Goal: Task Accomplishment & Management: Manage account settings

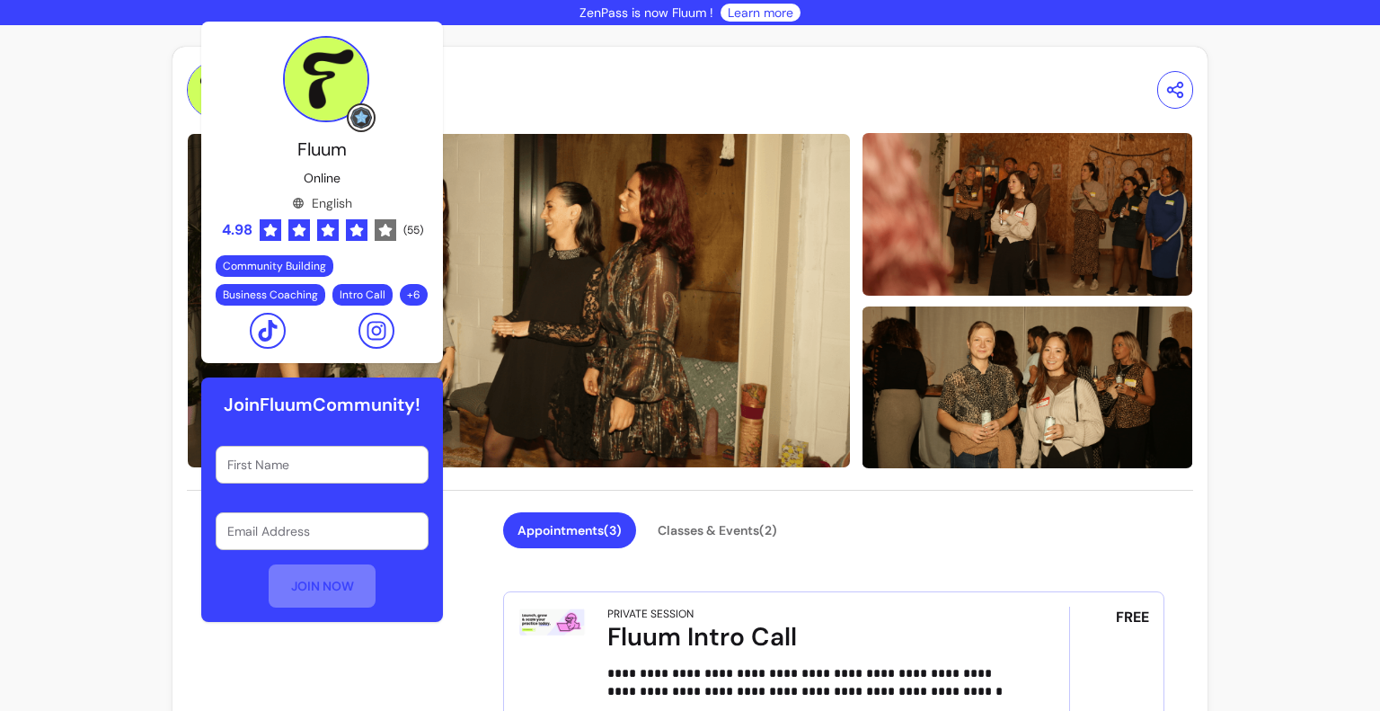
scroll to position [2206, 0]
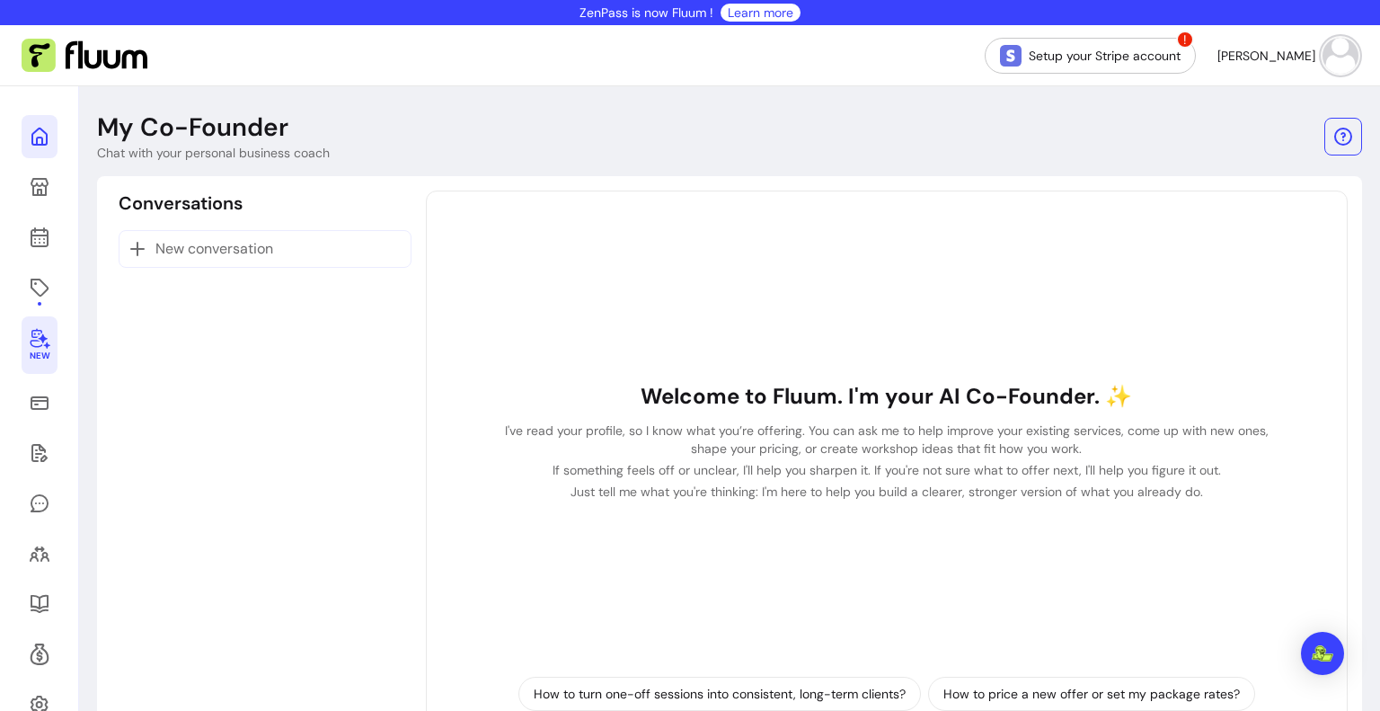
click at [40, 145] on icon at bounding box center [183, 113] width 305 height 256
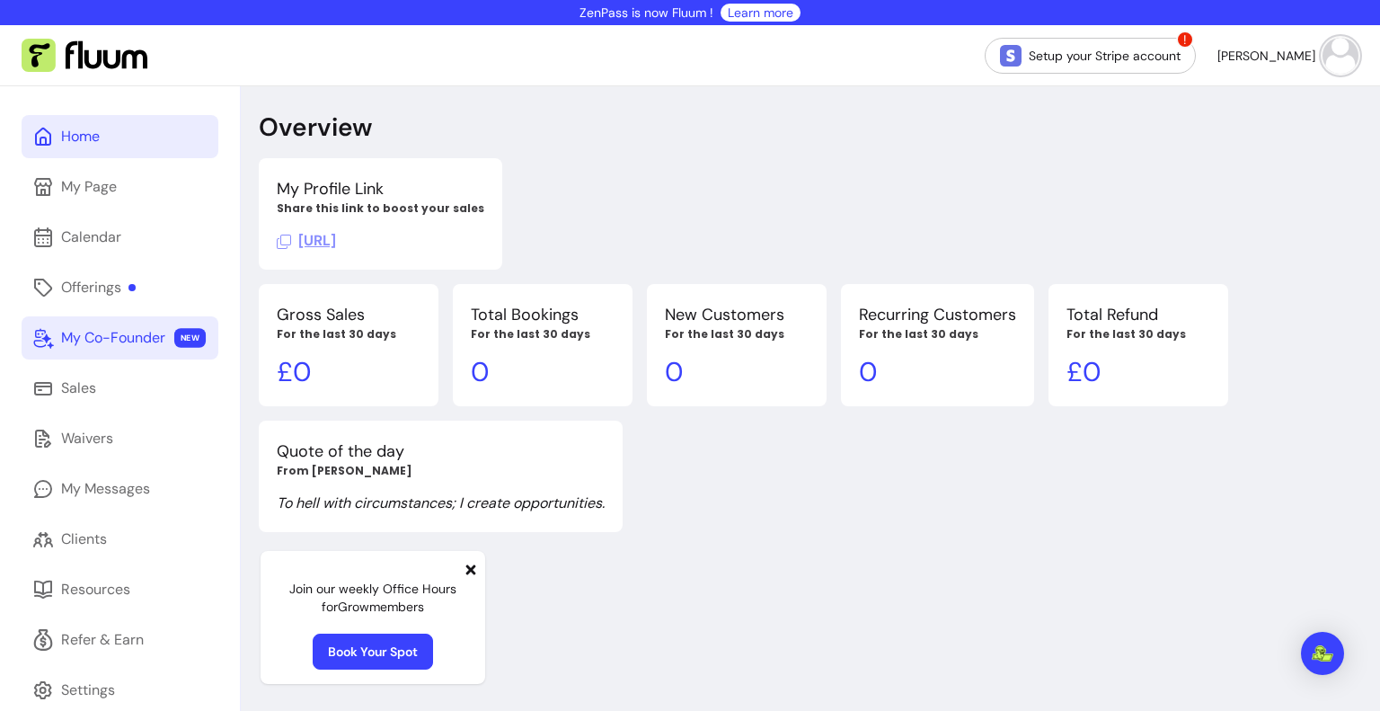
click at [114, 346] on div "My Co-Founder" at bounding box center [113, 338] width 104 height 22
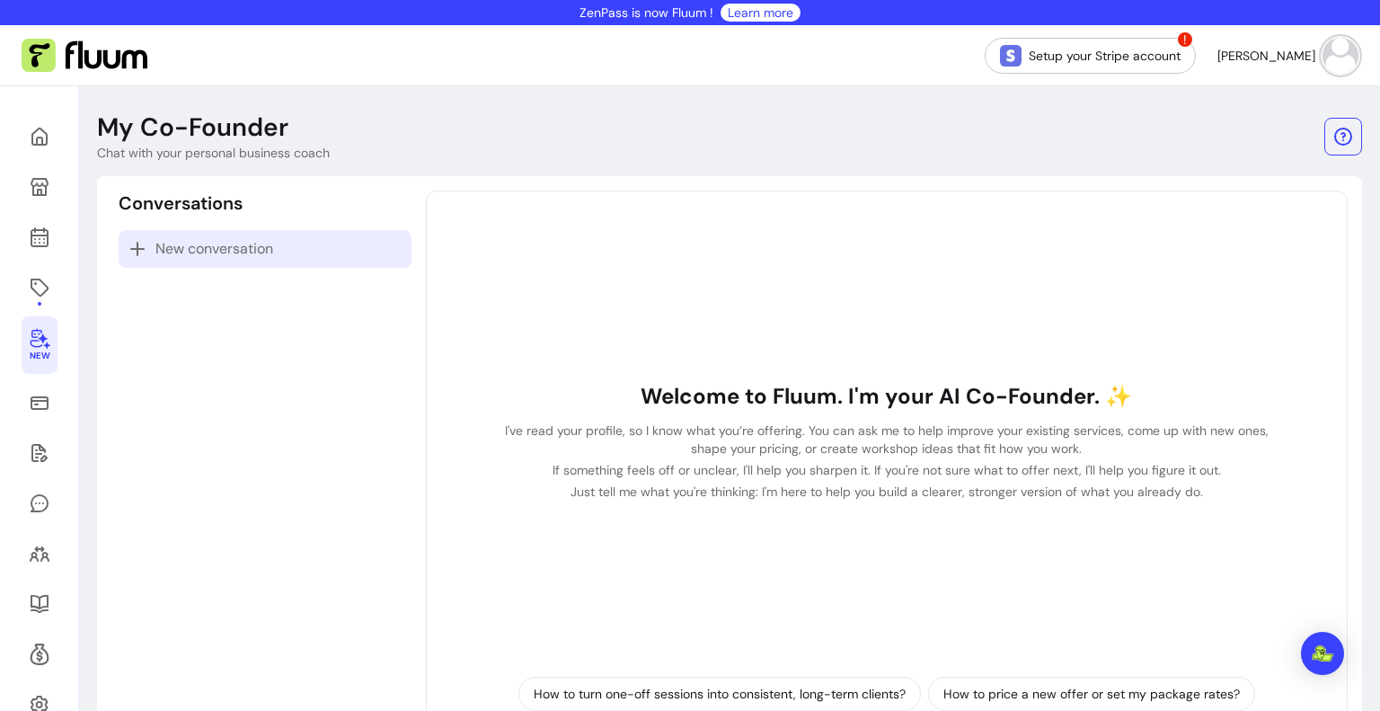
click at [226, 249] on span "New conversation" at bounding box center [214, 249] width 118 height 22
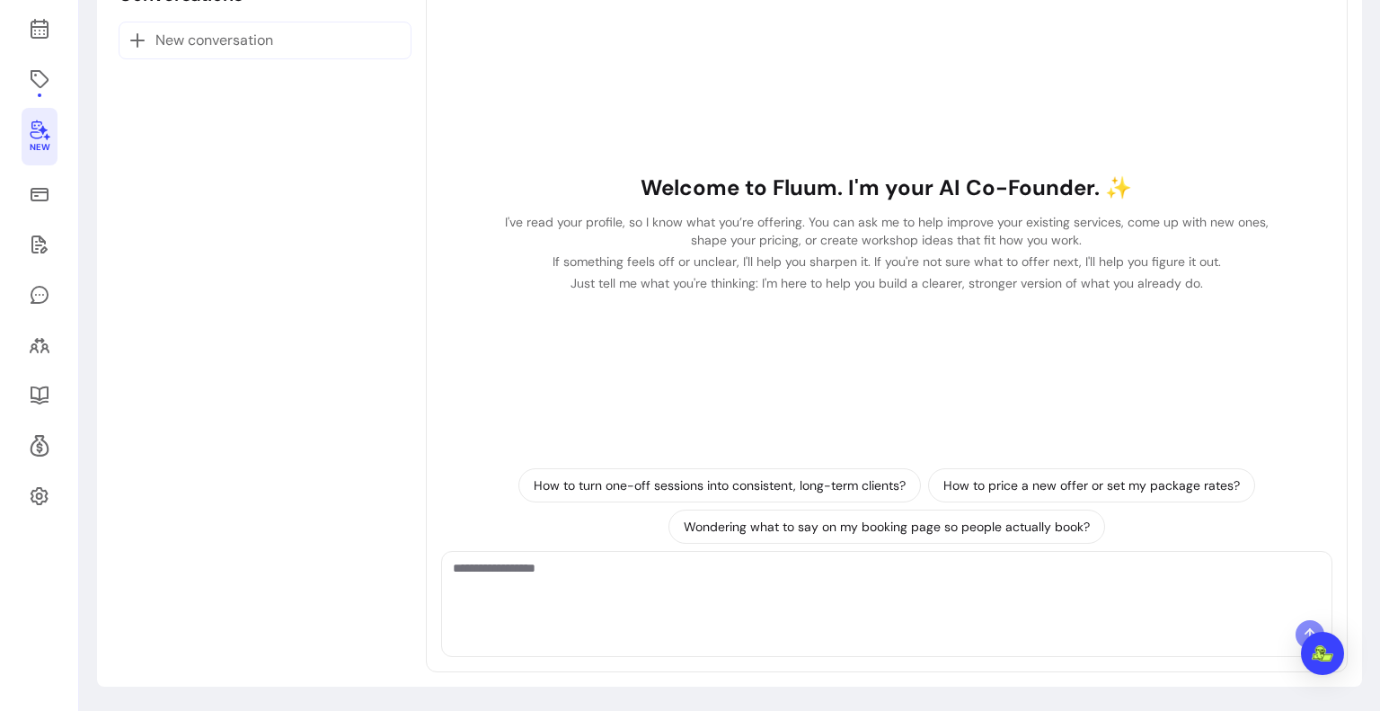
click at [528, 570] on textarea "Ask me anything..." at bounding box center [887, 586] width 868 height 54
type textarea "*"
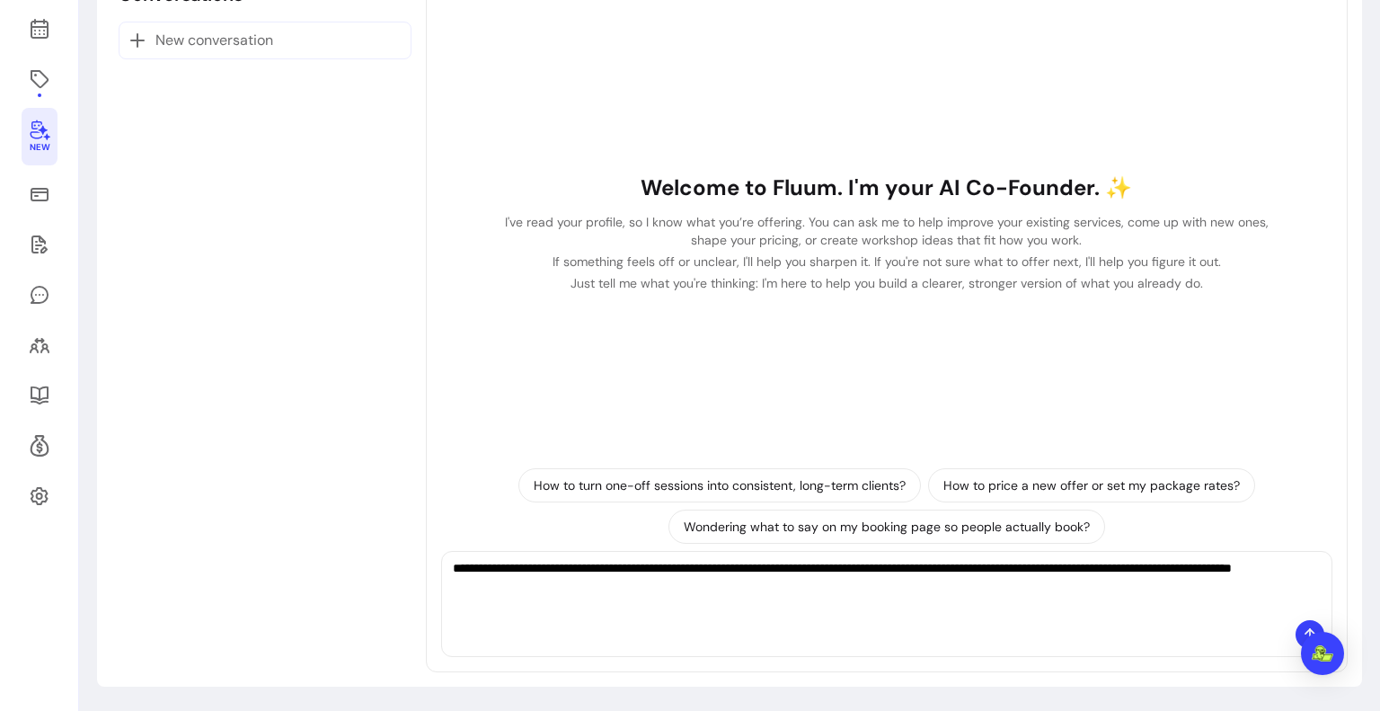
paste textarea "**********"
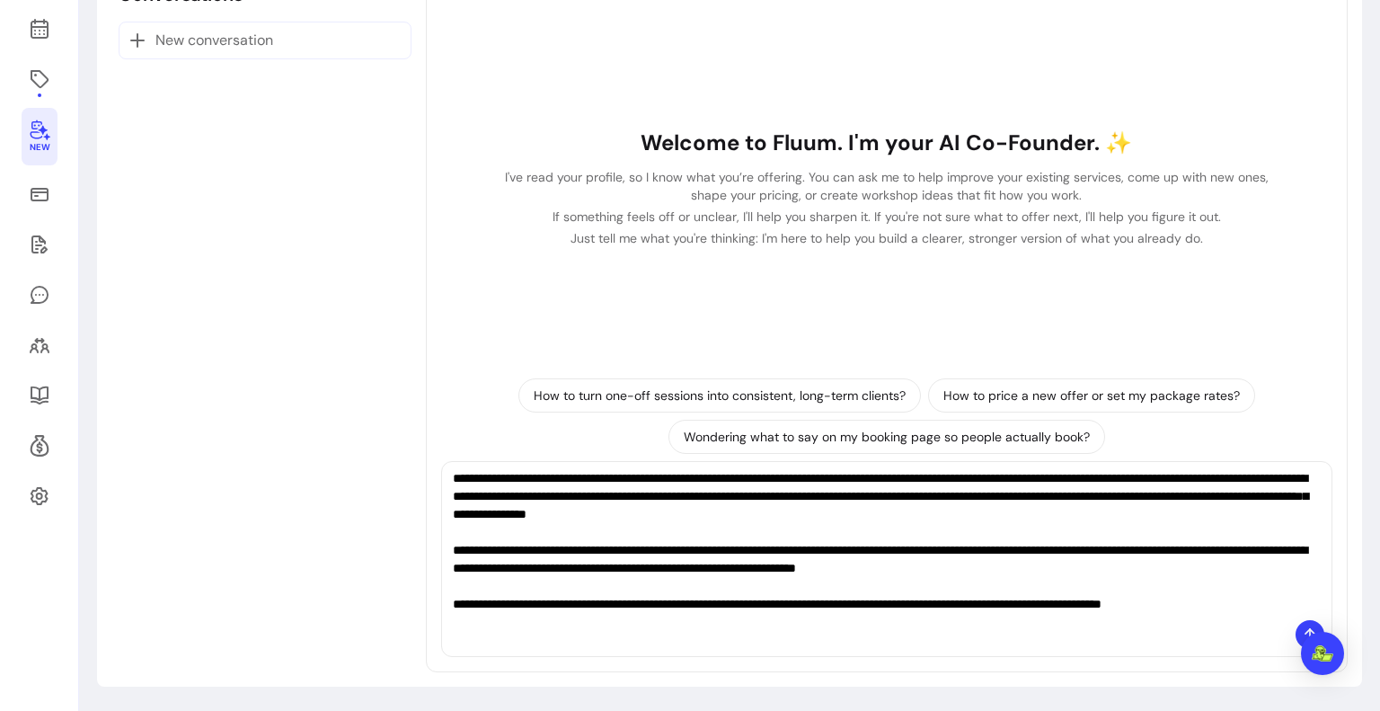
scroll to position [0, 0]
click at [567, 494] on textarea "**********" at bounding box center [882, 541] width 858 height 144
click at [1287, 599] on textarea "**********" at bounding box center [882, 541] width 858 height 144
click at [824, 586] on textarea "**********" at bounding box center [882, 541] width 858 height 144
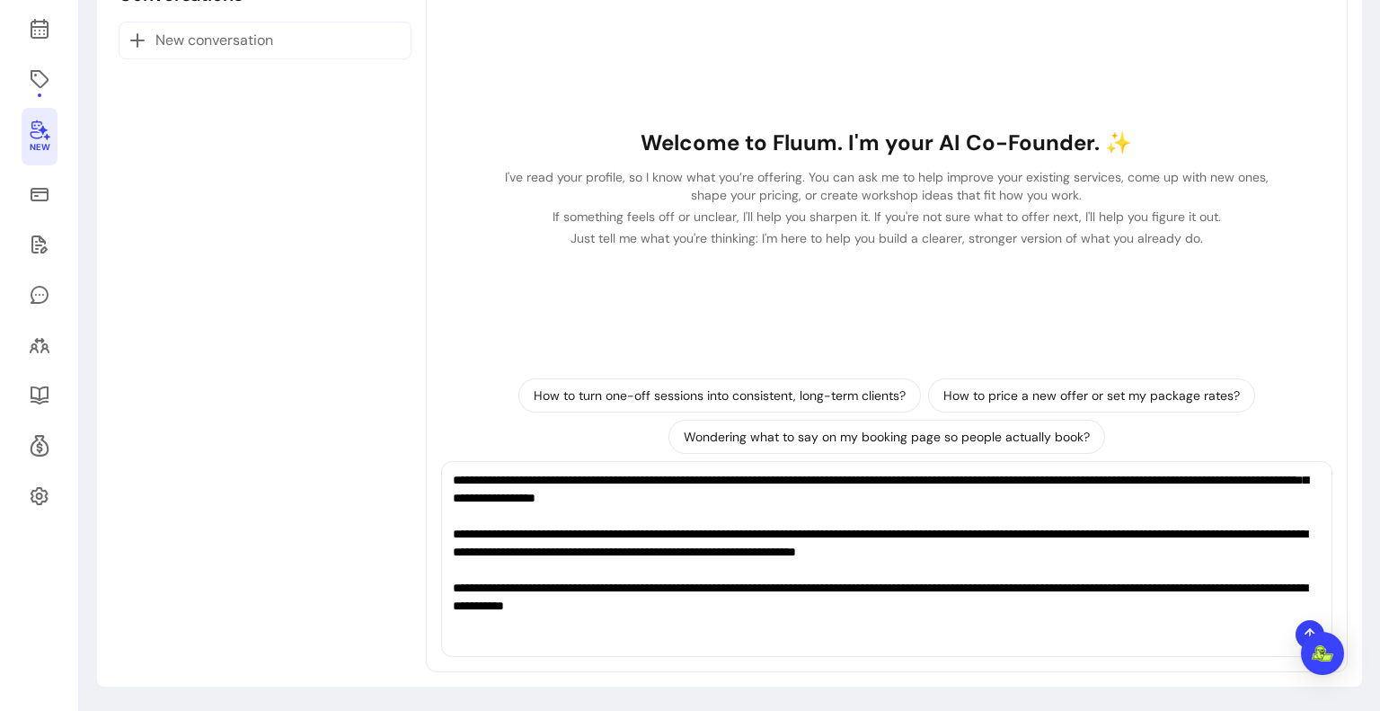
scroll to position [18, 0]
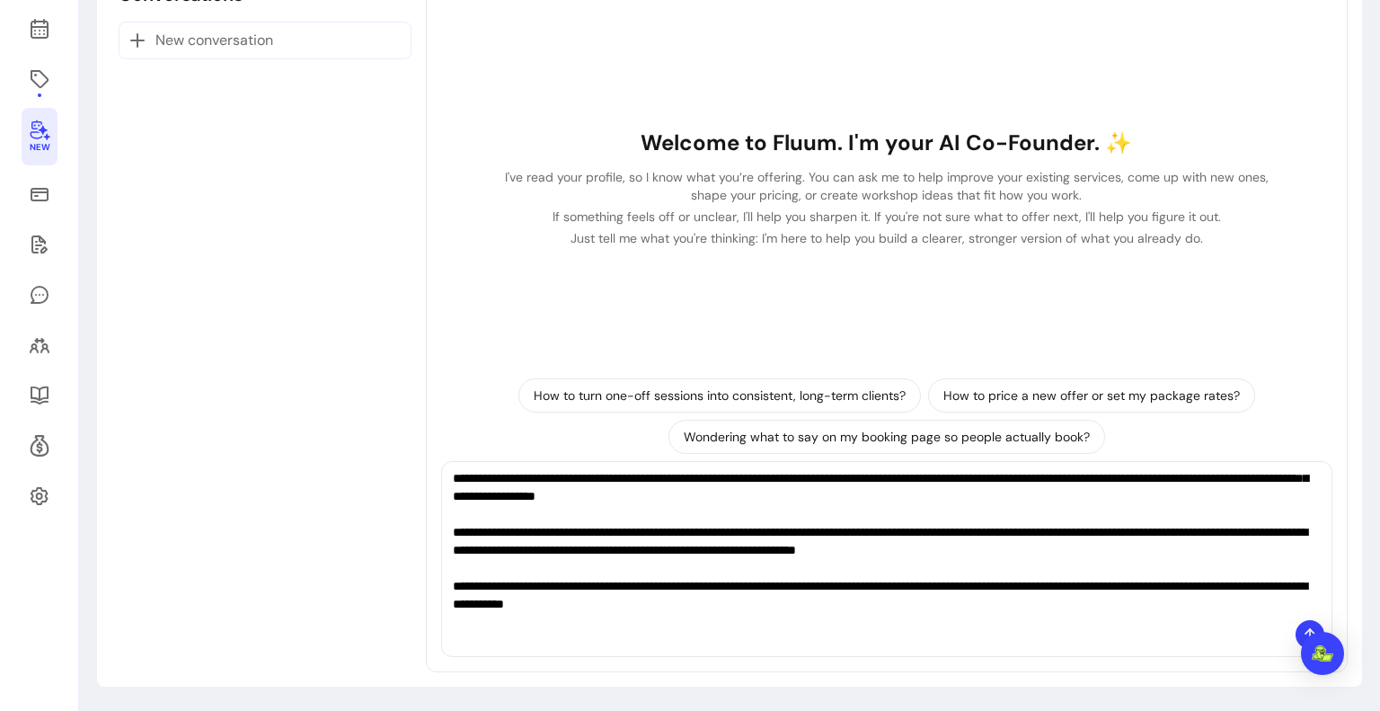
drag, startPoint x: 565, startPoint y: 606, endPoint x: 579, endPoint y: 606, distance: 13.5
click at [579, 606] on textarea "**********" at bounding box center [882, 541] width 858 height 144
drag, startPoint x: 811, startPoint y: 596, endPoint x: 567, endPoint y: 605, distance: 244.5
click at [567, 605] on textarea "**********" at bounding box center [882, 541] width 858 height 144
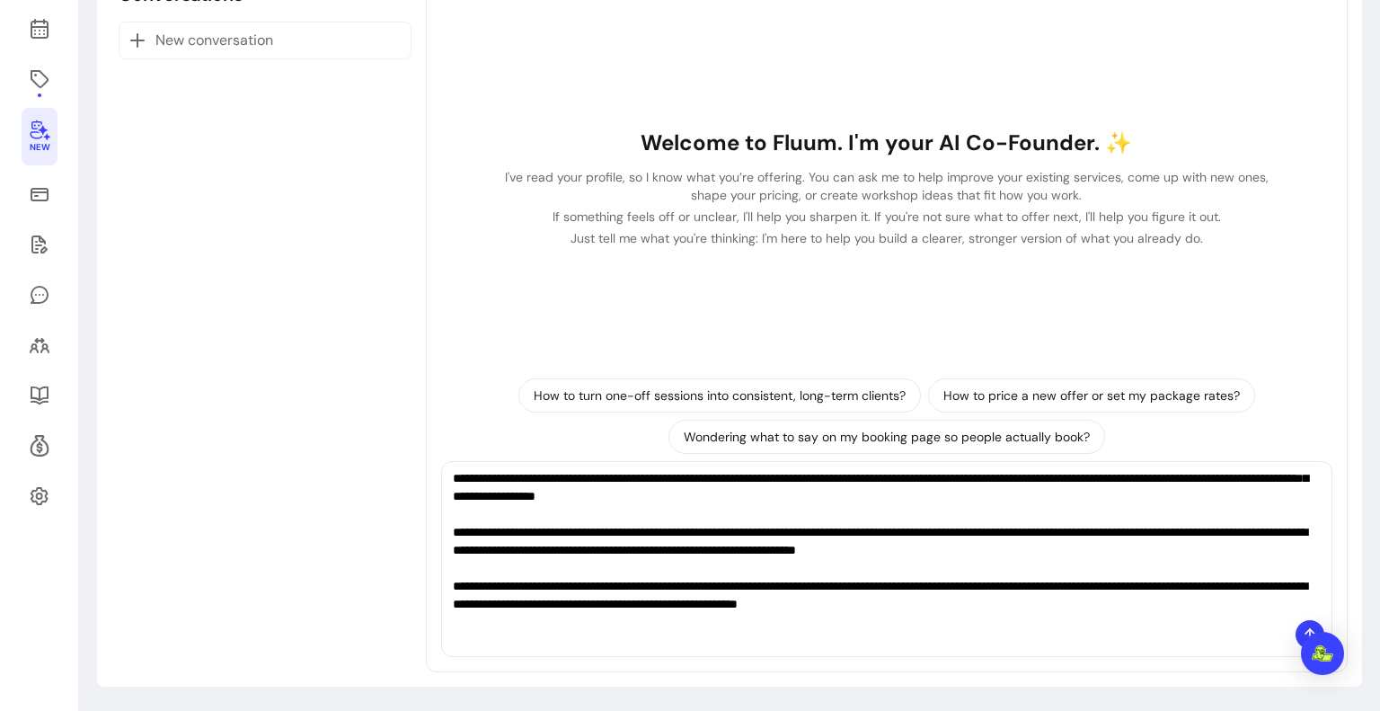
paste textarea "**********"
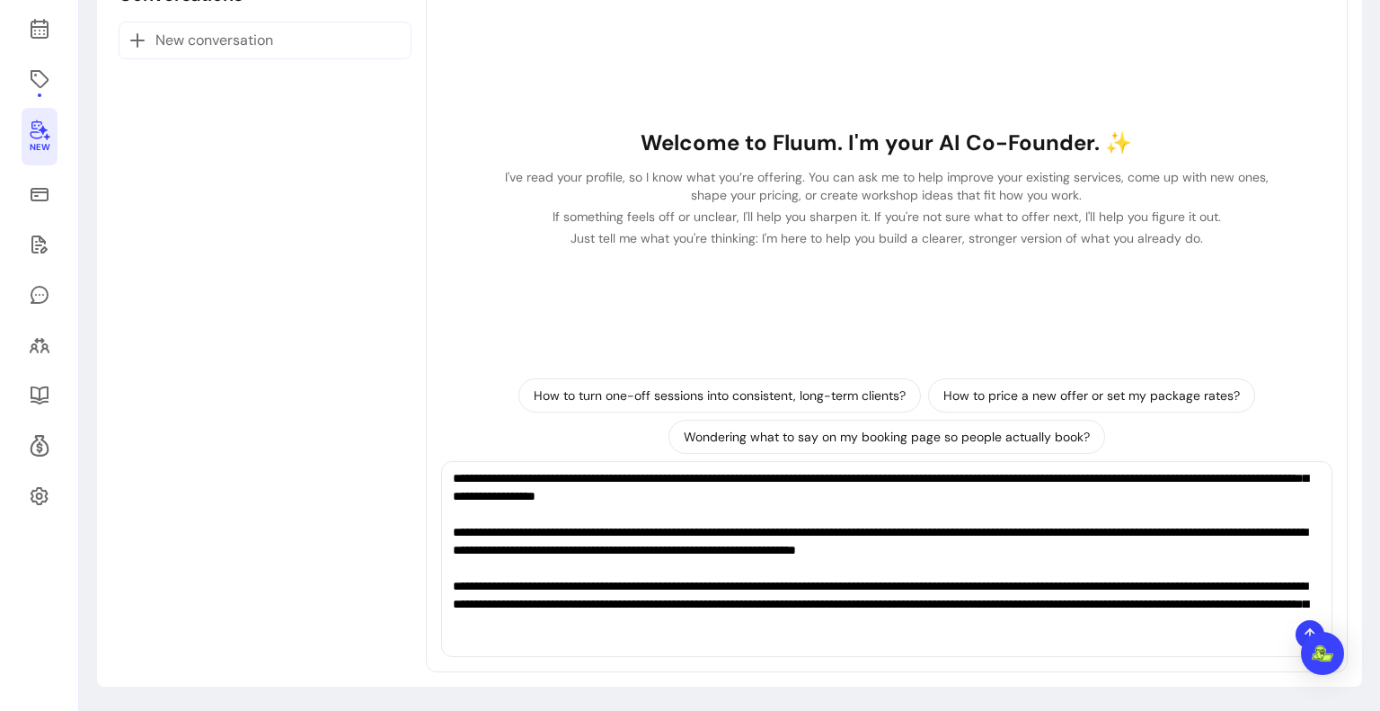
scroll to position [52, 0]
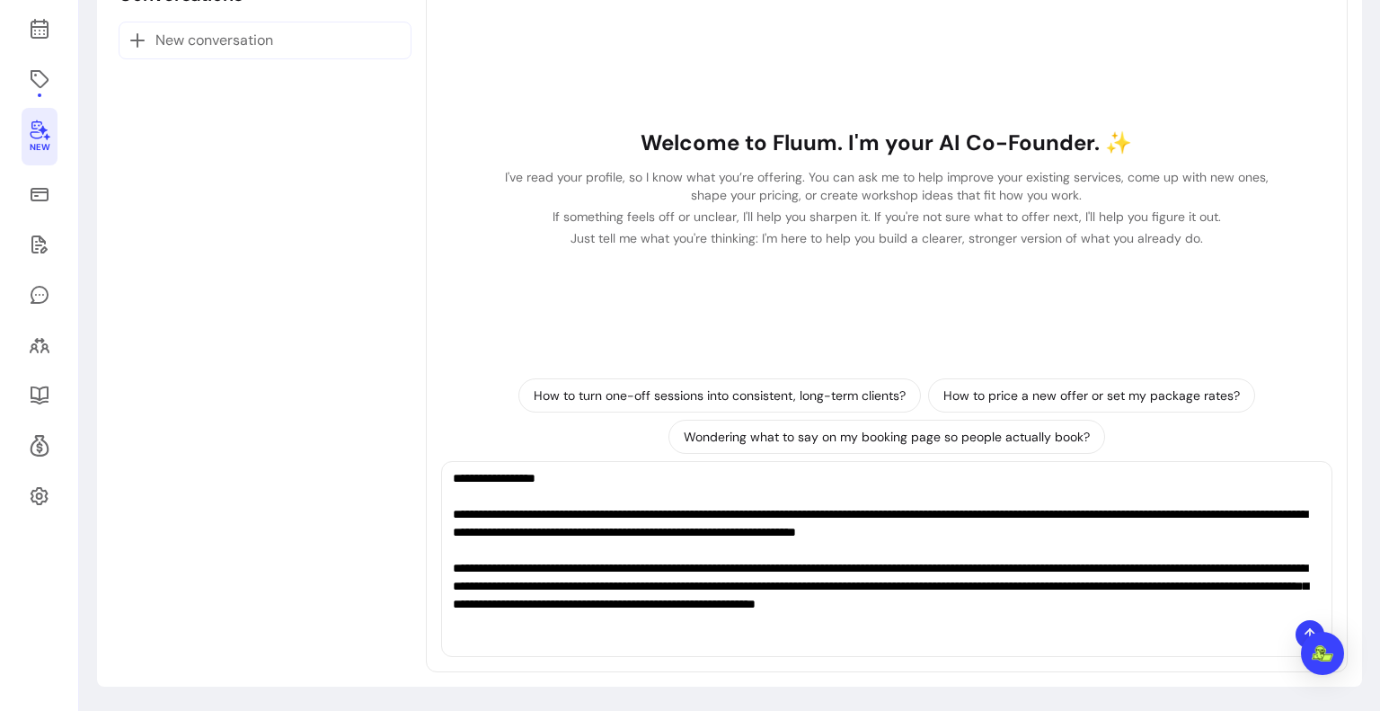
paste textarea "**********"
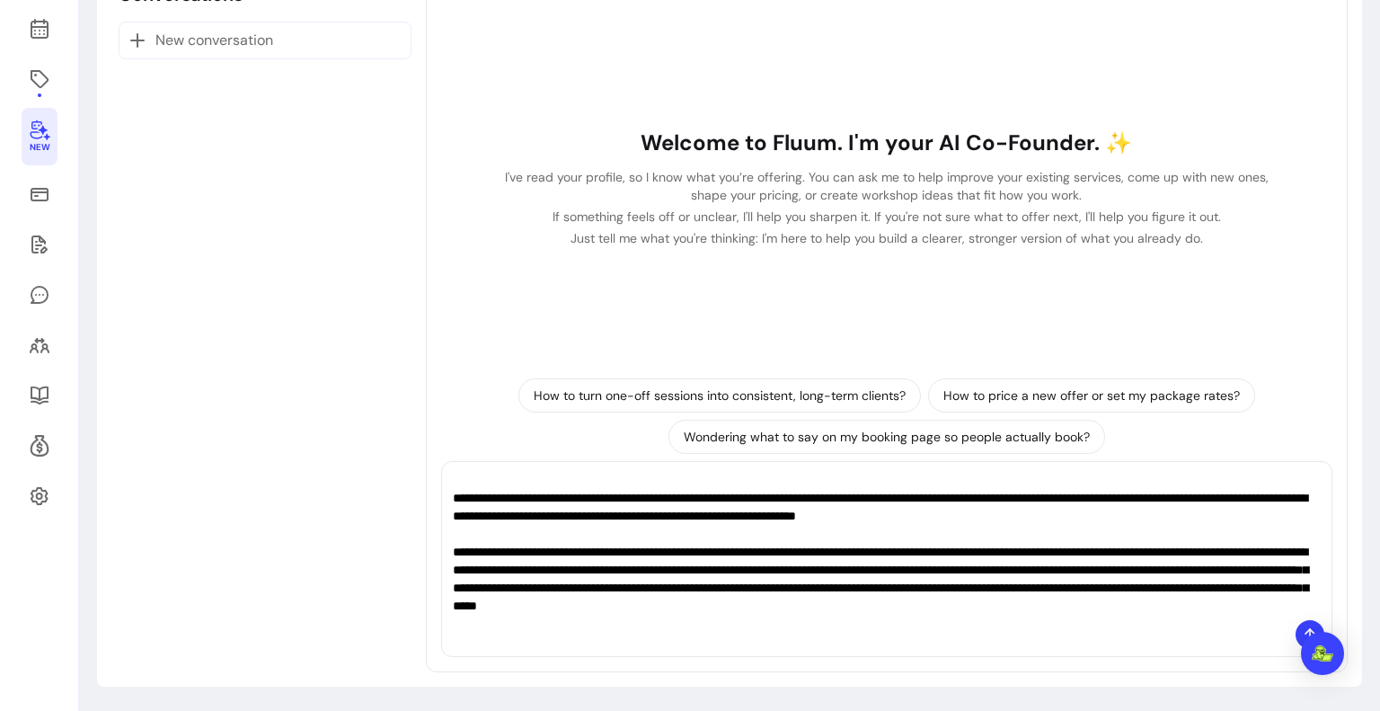
scroll to position [70, 0]
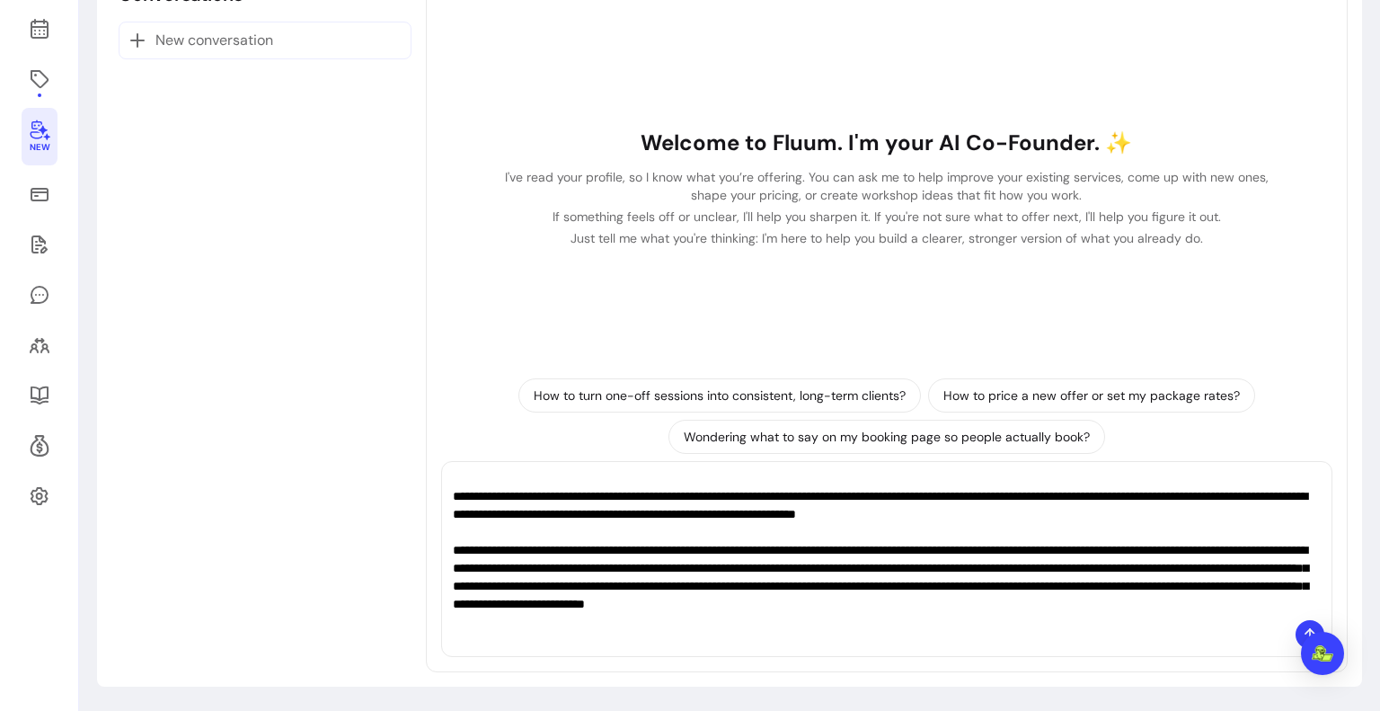
type textarea "**********"
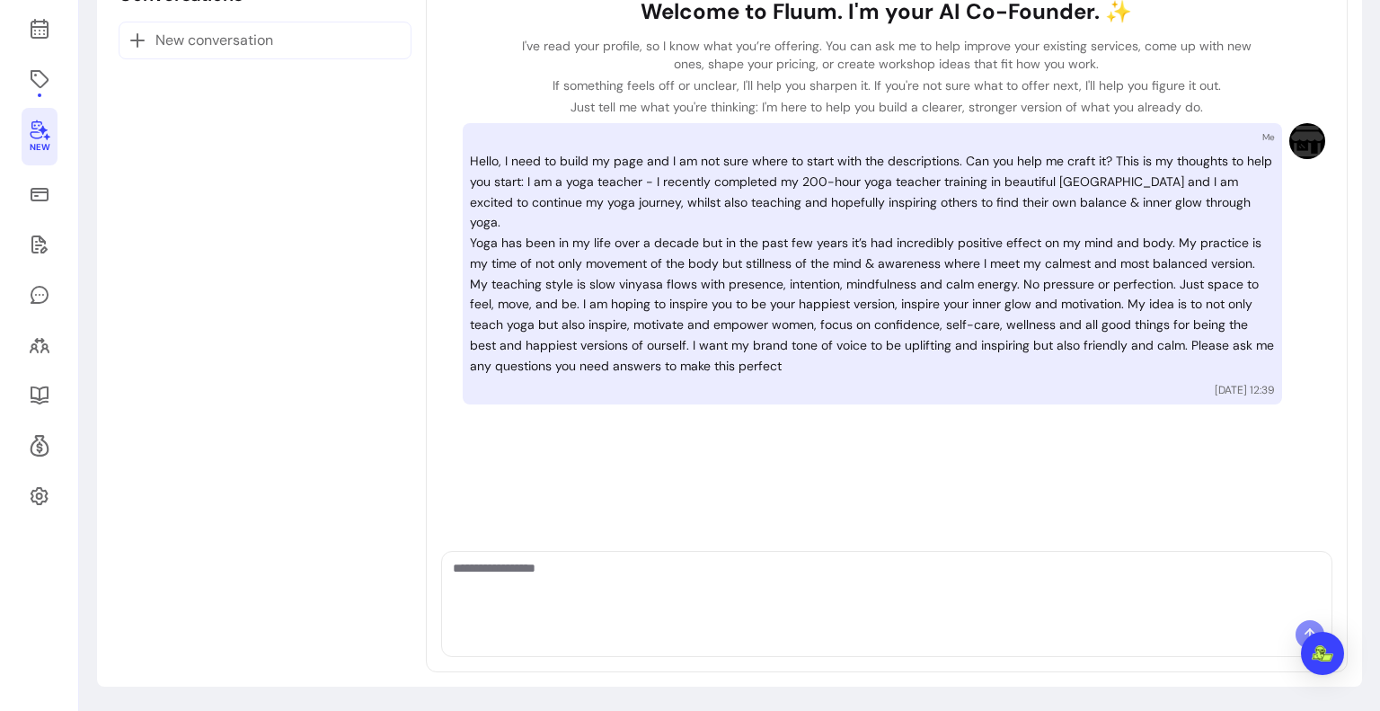
scroll to position [0, 0]
click at [914, 411] on div "Welcome to Fluum. I'm your AI Co-Founder. ✨ I've read your profile, so I know w…" at bounding box center [886, 229] width 877 height 464
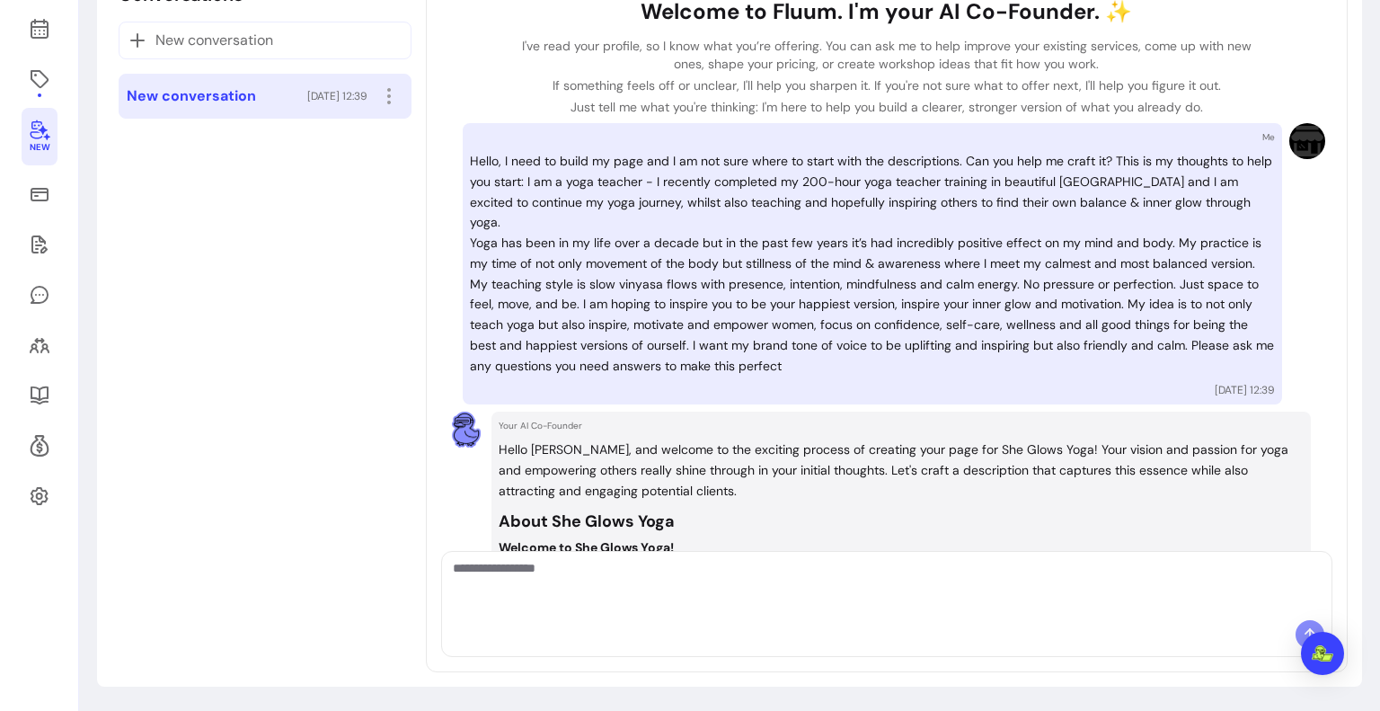
scroll to position [439, 0]
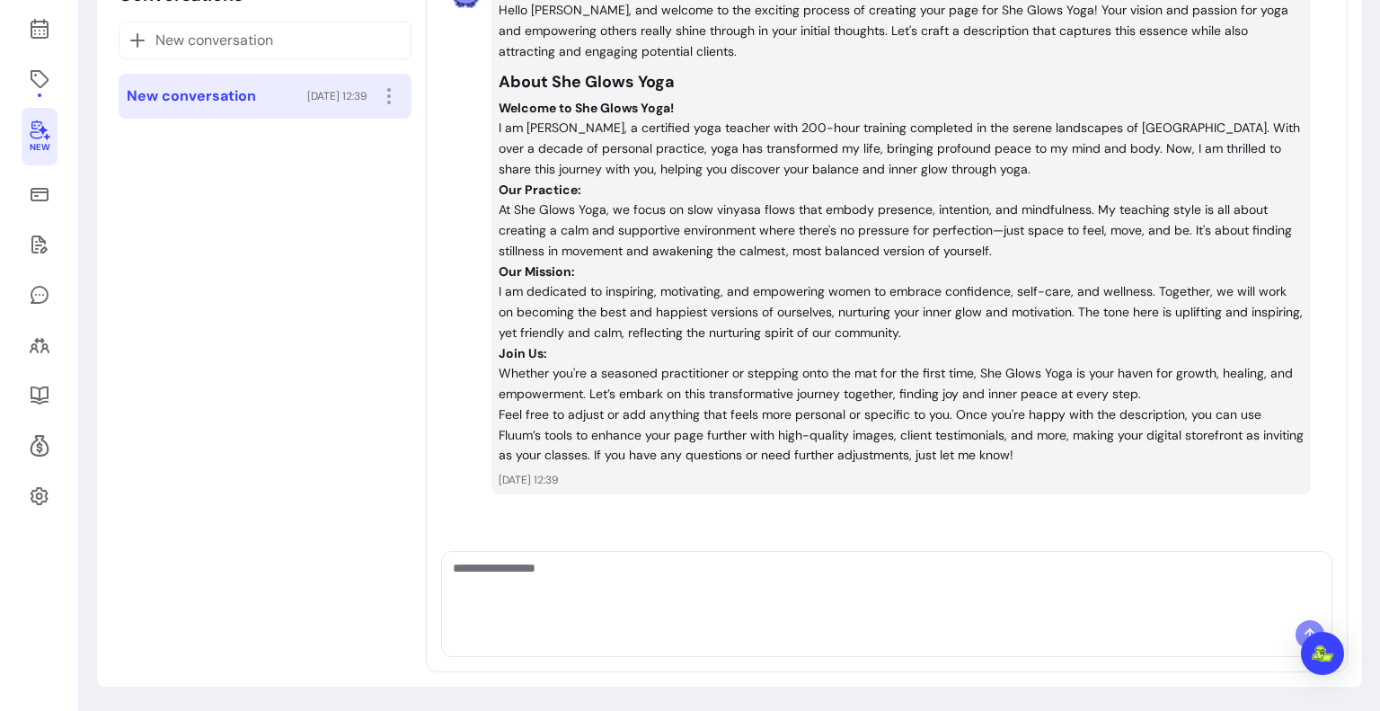
click at [862, 518] on div "Welcome to Fluum. I'm your AI Co-Founder. ✨ I've read your profile, so I know w…" at bounding box center [886, 55] width 877 height 994
drag, startPoint x: 1086, startPoint y: 444, endPoint x: 732, endPoint y: 283, distance: 388.8
click at [732, 283] on div "Hello Iva, and welcome to the exciting process of creating your page for She Gl…" at bounding box center [901, 232] width 805 height 465
click at [813, 410] on p "Feel free to adjust or add anything that feels more personal or specific to you…" at bounding box center [901, 434] width 805 height 61
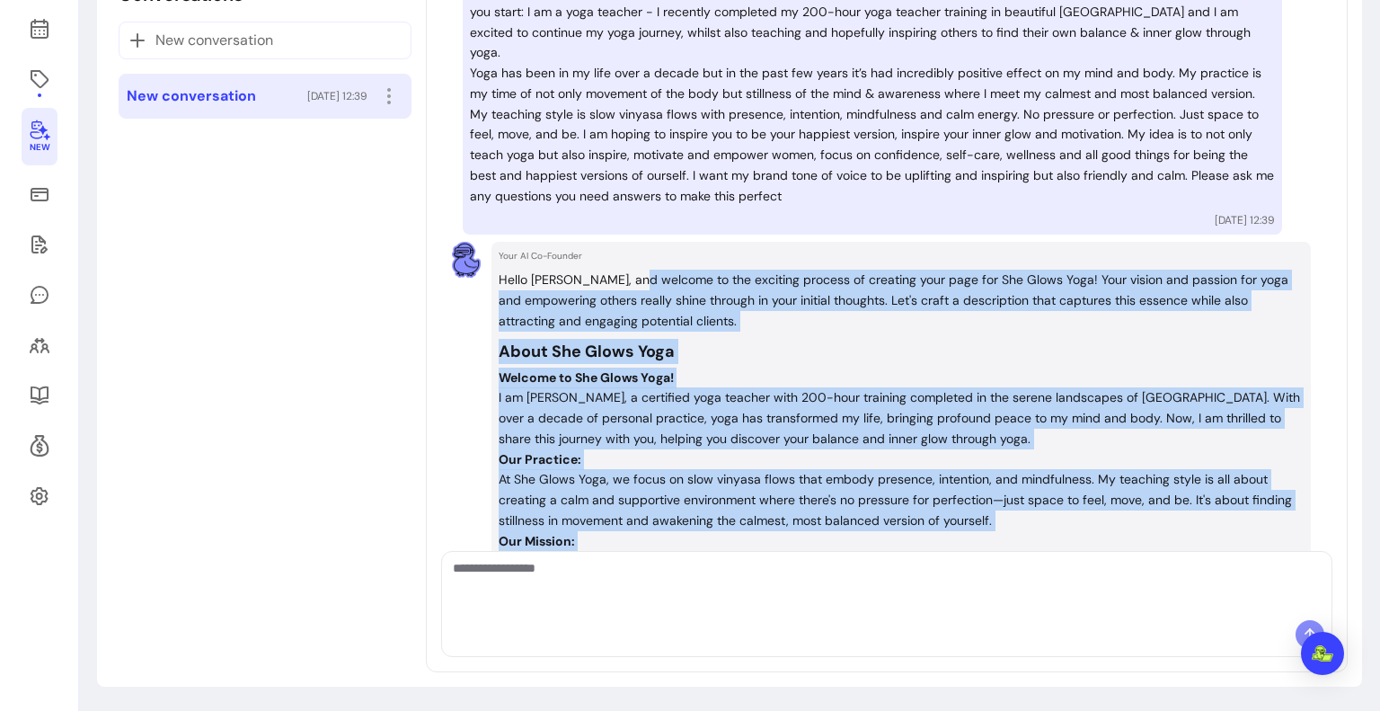
scroll to position [80, 0]
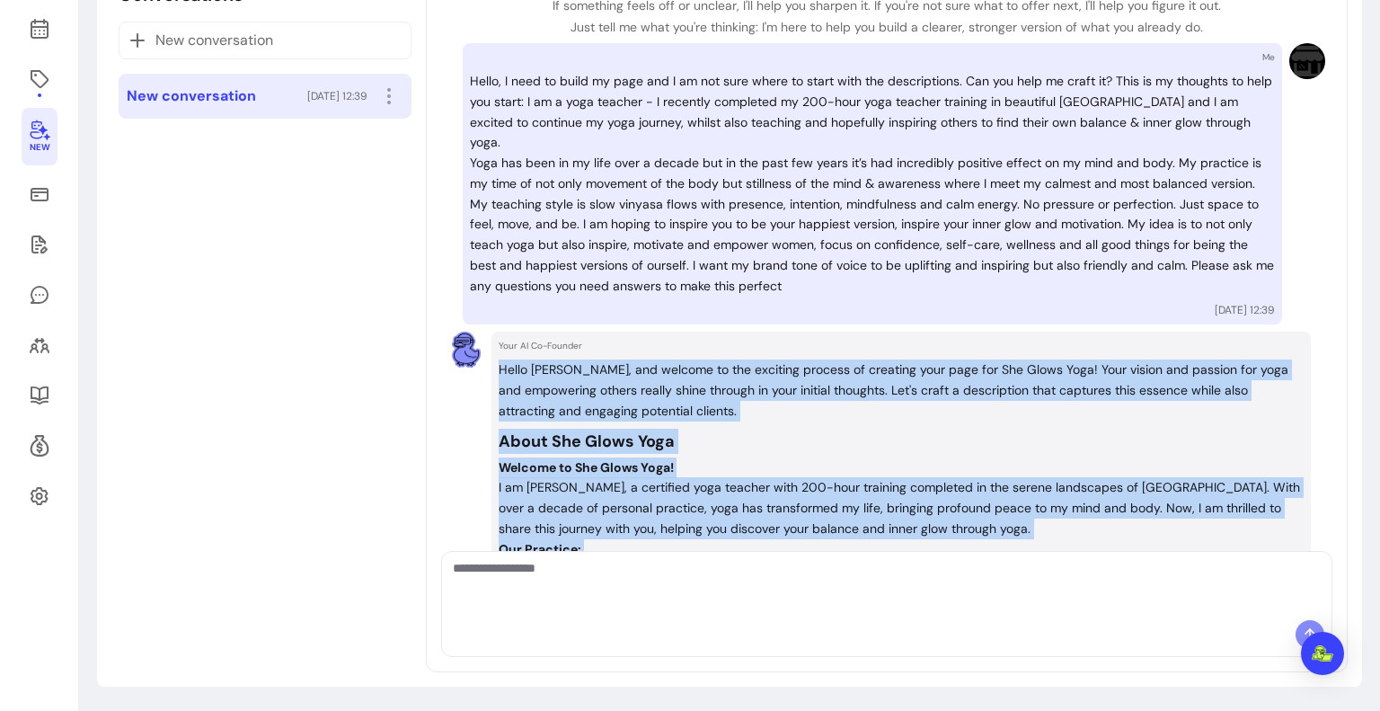
drag, startPoint x: 1171, startPoint y: 388, endPoint x: 490, endPoint y: 372, distance: 681.1
click at [491, 372] on div "Your AI Co-Founder Hello Iva, and welcome to the exciting process of creating y…" at bounding box center [900, 592] width 819 height 522
copy div "Hello Iva, and welcome to the exciting process of creating your page for She Gl…"
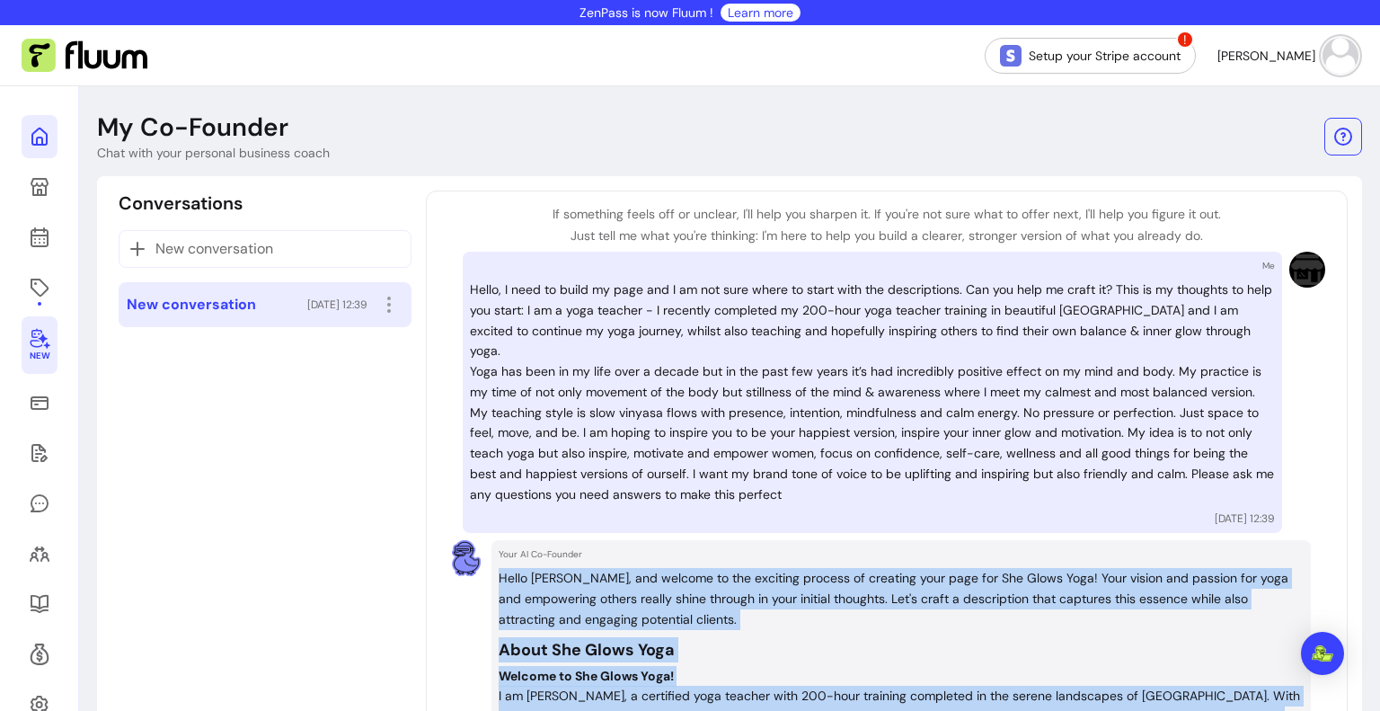
click at [53, 132] on link at bounding box center [40, 136] width 36 height 43
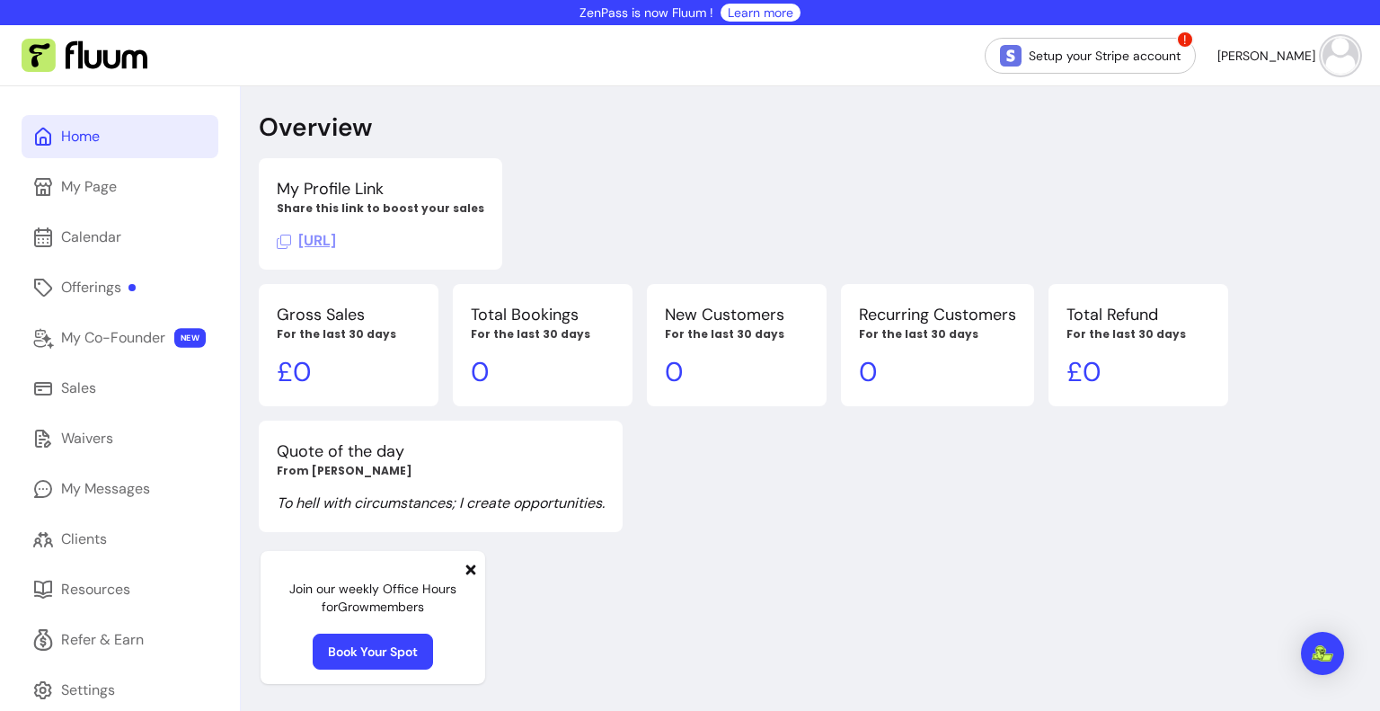
click at [1322, 56] on img at bounding box center [1340, 56] width 36 height 36
click at [105, 247] on div "Calendar" at bounding box center [91, 237] width 60 height 22
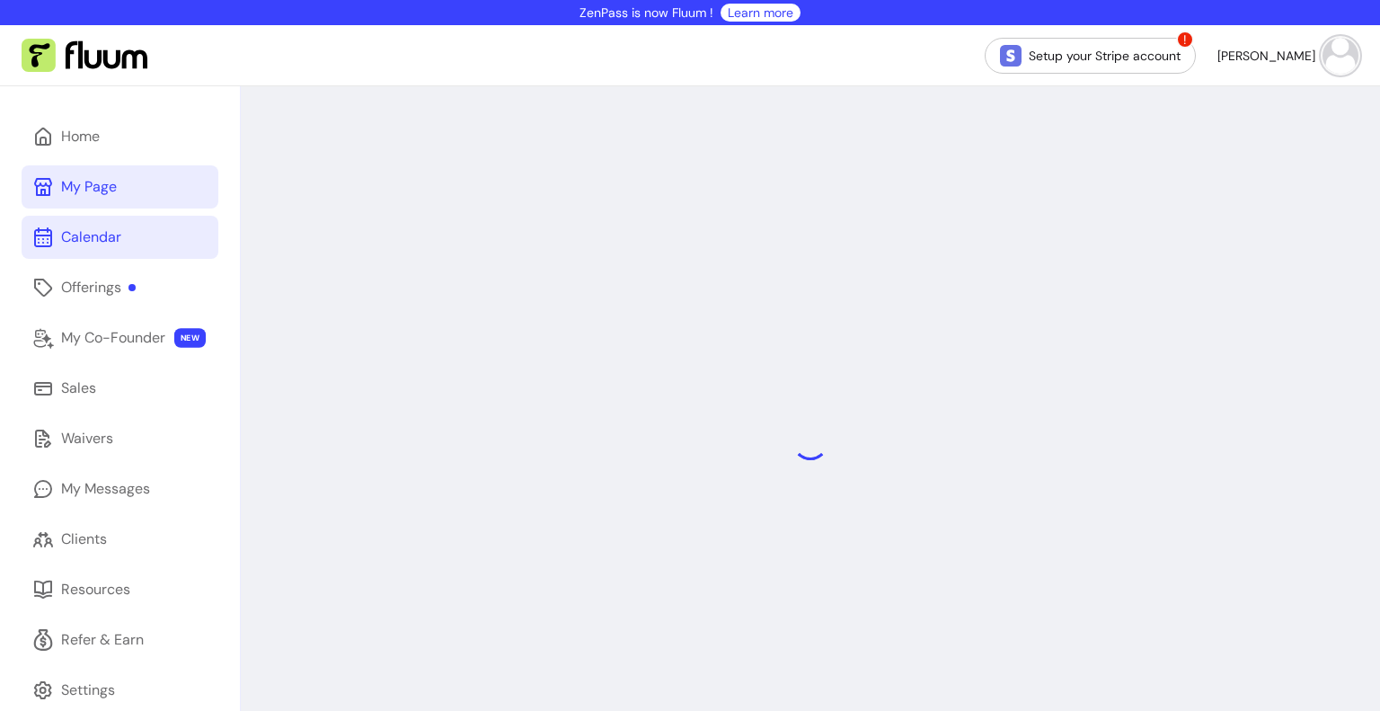
click at [108, 192] on div "My Page" at bounding box center [89, 187] width 56 height 22
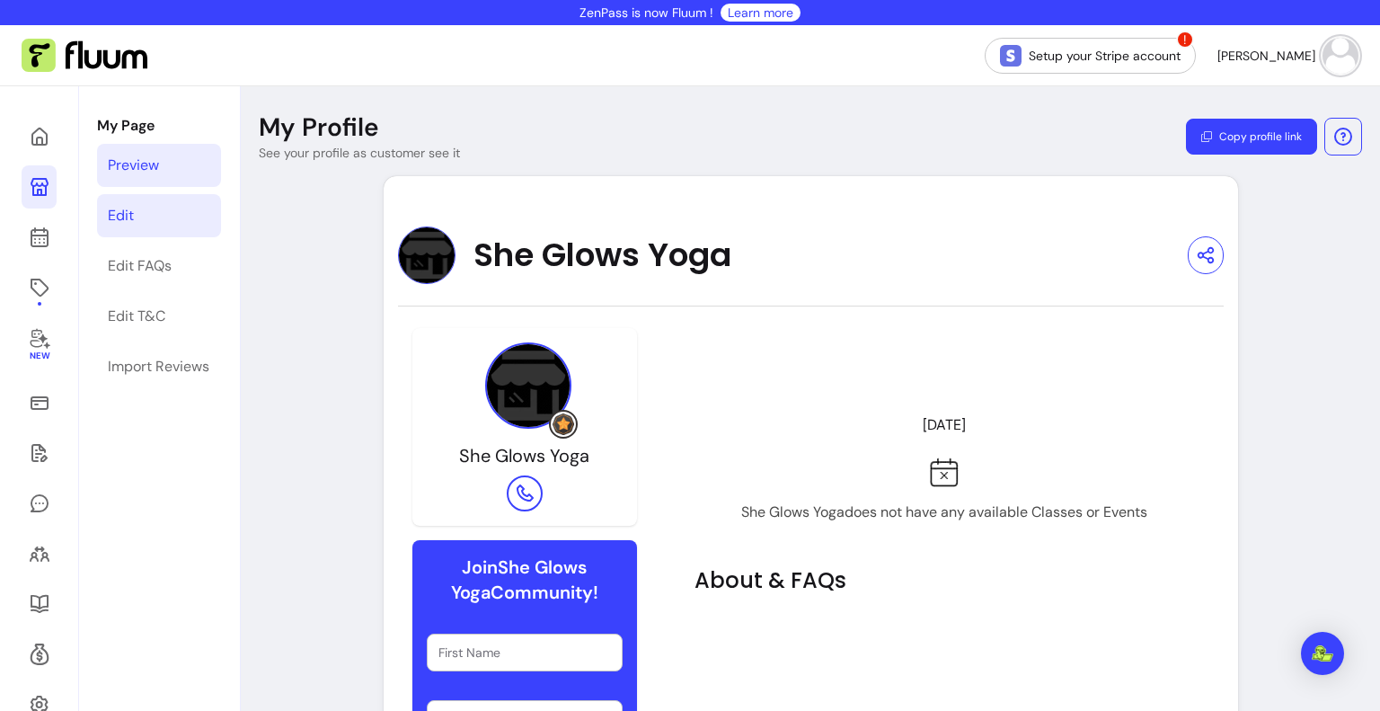
click at [144, 211] on link "Edit" at bounding box center [159, 215] width 124 height 43
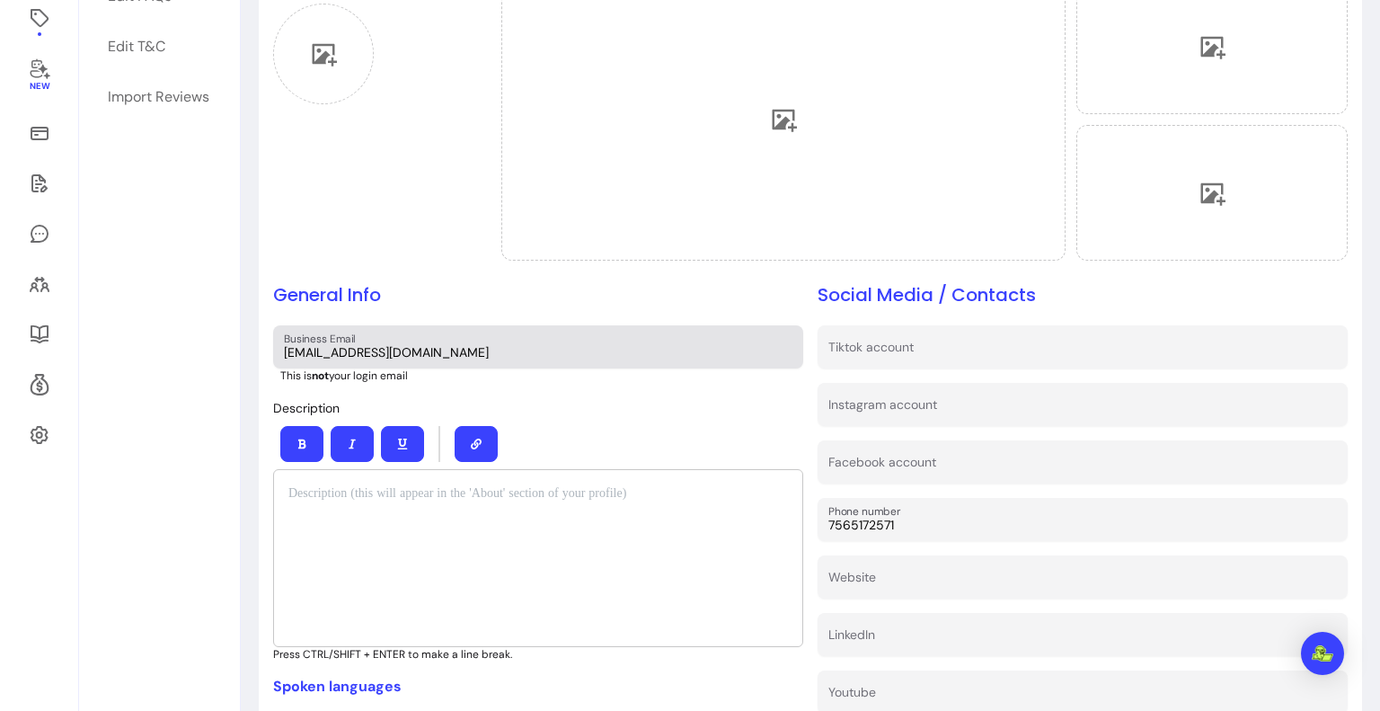
scroll to position [539, 0]
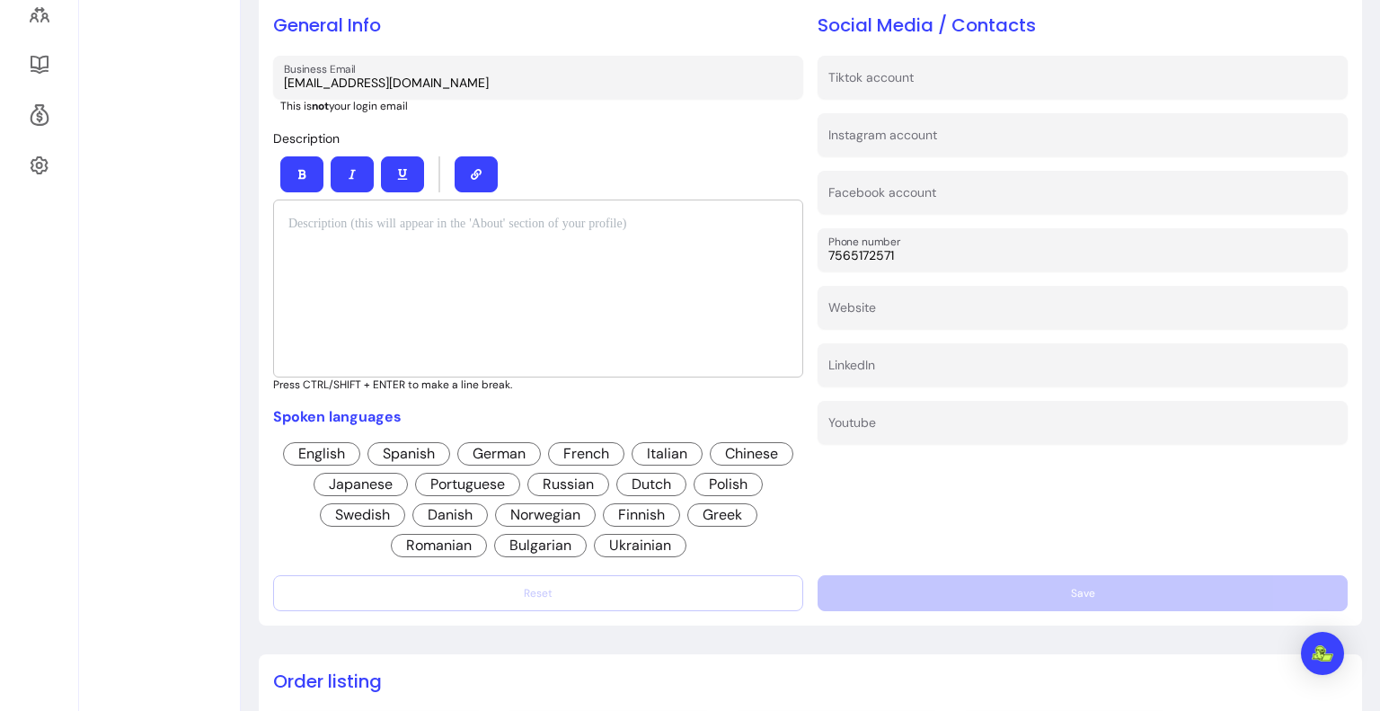
click at [425, 294] on div at bounding box center [538, 288] width 530 height 178
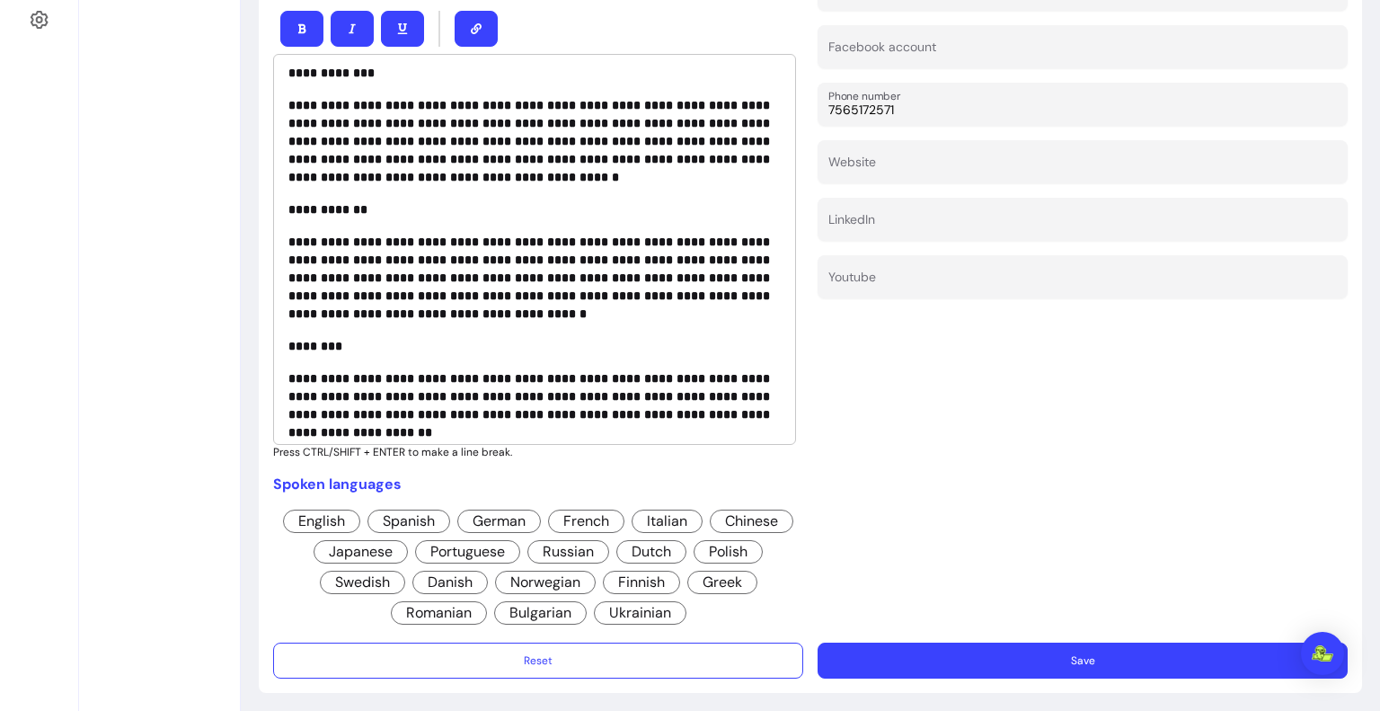
scroll to position [282, 0]
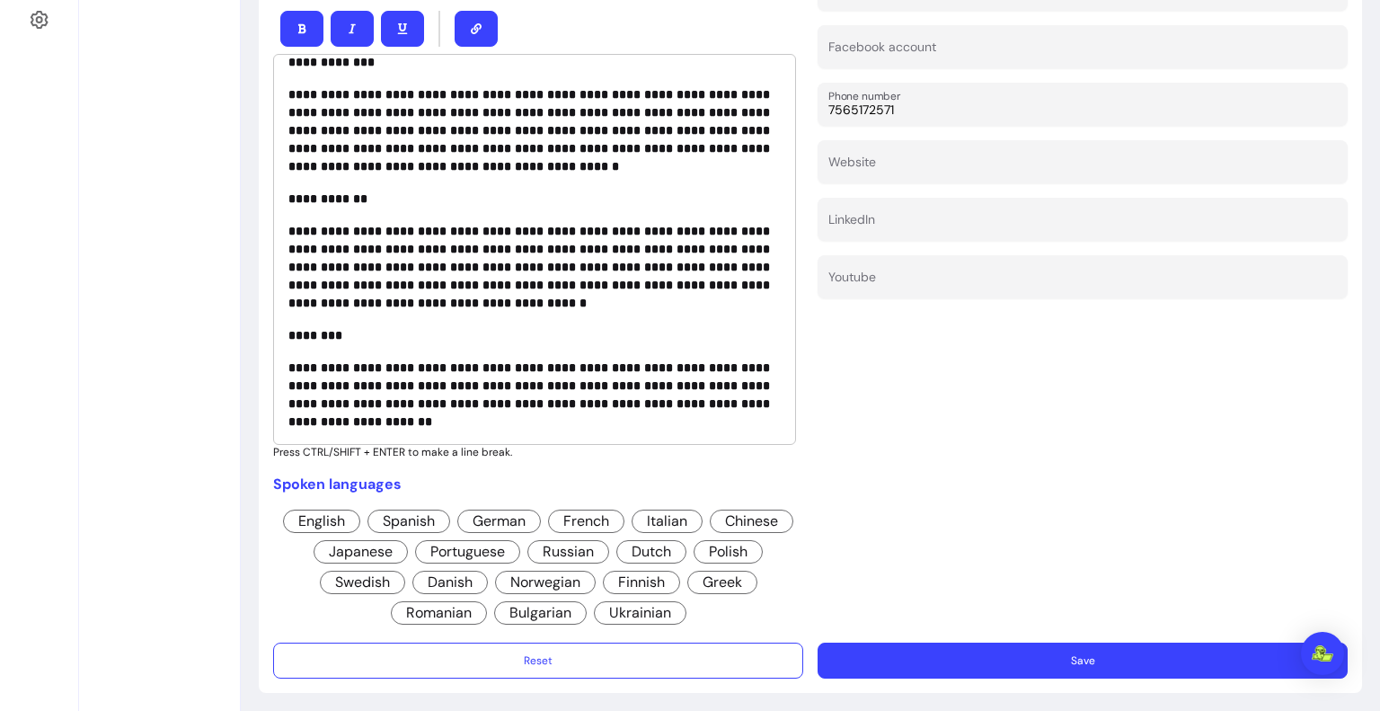
click at [338, 509] on span "English" at bounding box center [321, 520] width 77 height 23
click at [527, 618] on span "Bulgarian" at bounding box center [540, 612] width 93 height 23
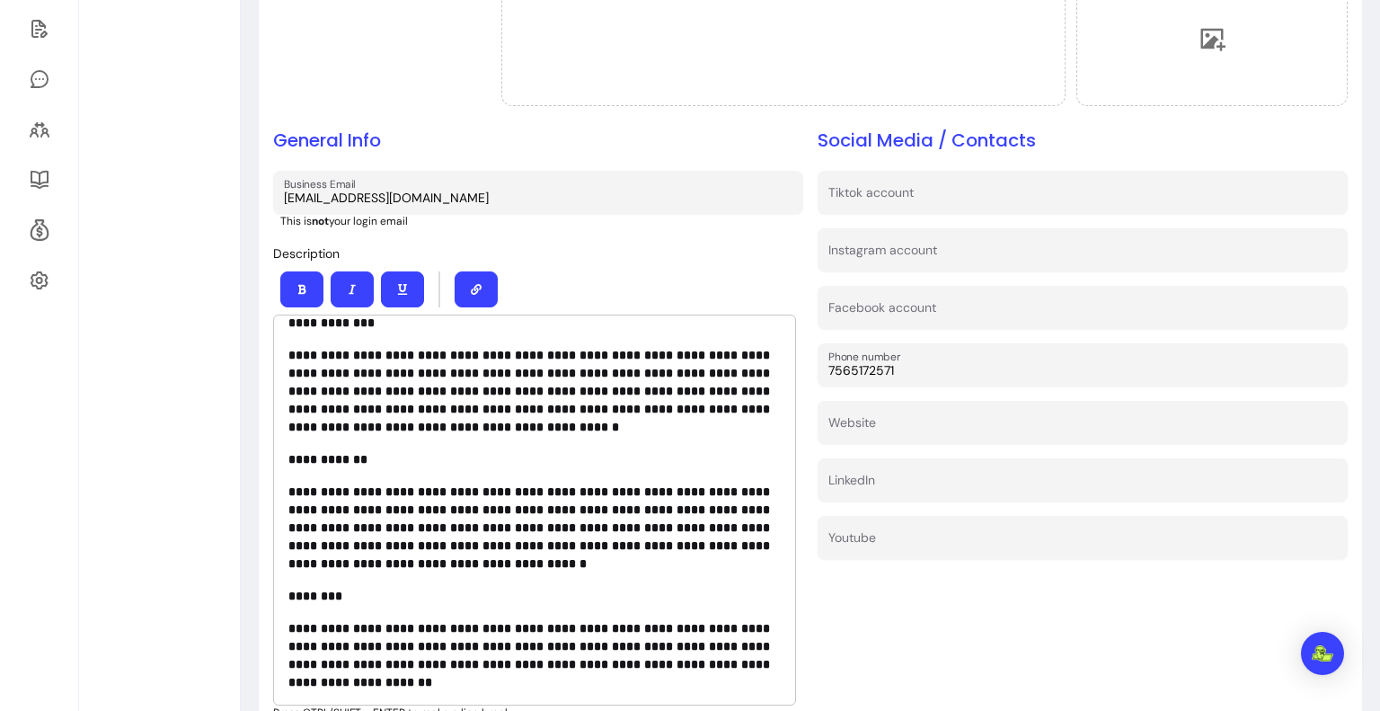
scroll to position [420, 0]
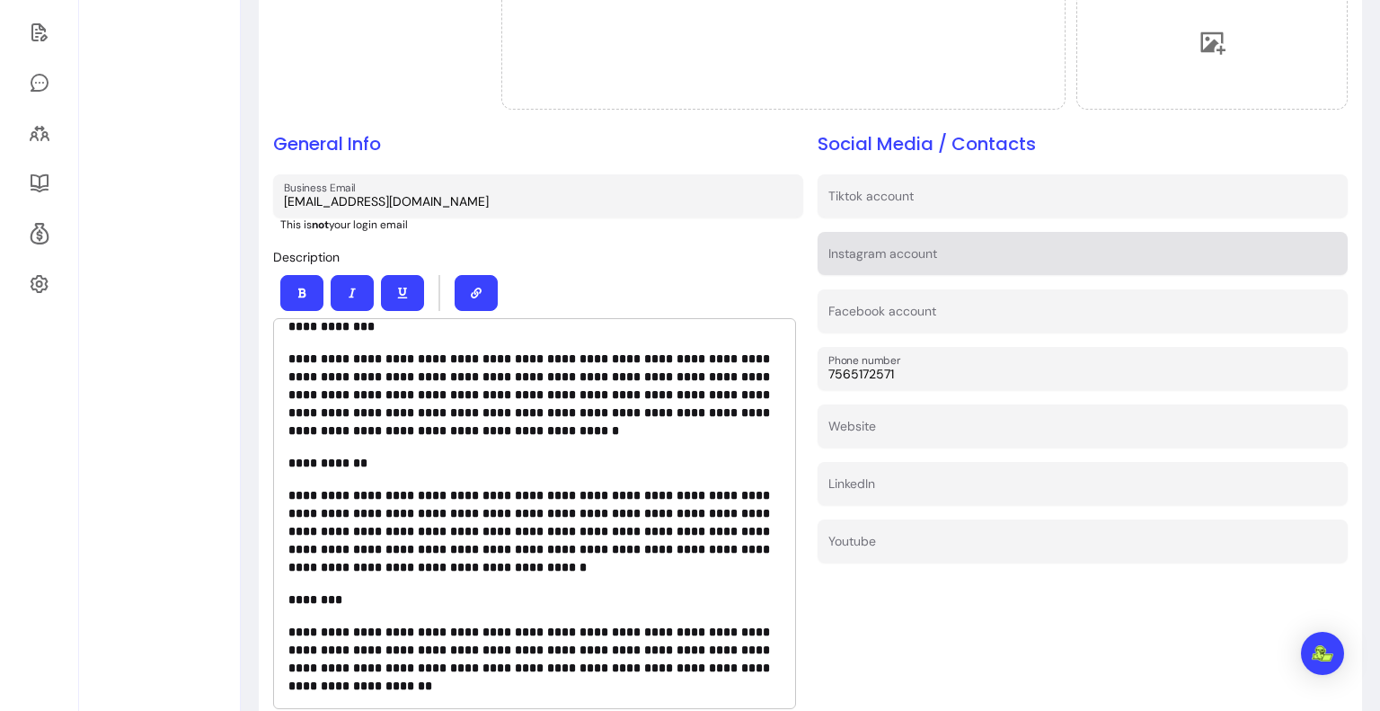
click at [918, 242] on div at bounding box center [1082, 253] width 508 height 32
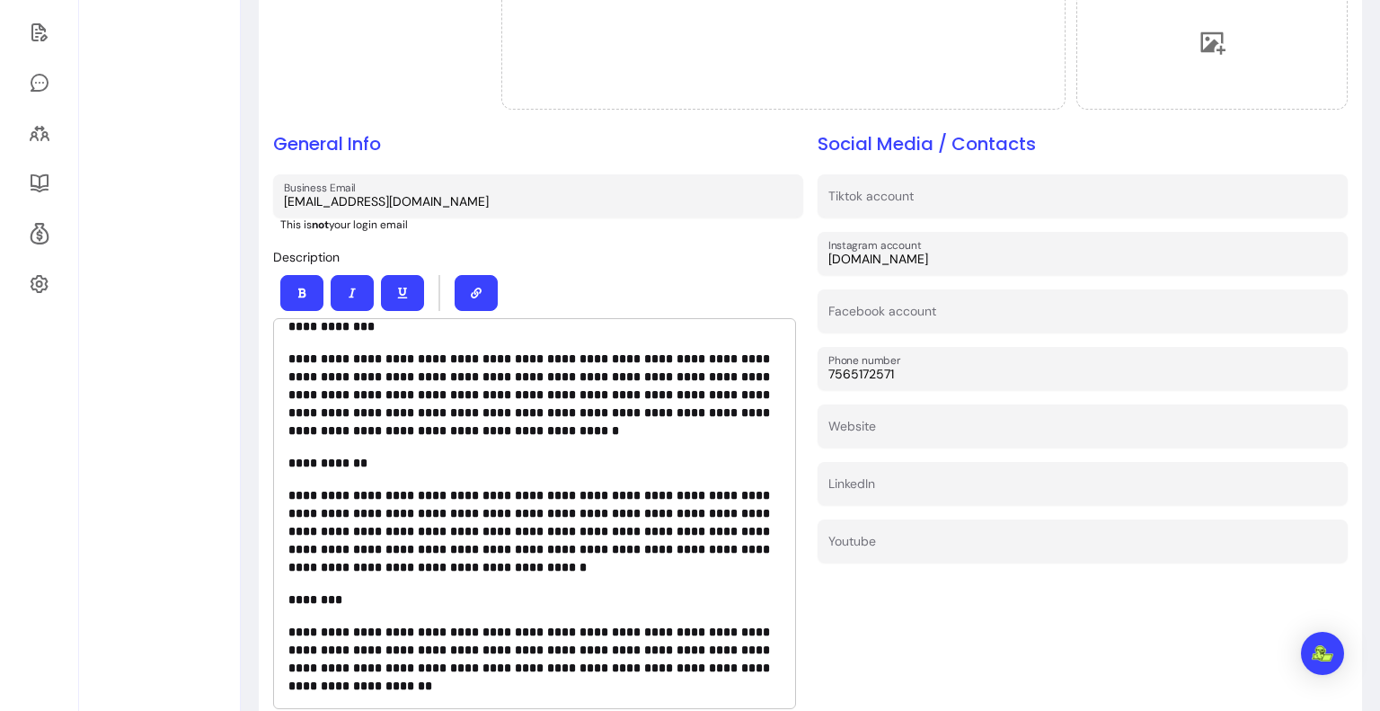
type input "sheglows.yoga"
click at [950, 652] on div "Social Media / Contacts Tiktok account Instagram account sheglows.yoga Facebook…" at bounding box center [1082, 511] width 530 height 761
click at [697, 246] on div "**********" at bounding box center [538, 484] width 530 height 477
click at [388, 199] on input "iva.ivanova16@gmail.com" at bounding box center [538, 201] width 508 height 18
click at [573, 237] on div "**********" at bounding box center [538, 511] width 530 height 761
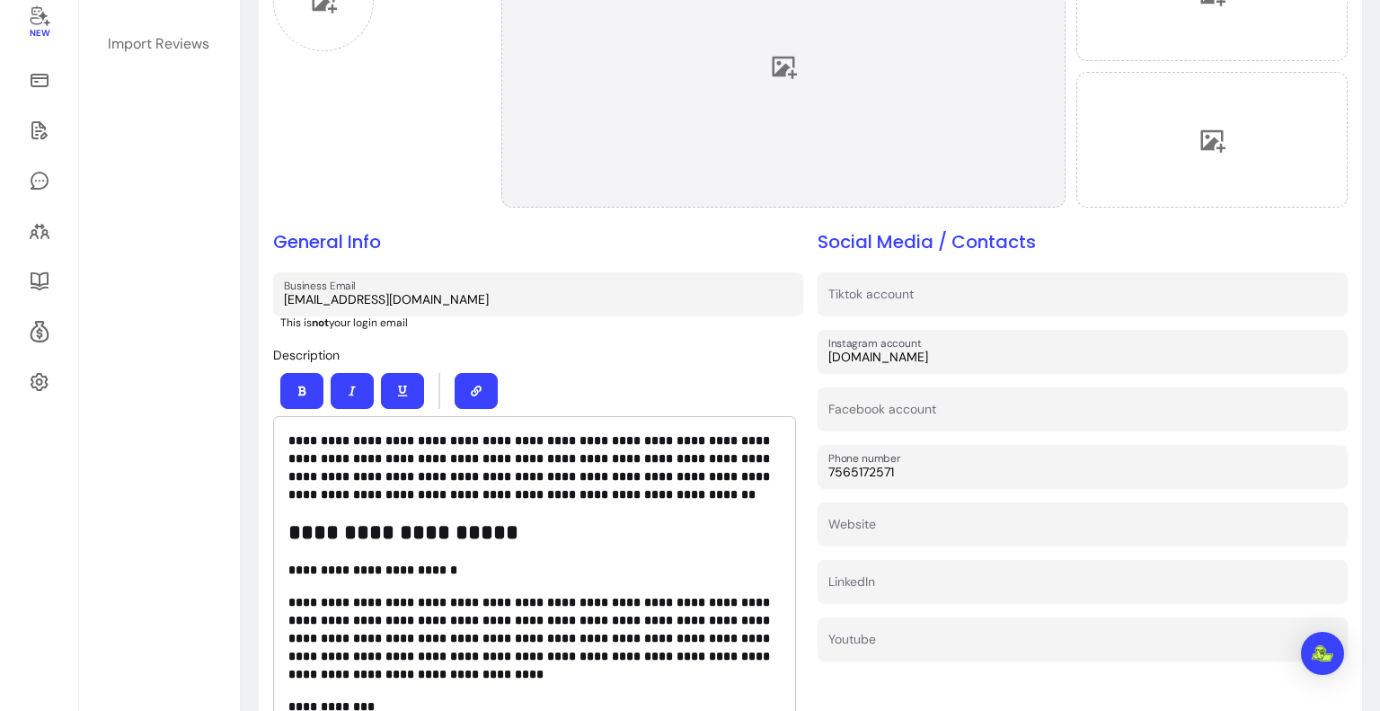
scroll to position [331, 0]
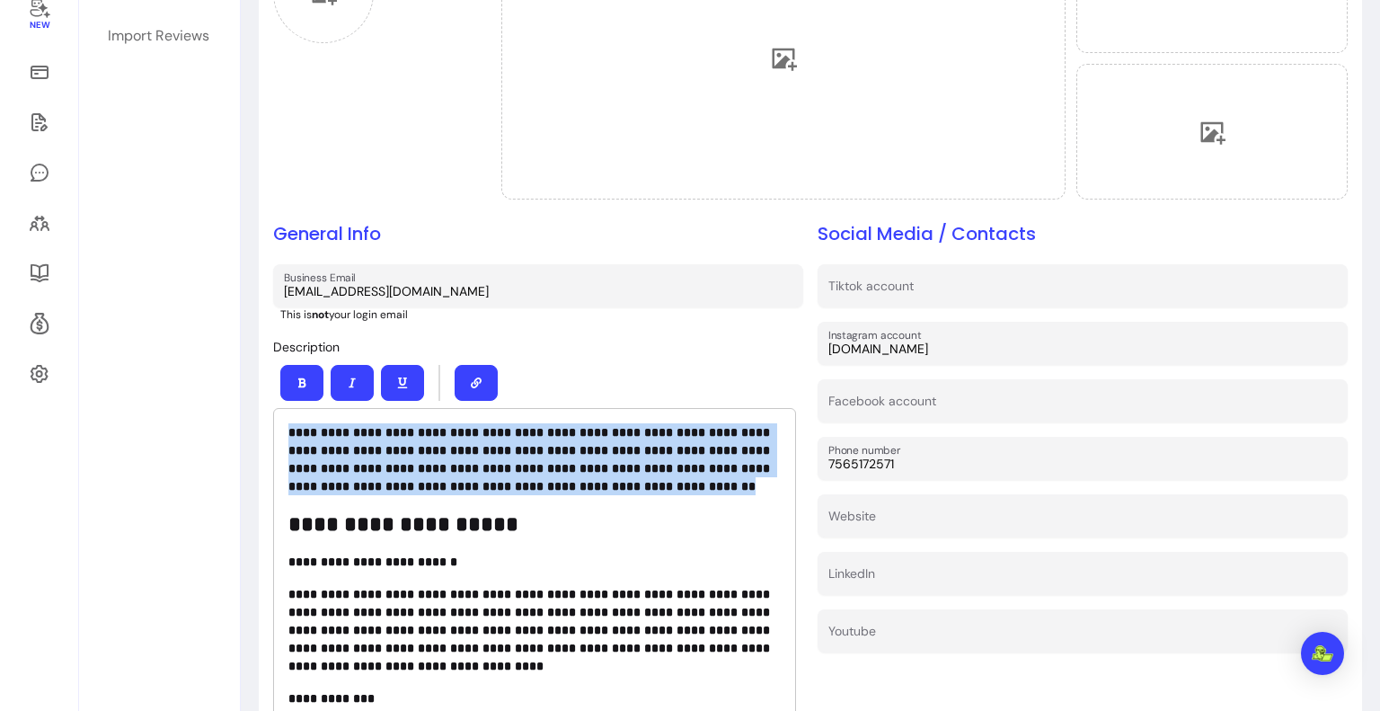
drag, startPoint x: 690, startPoint y: 477, endPoint x: 259, endPoint y: 429, distance: 433.8
click at [259, 429] on div "**********" at bounding box center [810, 445] width 1103 height 1201
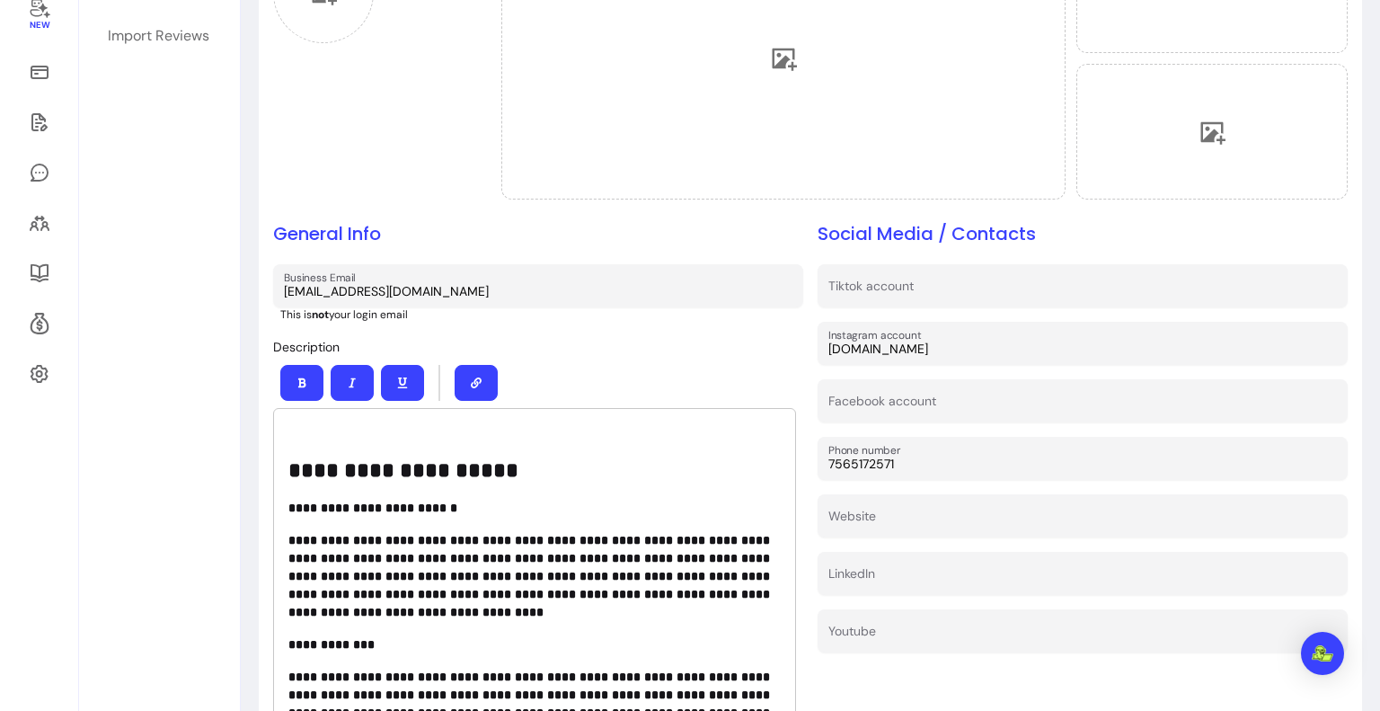
click at [287, 451] on div "**********" at bounding box center [534, 603] width 523 height 391
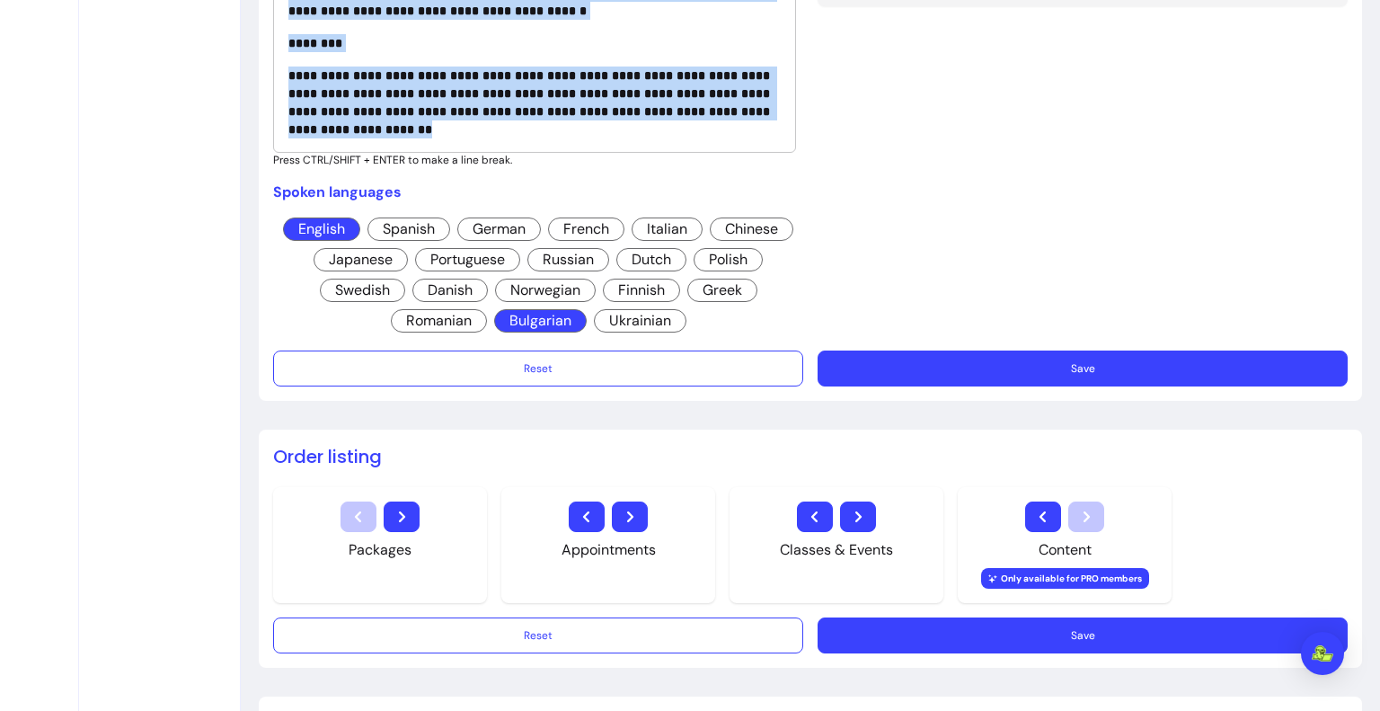
scroll to position [870, 0]
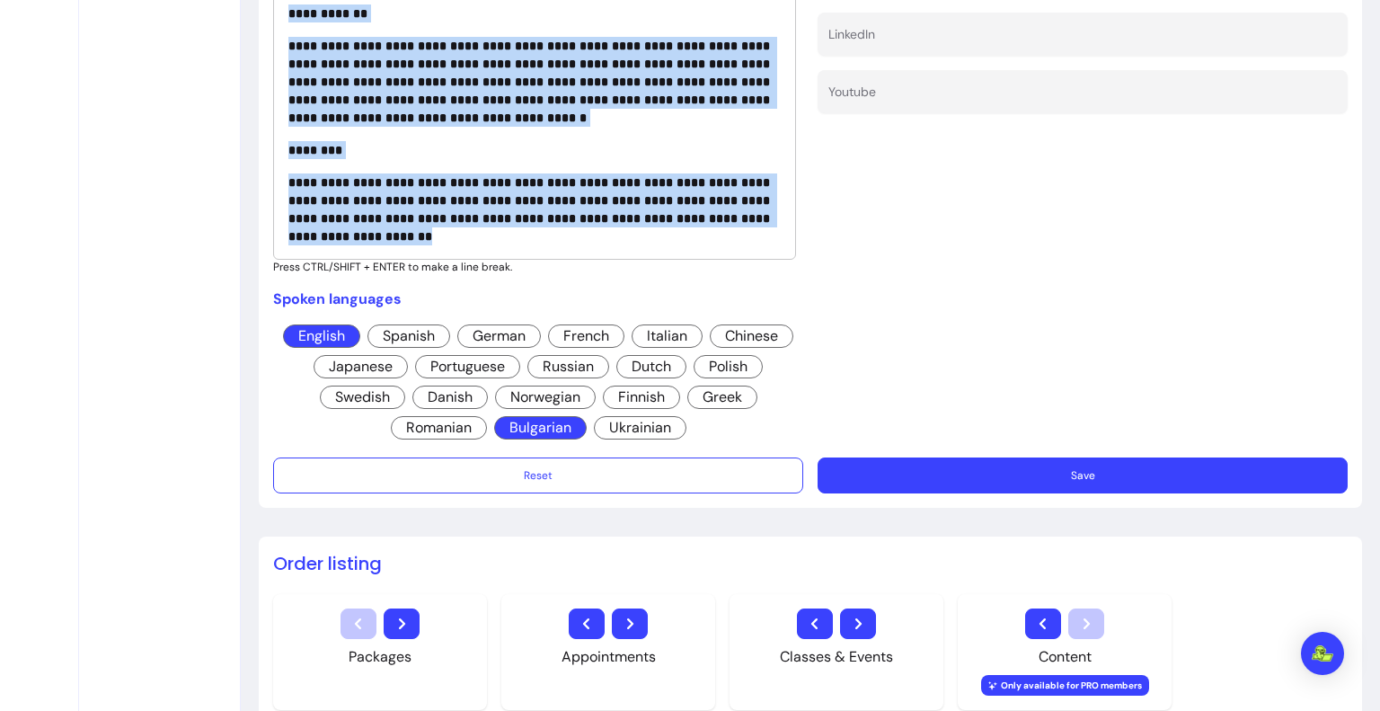
drag, startPoint x: 288, startPoint y: 384, endPoint x: 455, endPoint y: 234, distance: 224.6
click at [455, 234] on div "**********" at bounding box center [534, 64] width 523 height 391
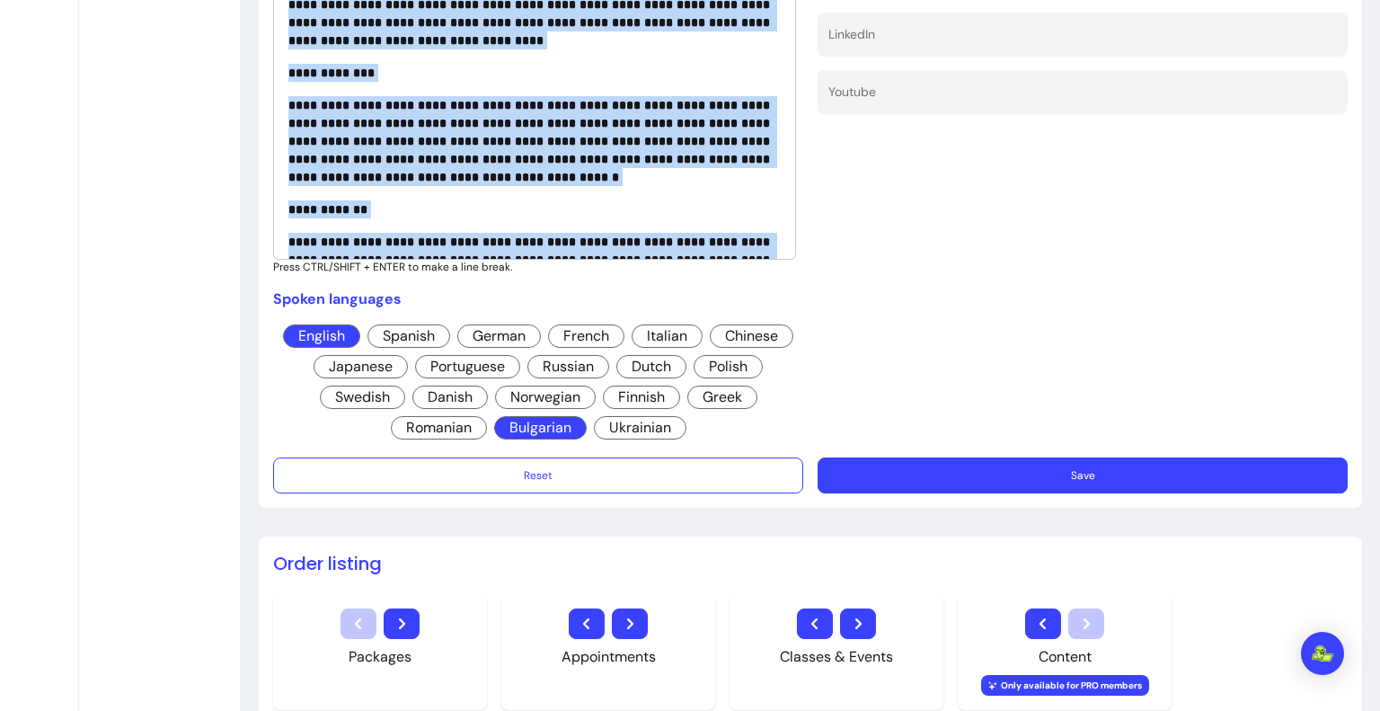
scroll to position [0, 0]
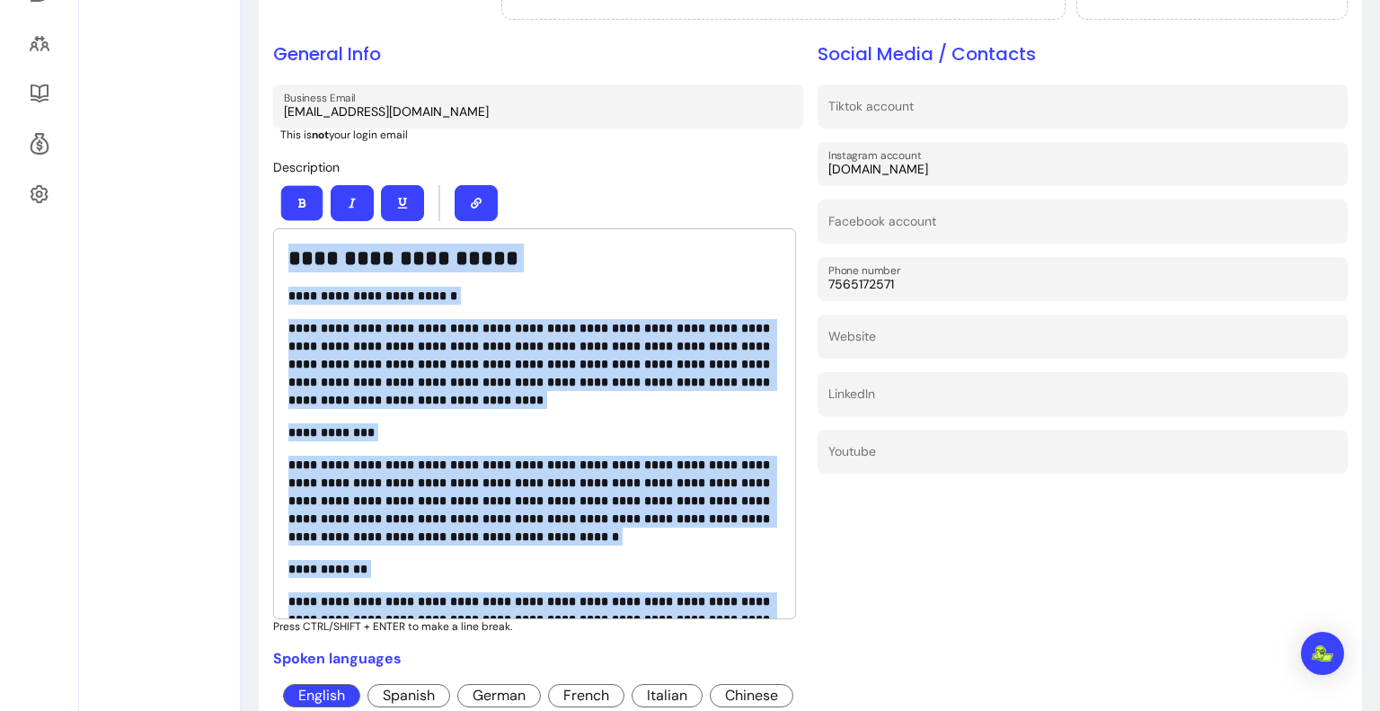
click at [298, 191] on button "button" at bounding box center [302, 203] width 42 height 35
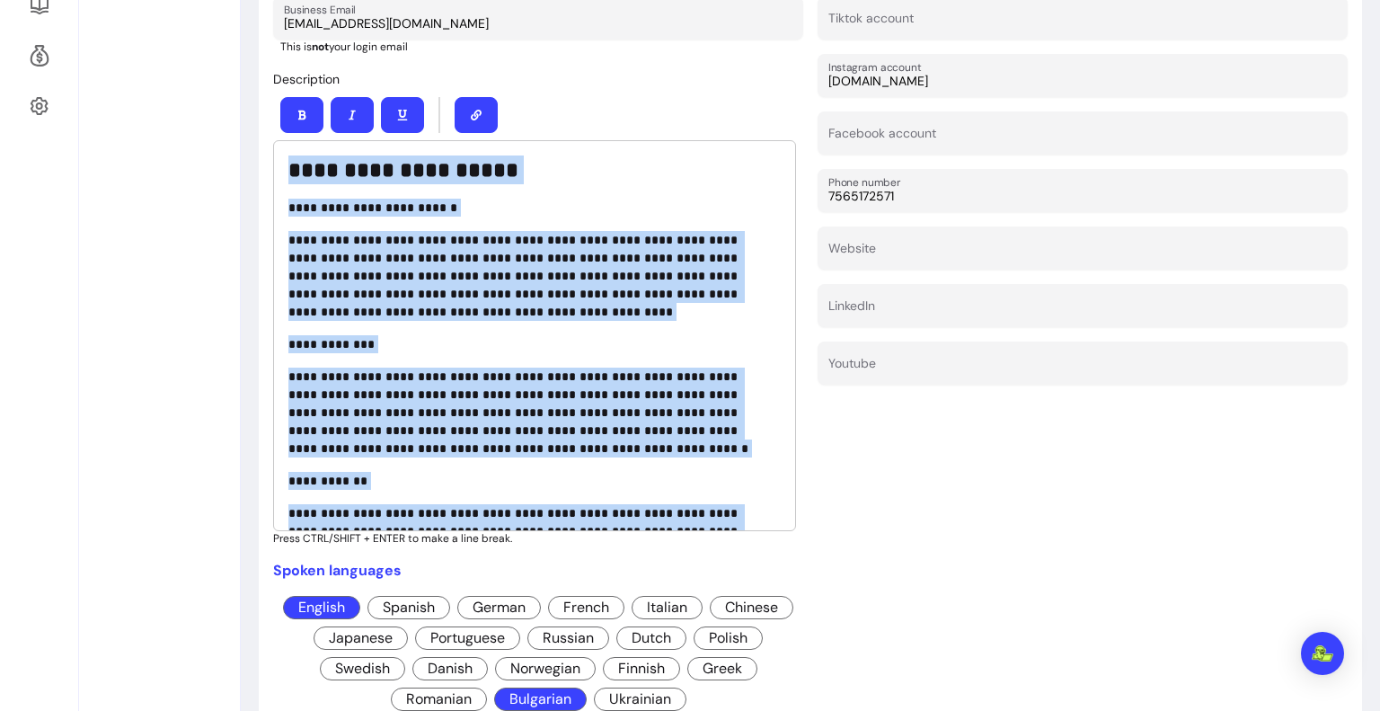
click at [411, 243] on p "**********" at bounding box center [528, 276] width 480 height 90
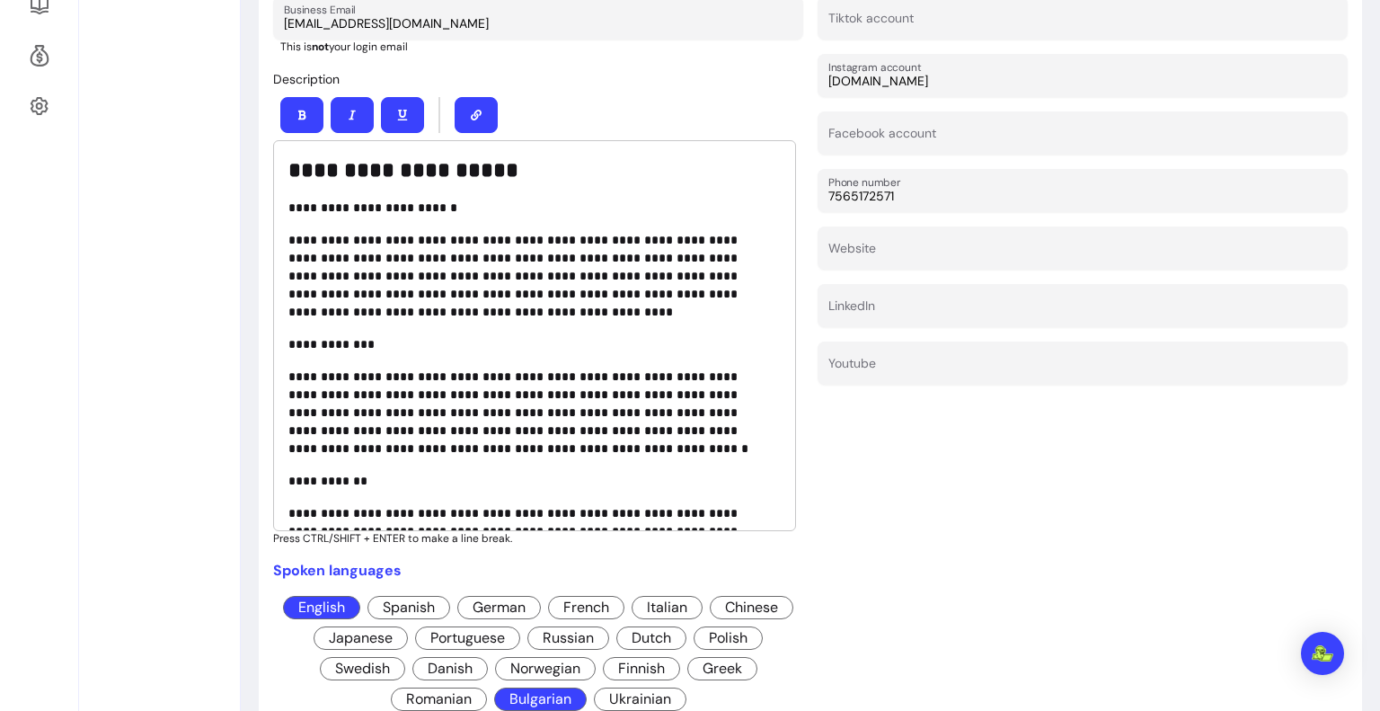
click at [456, 200] on p "**********" at bounding box center [528, 208] width 480 height 18
drag, startPoint x: 514, startPoint y: 269, endPoint x: 462, endPoint y: 272, distance: 52.2
click at [462, 272] on p "**********" at bounding box center [528, 276] width 480 height 90
drag, startPoint x: 394, startPoint y: 370, endPoint x: 287, endPoint y: 373, distance: 106.9
click at [288, 373] on p "**********" at bounding box center [528, 412] width 480 height 90
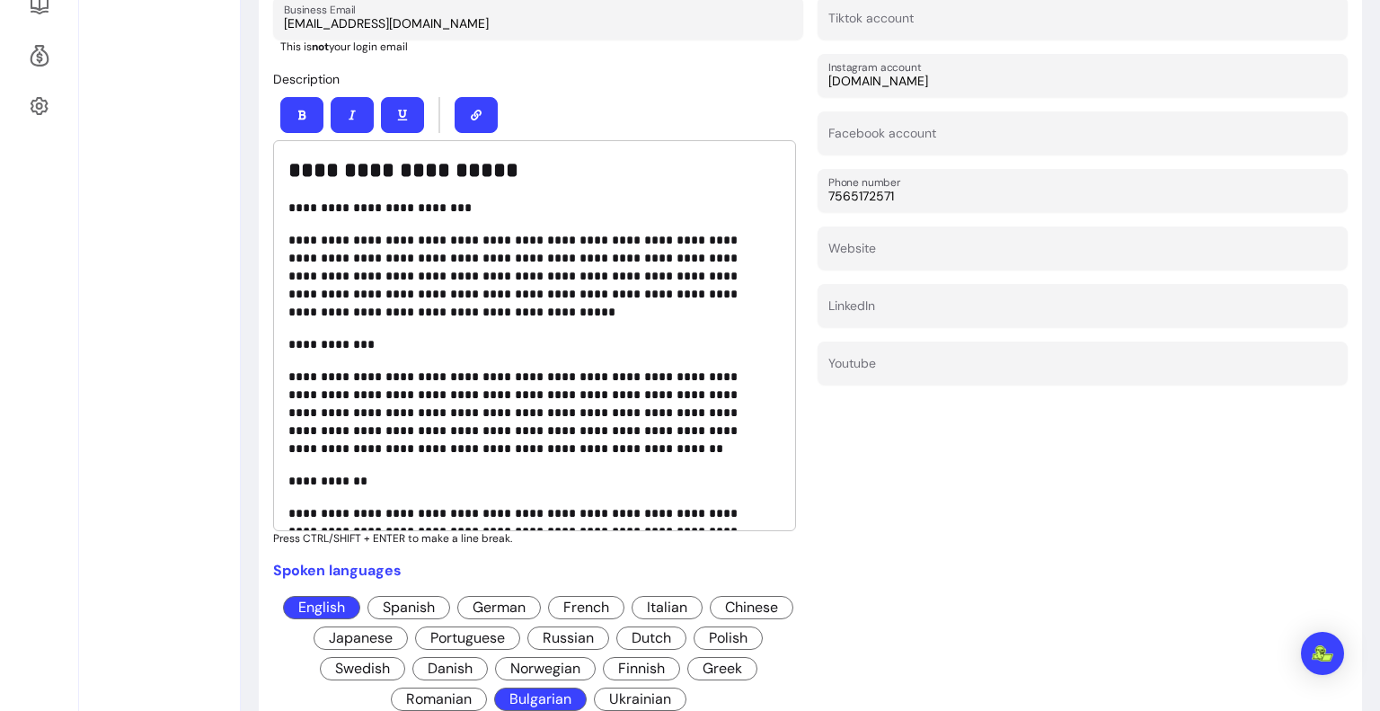
click at [609, 408] on p "**********" at bounding box center [528, 412] width 480 height 90
click at [456, 441] on p "**********" at bounding box center [528, 412] width 480 height 90
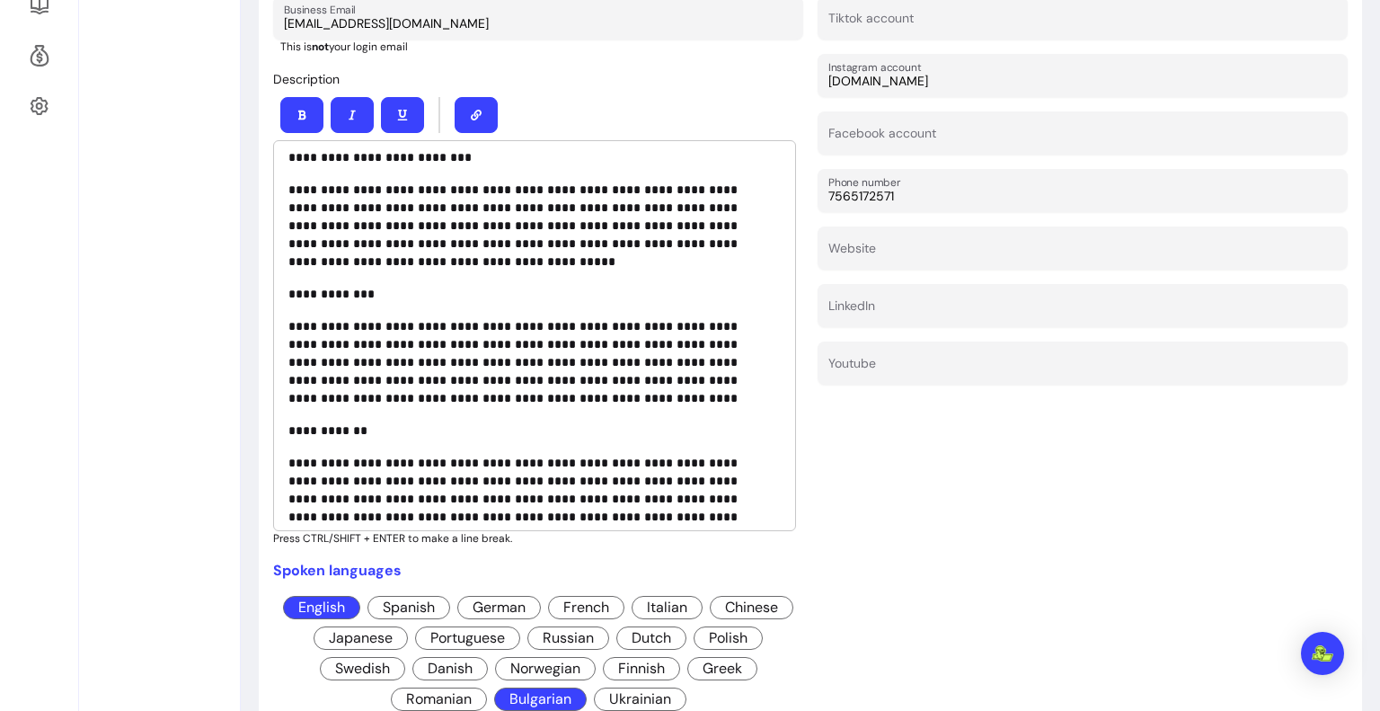
scroll to position [90, 0]
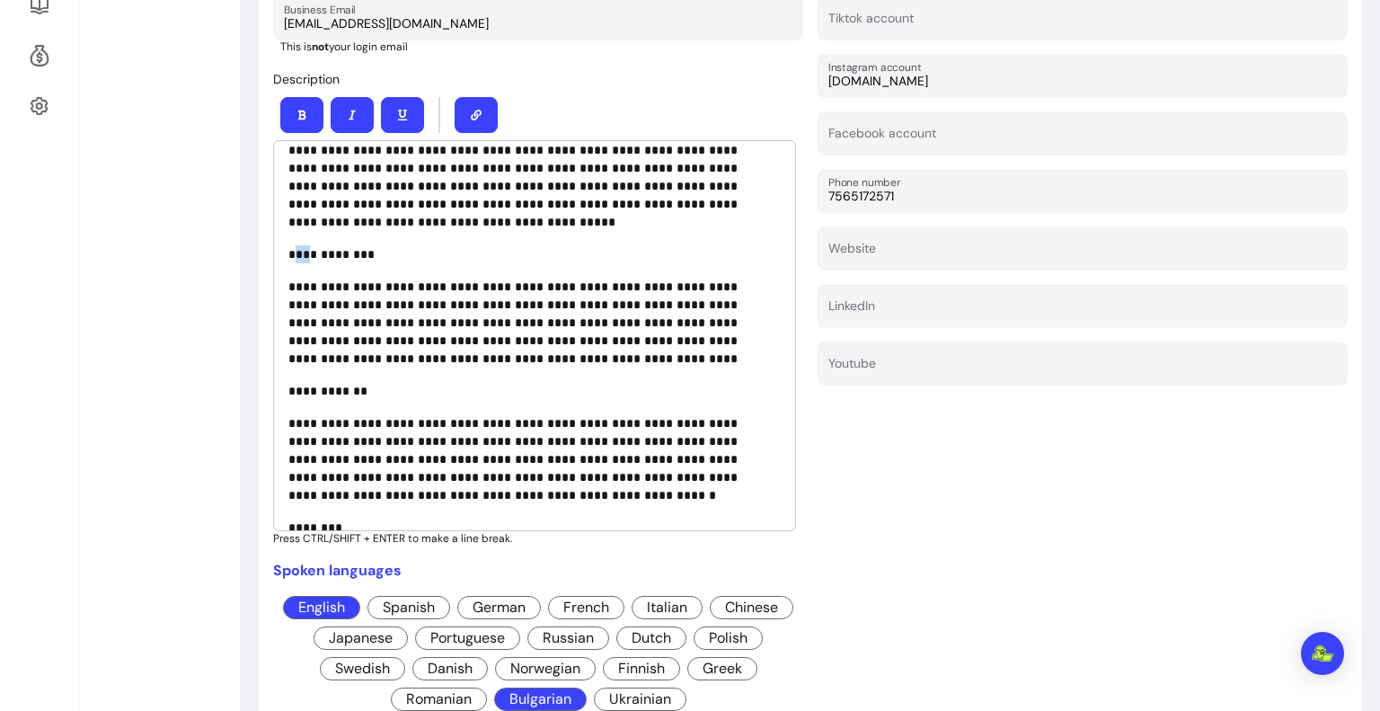
drag, startPoint x: 307, startPoint y: 248, endPoint x: 296, endPoint y: 244, distance: 12.2
click at [296, 245] on p "**********" at bounding box center [528, 254] width 480 height 18
click at [313, 382] on p "**********" at bounding box center [528, 391] width 480 height 18
drag, startPoint x: 365, startPoint y: 253, endPoint x: 293, endPoint y: 249, distance: 72.0
click at [293, 249] on p "**********" at bounding box center [528, 254] width 480 height 18
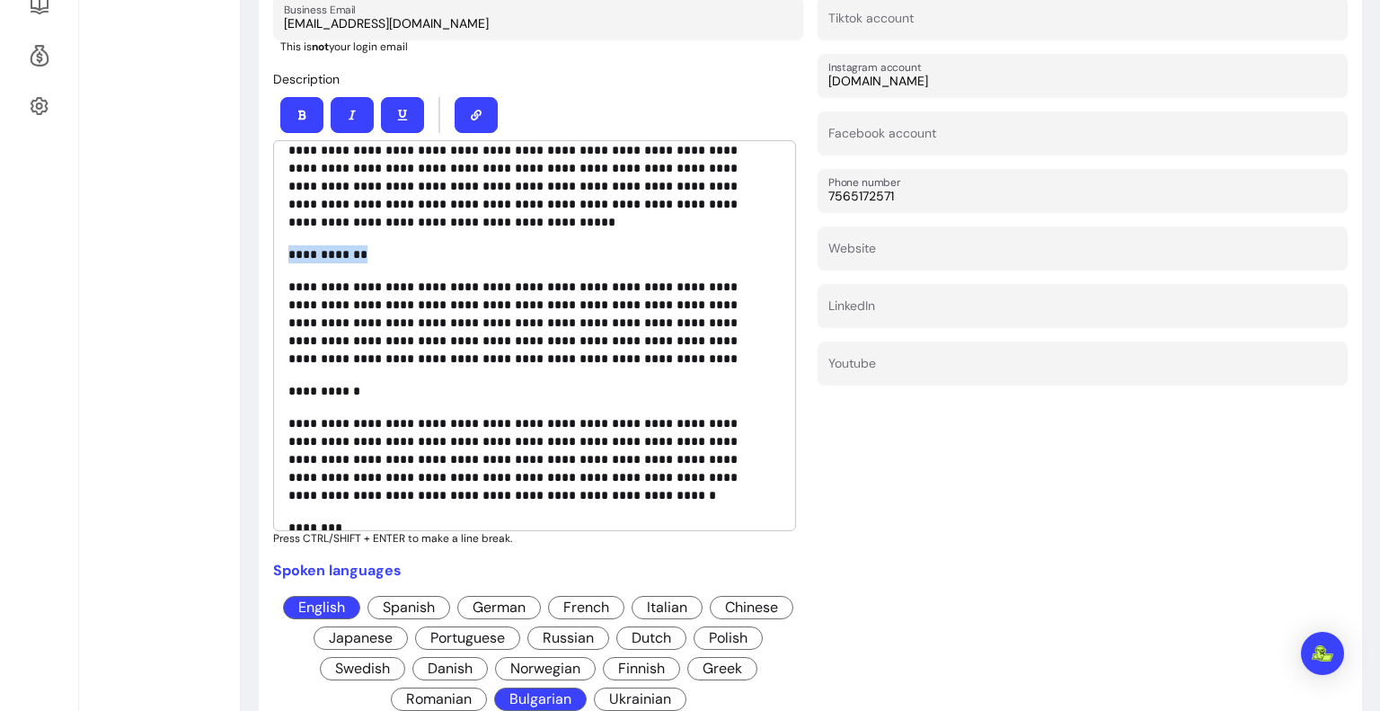
click at [298, 110] on icon "button" at bounding box center [301, 115] width 11 height 11
drag, startPoint x: 349, startPoint y: 383, endPoint x: 284, endPoint y: 380, distance: 65.6
click at [284, 380] on div "**********" at bounding box center [534, 335] width 523 height 391
click at [302, 118] on button "button" at bounding box center [301, 115] width 43 height 36
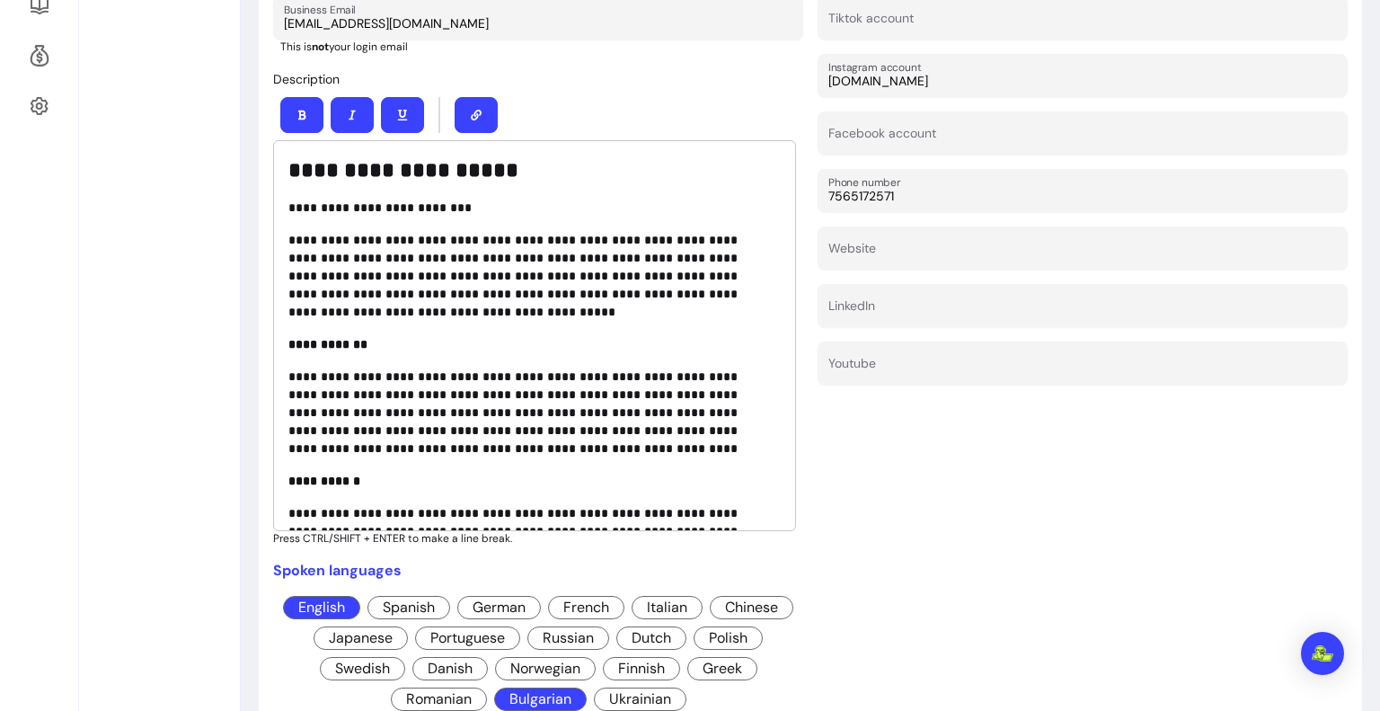
click at [432, 355] on div "**********" at bounding box center [534, 335] width 523 height 391
drag, startPoint x: 515, startPoint y: 169, endPoint x: 283, endPoint y: 176, distance: 231.9
click at [283, 176] on div "**********" at bounding box center [534, 335] width 523 height 391
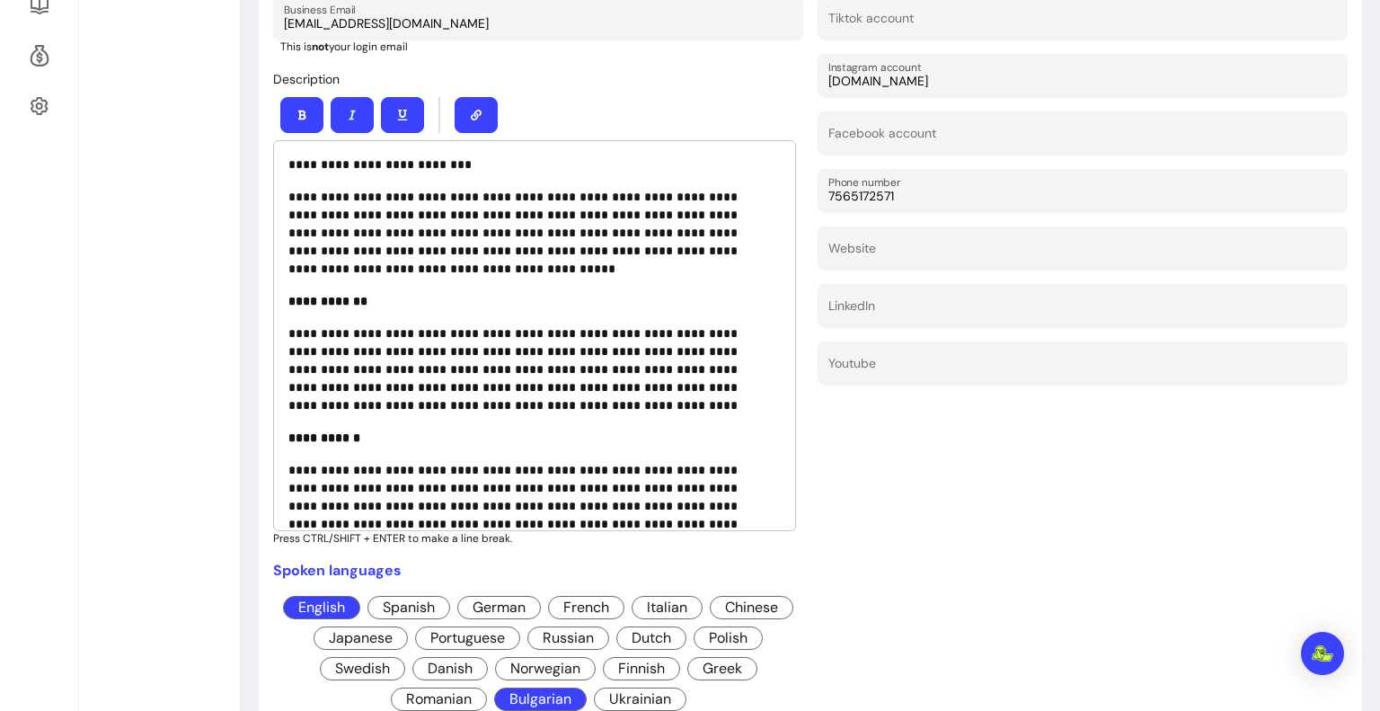
click at [455, 161] on p "**********" at bounding box center [528, 164] width 480 height 18
drag, startPoint x: 455, startPoint y: 161, endPoint x: 284, endPoint y: 156, distance: 171.6
click at [284, 156] on div "**********" at bounding box center [534, 335] width 523 height 391
click at [325, 105] on div at bounding box center [538, 115] width 530 height 50
drag, startPoint x: 294, startPoint y: 159, endPoint x: 450, endPoint y: 157, distance: 156.3
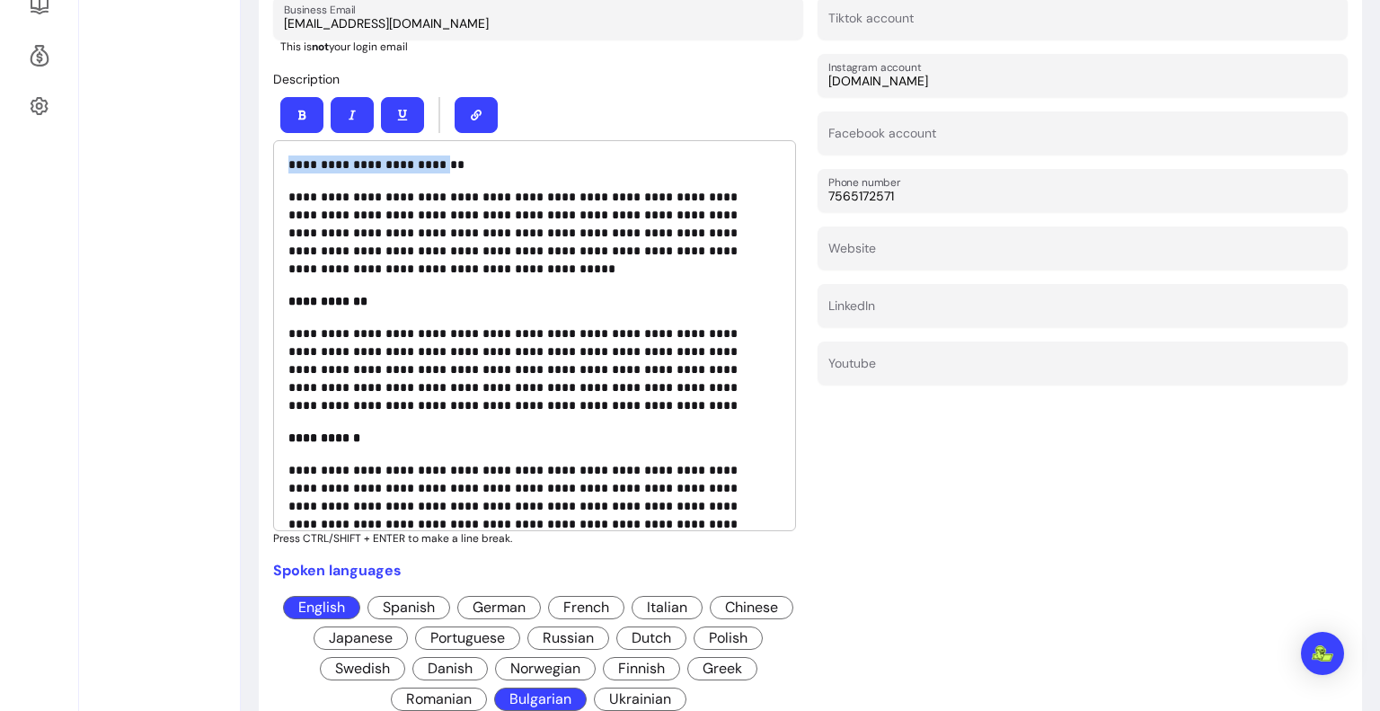
click at [450, 157] on p "**********" at bounding box center [528, 164] width 480 height 18
click at [306, 102] on button "button" at bounding box center [301, 115] width 43 height 36
click at [424, 238] on p "**********" at bounding box center [528, 233] width 480 height 90
click at [432, 271] on p "**********" at bounding box center [528, 233] width 480 height 90
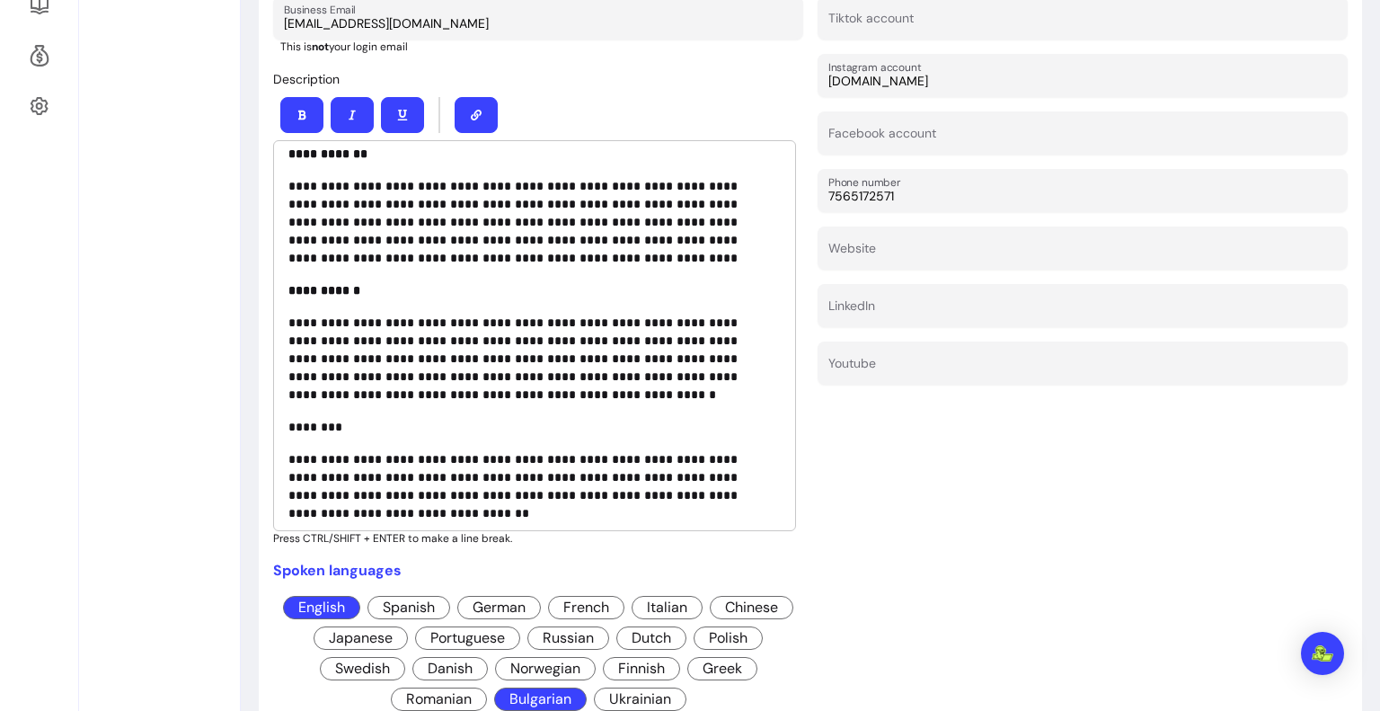
scroll to position [153, 0]
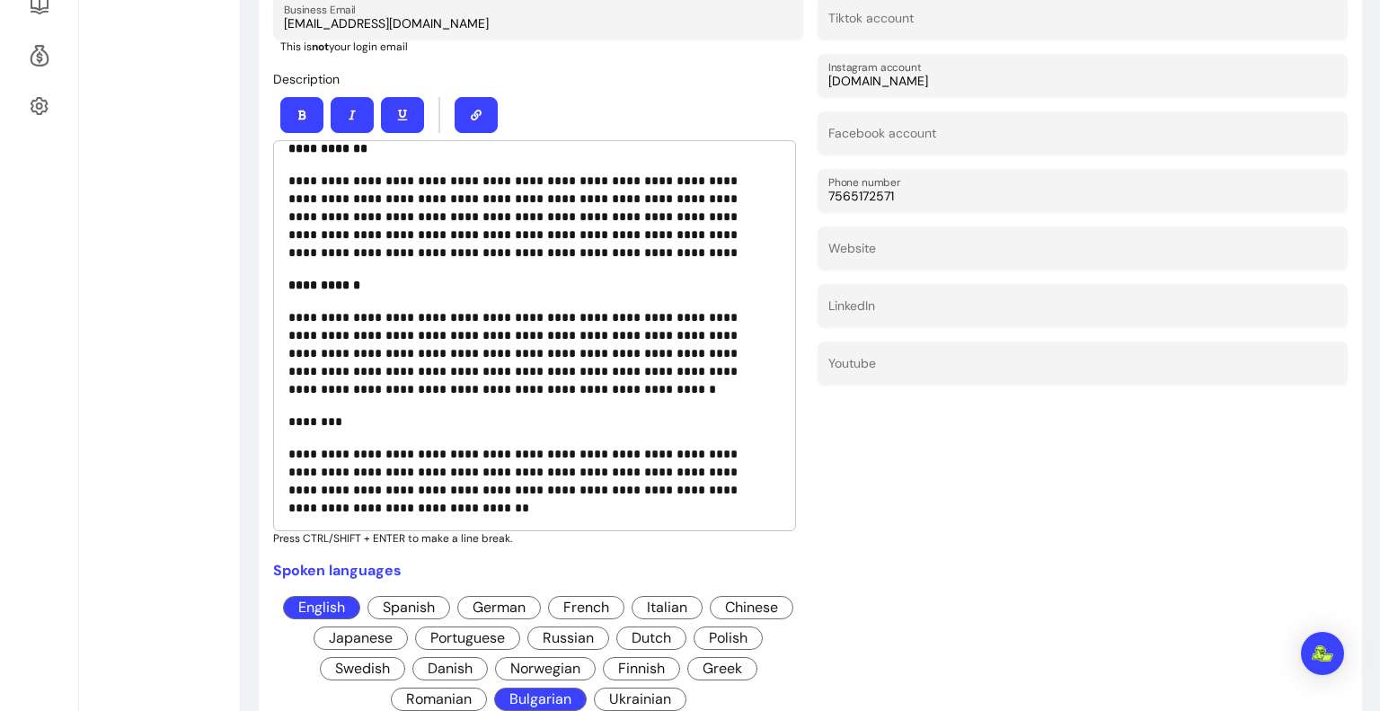
click at [490, 330] on p "**********" at bounding box center [528, 353] width 480 height 90
click at [484, 350] on p "**********" at bounding box center [528, 353] width 480 height 90
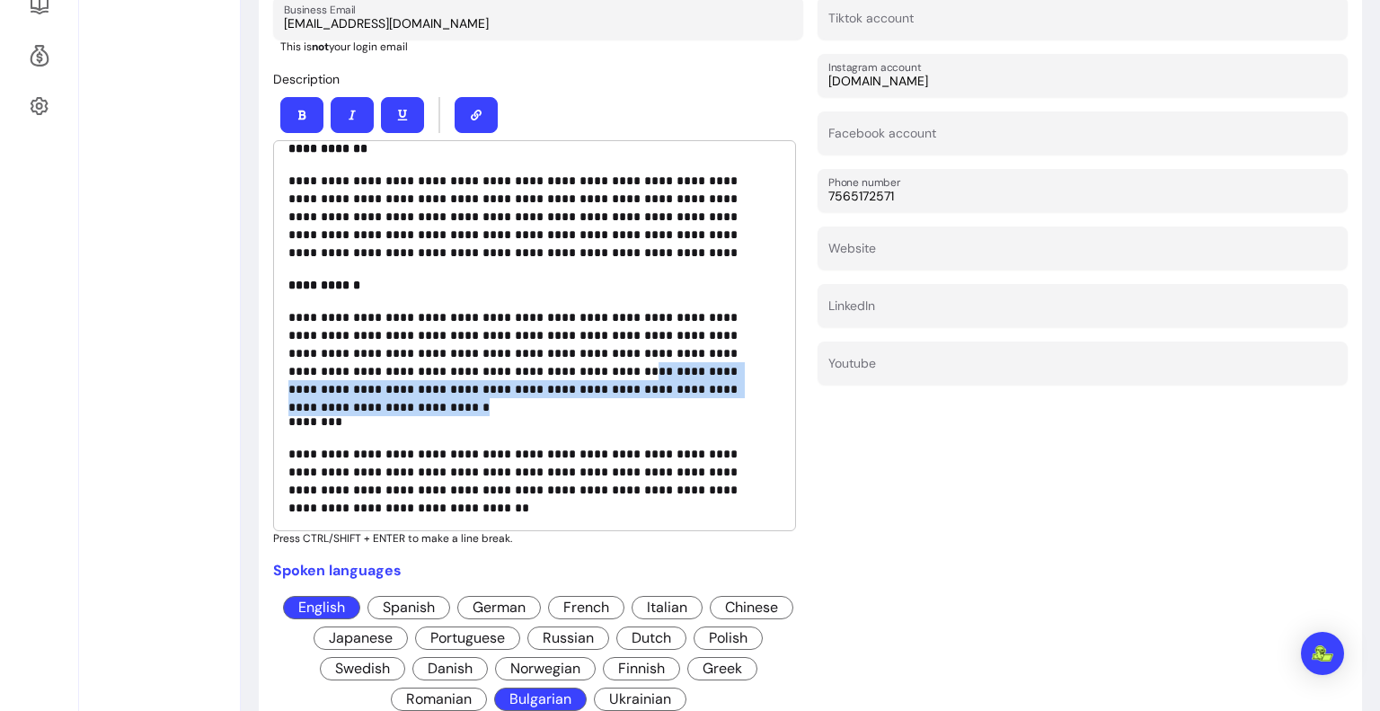
drag, startPoint x: 658, startPoint y: 380, endPoint x: 446, endPoint y: 367, distance: 212.4
click at [446, 367] on p "**********" at bounding box center [528, 353] width 480 height 90
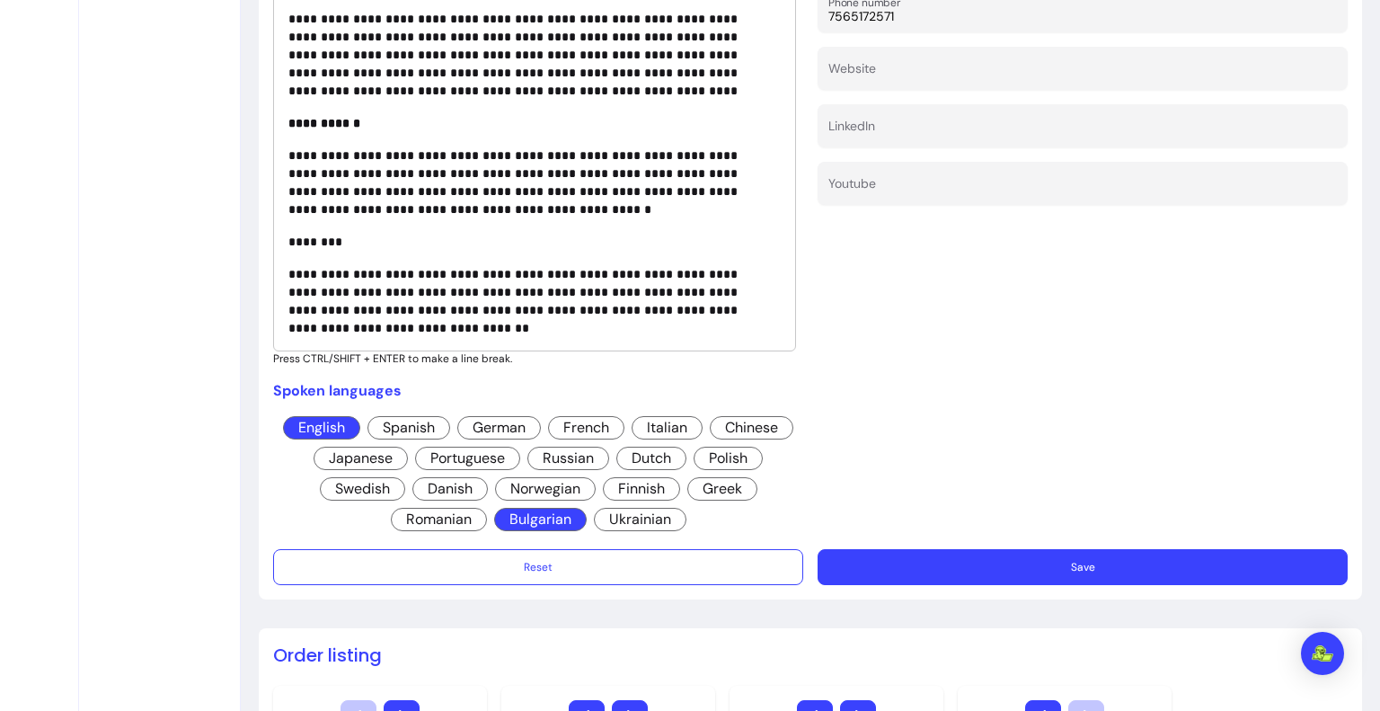
scroll to position [688, 0]
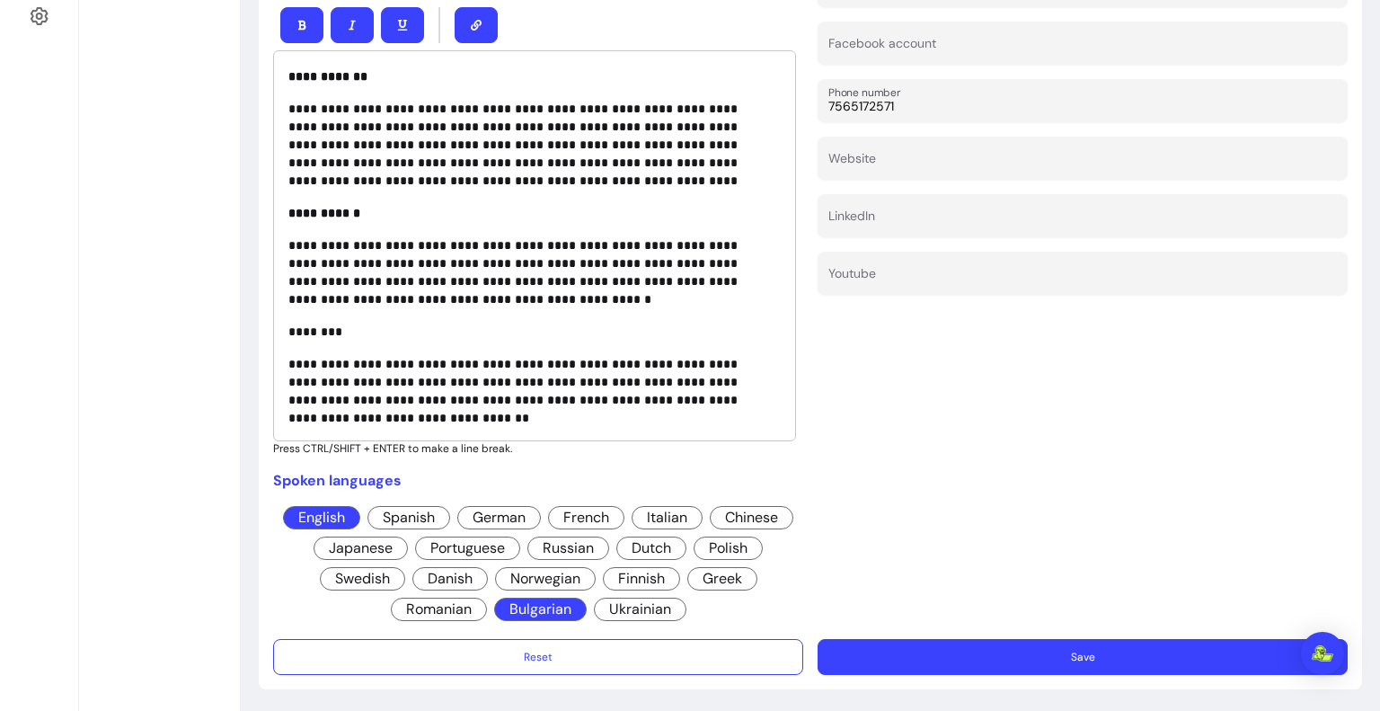
click at [323, 368] on p "**********" at bounding box center [528, 391] width 480 height 72
click at [330, 333] on p "********" at bounding box center [528, 331] width 480 height 18
drag, startPoint x: 334, startPoint y: 330, endPoint x: 290, endPoint y: 328, distance: 44.1
click at [290, 328] on p "********" at bounding box center [528, 331] width 480 height 18
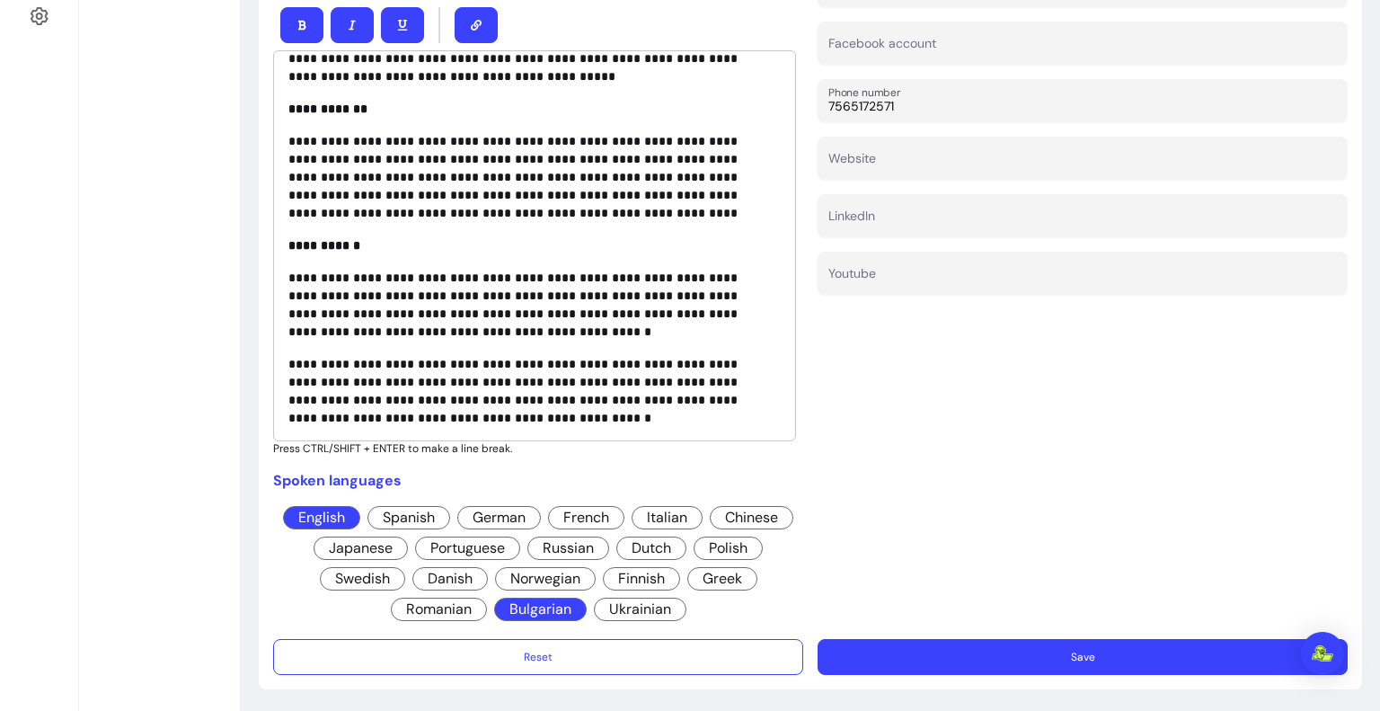
scroll to position [778, 0]
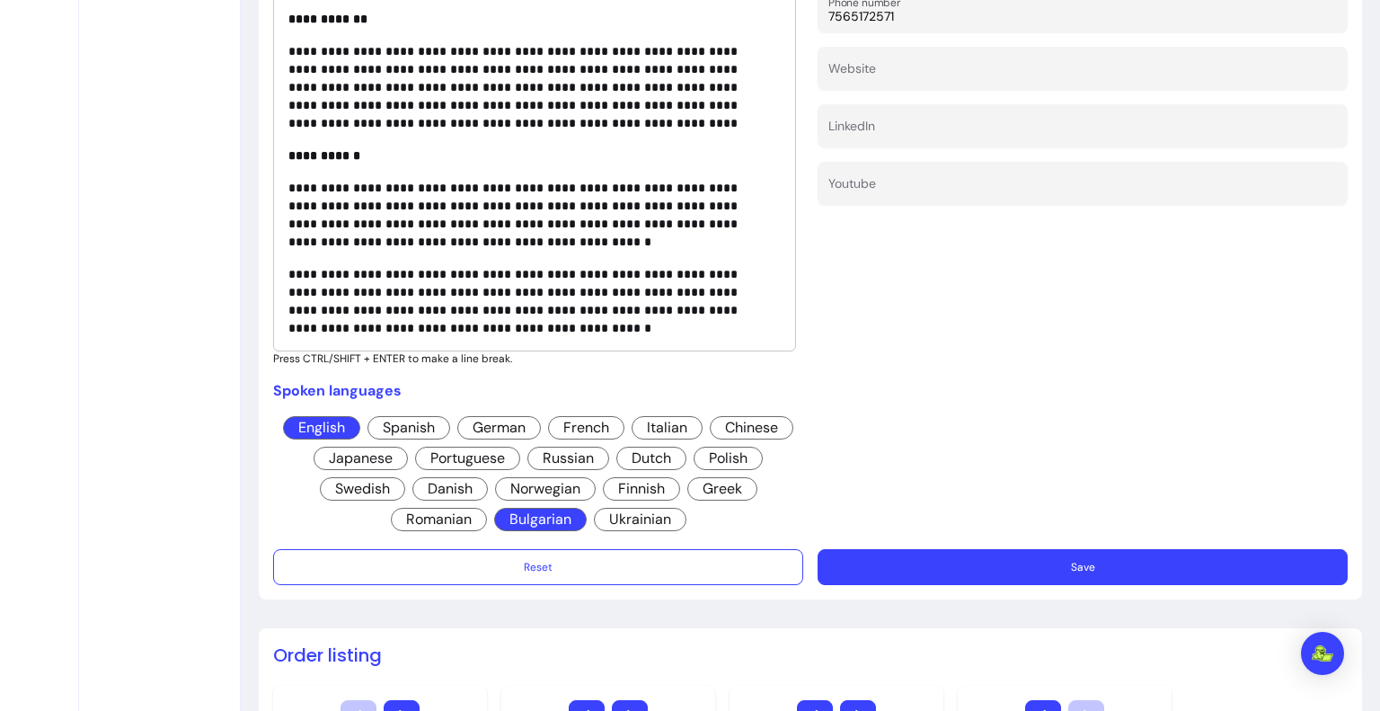
click at [420, 283] on p "**********" at bounding box center [528, 301] width 480 height 72
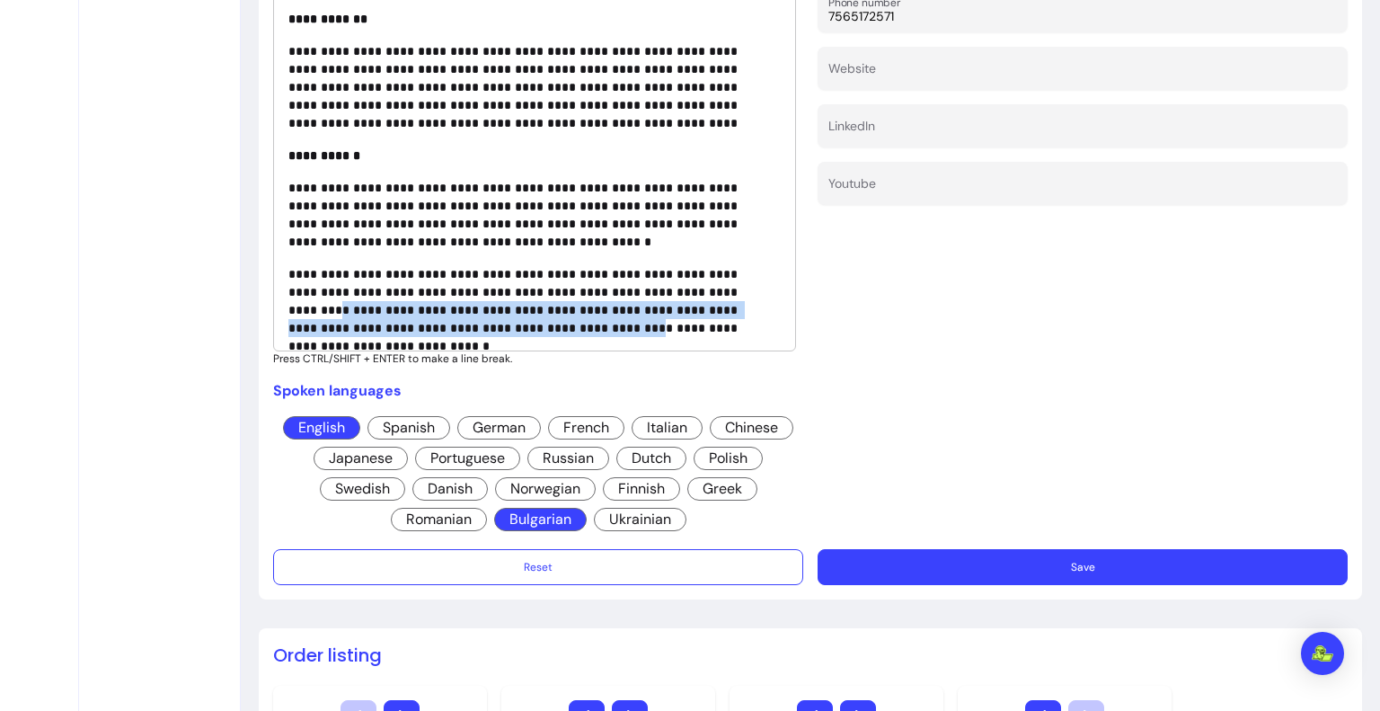
drag, startPoint x: 476, startPoint y: 323, endPoint x: 685, endPoint y: 292, distance: 211.7
click at [685, 292] on p "**********" at bounding box center [528, 301] width 480 height 72
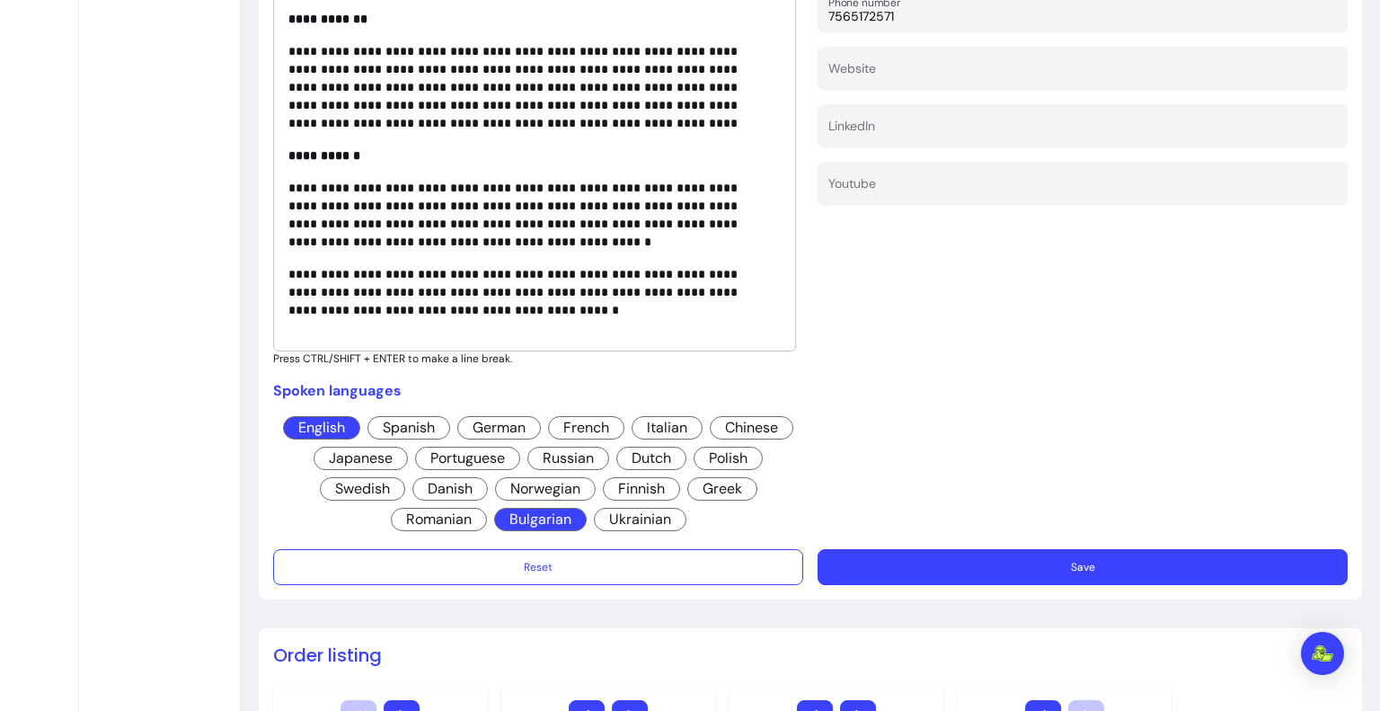
scroll to position [796, 0]
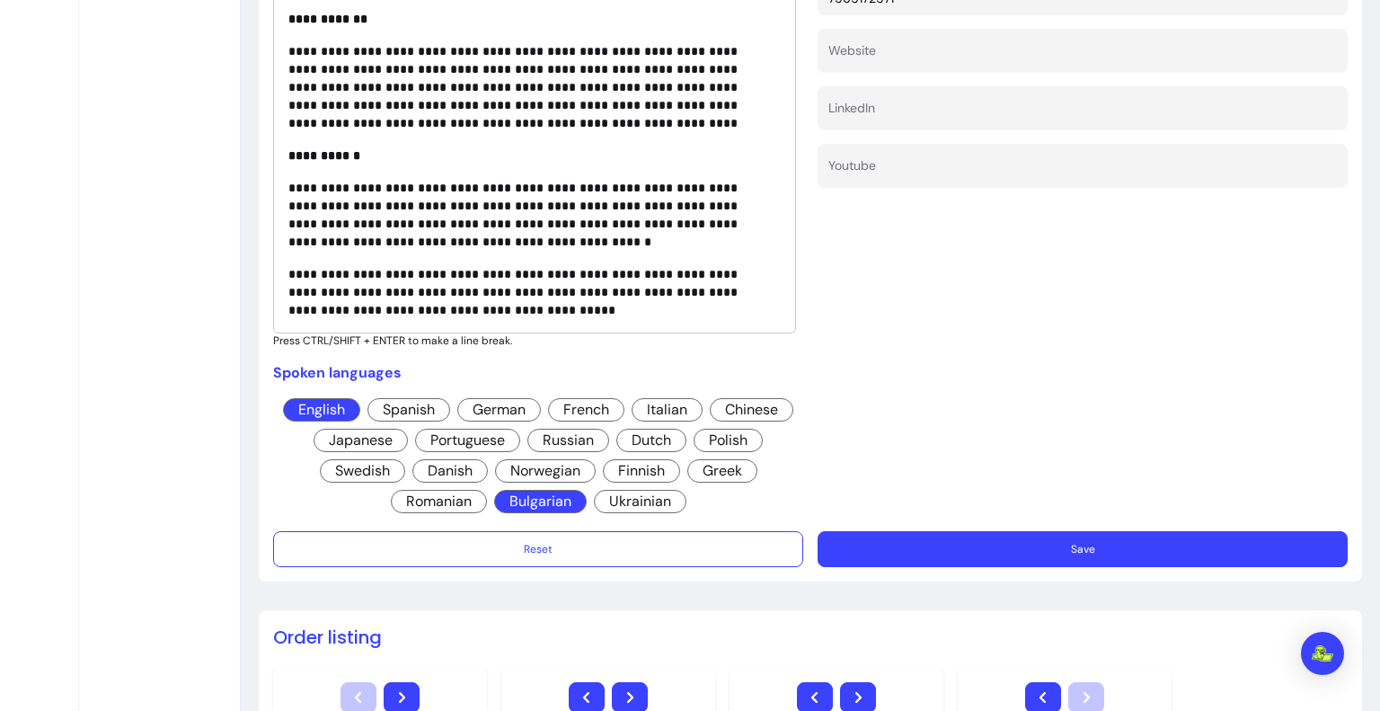
click at [725, 291] on p "**********" at bounding box center [528, 292] width 480 height 54
drag, startPoint x: 478, startPoint y: 287, endPoint x: 424, endPoint y: 287, distance: 53.9
click at [424, 287] on p "**********" at bounding box center [528, 292] width 480 height 54
click at [645, 287] on p "**********" at bounding box center [528, 292] width 480 height 54
drag, startPoint x: 715, startPoint y: 287, endPoint x: 685, endPoint y: 285, distance: 30.6
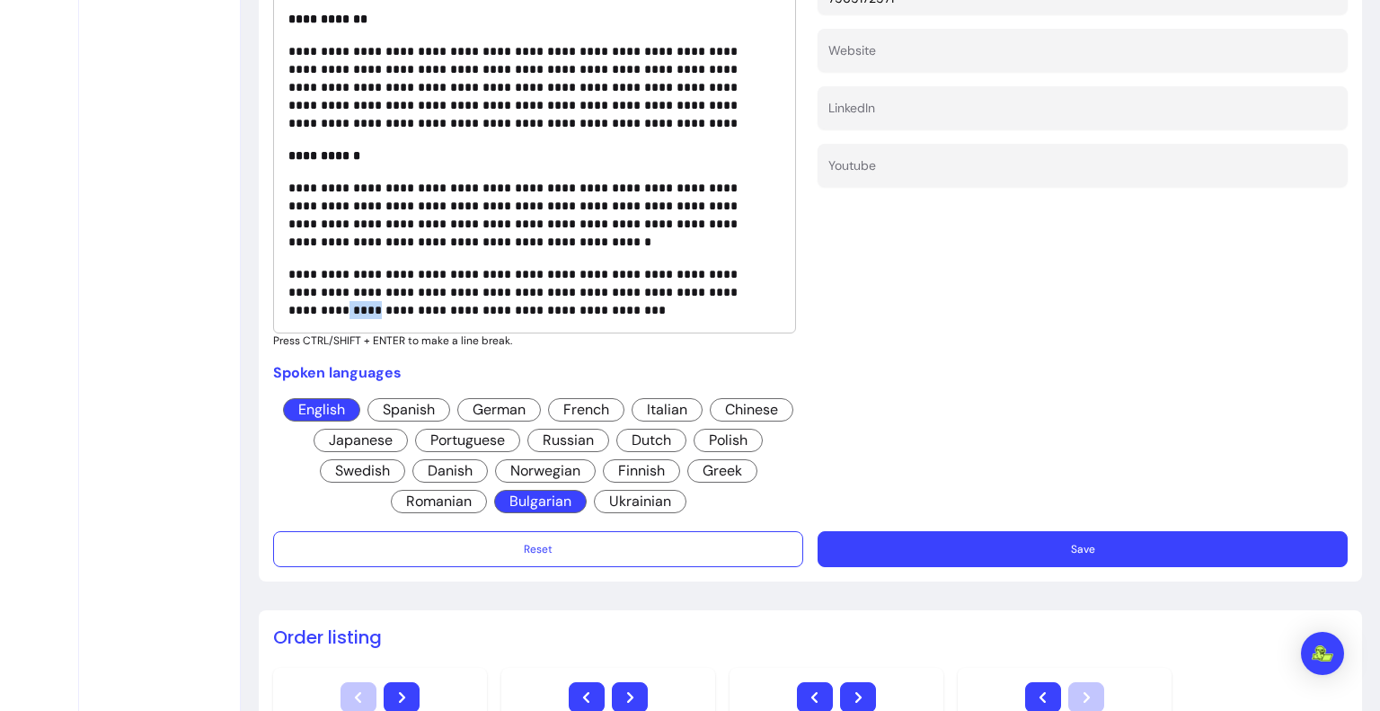
click at [685, 285] on p "**********" at bounding box center [528, 292] width 480 height 54
click at [517, 212] on p "**********" at bounding box center [528, 215] width 480 height 72
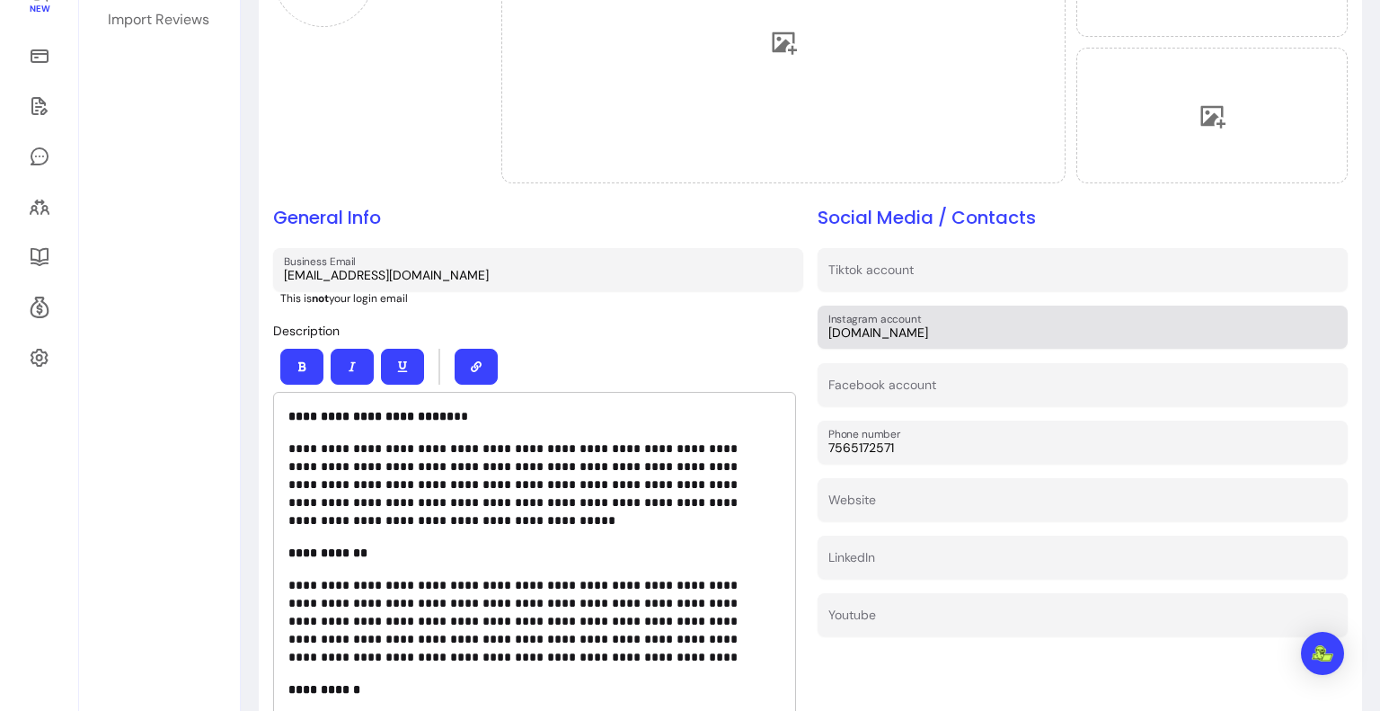
scroll to position [976, 0]
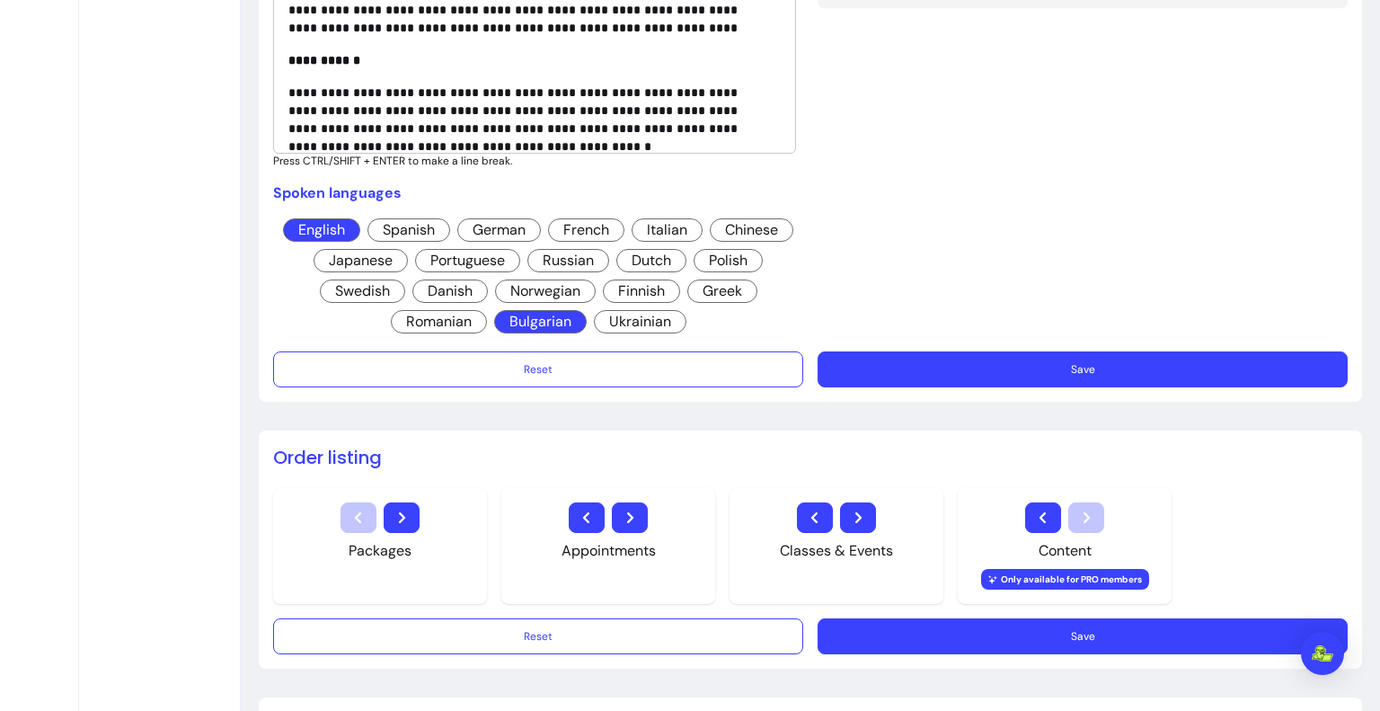
click at [1013, 355] on button "Save" at bounding box center [1082, 369] width 530 height 36
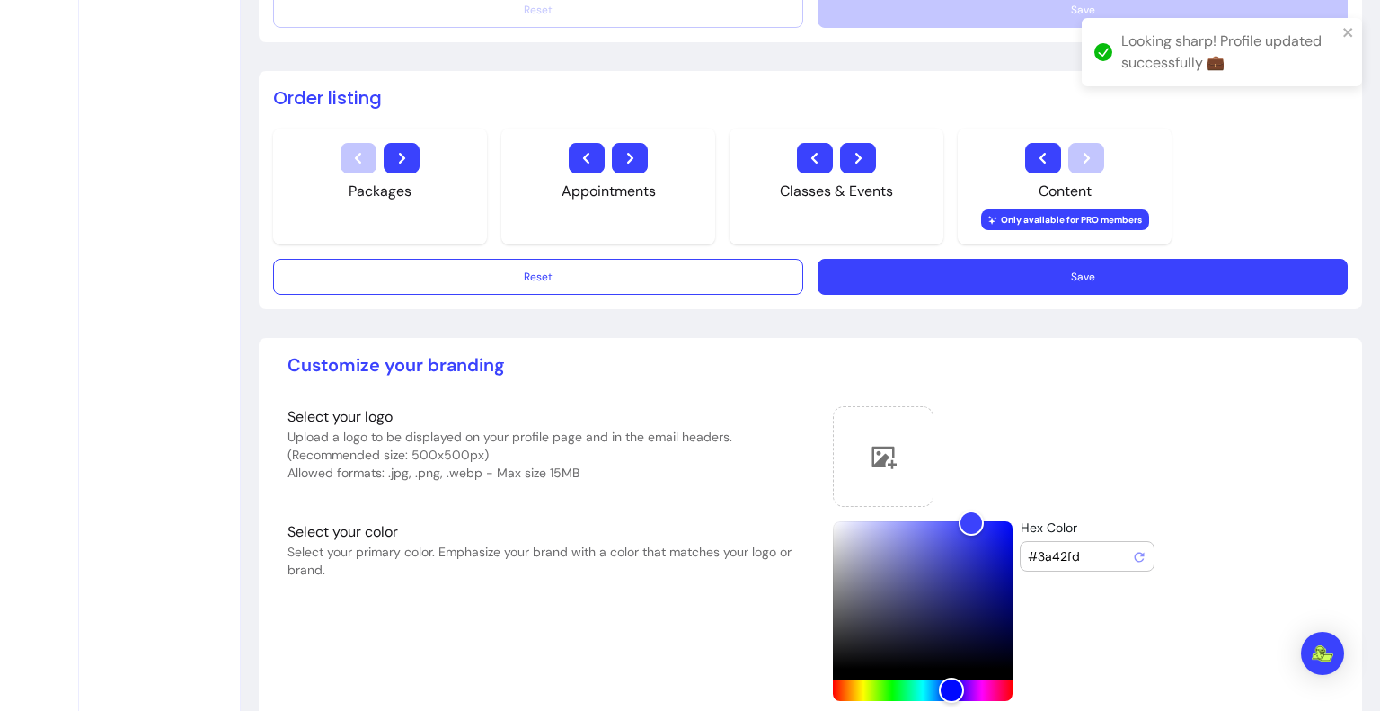
scroll to position [1409, 0]
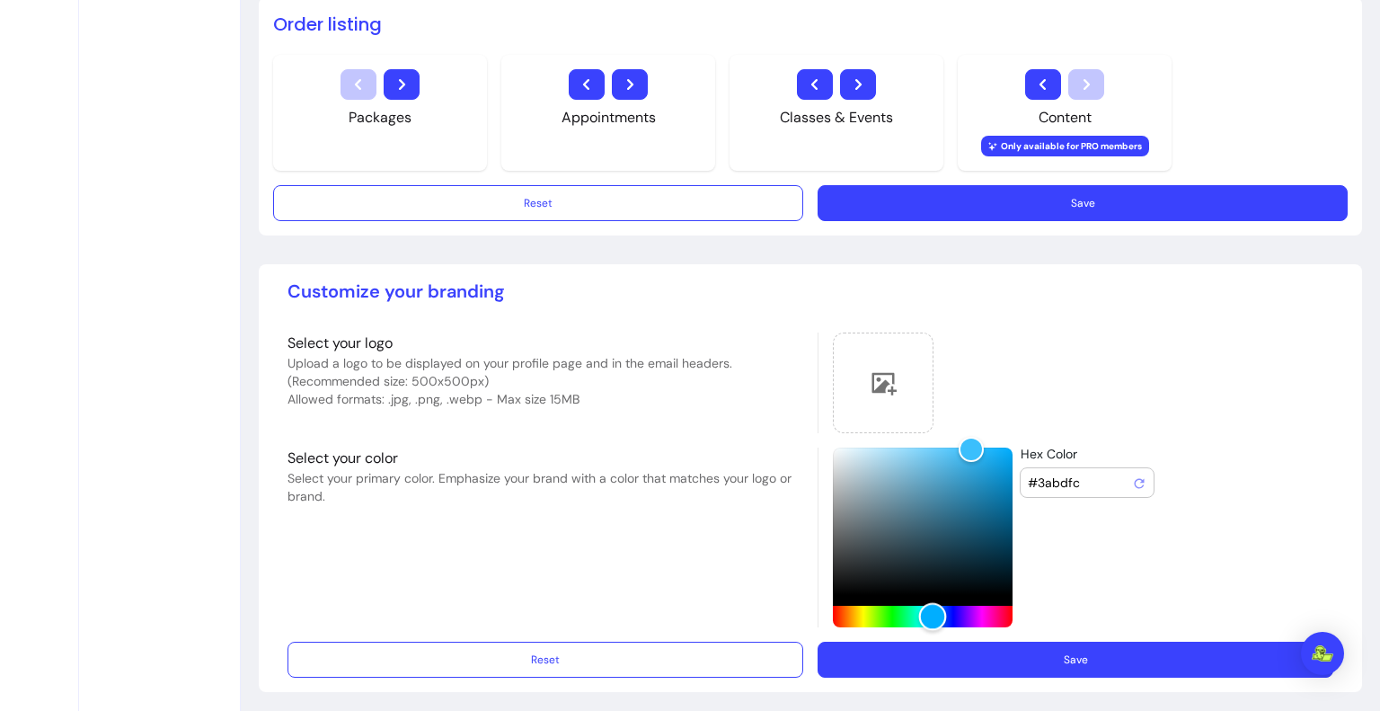
type input "#3acffc"
drag, startPoint x: 941, startPoint y: 615, endPoint x: 923, endPoint y: 615, distance: 18.9
click at [923, 615] on div "Hue" at bounding box center [929, 617] width 28 height 28
click at [927, 656] on button "Save" at bounding box center [1075, 659] width 516 height 36
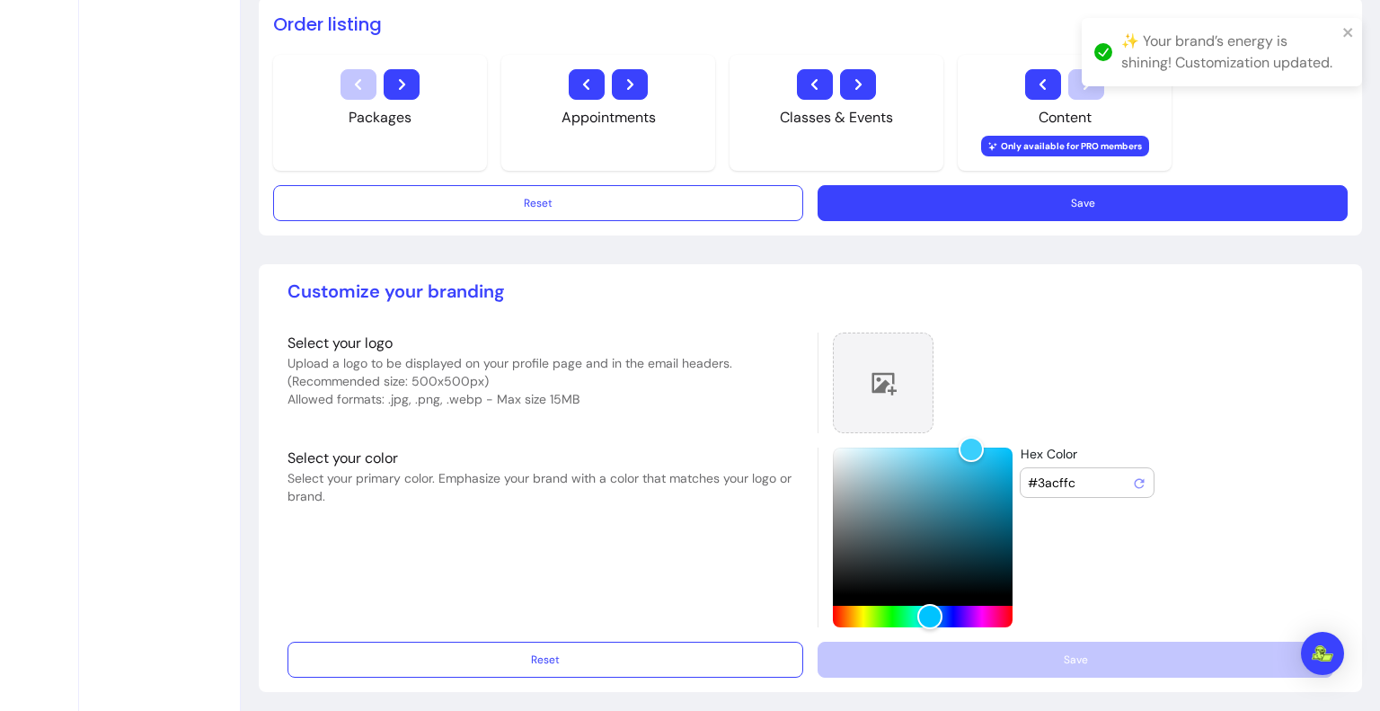
click at [880, 356] on div at bounding box center [883, 382] width 101 height 101
click at [854, 393] on div at bounding box center [883, 382] width 101 height 101
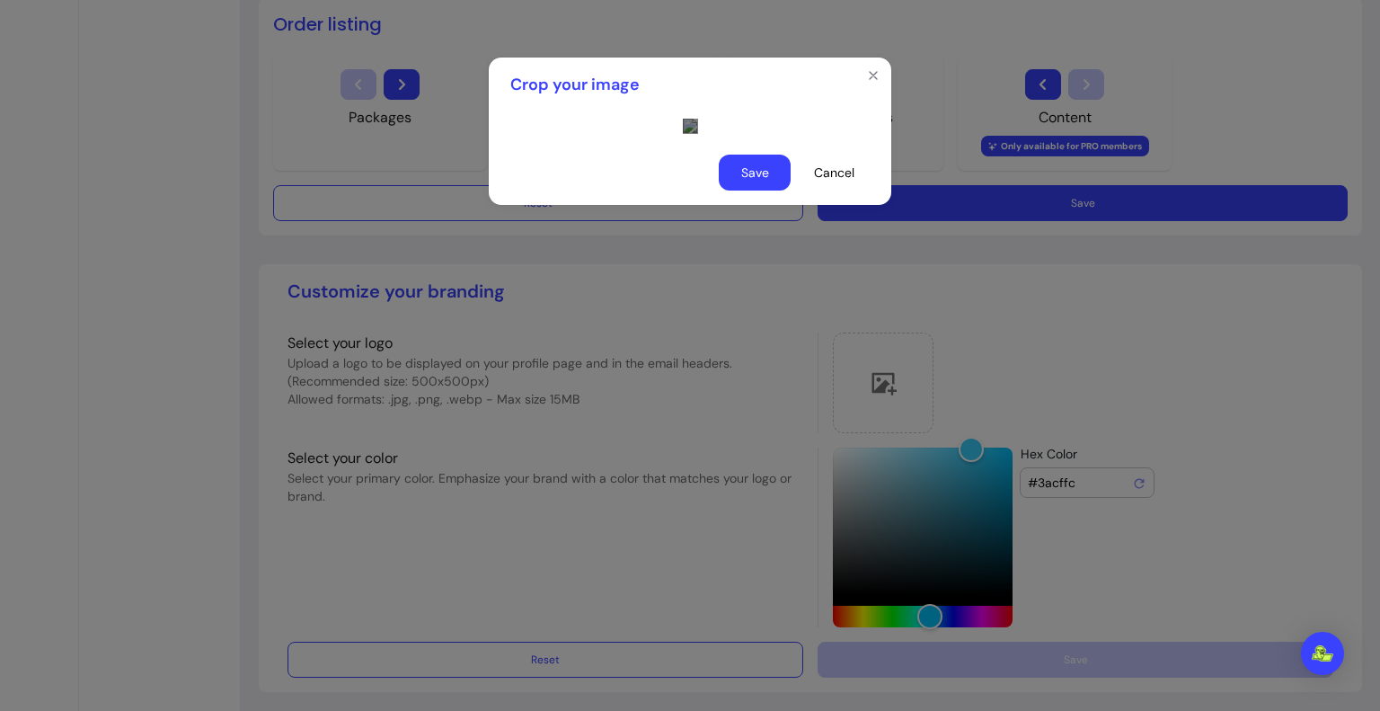
click at [733, 471] on div "Use the arrow keys to move the crop selection area" at bounding box center [862, 417] width 359 height 359
click at [784, 369] on div "Use the arrow keys to move the crop selection area" at bounding box center [913, 469] width 258 height 258
click at [783, 492] on div "Use the arrow keys to move the crop selection area" at bounding box center [912, 468] width 259 height 259
click at [735, 464] on div "Use the arrow keys to move the crop selection area" at bounding box center [864, 440] width 259 height 259
click at [697, 133] on div at bounding box center [690, 126] width 14 height 14
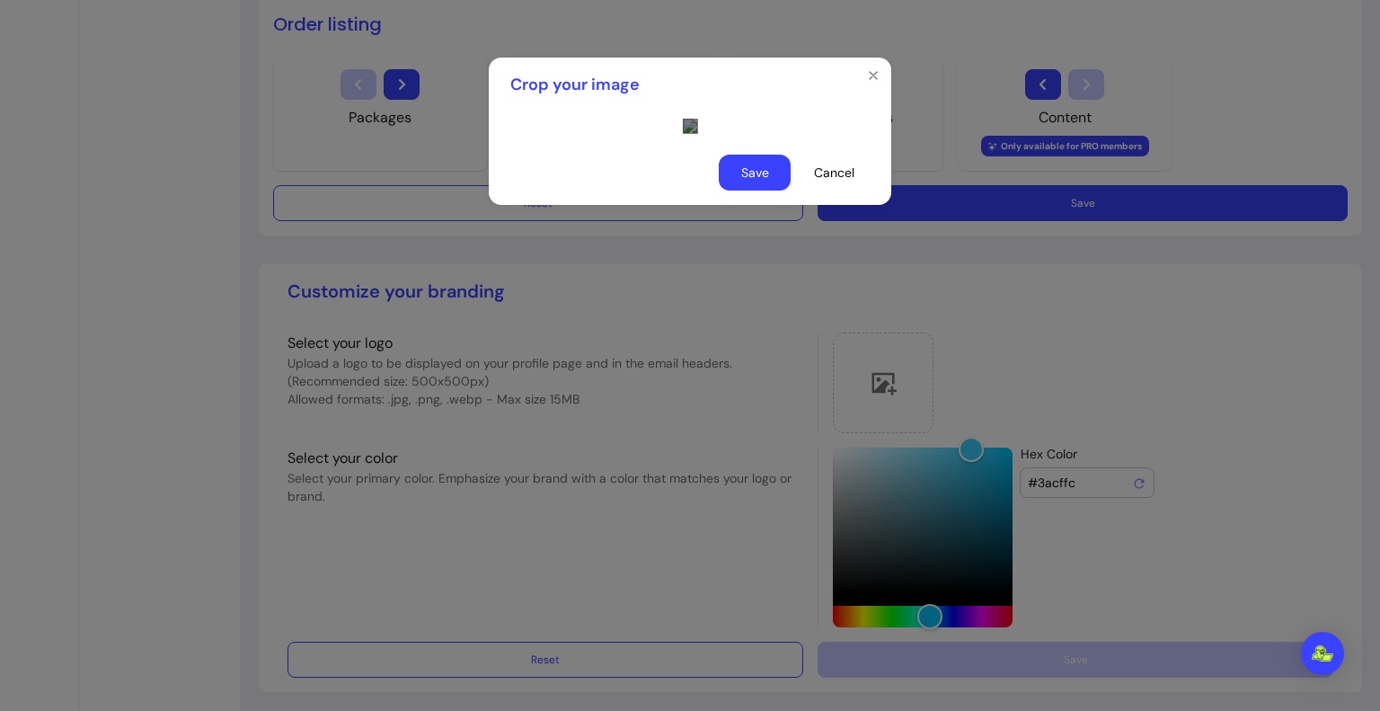
click at [791, 339] on div "Use the arrow keys to move the crop selection area" at bounding box center [852, 451] width 235 height 235
click at [746, 437] on div "Use the arrow keys to move the crop selection area" at bounding box center [865, 450] width 239 height 239
click at [746, 190] on button "Save" at bounding box center [755, 173] width 72 height 36
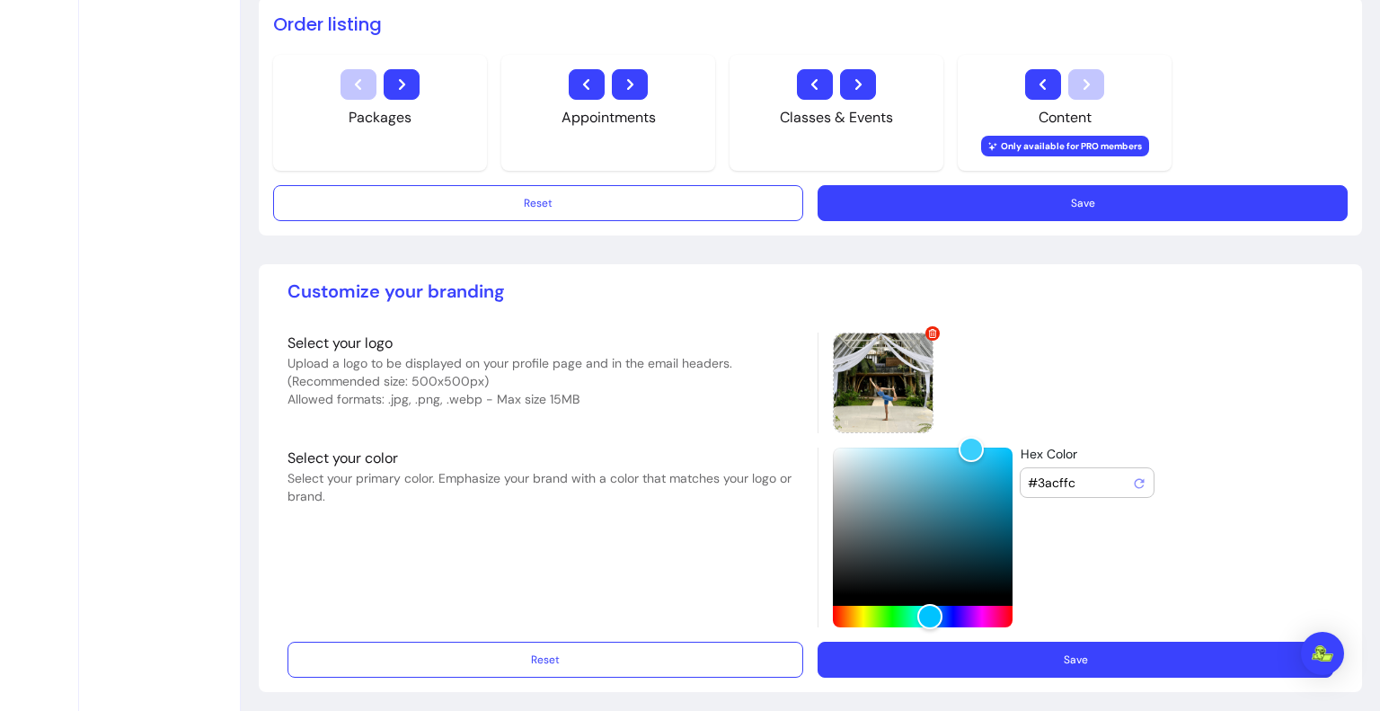
click at [841, 655] on button "Save" at bounding box center [1075, 659] width 516 height 36
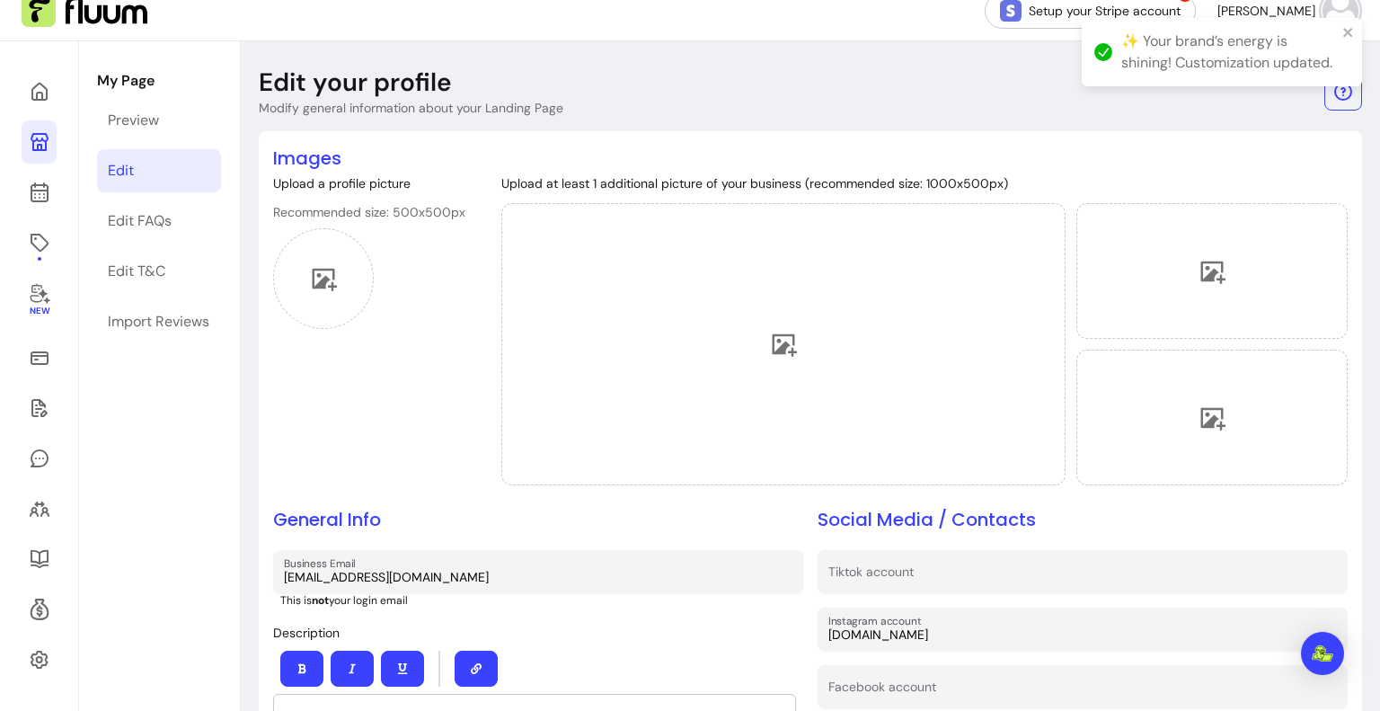
scroll to position [0, 0]
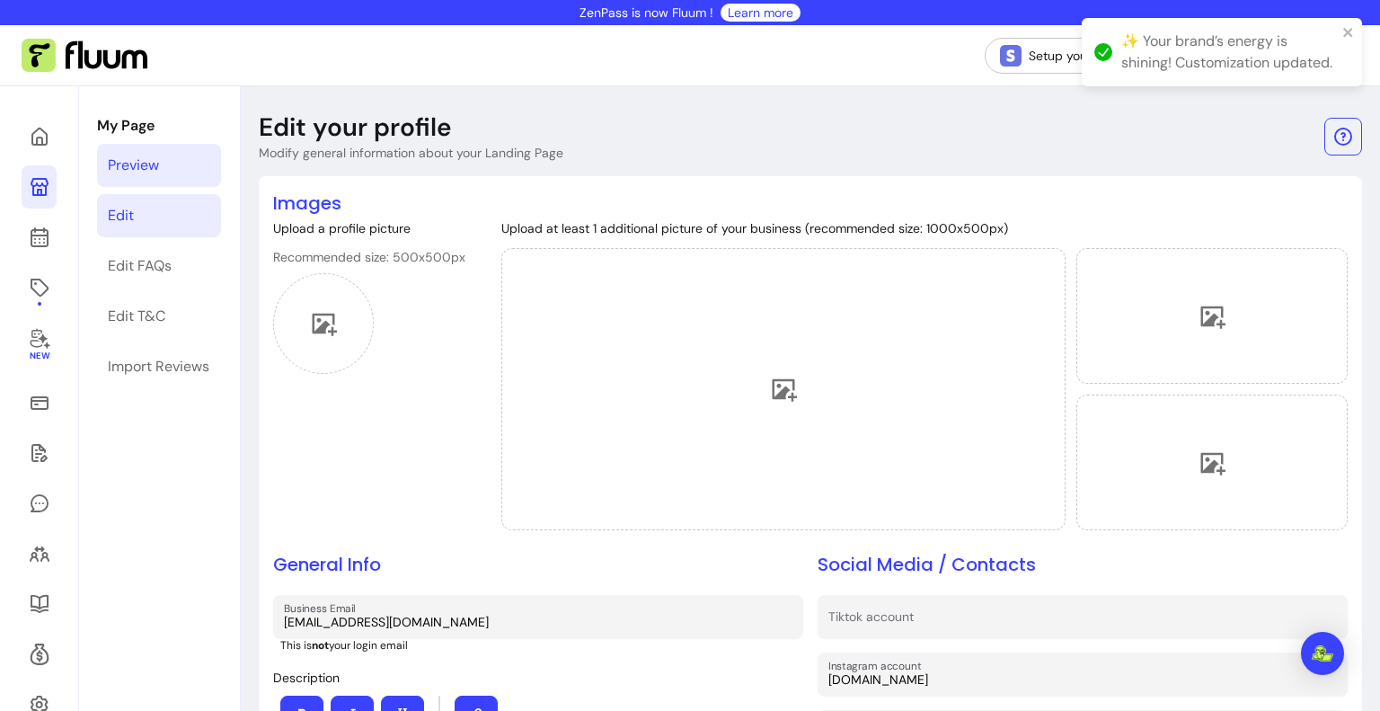
click at [185, 172] on link "Preview" at bounding box center [159, 165] width 124 height 43
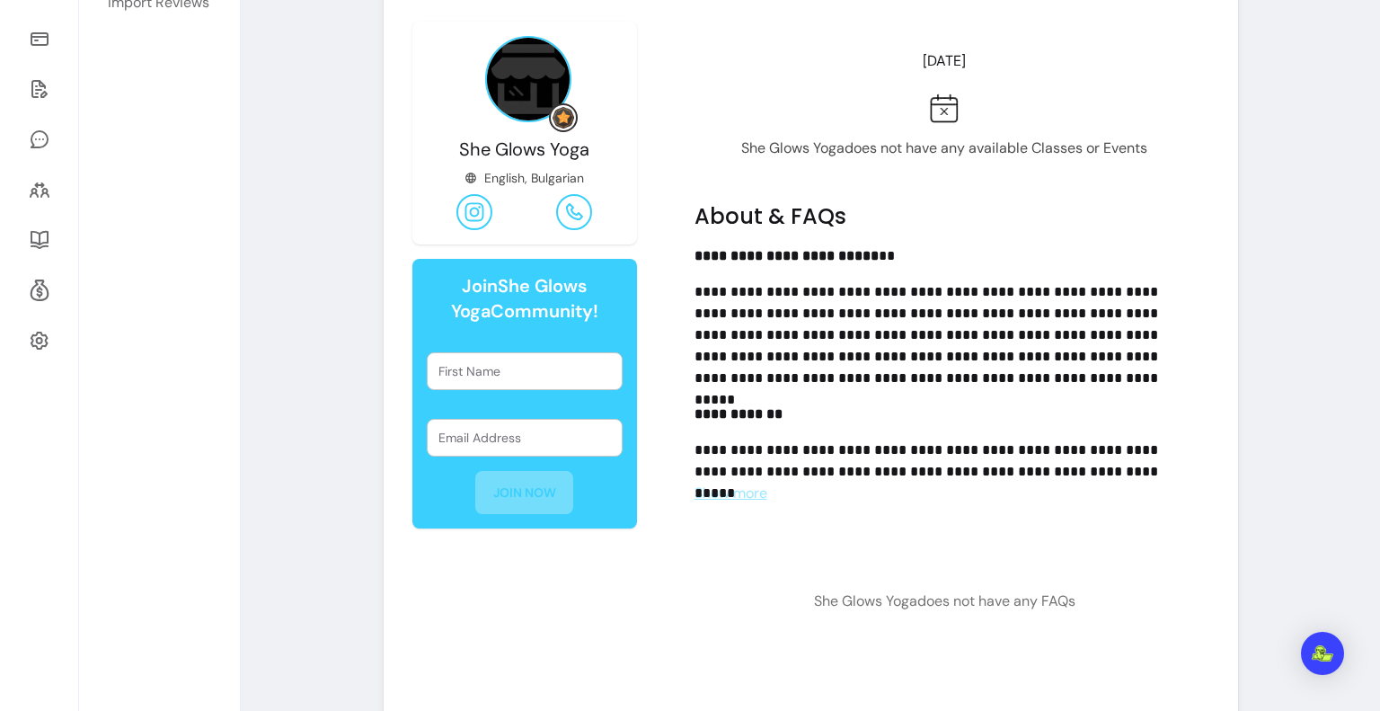
scroll to position [445, 0]
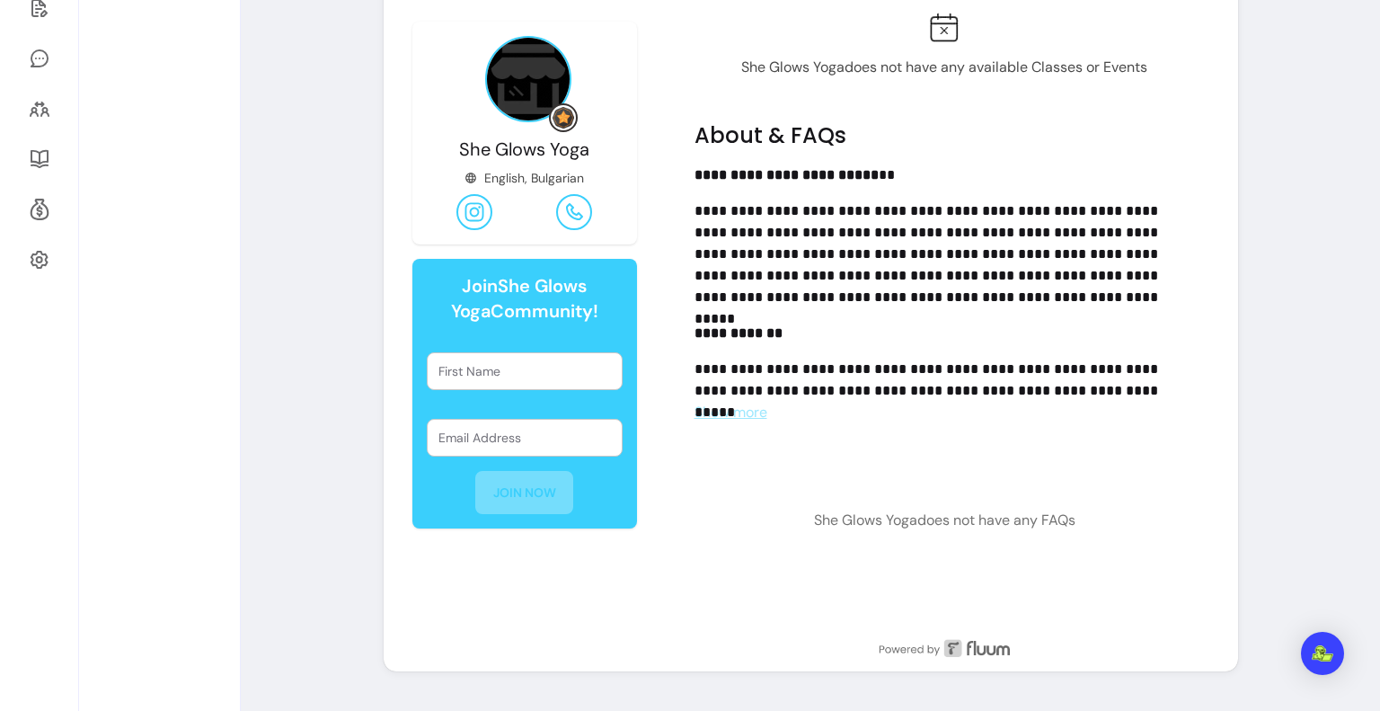
click at [752, 409] on span "Show more" at bounding box center [730, 411] width 73 height 19
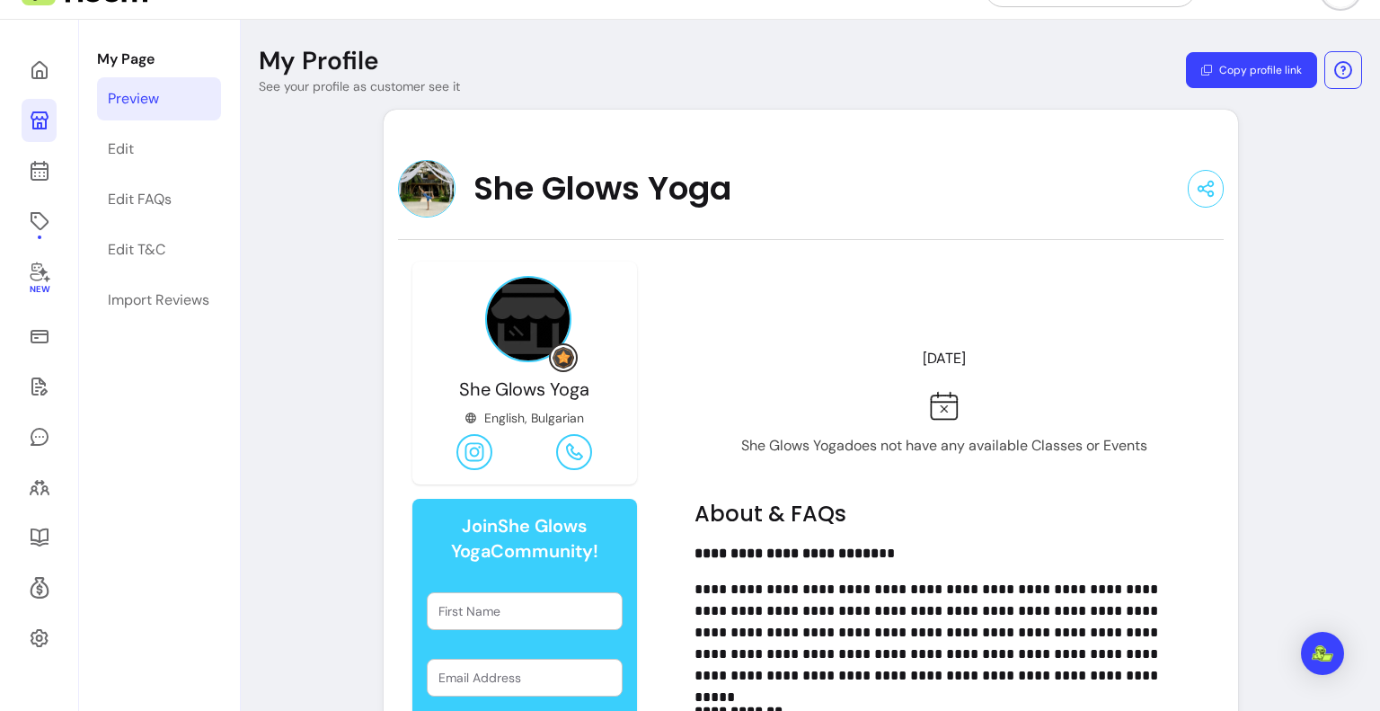
scroll to position [0, 0]
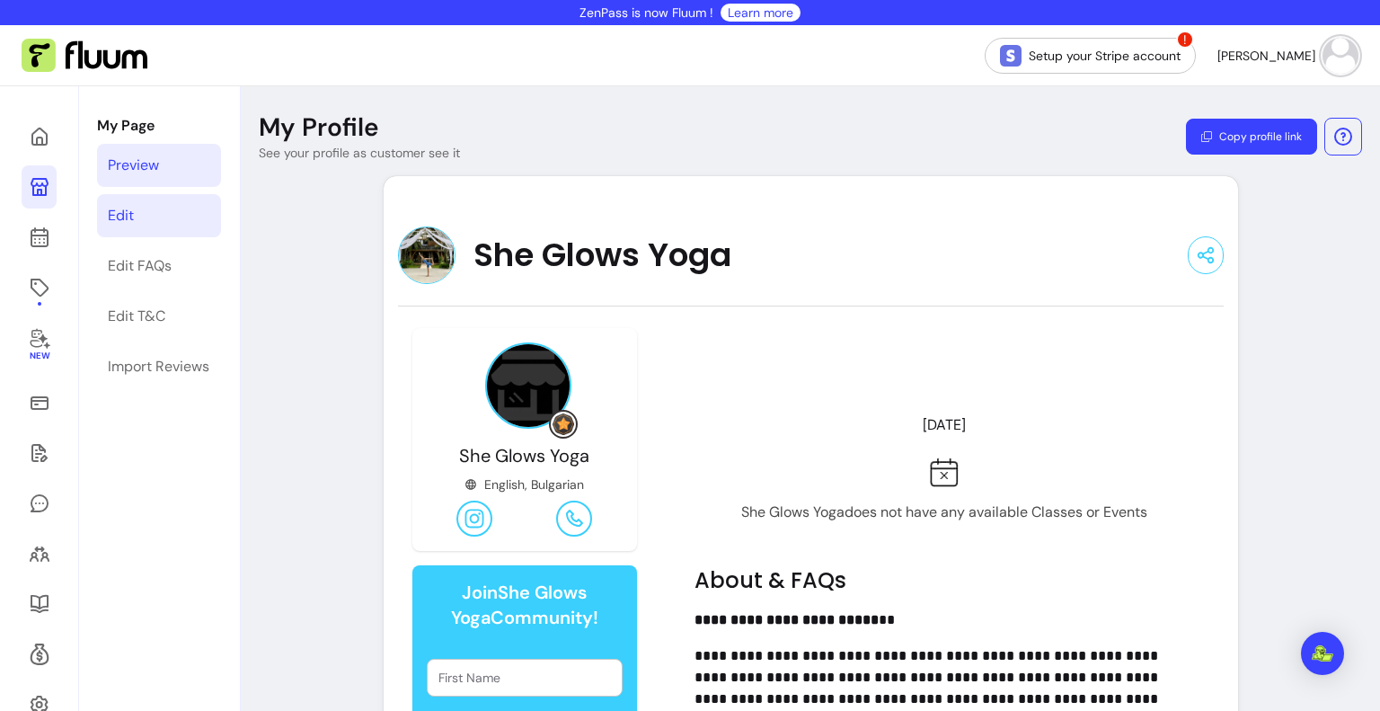
click at [98, 219] on link "Edit" at bounding box center [159, 215] width 124 height 43
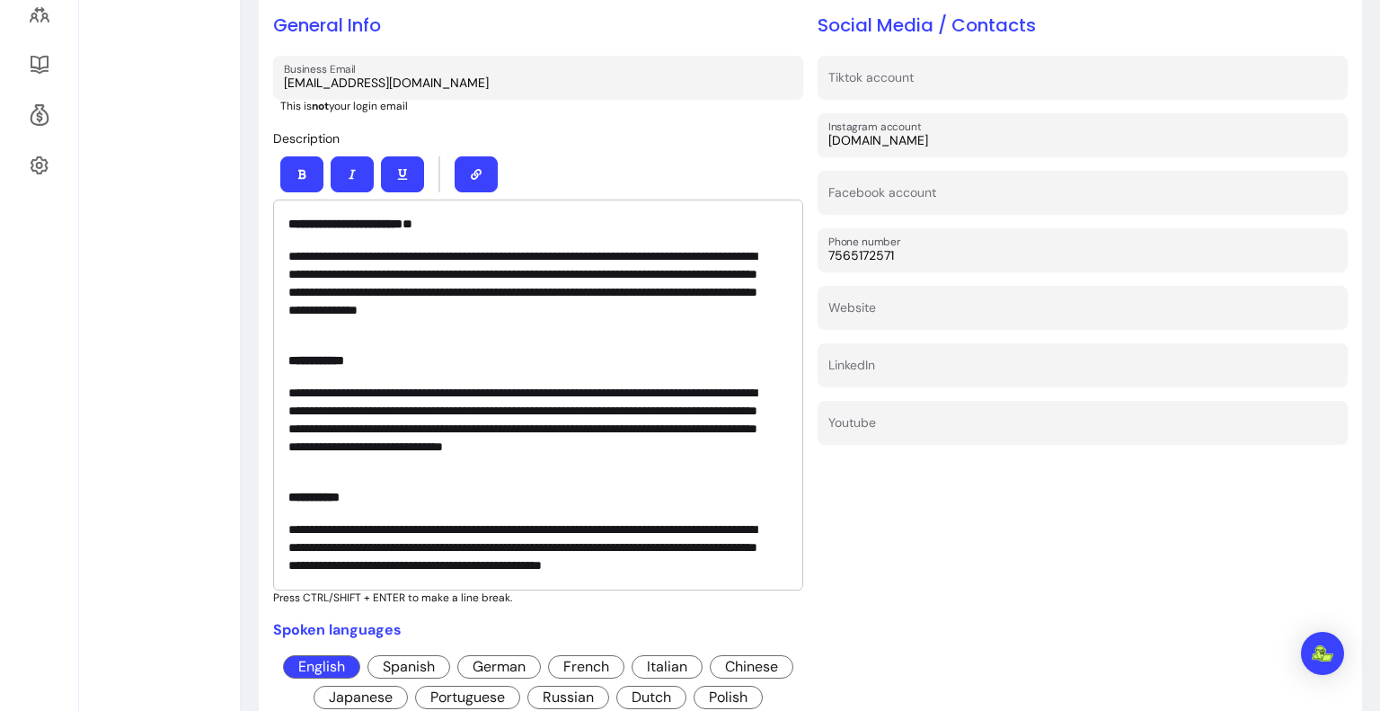
scroll to position [84, 0]
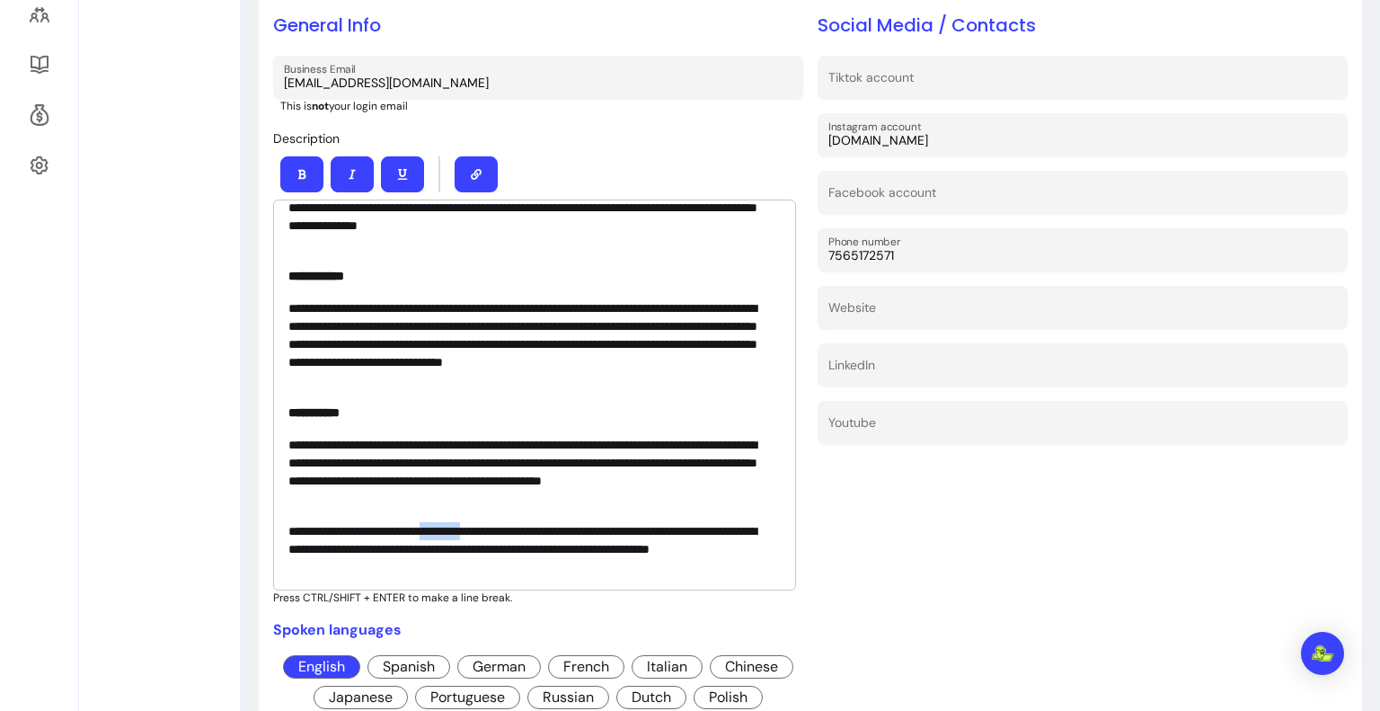
drag, startPoint x: 517, startPoint y: 527, endPoint x: 445, endPoint y: 524, distance: 72.0
click at [467, 522] on p "**********" at bounding box center [528, 549] width 480 height 54
drag, startPoint x: 447, startPoint y: 527, endPoint x: 392, endPoint y: 520, distance: 56.2
click at [392, 522] on p "**********" at bounding box center [528, 549] width 480 height 54
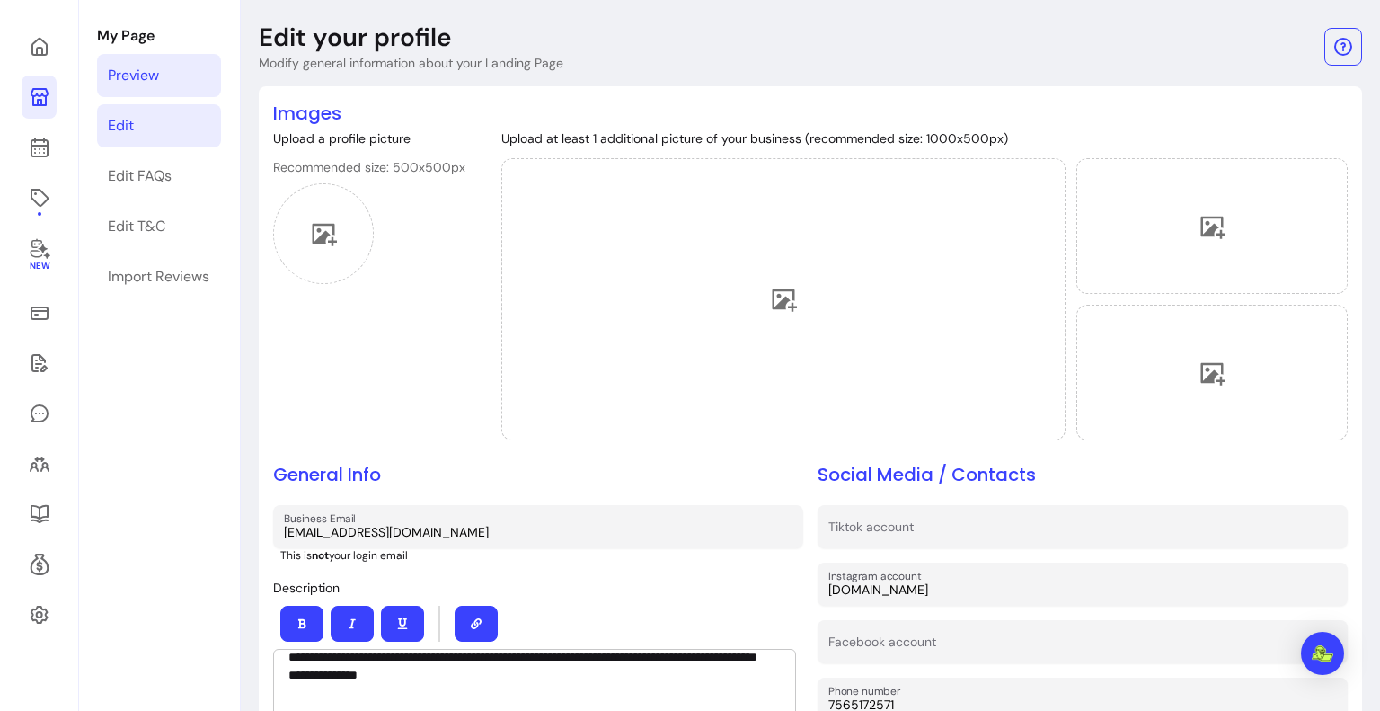
click at [156, 83] on div "Preview" at bounding box center [133, 76] width 51 height 22
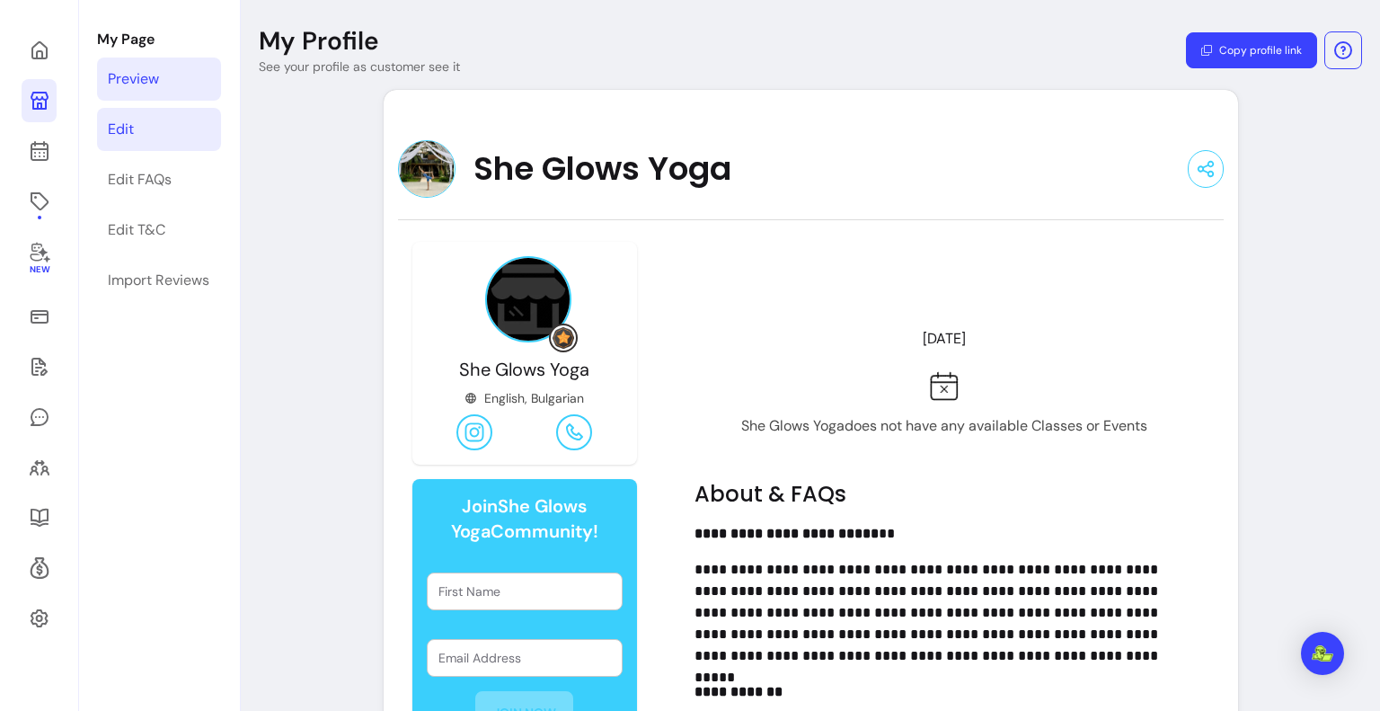
scroll to position [90, 0]
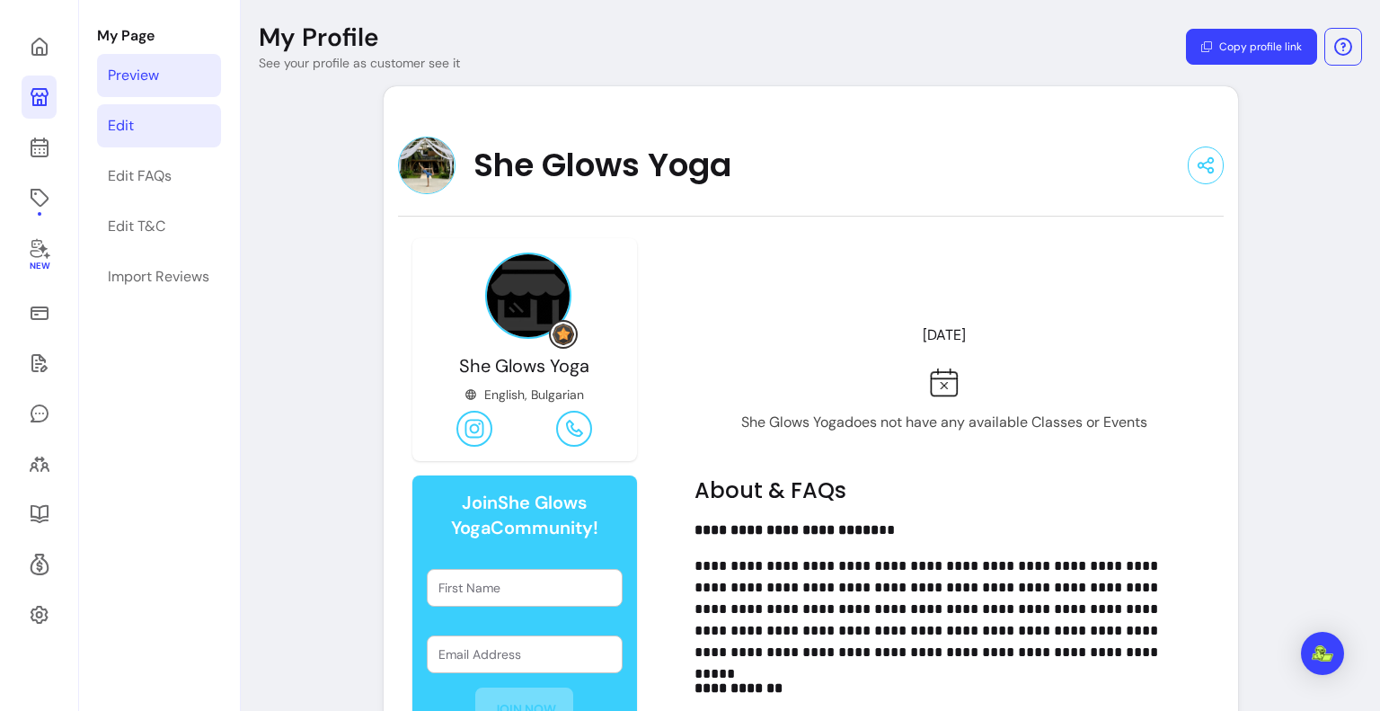
click at [143, 114] on link "Edit" at bounding box center [159, 125] width 124 height 43
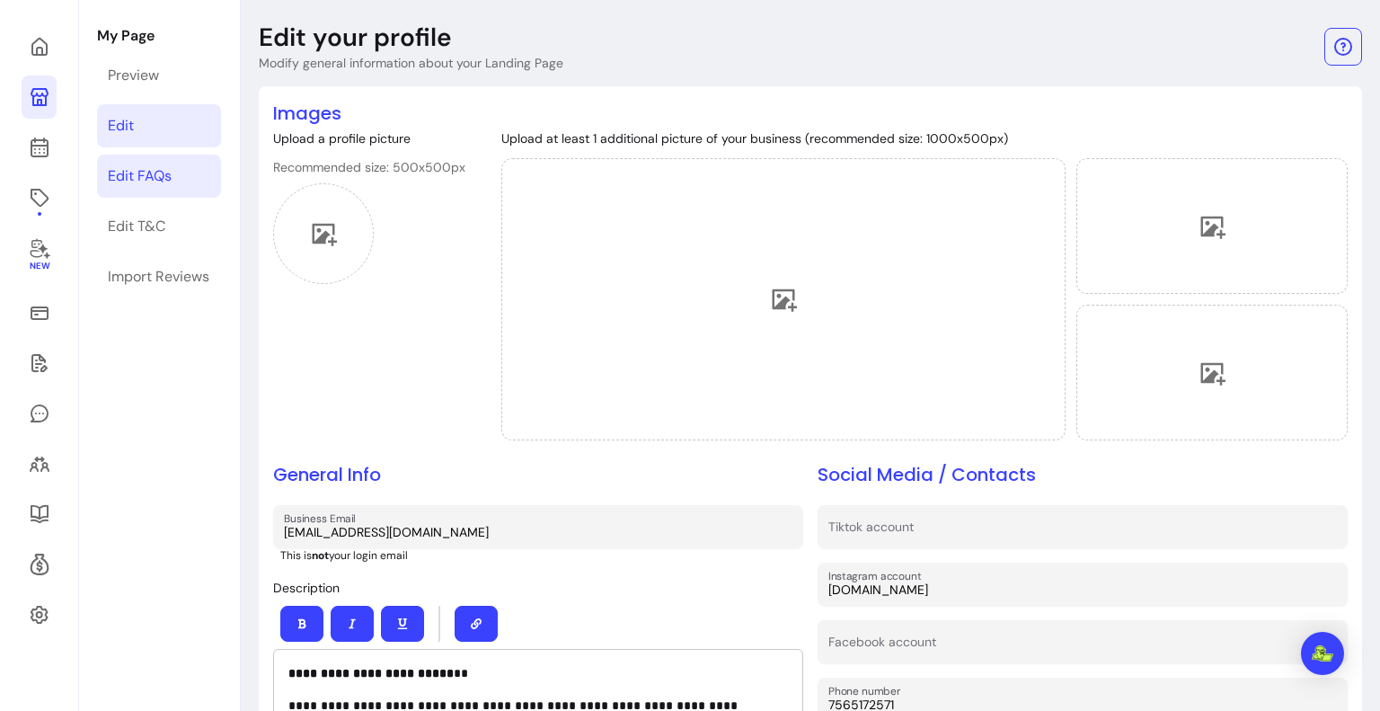
click at [160, 179] on div "Edit FAQs" at bounding box center [140, 176] width 64 height 22
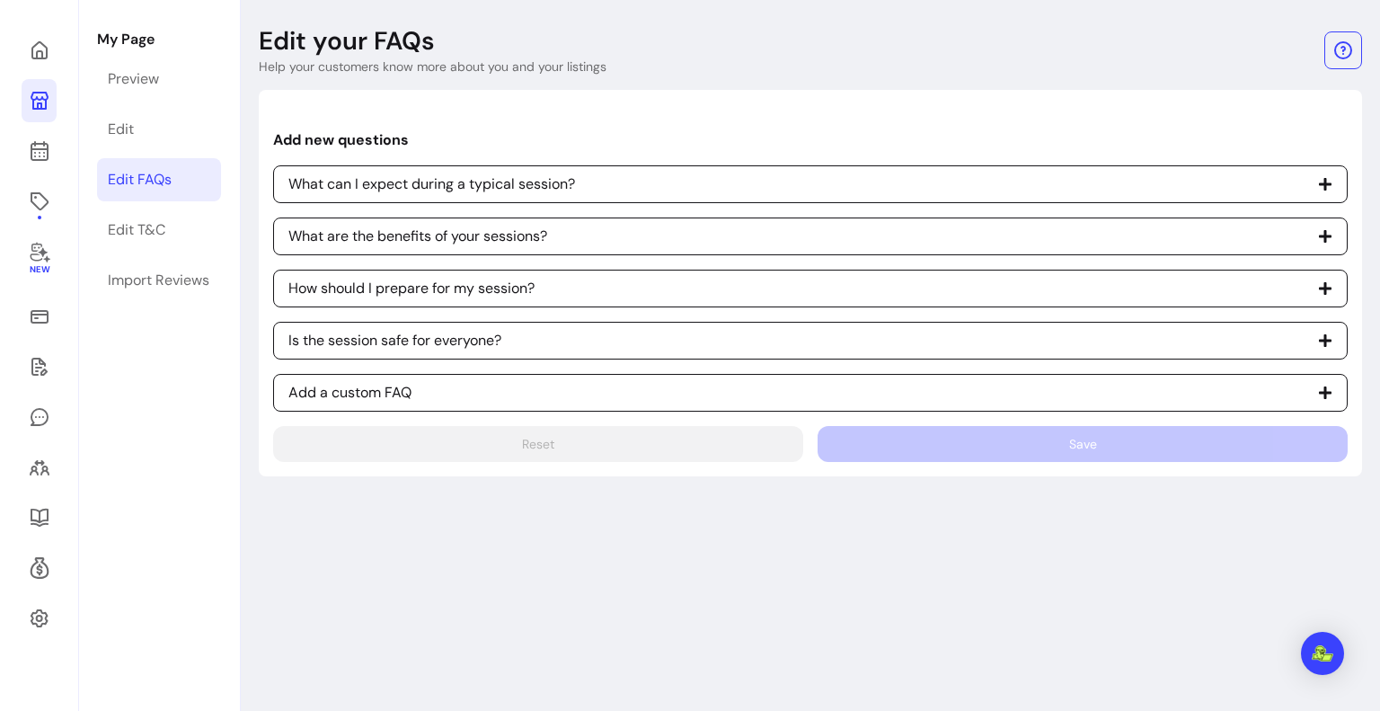
click at [944, 331] on span "Is the session safe for everyone?" at bounding box center [810, 341] width 1074 height 38
select select "*"
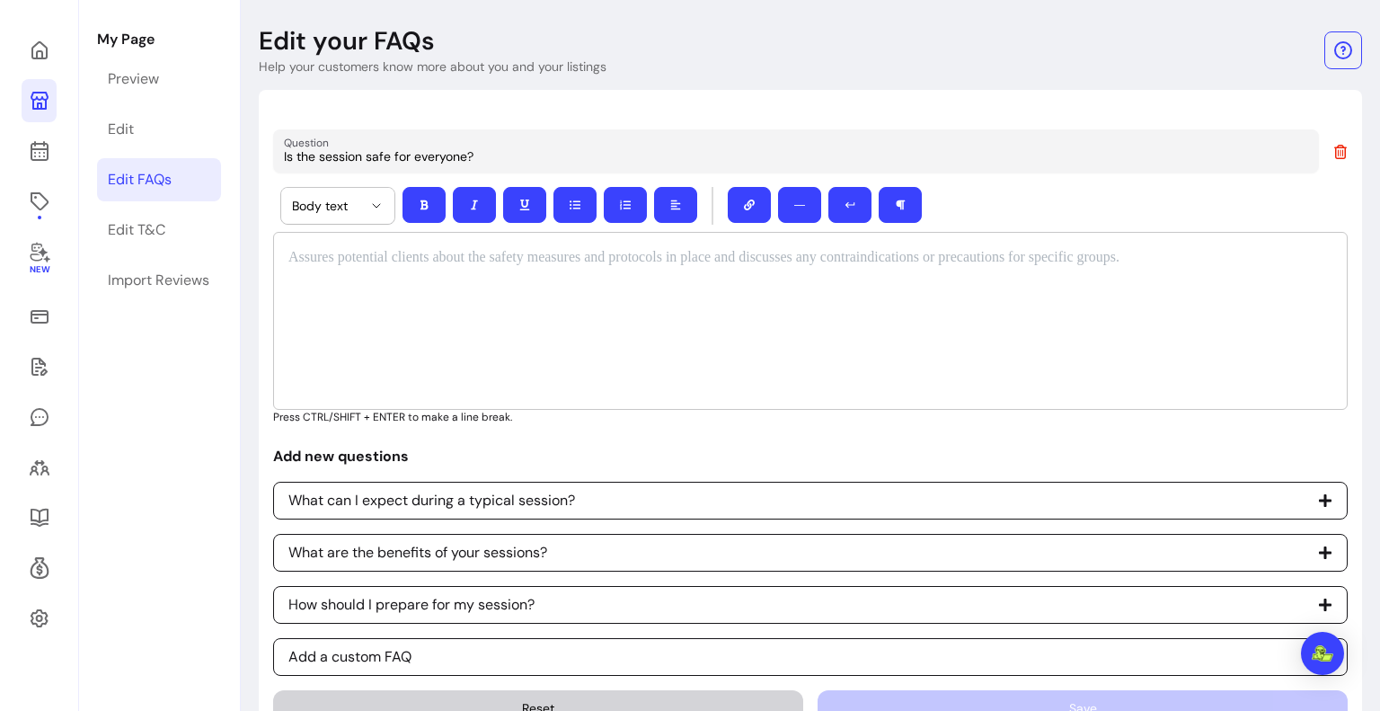
scroll to position [138, 0]
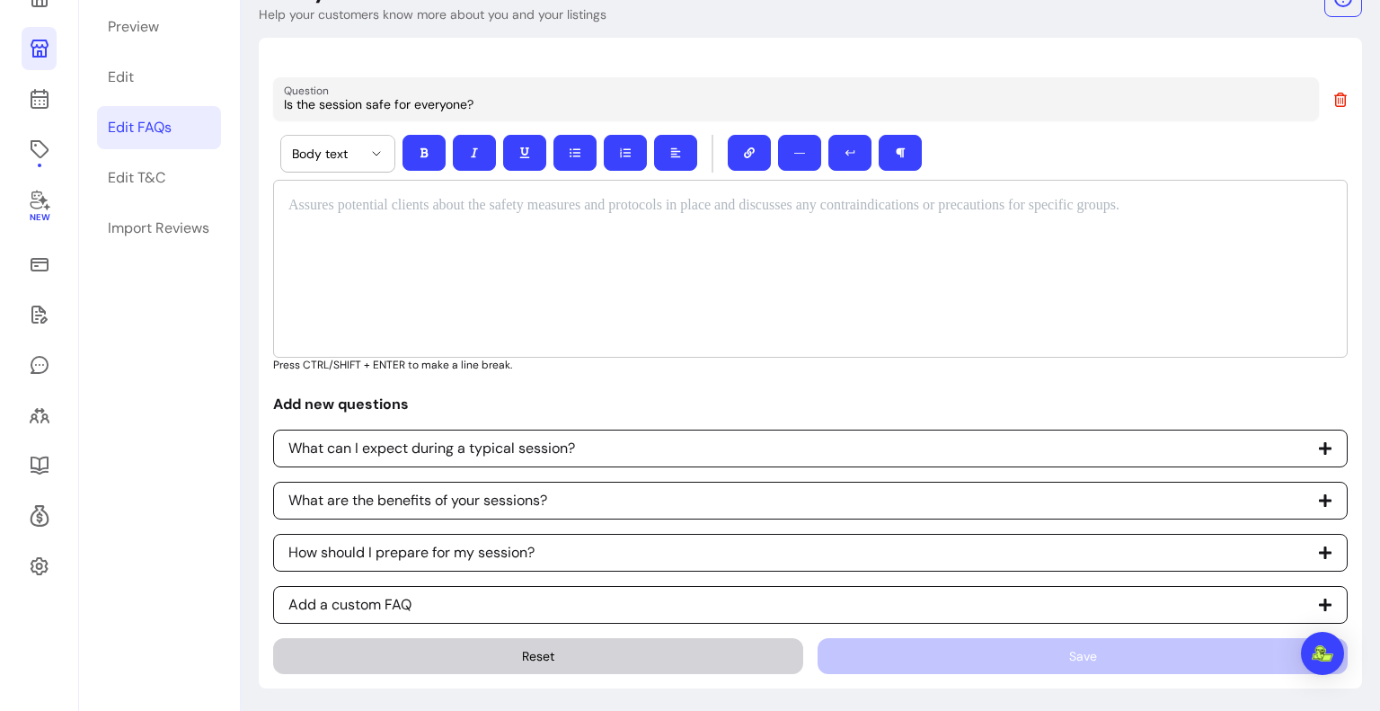
click at [977, 657] on div "Reset Save" at bounding box center [810, 656] width 1074 height 36
click at [845, 301] on div at bounding box center [810, 269] width 1074 height 178
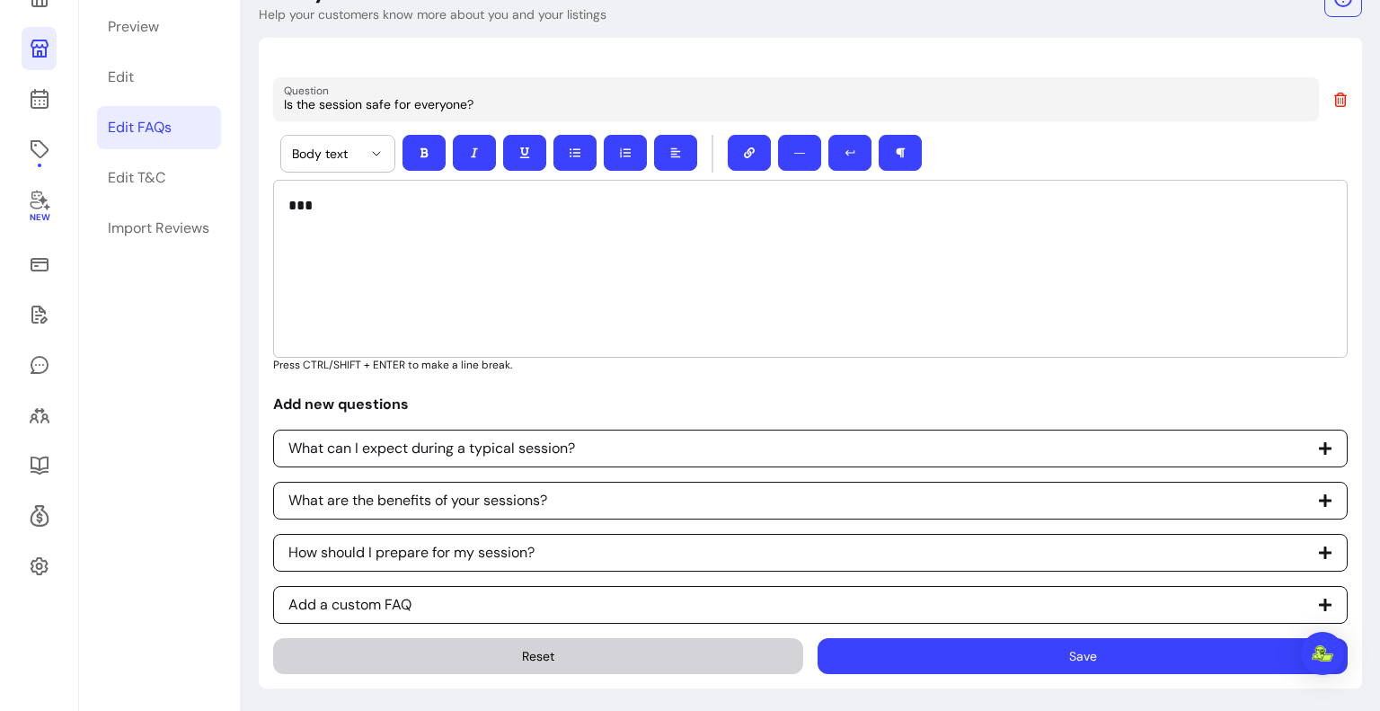
click at [913, 649] on button "Save" at bounding box center [1082, 656] width 530 height 36
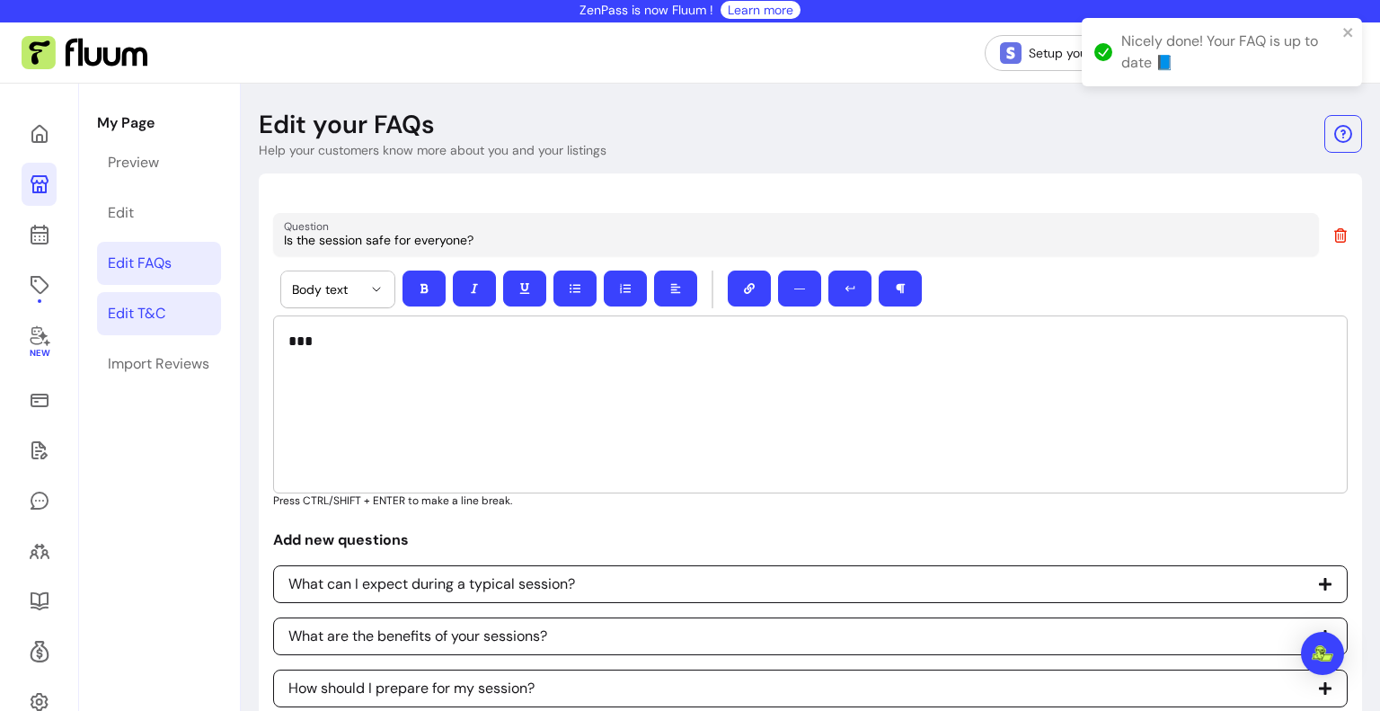
scroll to position [0, 0]
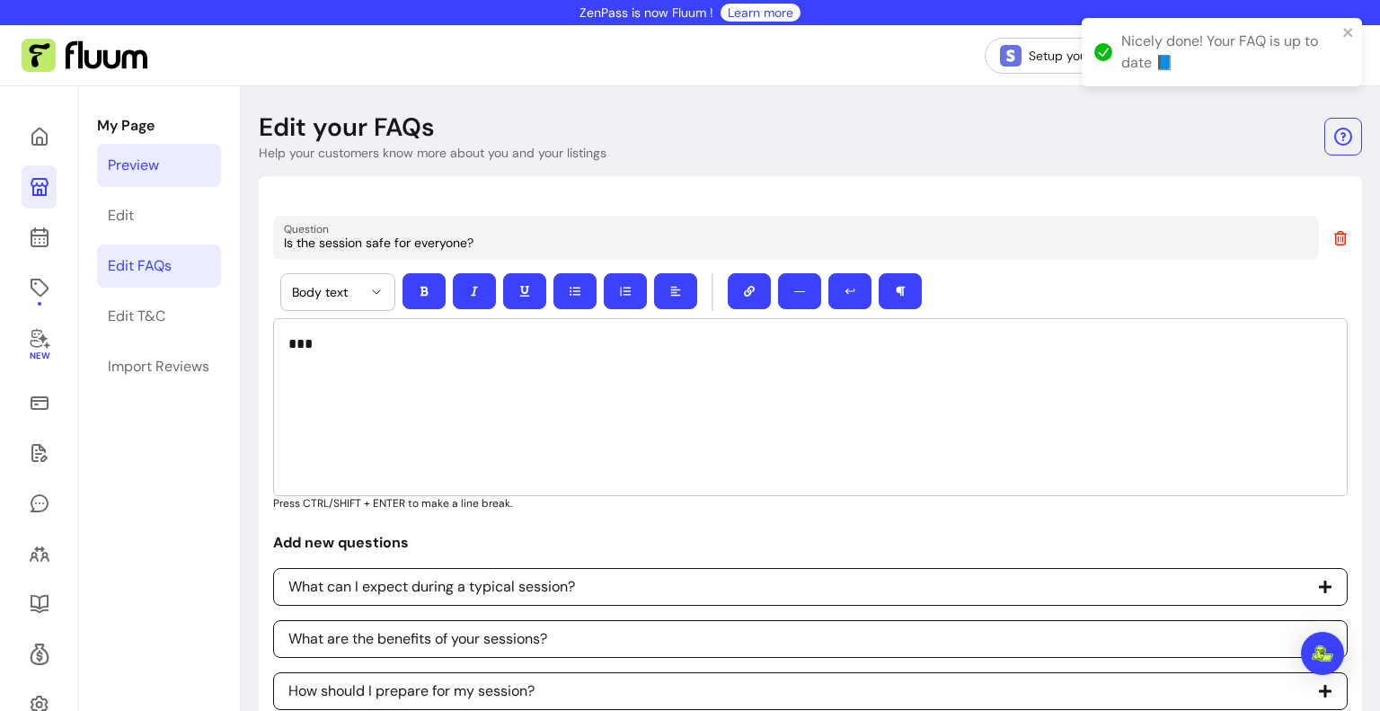
click at [148, 158] on div "Preview" at bounding box center [133, 166] width 51 height 22
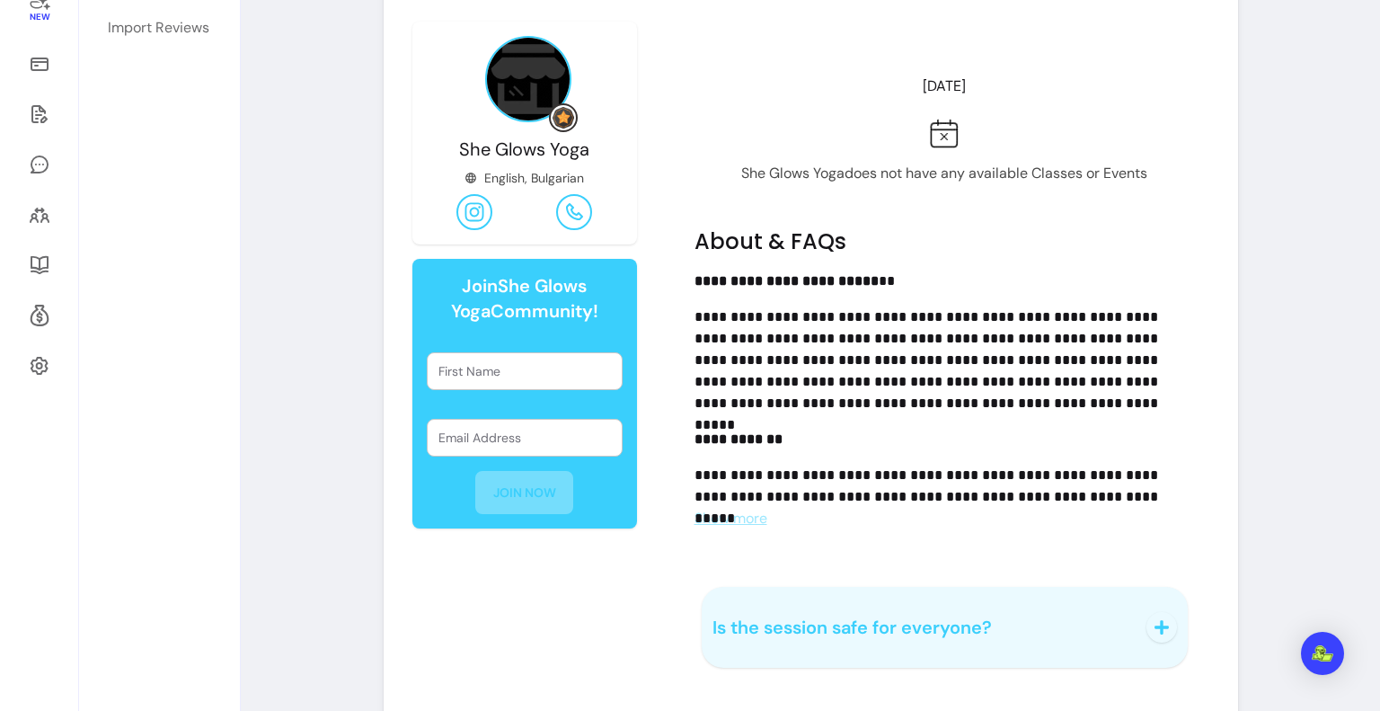
scroll to position [445, 0]
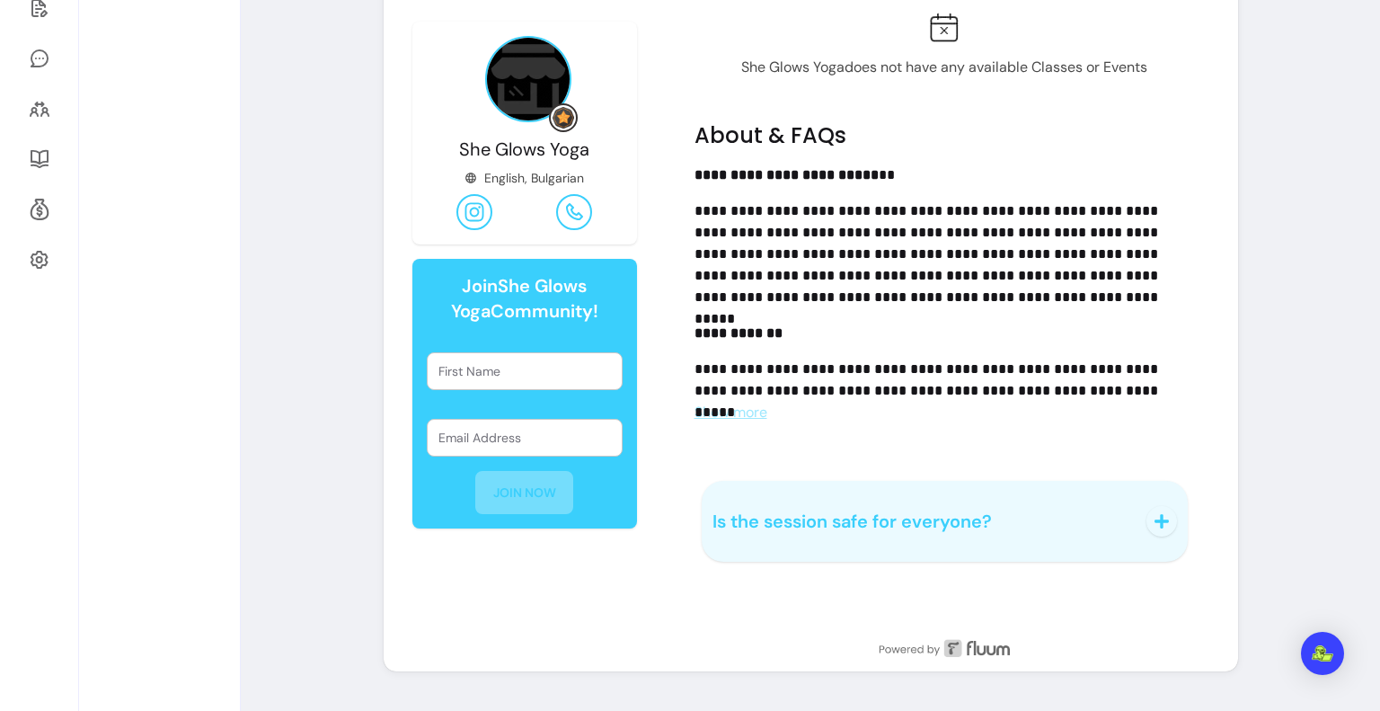
click at [898, 517] on span "Is the session safe for everyone?" at bounding box center [851, 520] width 279 height 23
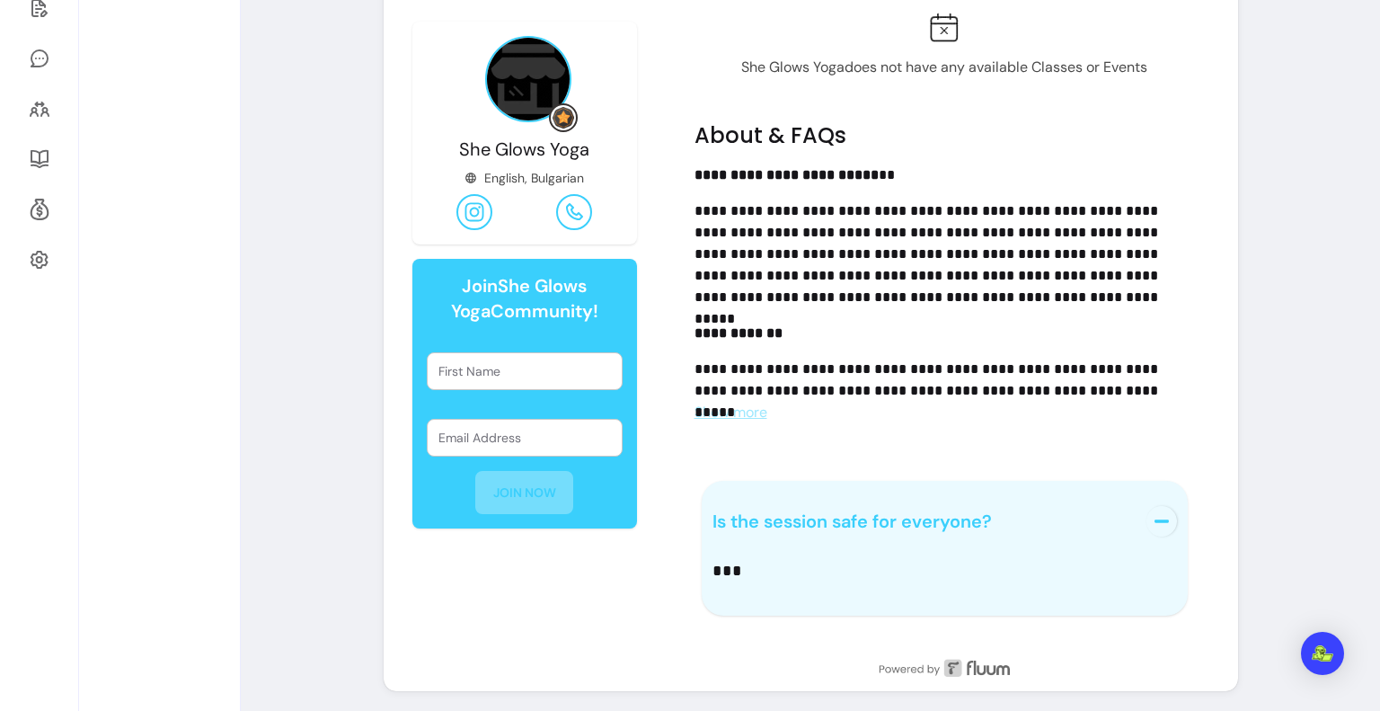
click at [898, 517] on span "Is the session safe for everyone?" at bounding box center [851, 520] width 279 height 23
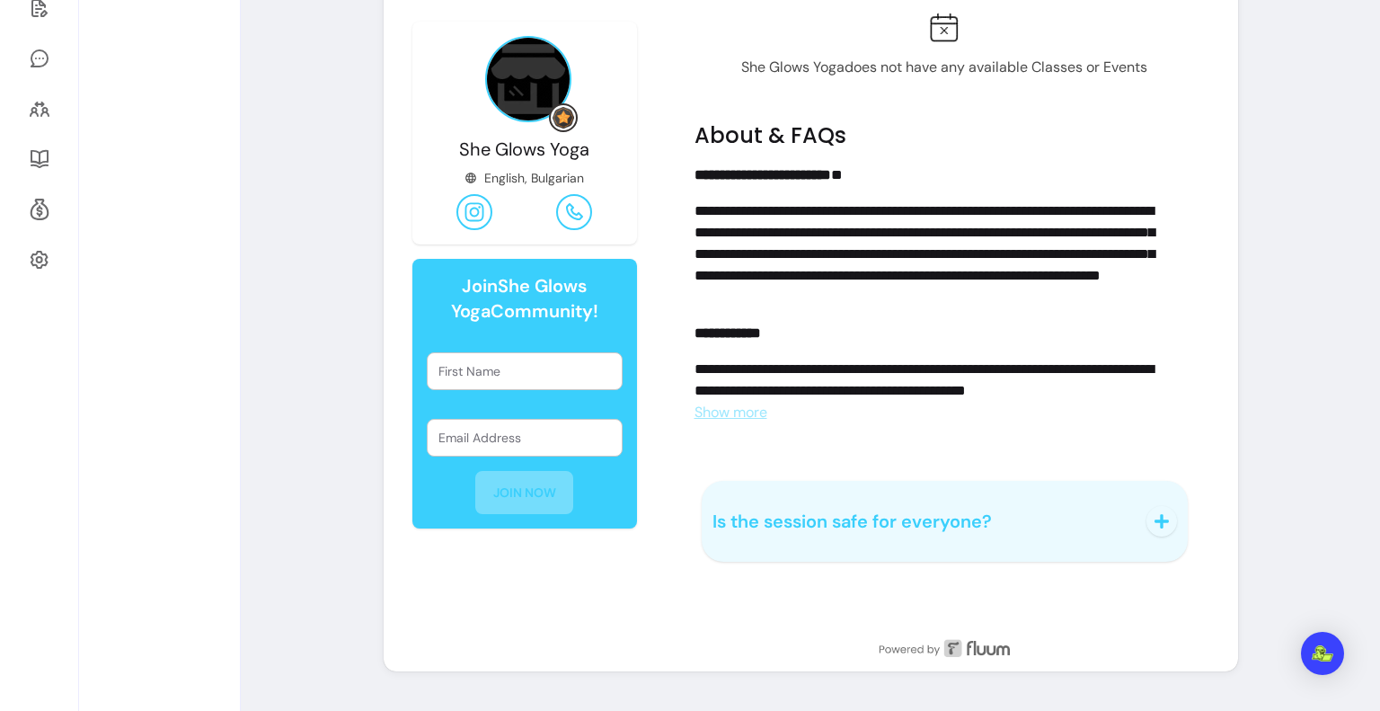
scroll to position [0, 0]
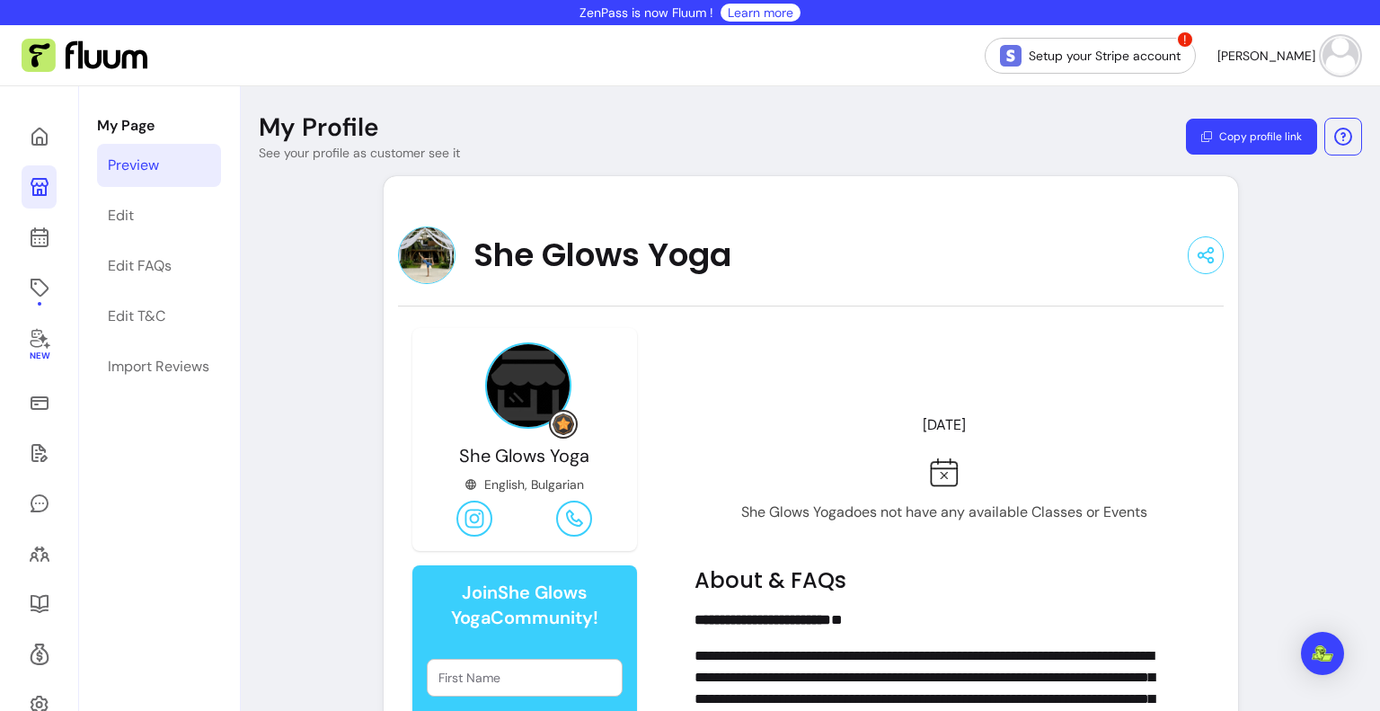
click at [1322, 61] on img at bounding box center [1340, 56] width 36 height 36
click at [1196, 52] on link "Setup your Stripe account" at bounding box center [1090, 56] width 211 height 36
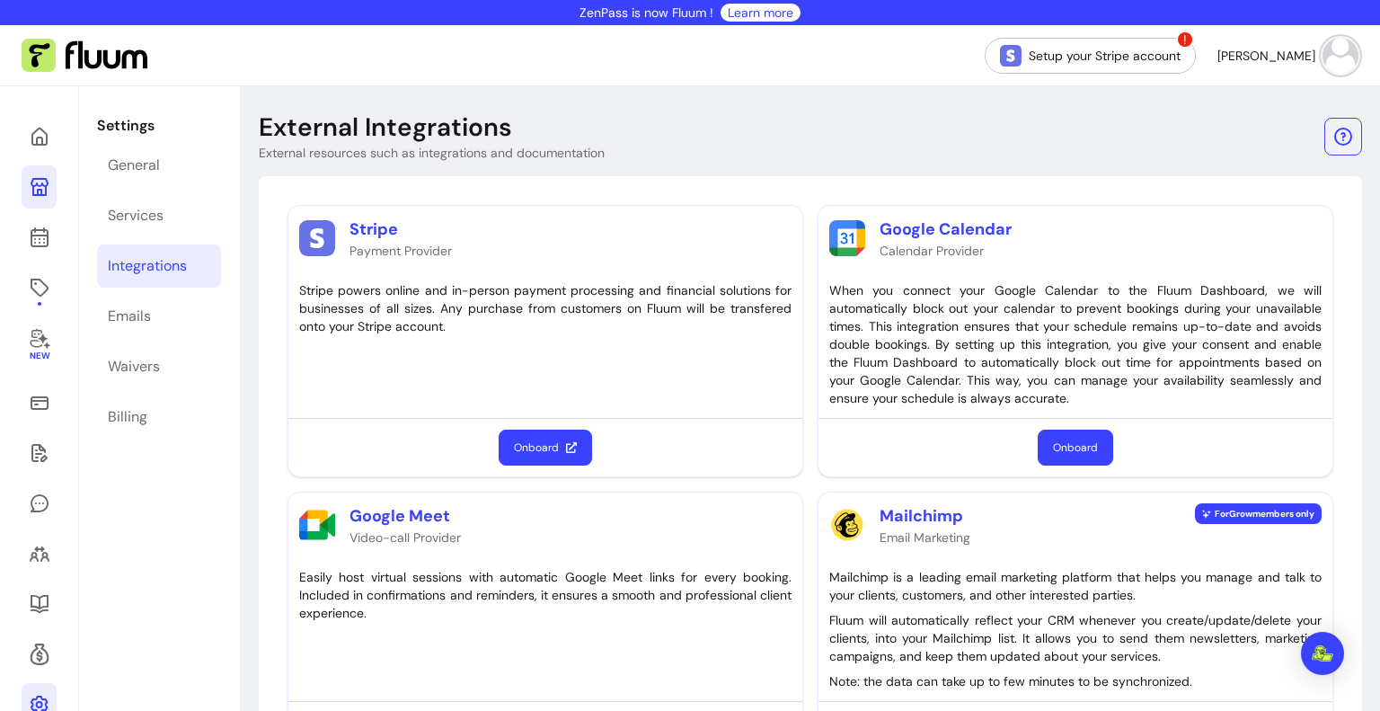
click at [39, 185] on icon at bounding box center [40, 187] width 18 height 18
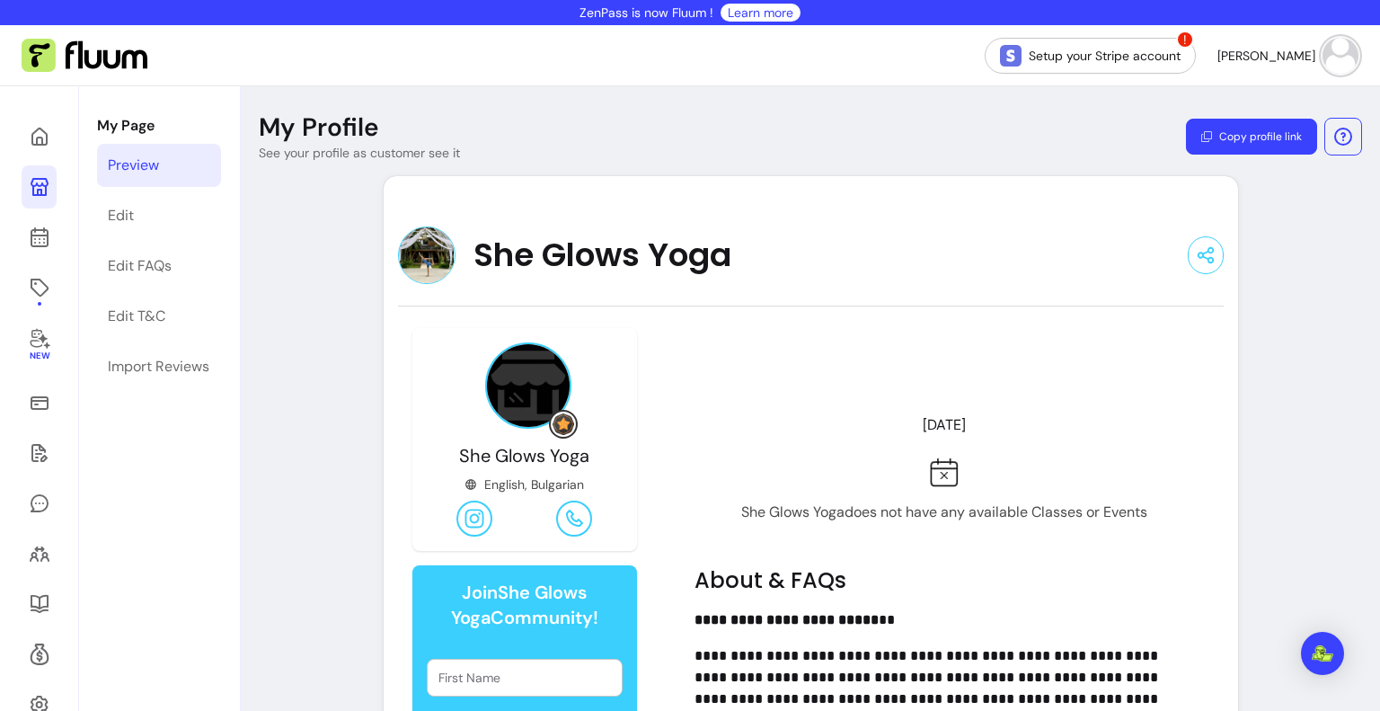
click at [581, 237] on span "She Glows Yoga" at bounding box center [602, 255] width 258 height 36
click at [591, 261] on span "She Glows Yoga" at bounding box center [602, 255] width 258 height 36
click at [567, 456] on span "She Glows Yoga" at bounding box center [524, 455] width 130 height 23
click at [192, 212] on link "Edit" at bounding box center [159, 215] width 124 height 43
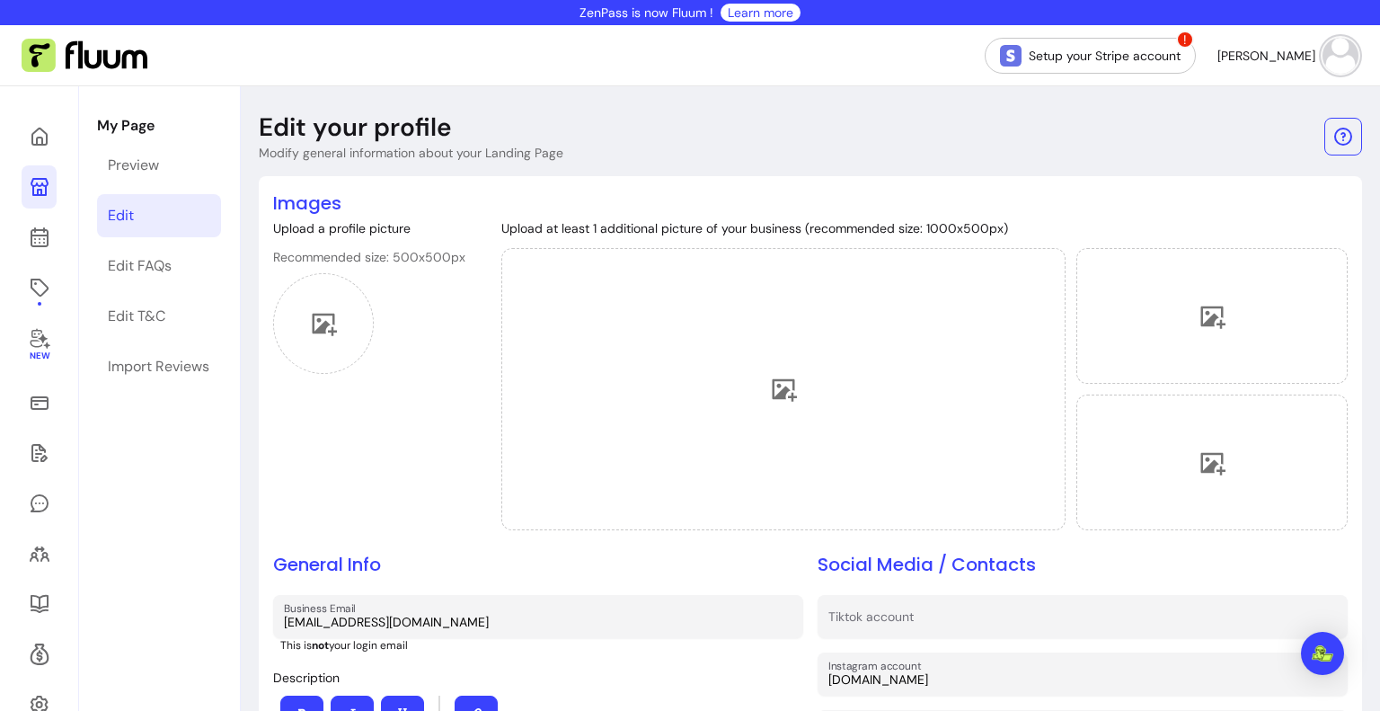
click at [1329, 54] on img at bounding box center [1340, 56] width 36 height 36
click at [1329, 54] on img at bounding box center [1338, 55] width 35 height 35
click at [170, 180] on link "Preview" at bounding box center [159, 165] width 124 height 43
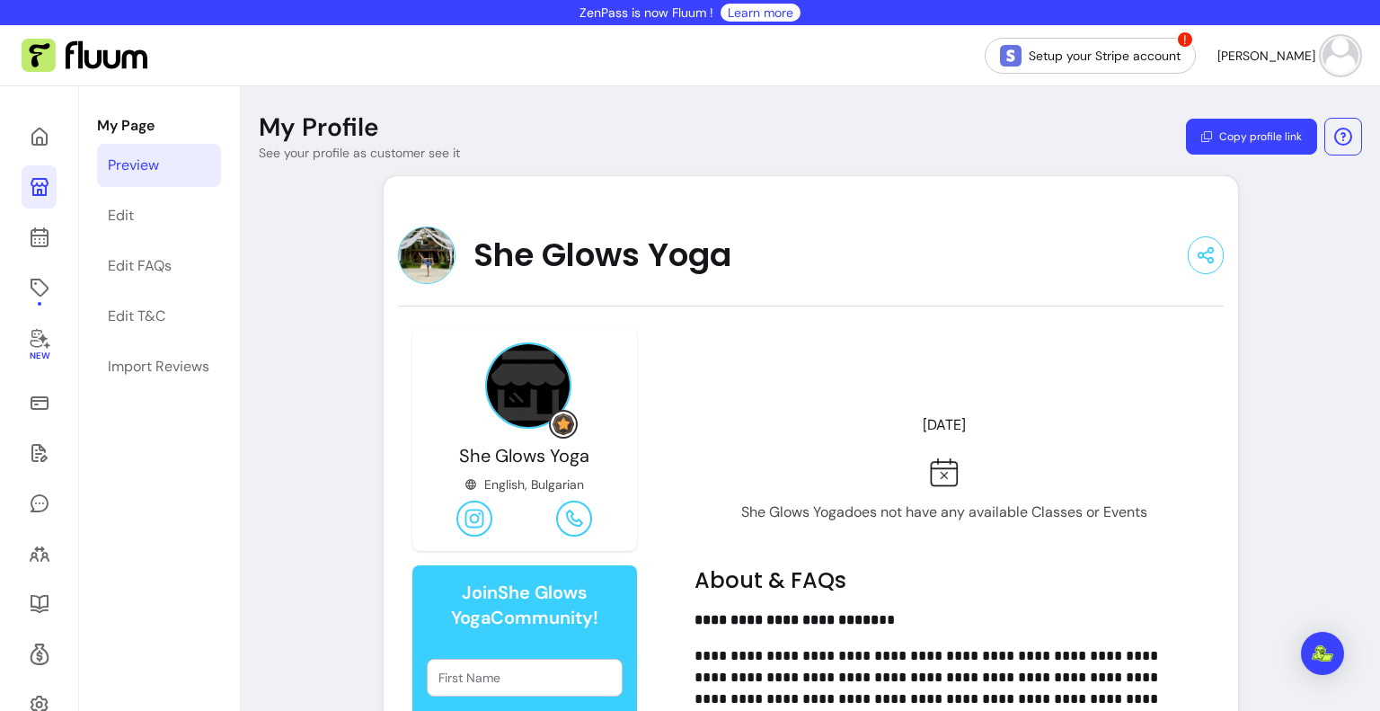
click at [503, 251] on span "She Glows Yoga" at bounding box center [602, 255] width 258 height 36
click at [553, 423] on img at bounding box center [563, 424] width 22 height 22
click at [510, 376] on img at bounding box center [528, 385] width 86 height 86
click at [158, 275] on div "Edit FAQs" at bounding box center [140, 266] width 64 height 22
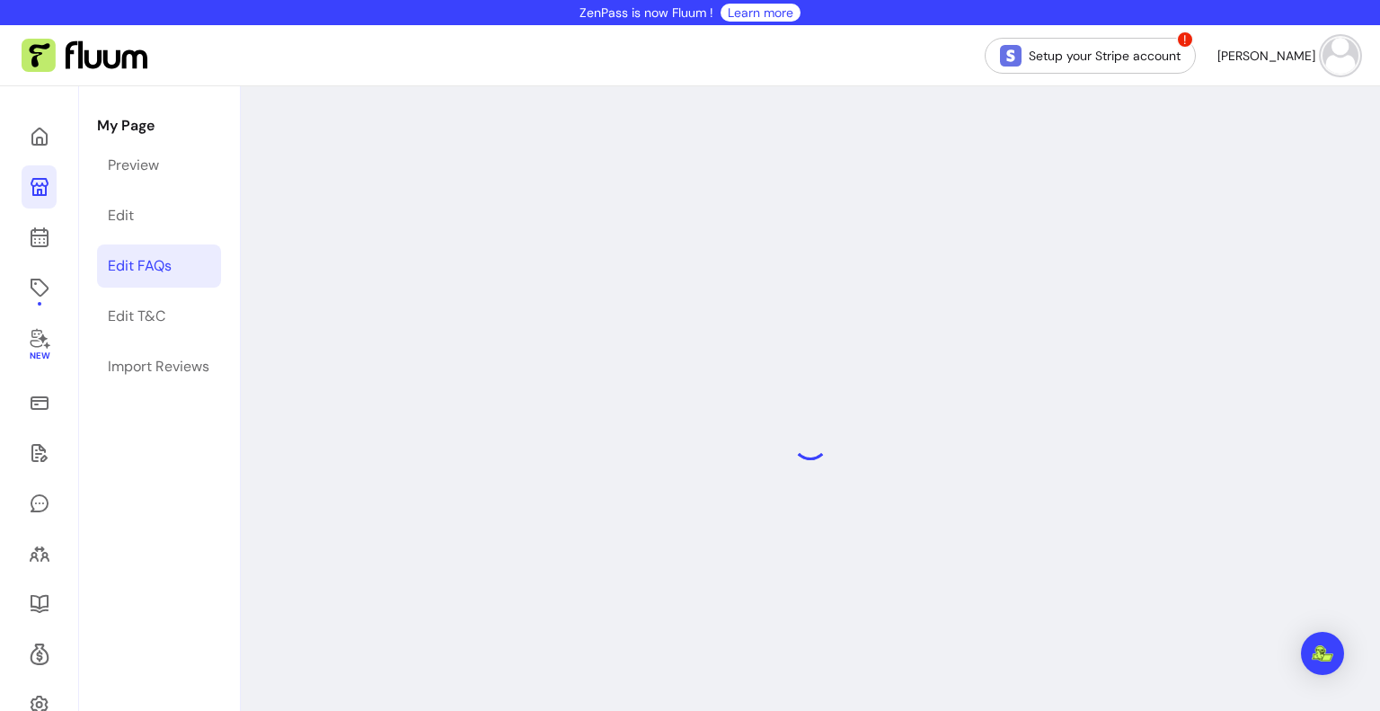
select select "*"
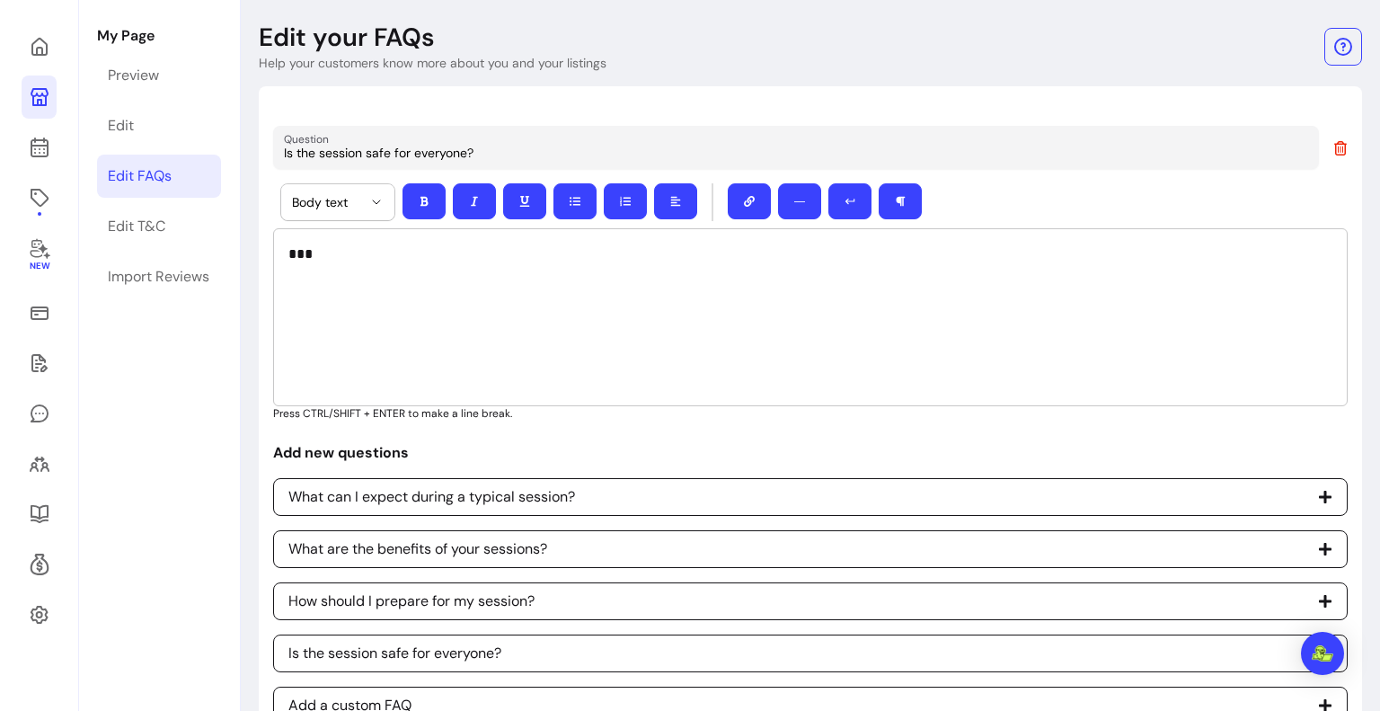
scroll to position [190, 0]
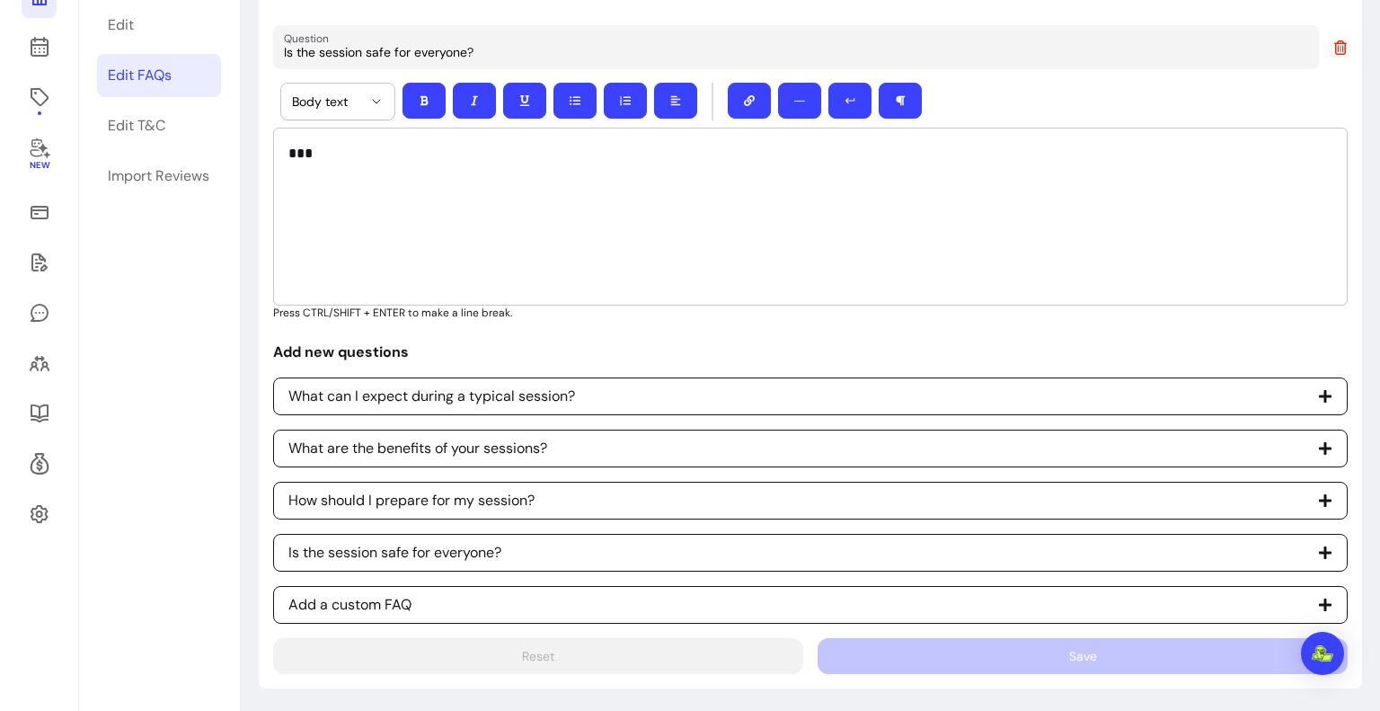
click at [694, 211] on div "***" at bounding box center [810, 217] width 1074 height 178
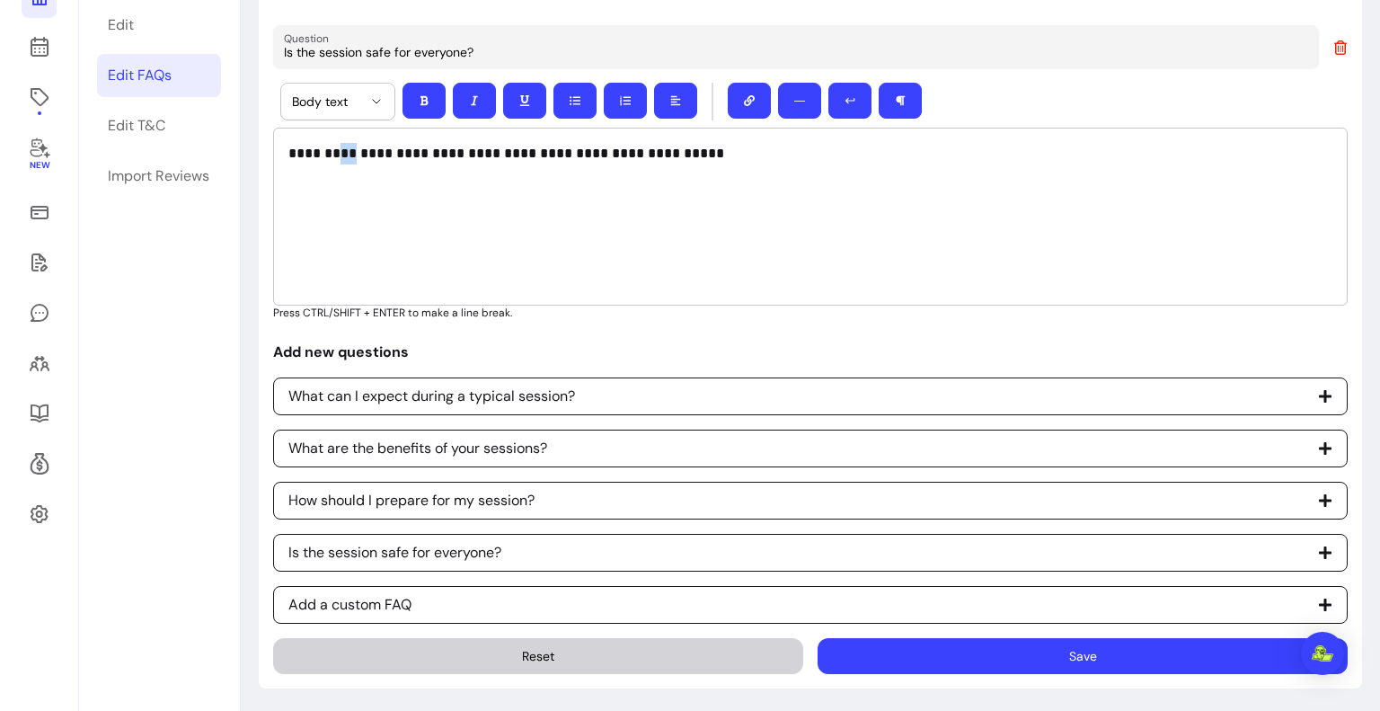
drag, startPoint x: 343, startPoint y: 150, endPoint x: 330, endPoint y: 148, distance: 13.6
click at [330, 148] on p "**********" at bounding box center [803, 154] width 1030 height 22
click at [431, 155] on p "**********" at bounding box center [803, 154] width 1030 height 22
drag, startPoint x: 436, startPoint y: 157, endPoint x: 384, endPoint y: 146, distance: 52.3
click at [384, 146] on p "**********" at bounding box center [803, 154] width 1030 height 22
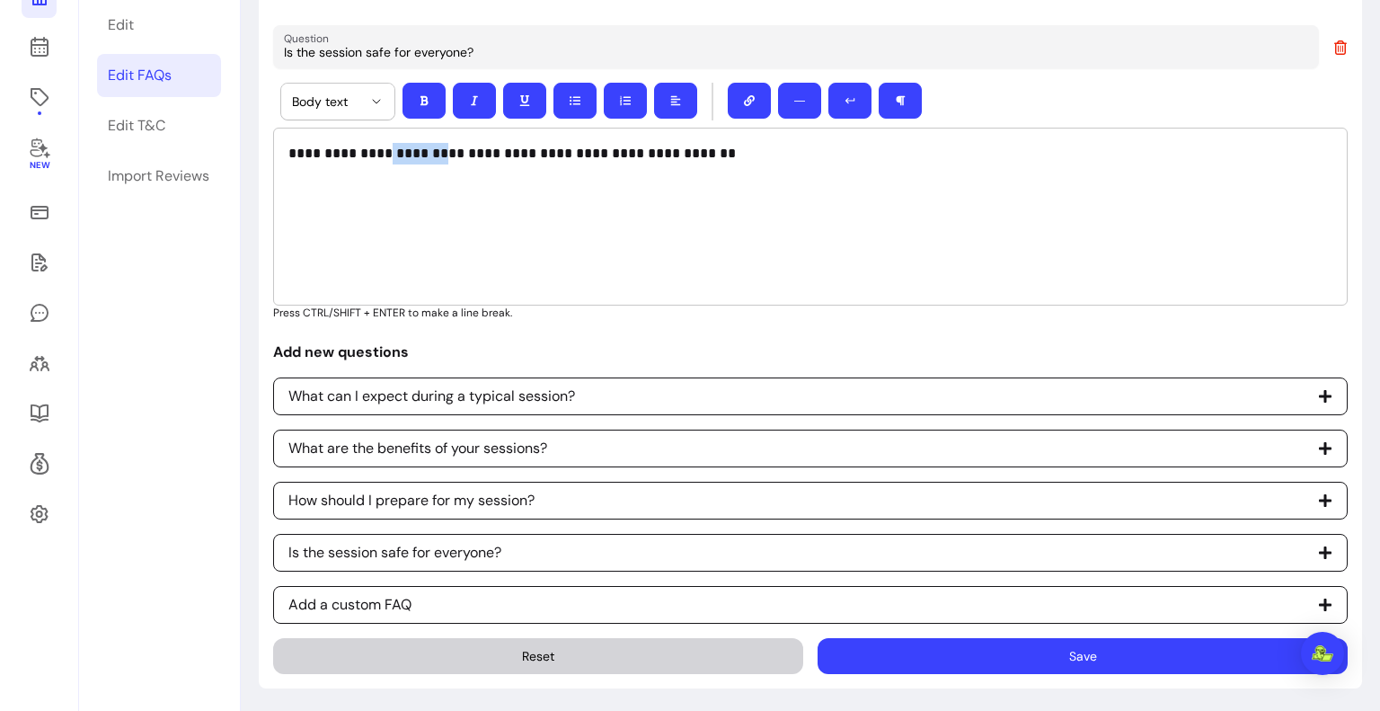
click at [435, 234] on div "**********" at bounding box center [810, 217] width 1074 height 178
click at [1023, 658] on button "Save" at bounding box center [1082, 656] width 530 height 36
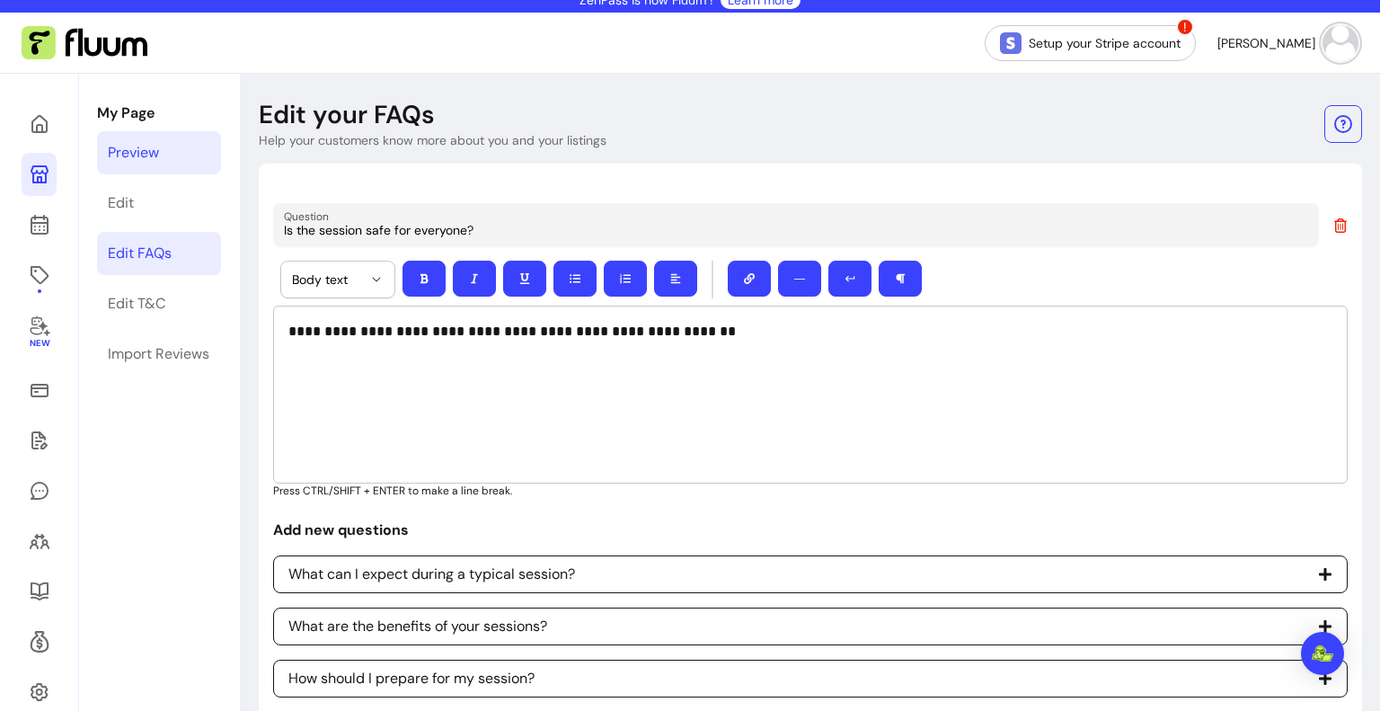
scroll to position [0, 0]
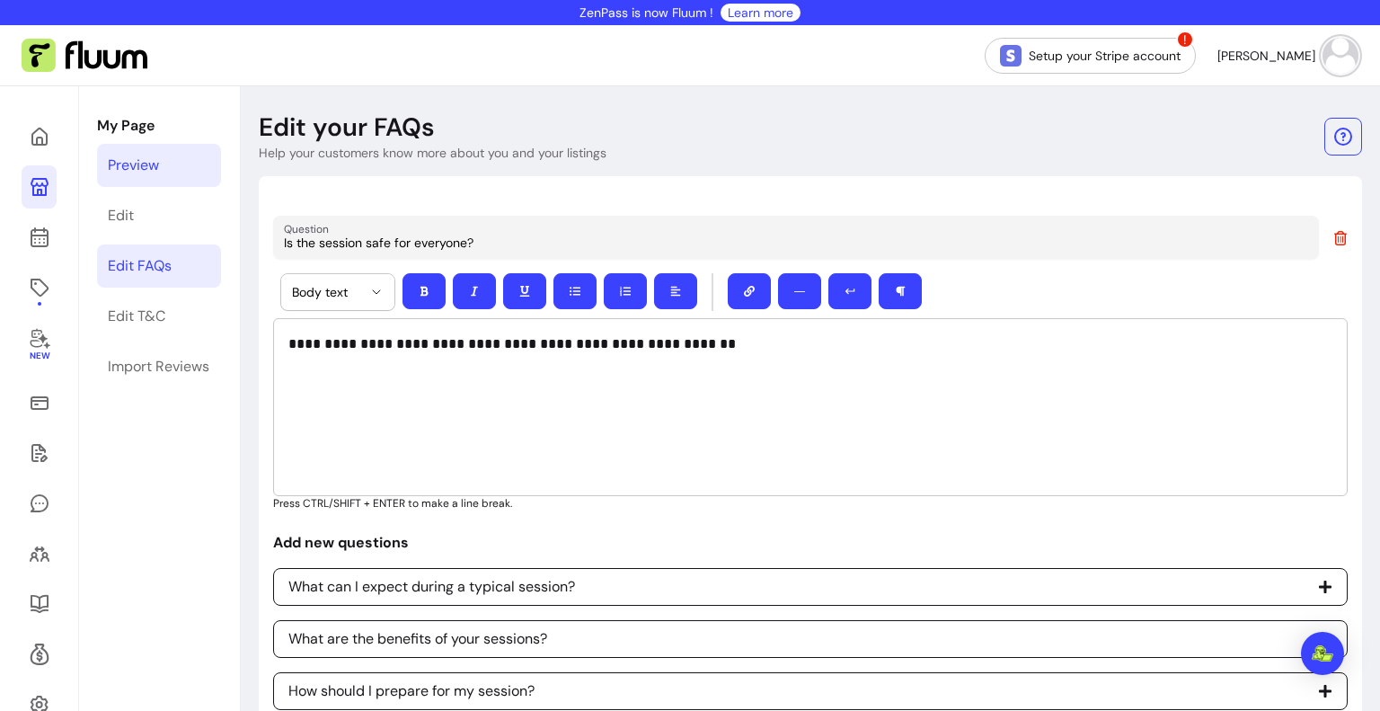
click at [165, 152] on link "Preview" at bounding box center [159, 165] width 124 height 43
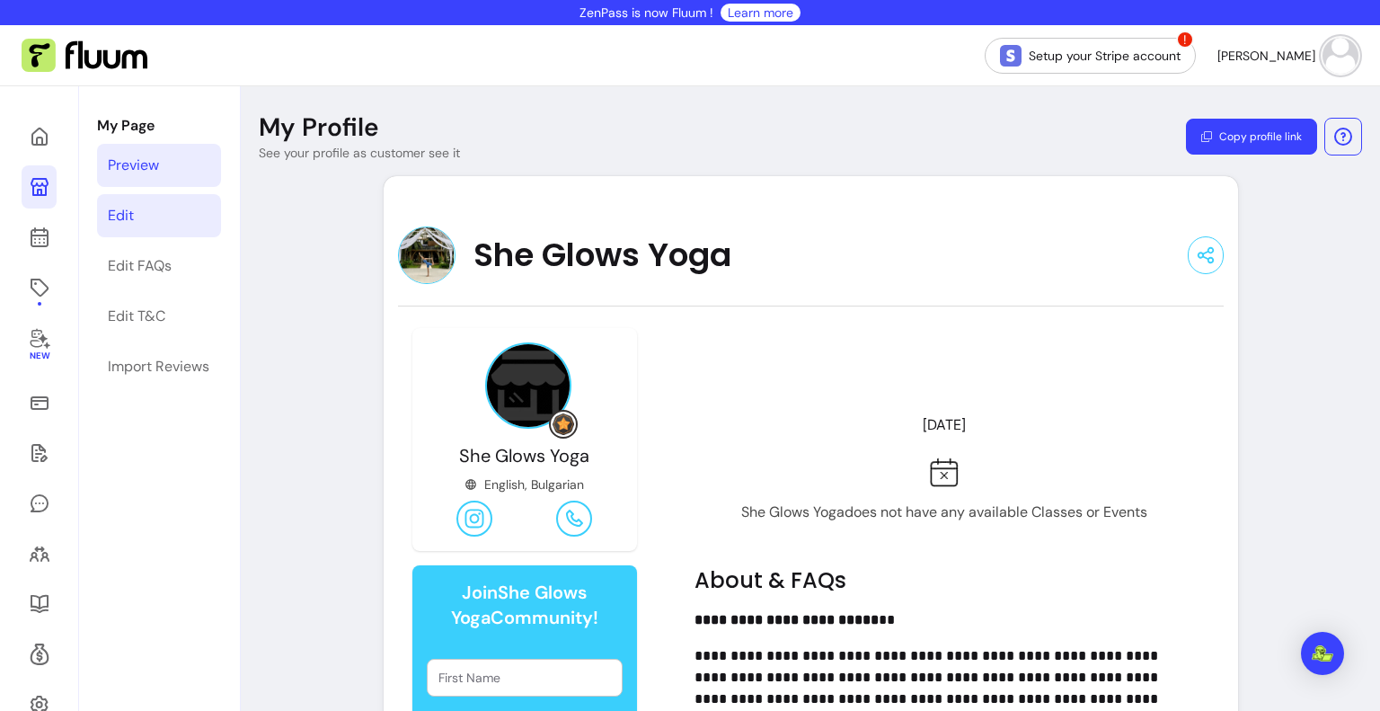
click at [177, 214] on link "Edit" at bounding box center [159, 215] width 124 height 43
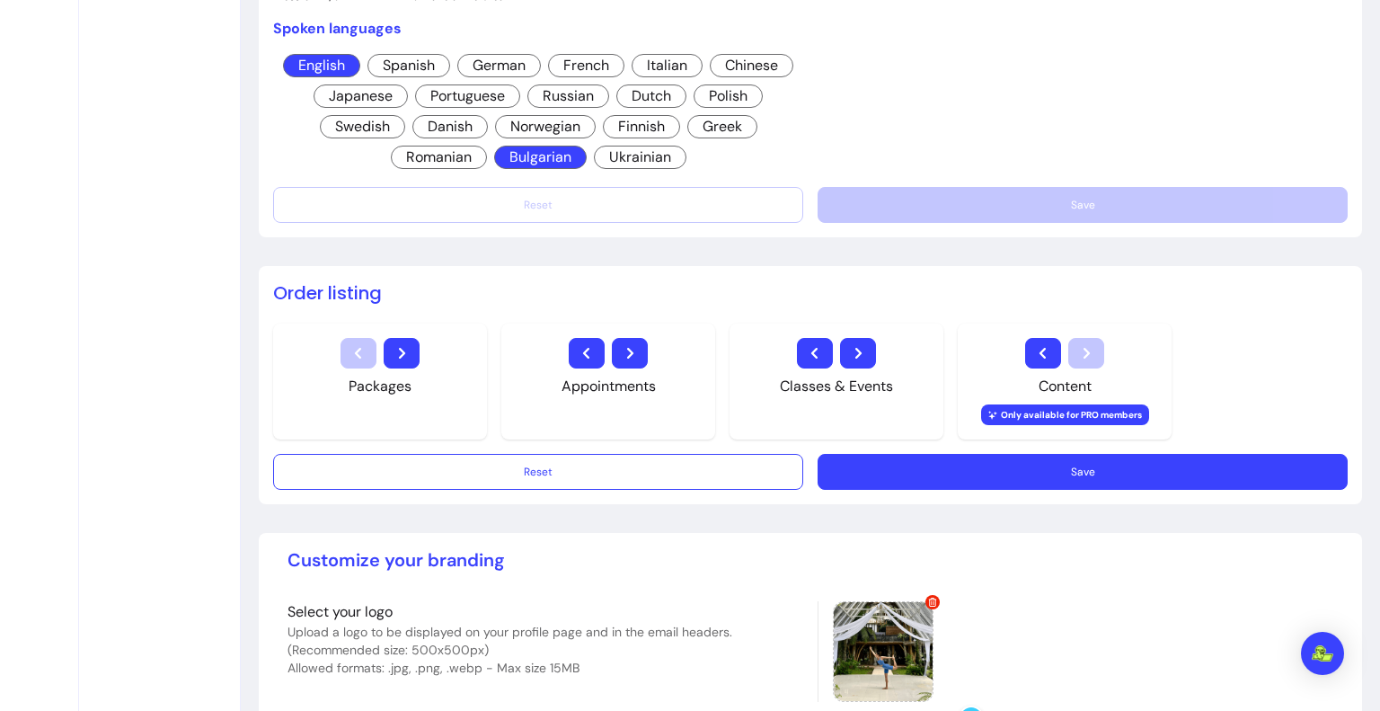
scroll to position [1139, 0]
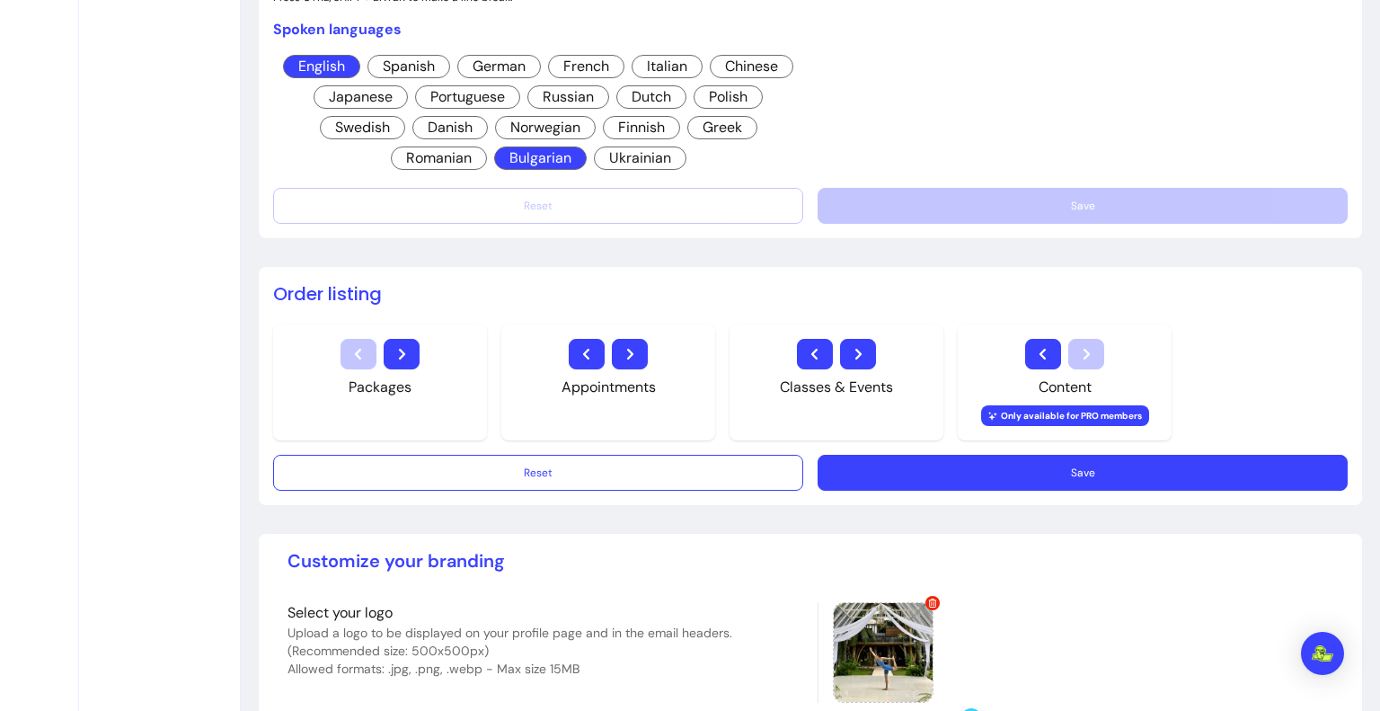
click at [855, 353] on icon "button" at bounding box center [858, 354] width 22 height 22
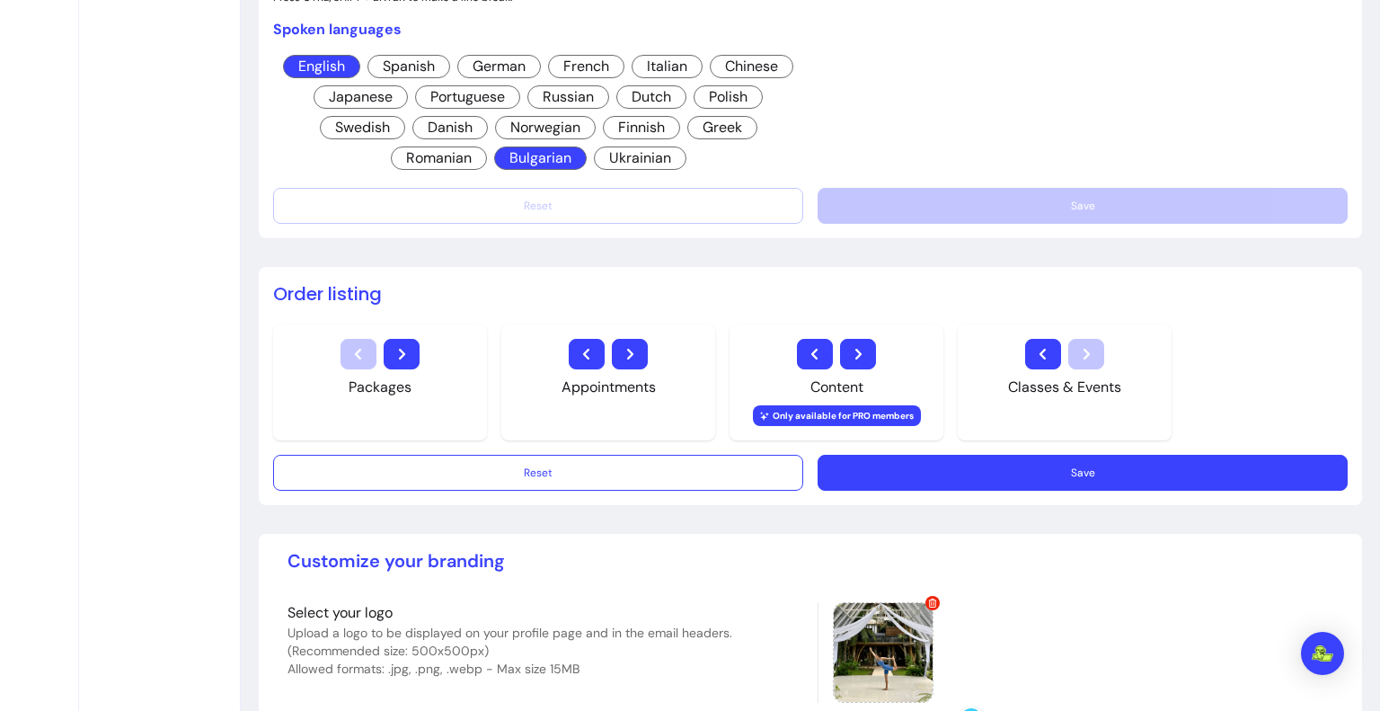
drag, startPoint x: 855, startPoint y: 353, endPoint x: 1109, endPoint y: 347, distance: 253.4
click at [1109, 347] on div "Packages Appointments Content Only available for PRO members Classes & Events" at bounding box center [722, 382] width 898 height 116
click at [406, 353] on icon "button" at bounding box center [401, 354] width 21 height 21
click at [1033, 344] on icon "button" at bounding box center [1043, 354] width 22 height 22
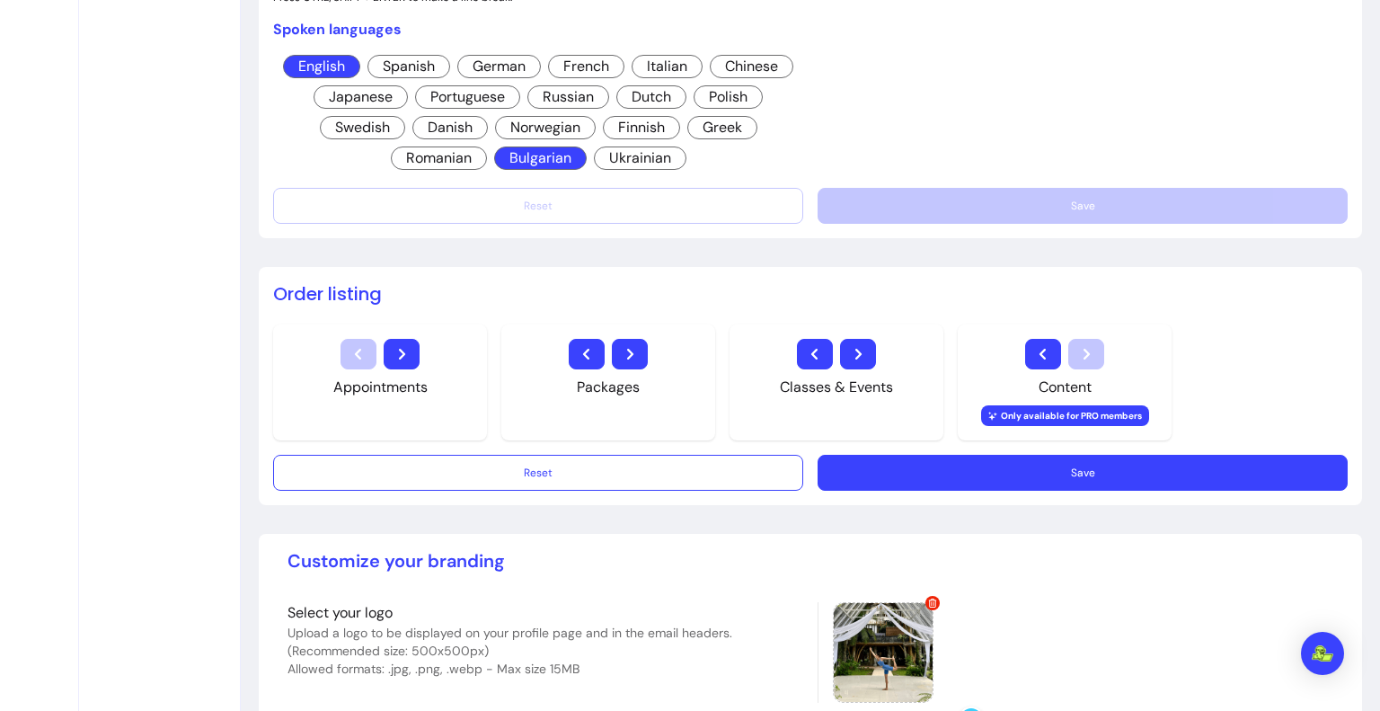
click at [815, 355] on icon "button" at bounding box center [815, 354] width 22 height 22
click at [584, 354] on icon "button" at bounding box center [586, 354] width 21 height 21
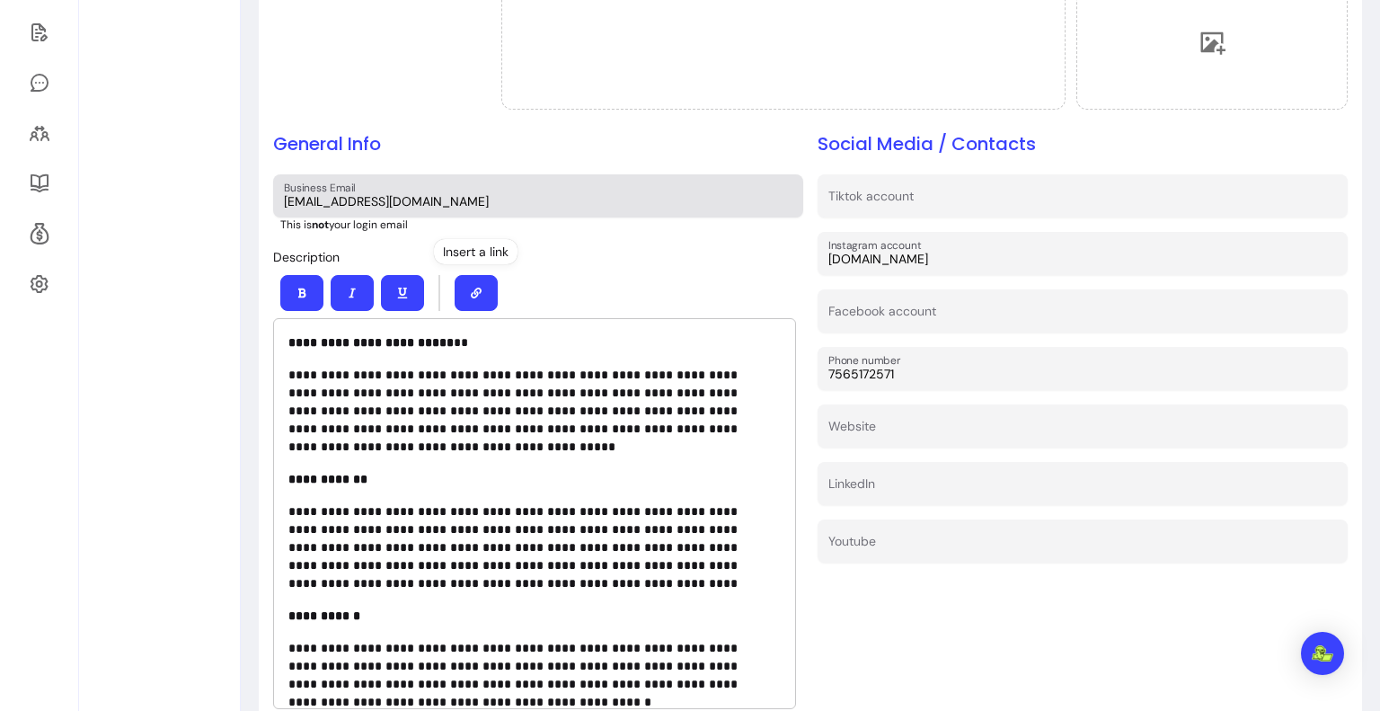
scroll to position [0, 0]
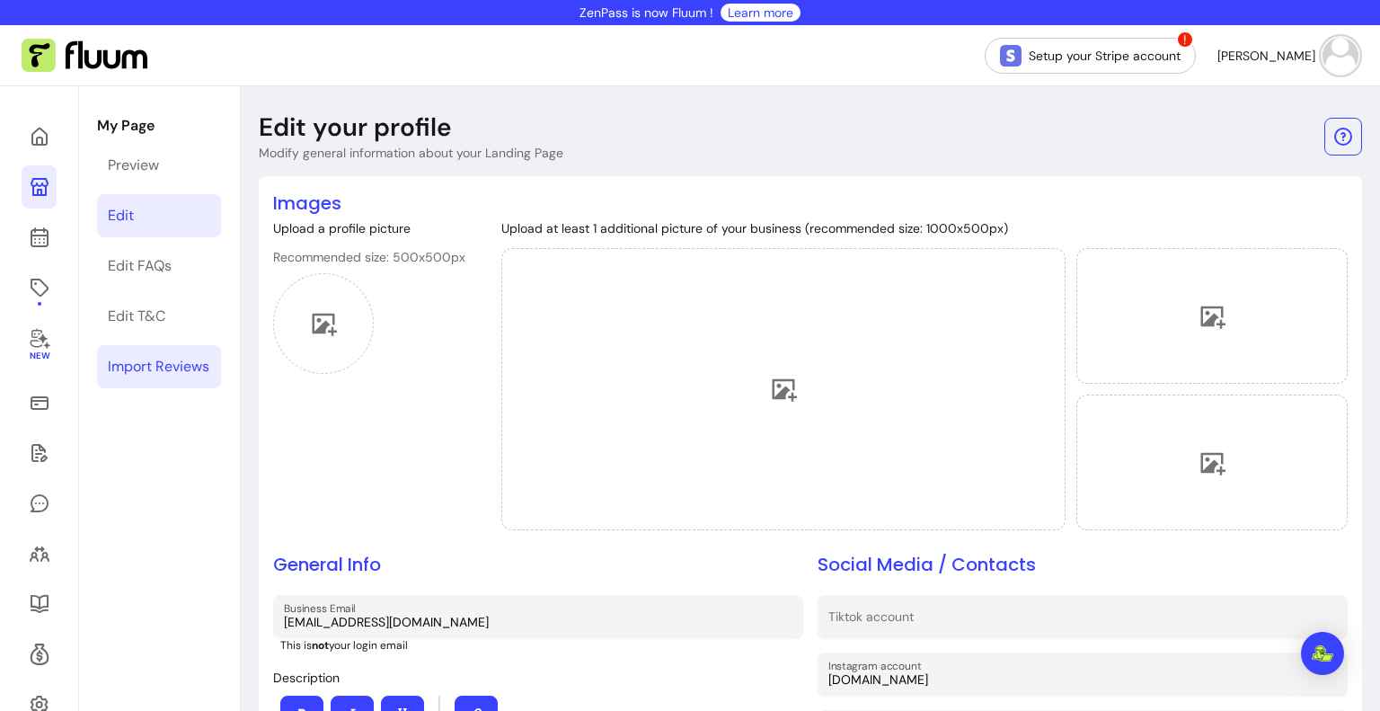
click at [163, 360] on div "Import Reviews" at bounding box center [159, 367] width 102 height 22
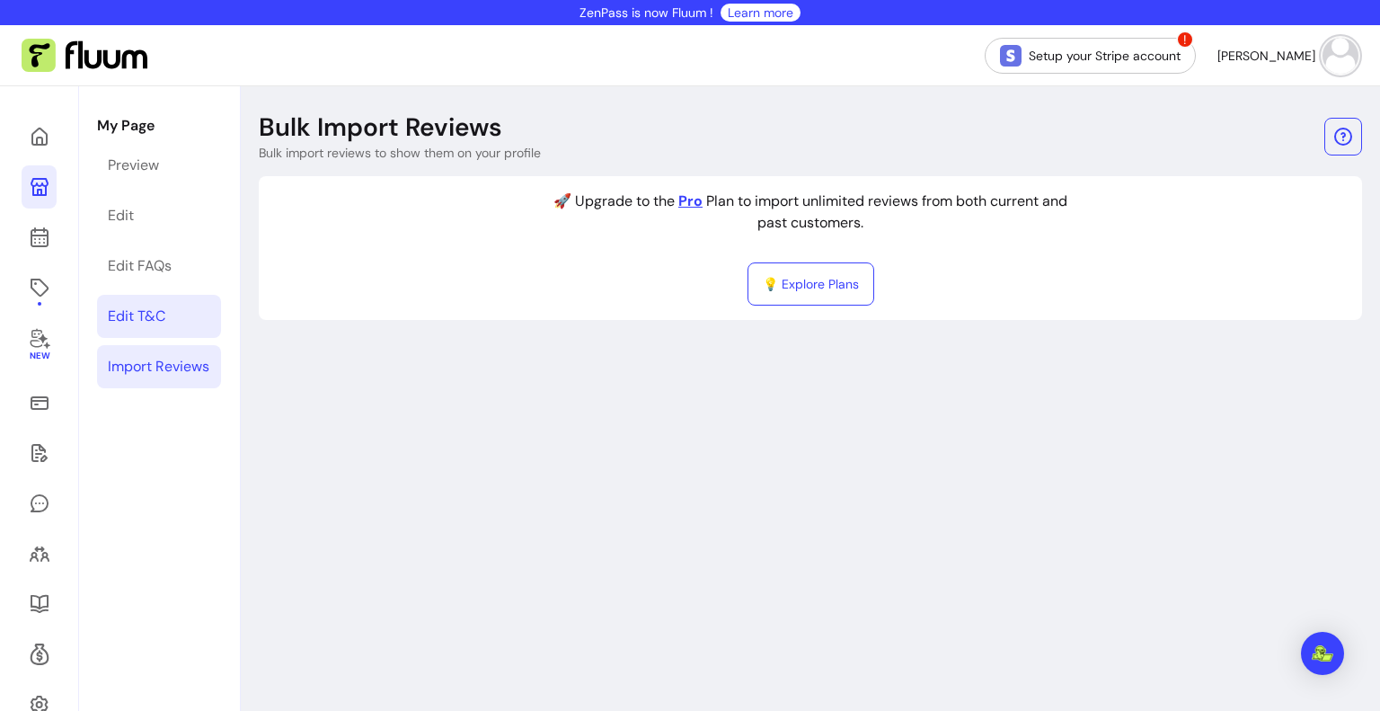
click at [158, 318] on div "Edit T&C" at bounding box center [136, 316] width 57 height 22
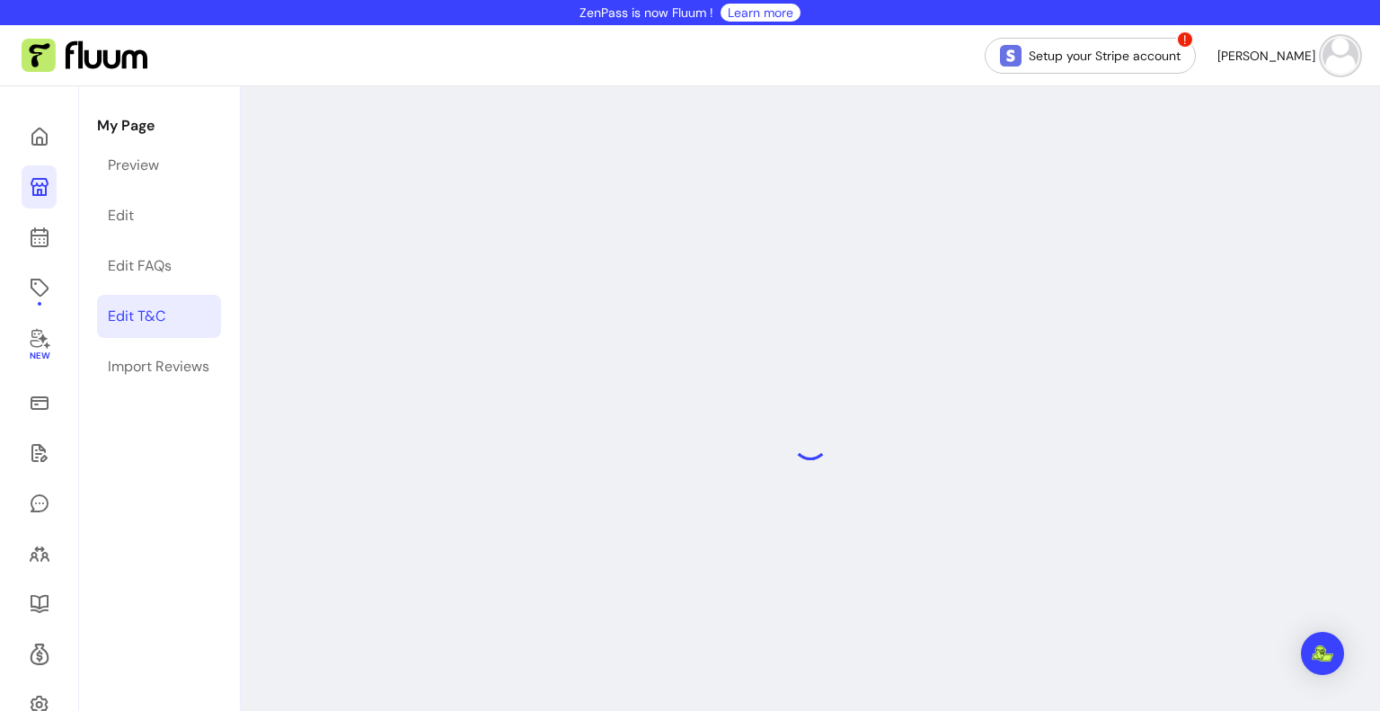
select select "*"
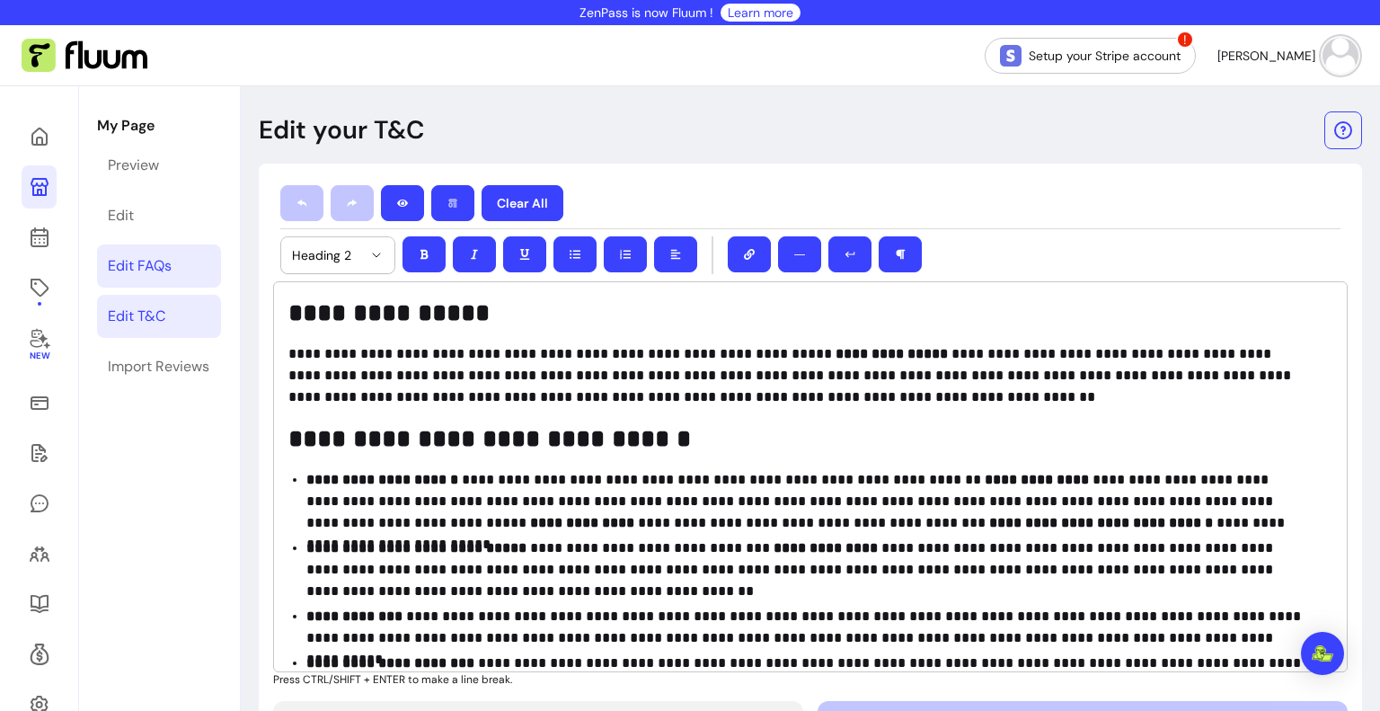
click at [148, 272] on div "Edit FAQs" at bounding box center [140, 266] width 64 height 22
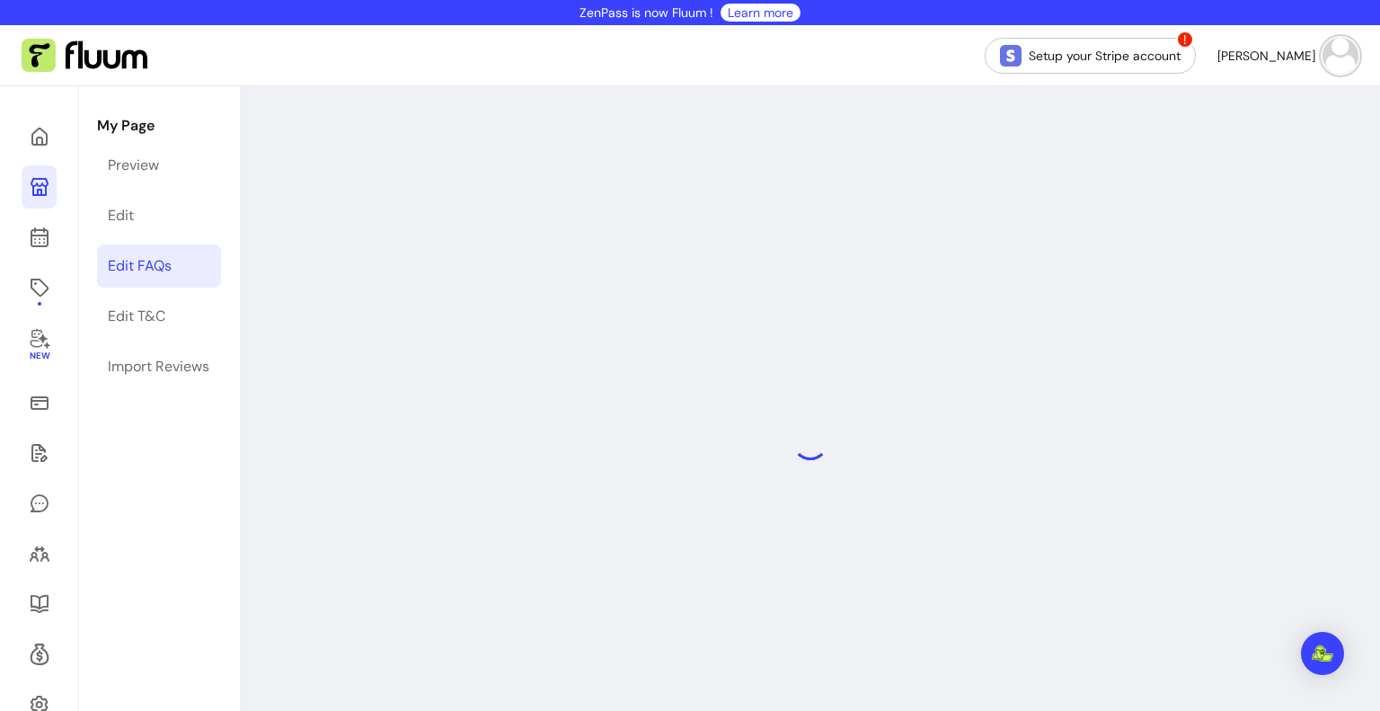
select select "*"
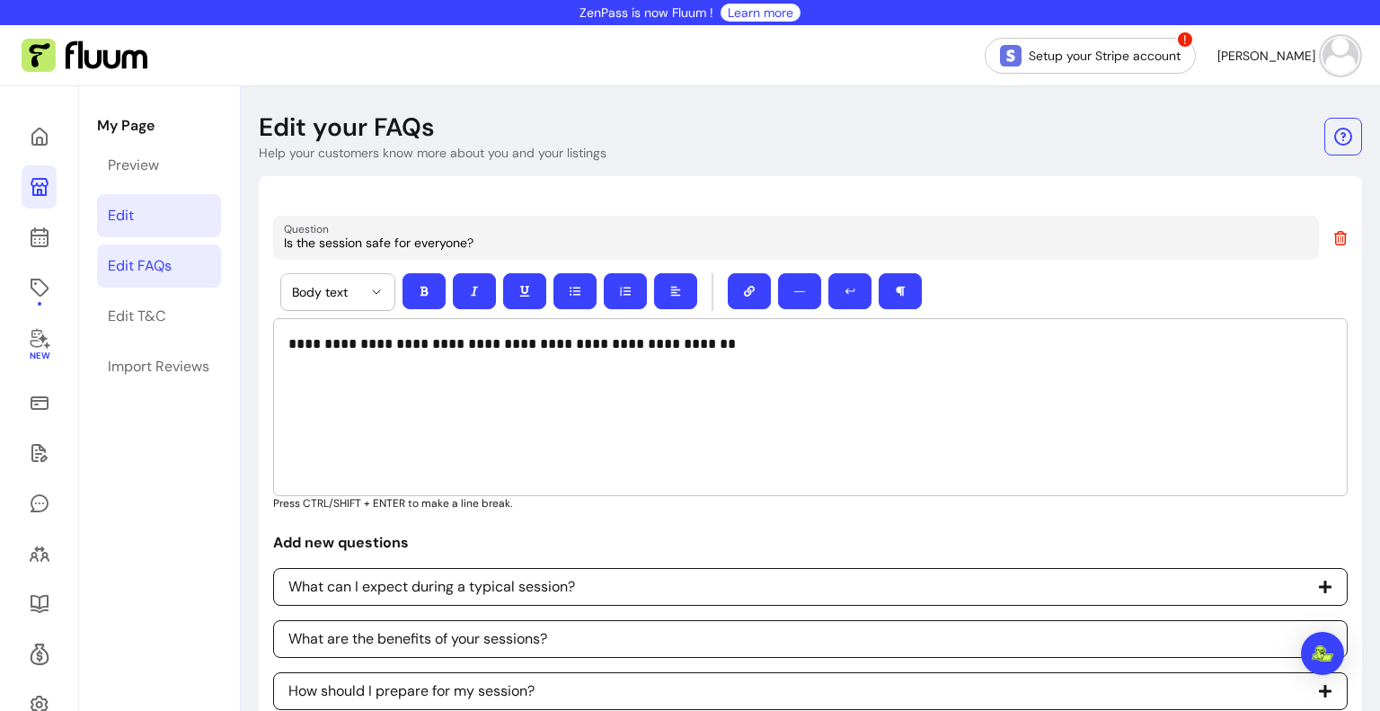
click at [153, 231] on link "Edit" at bounding box center [159, 215] width 124 height 43
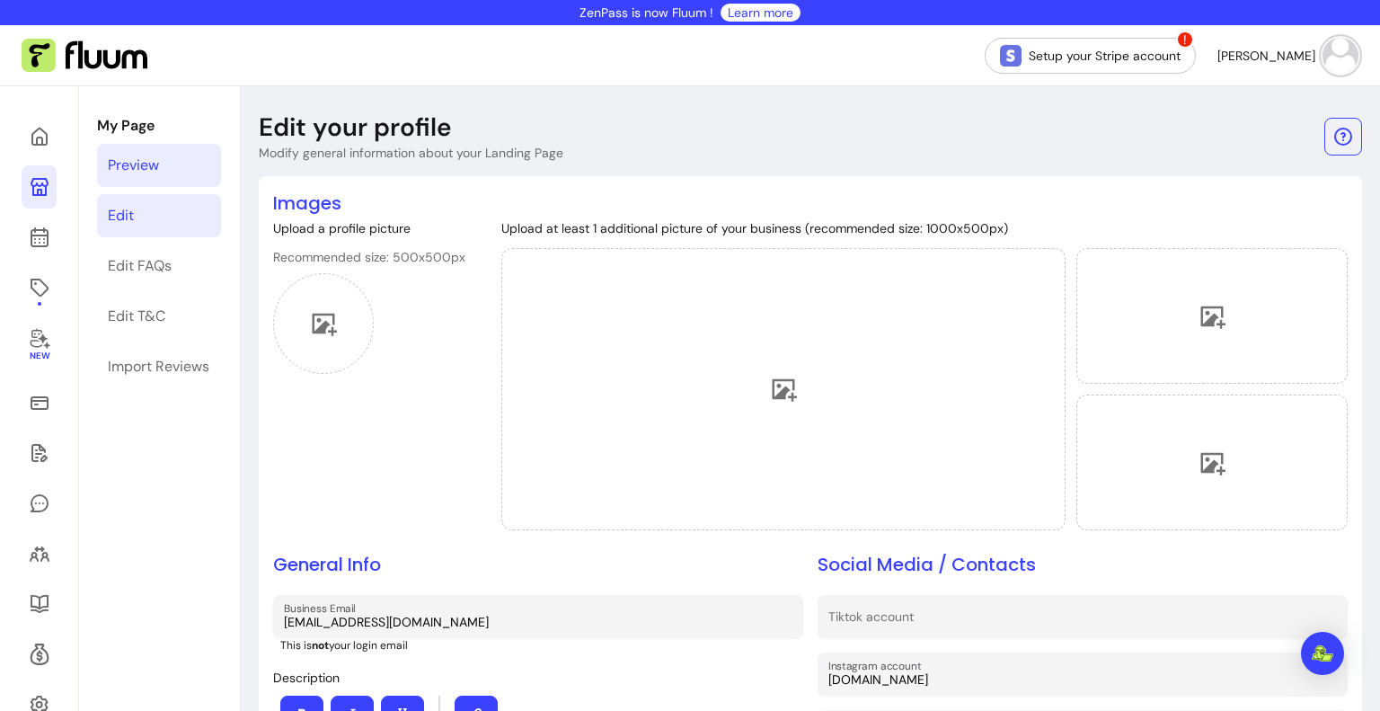
click at [150, 171] on div "Preview" at bounding box center [133, 166] width 51 height 22
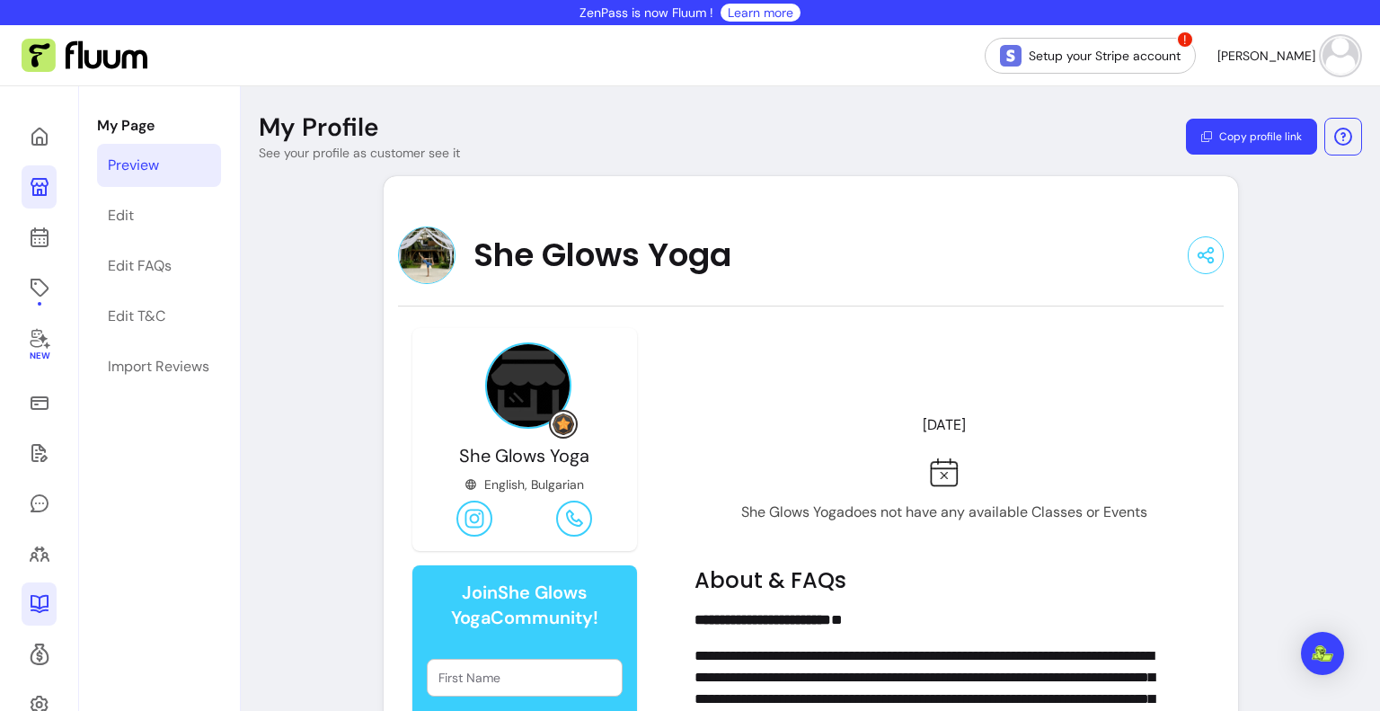
click at [49, 614] on link at bounding box center [39, 603] width 35 height 43
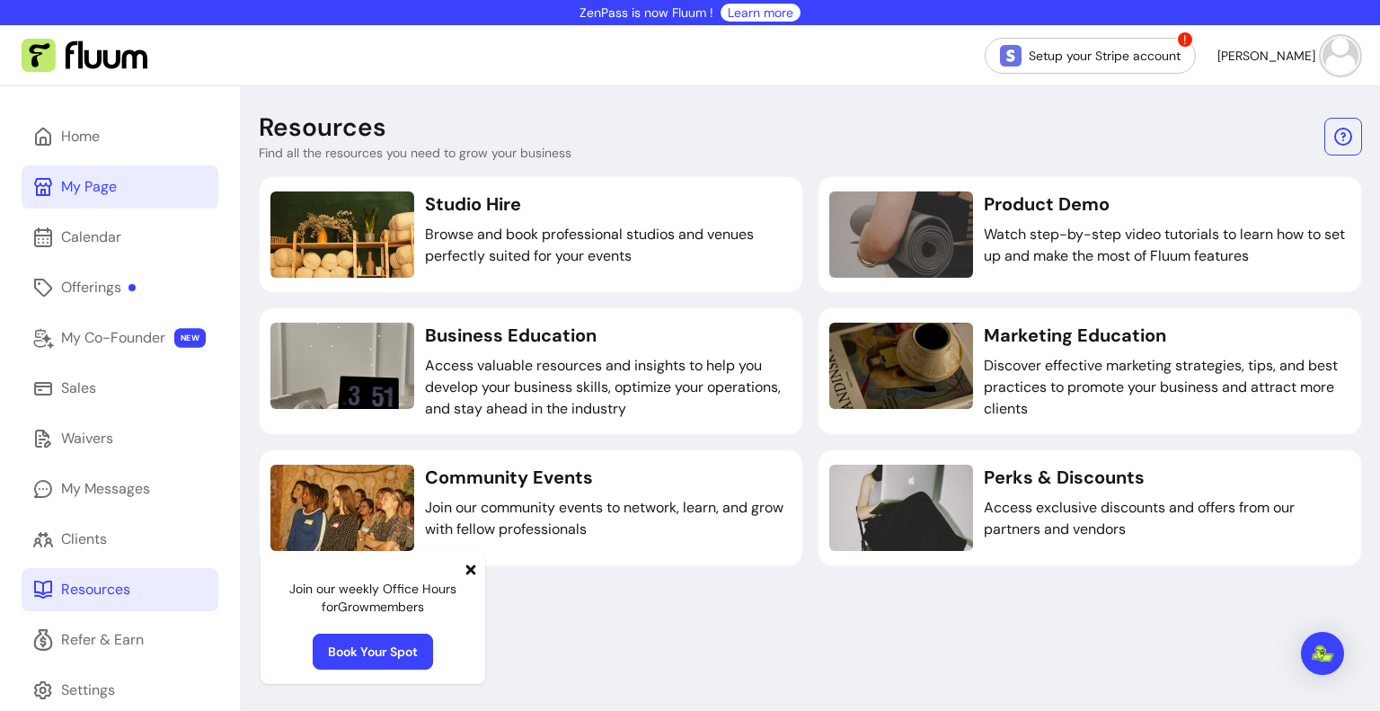
click at [75, 186] on div "My Page" at bounding box center [89, 187] width 56 height 22
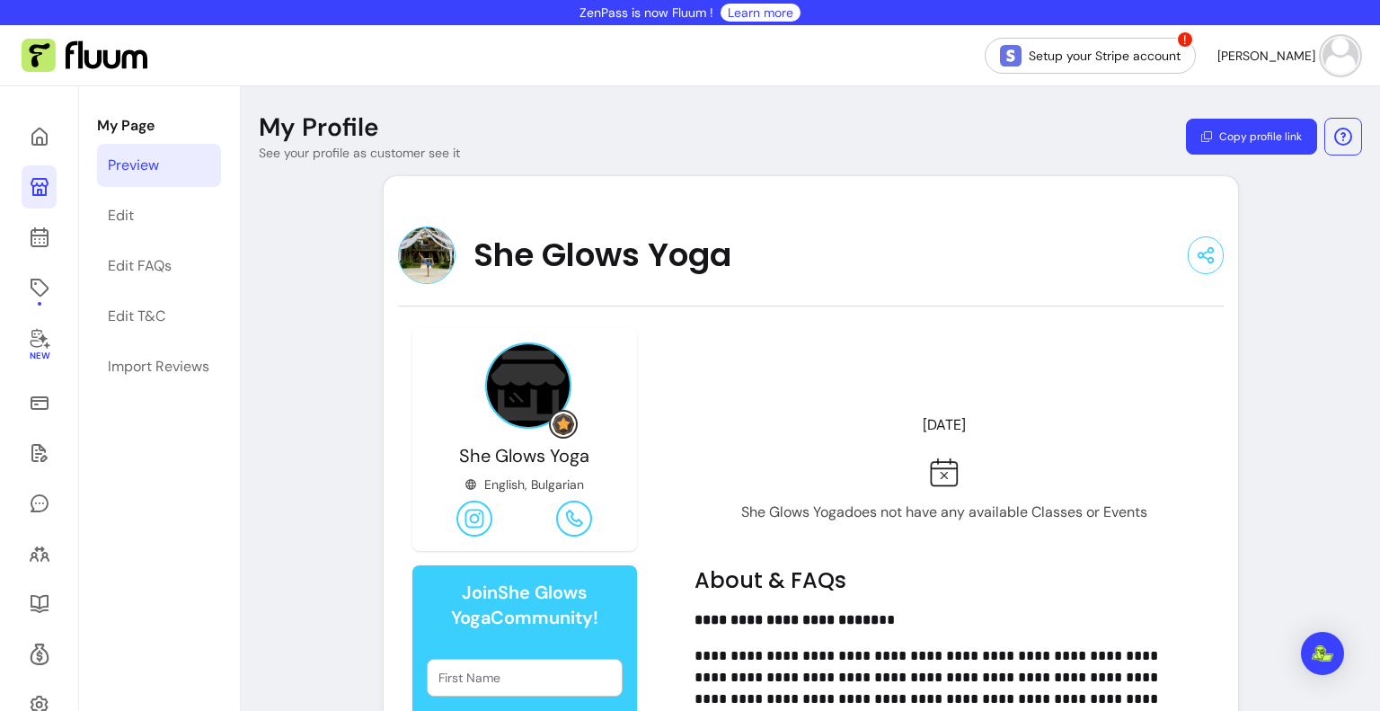
click at [532, 384] on img at bounding box center [528, 385] width 86 height 86
click at [1329, 56] on img at bounding box center [1340, 56] width 36 height 36
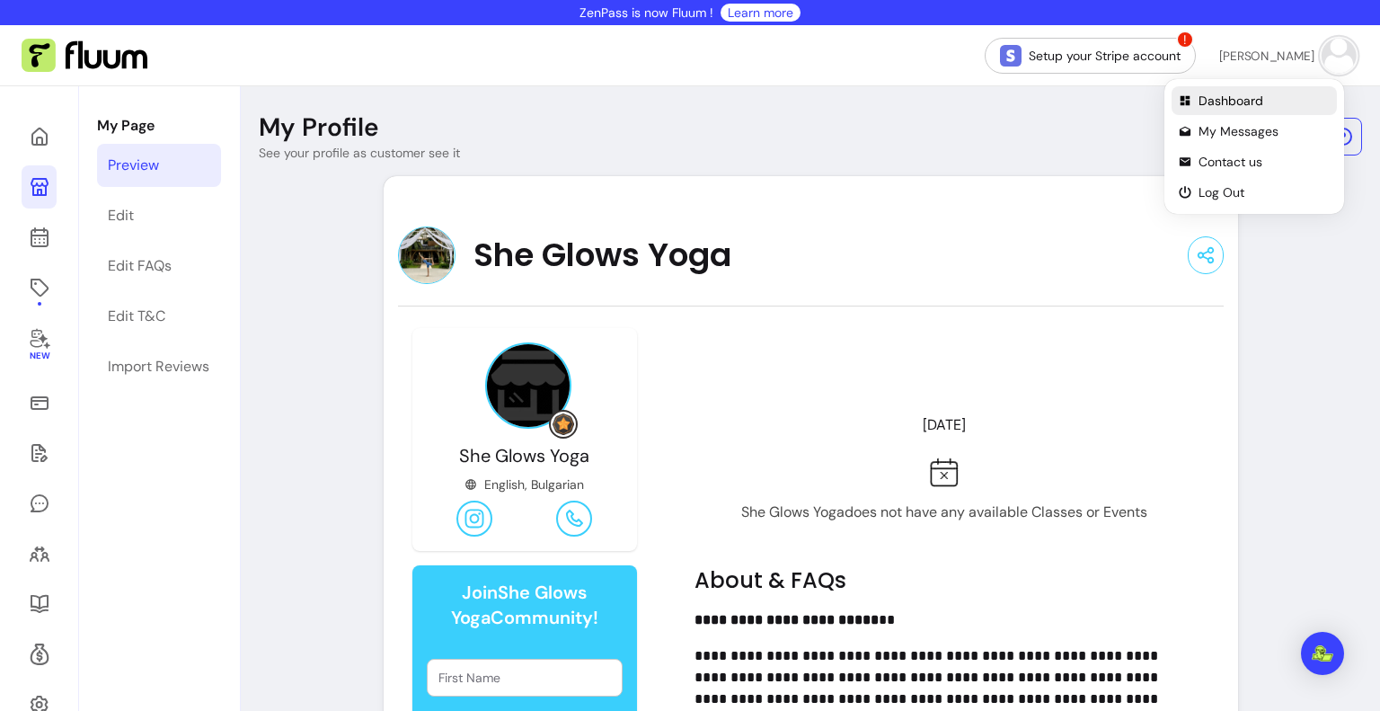
click at [1288, 104] on span "Dashboard" at bounding box center [1263, 101] width 131 height 18
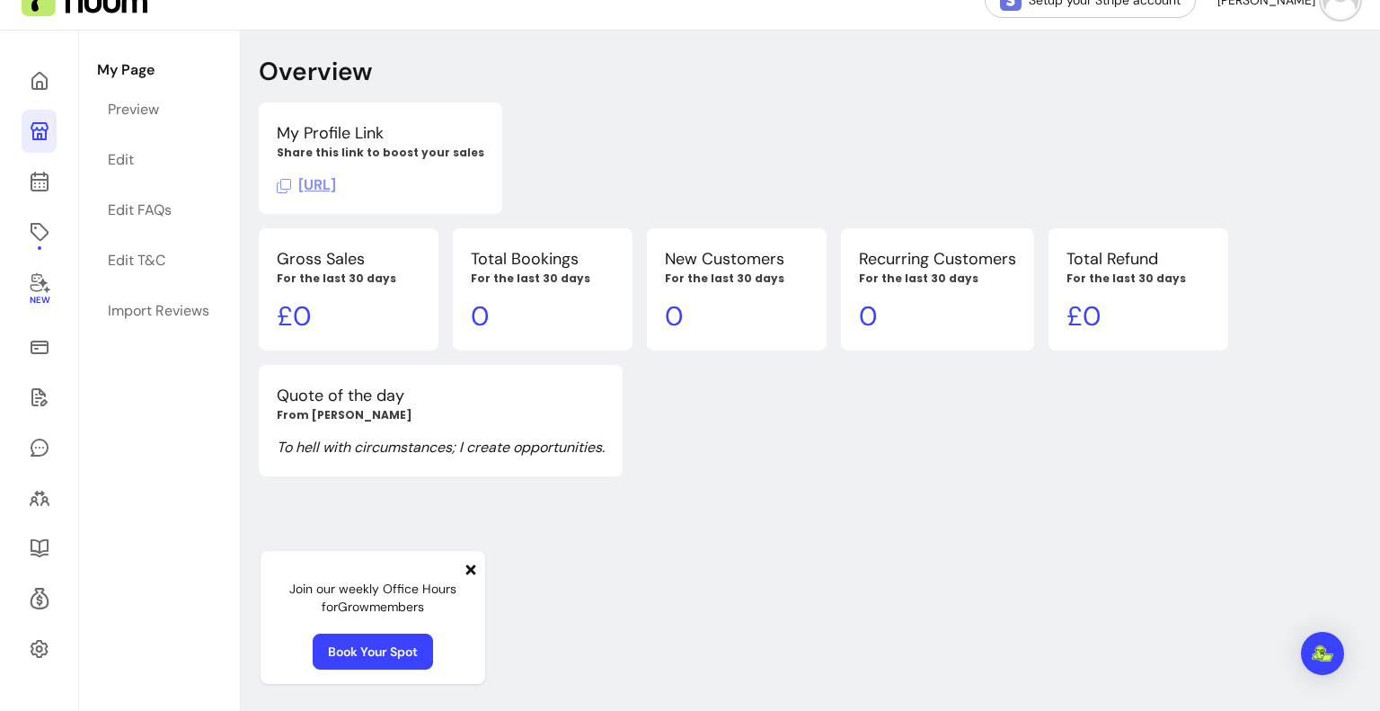
scroll to position [86, 0]
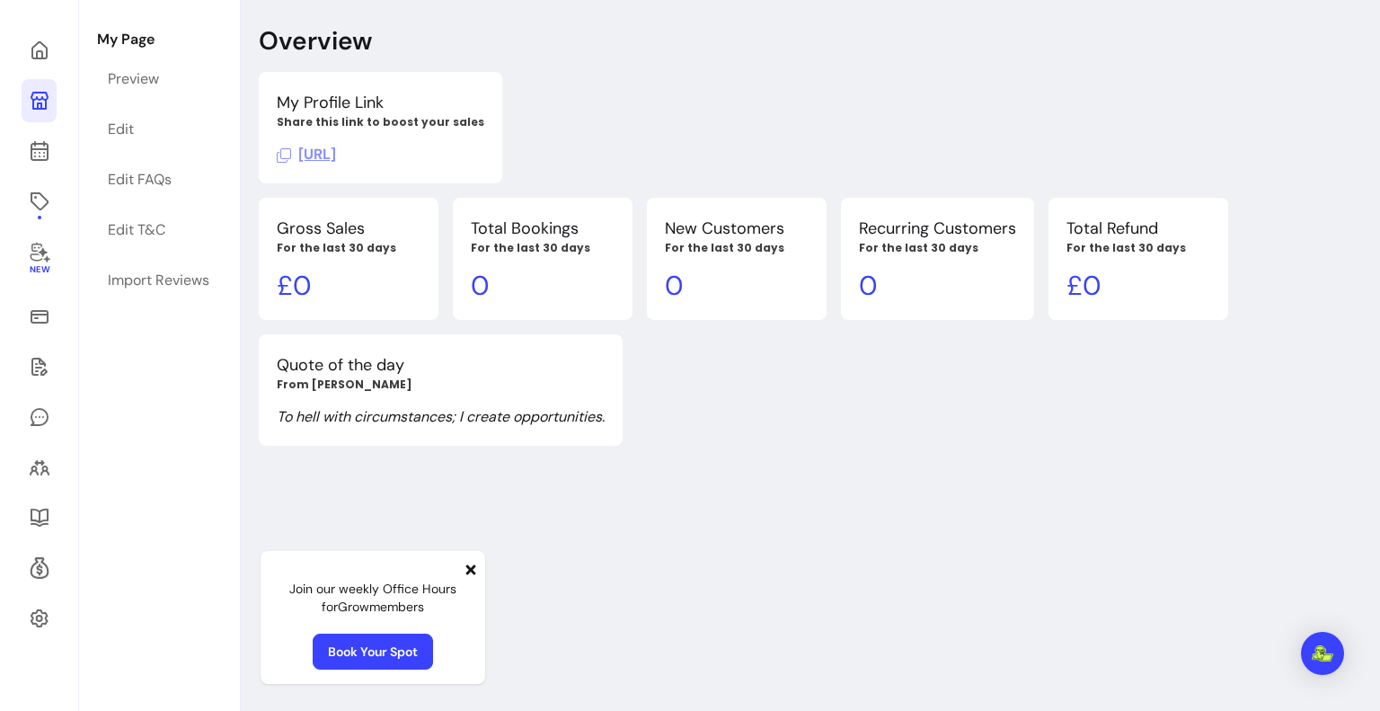
click at [467, 570] on icon at bounding box center [471, 569] width 14 height 14
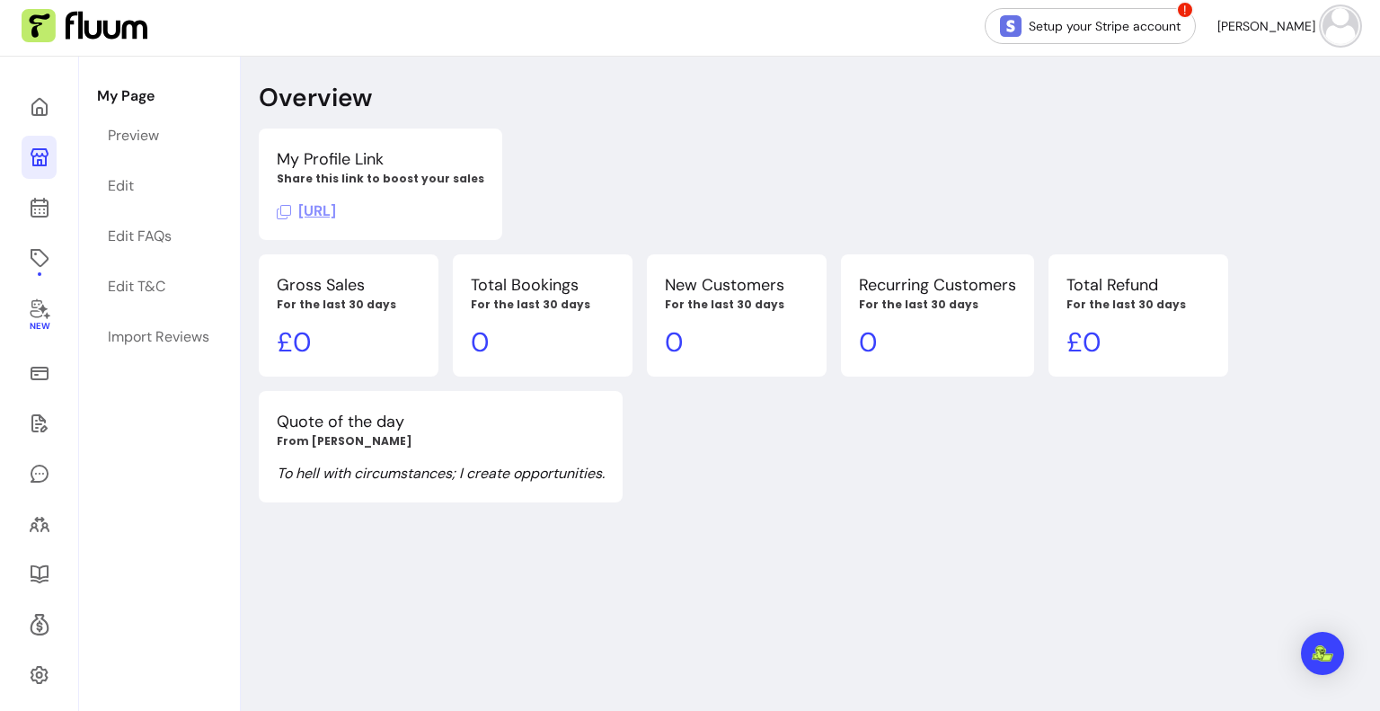
scroll to position [0, 0]
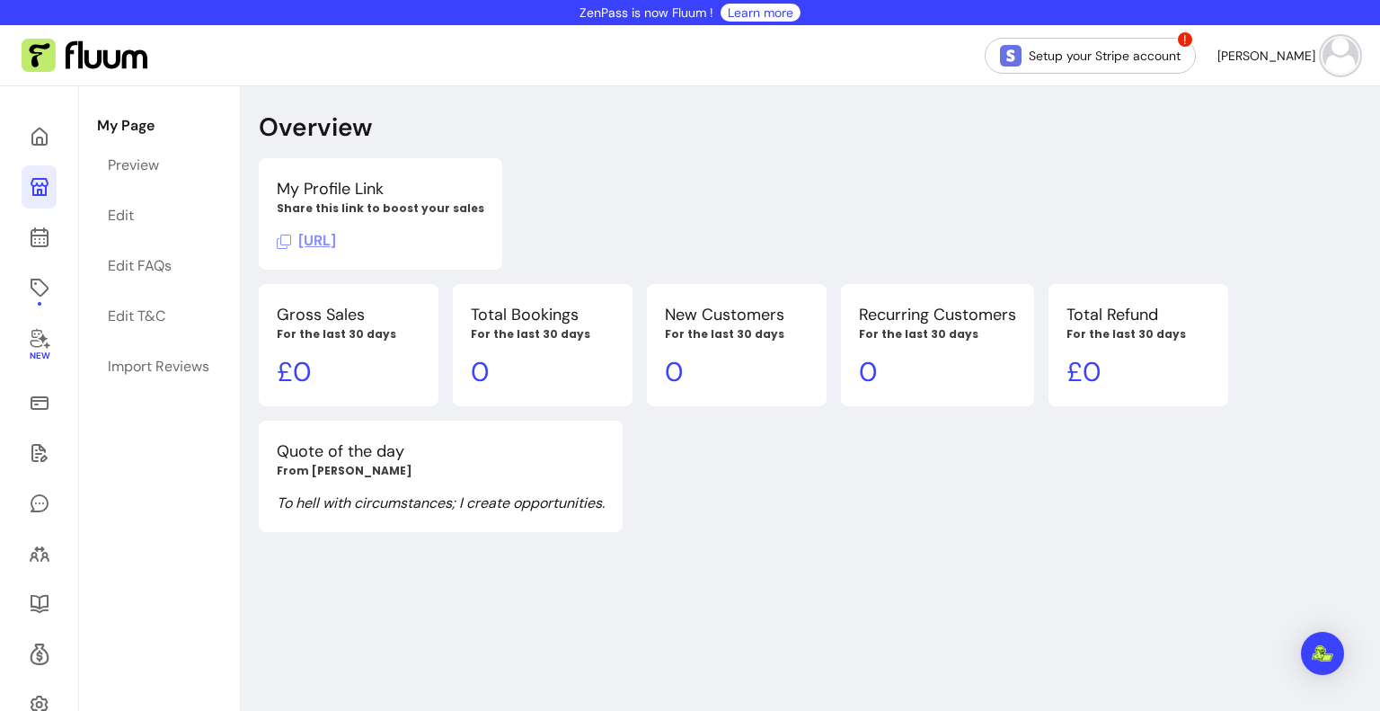
drag, startPoint x: 763, startPoint y: 584, endPoint x: 716, endPoint y: 625, distance: 62.4
click at [763, 584] on div "Overview My Profile Link Share this link to boost your sales https://fluum.ai/s…" at bounding box center [810, 441] width 1139 height 711
click at [925, 462] on div "Quote of the day From Bruce Lee To hell with circumstances; I create opportunit…" at bounding box center [743, 475] width 969 height 111
click at [32, 53] on img at bounding box center [85, 56] width 126 height 34
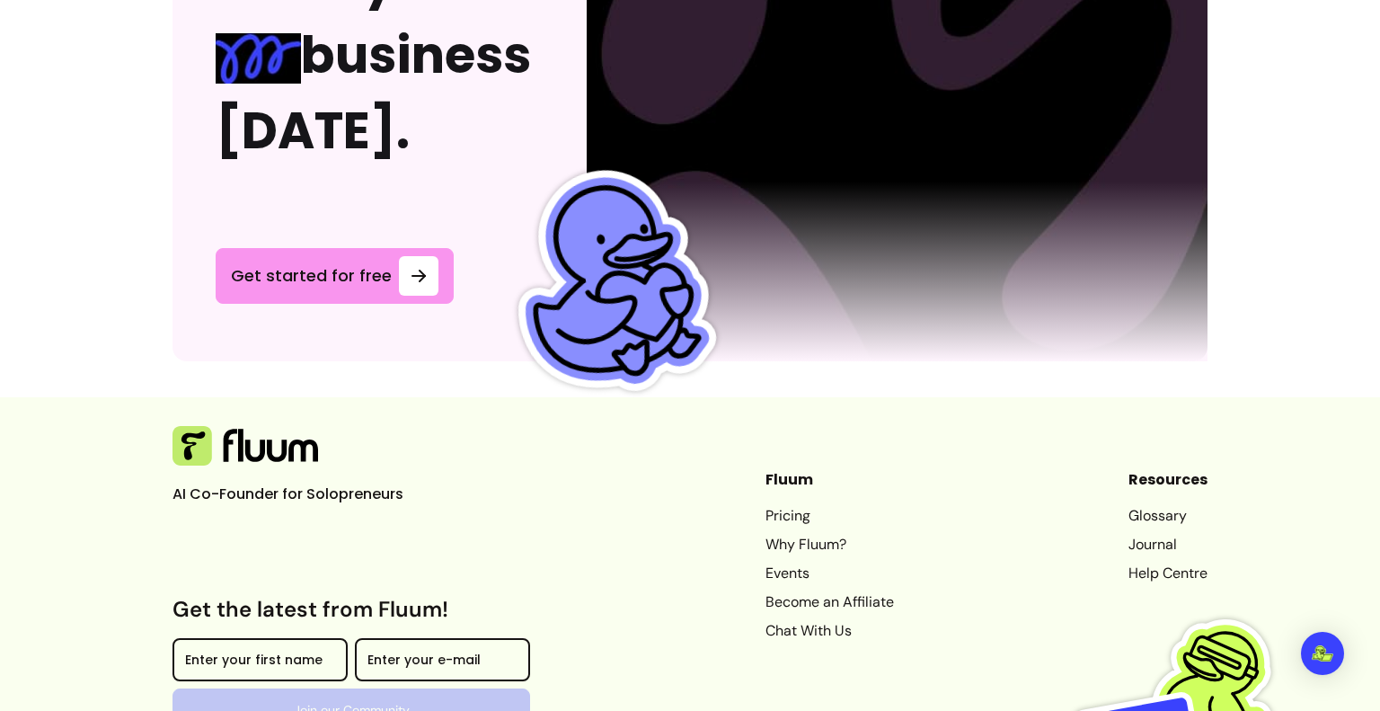
scroll to position [5038, 0]
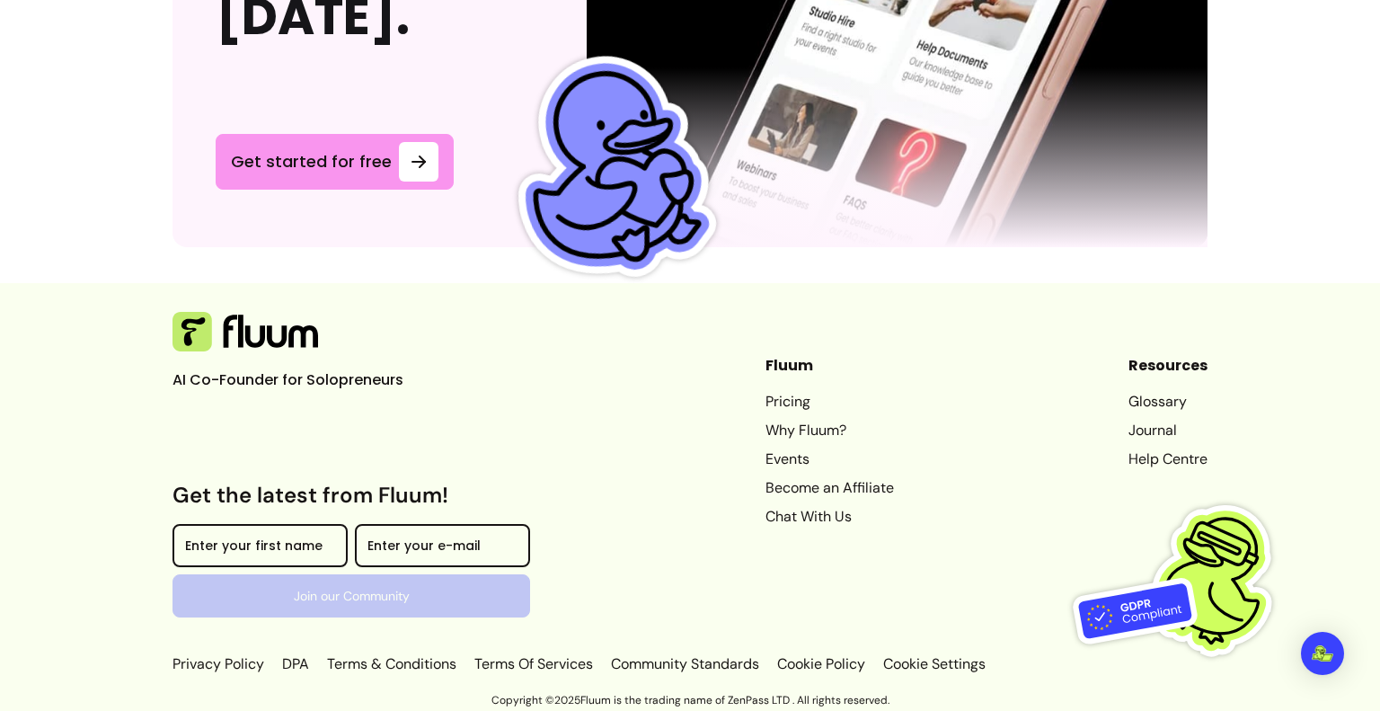
click at [855, 478] on link "Become an Affiliate" at bounding box center [829, 488] width 128 height 22
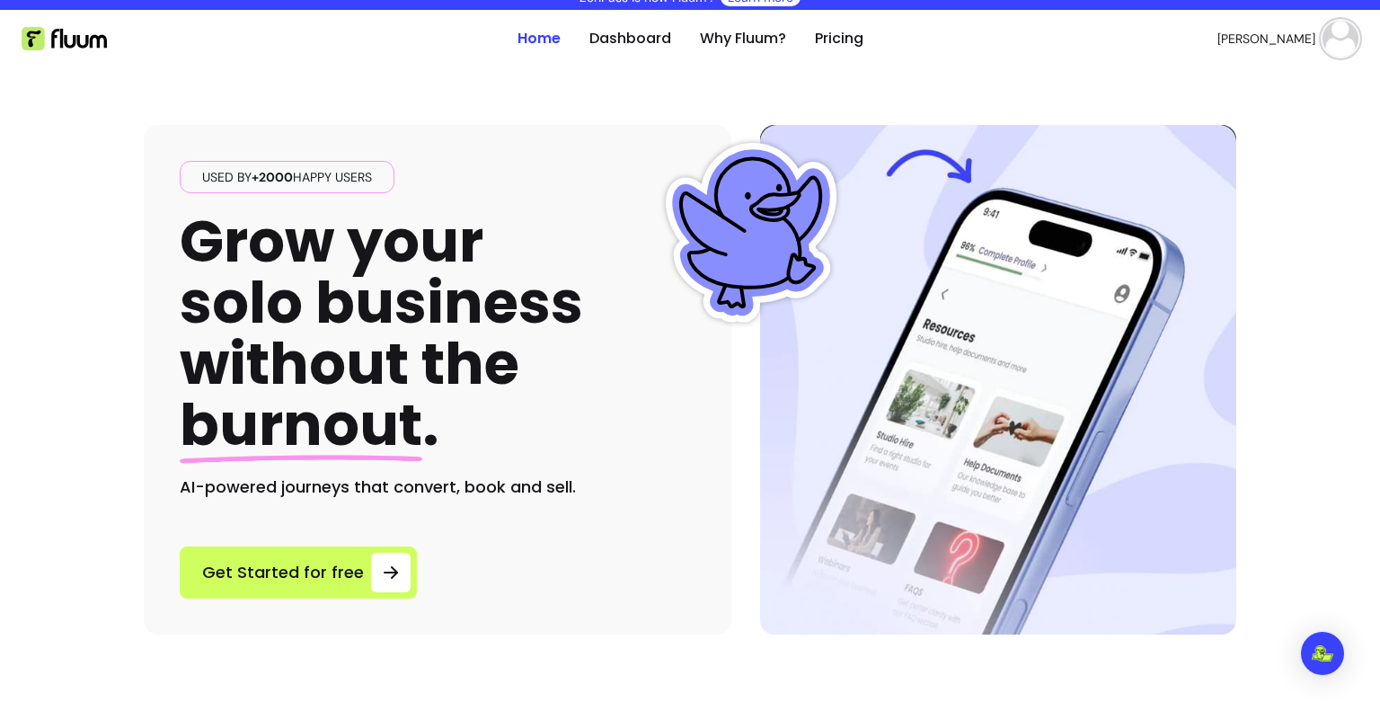
scroll to position [0, 0]
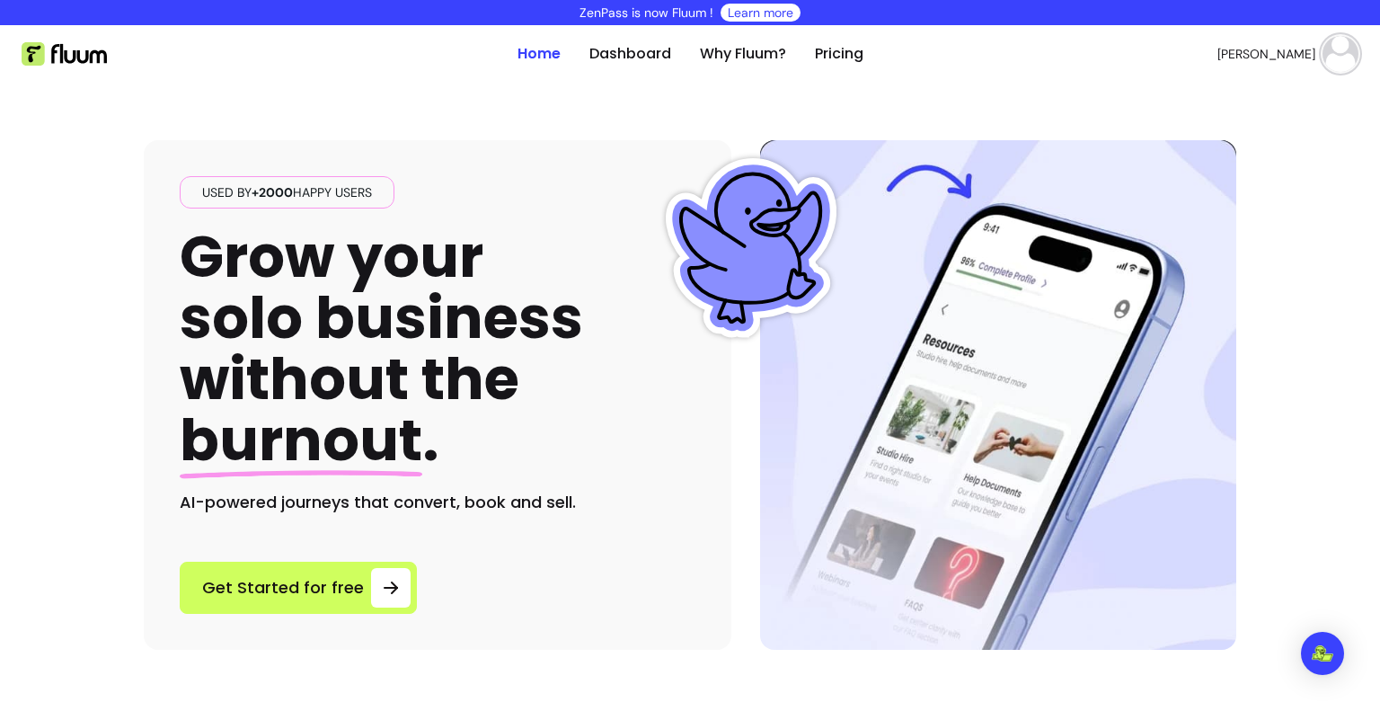
click at [720, 13] on span "Learn more" at bounding box center [760, 13] width 80 height 18
click at [65, 61] on img at bounding box center [64, 53] width 85 height 23
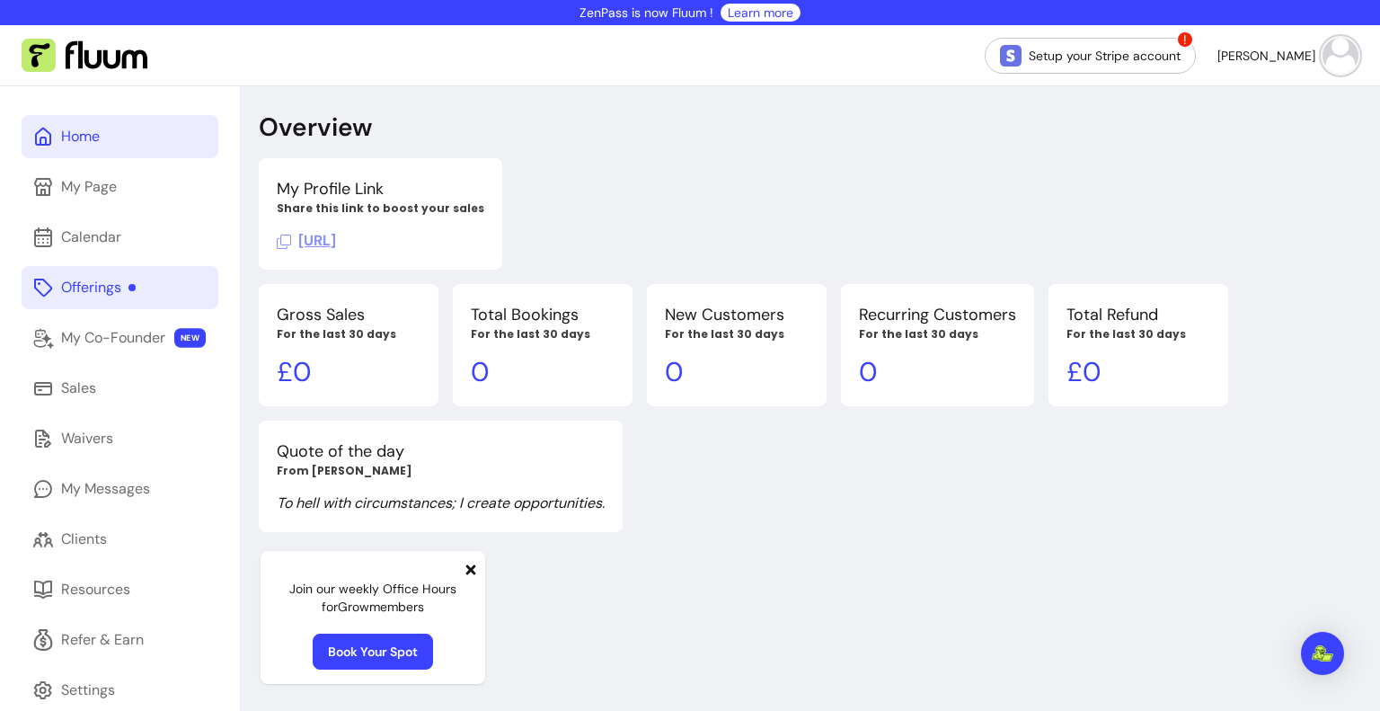
click at [159, 292] on link "Offerings" at bounding box center [120, 287] width 197 height 43
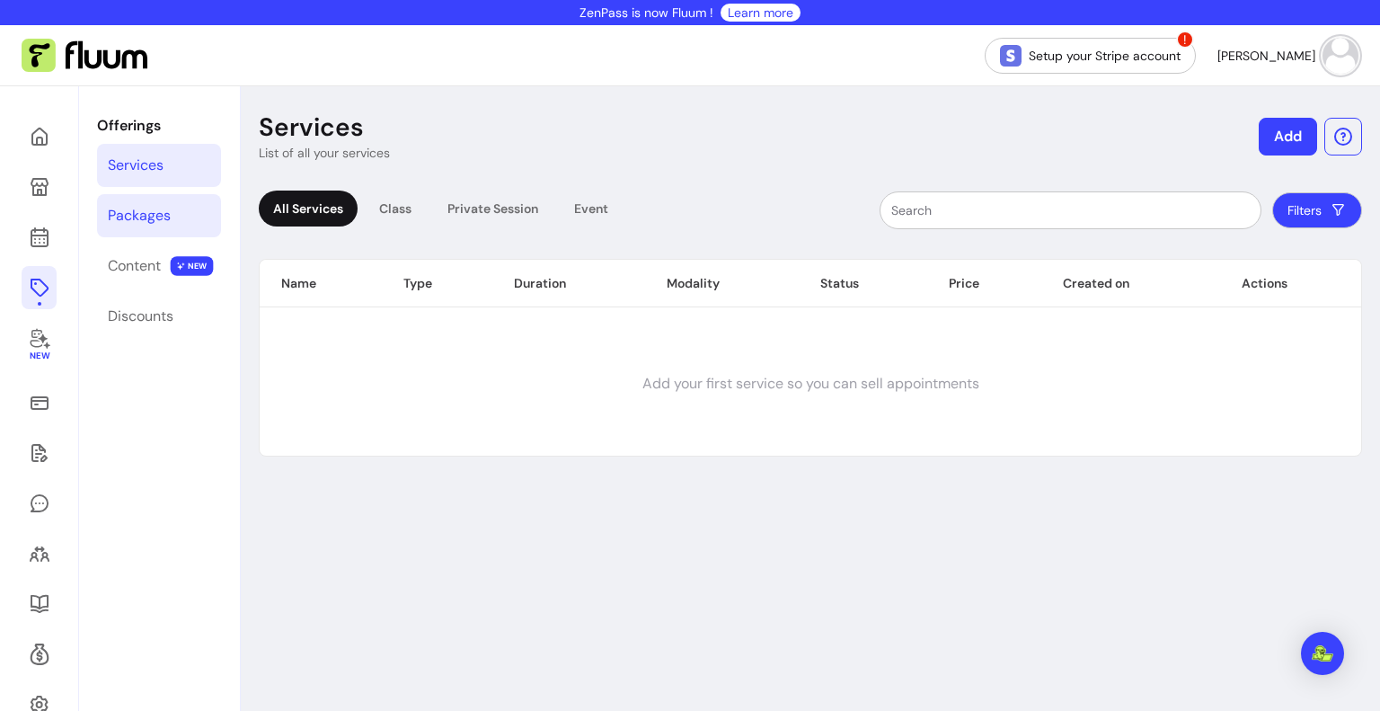
click at [151, 214] on div "Packages" at bounding box center [139, 216] width 63 height 22
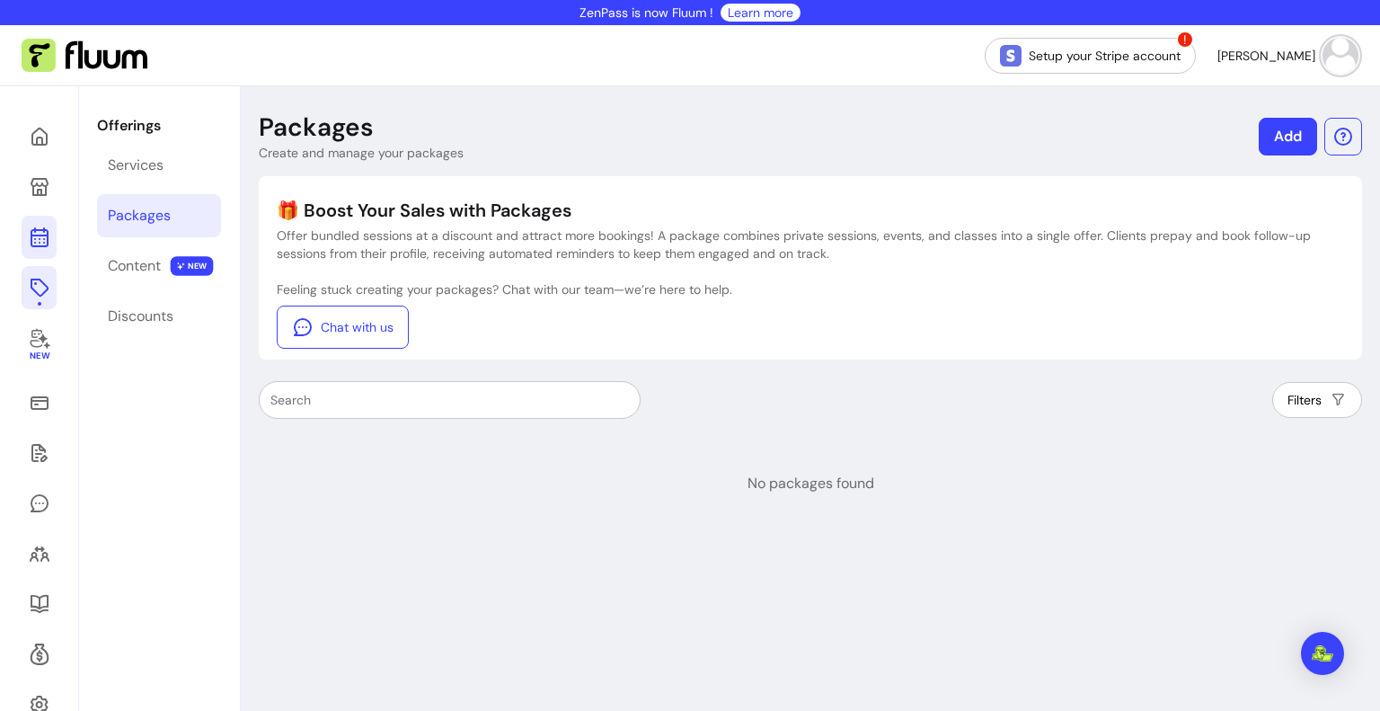
click at [42, 239] on icon at bounding box center [40, 237] width 22 height 22
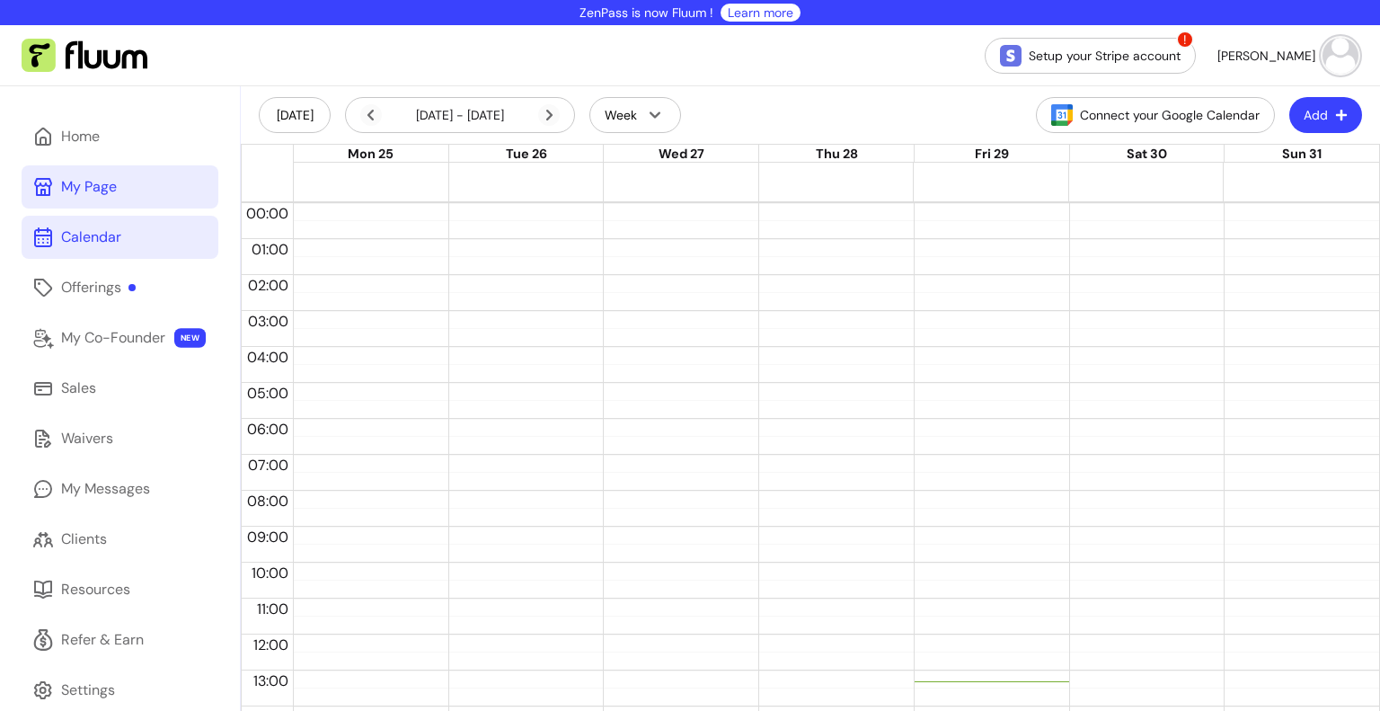
click at [63, 199] on link "My Page" at bounding box center [120, 186] width 197 height 43
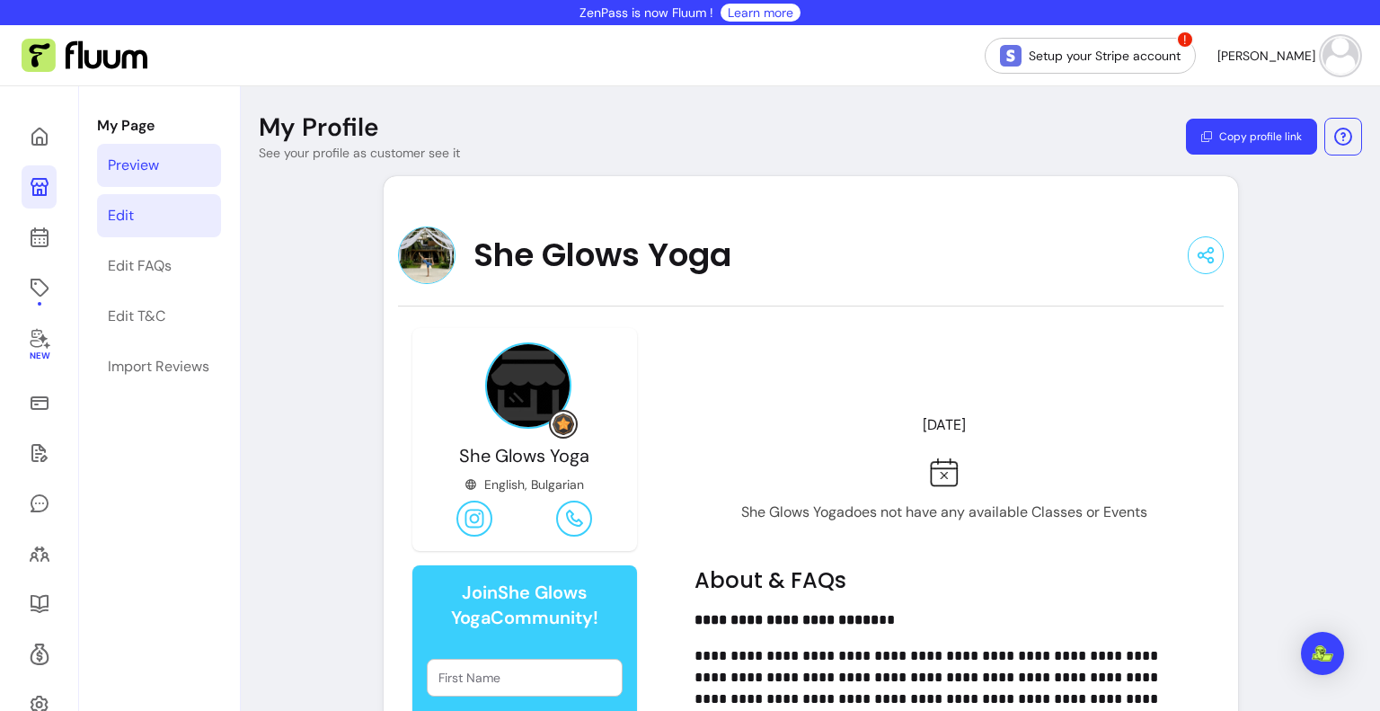
click at [128, 208] on div "Edit" at bounding box center [121, 216] width 26 height 22
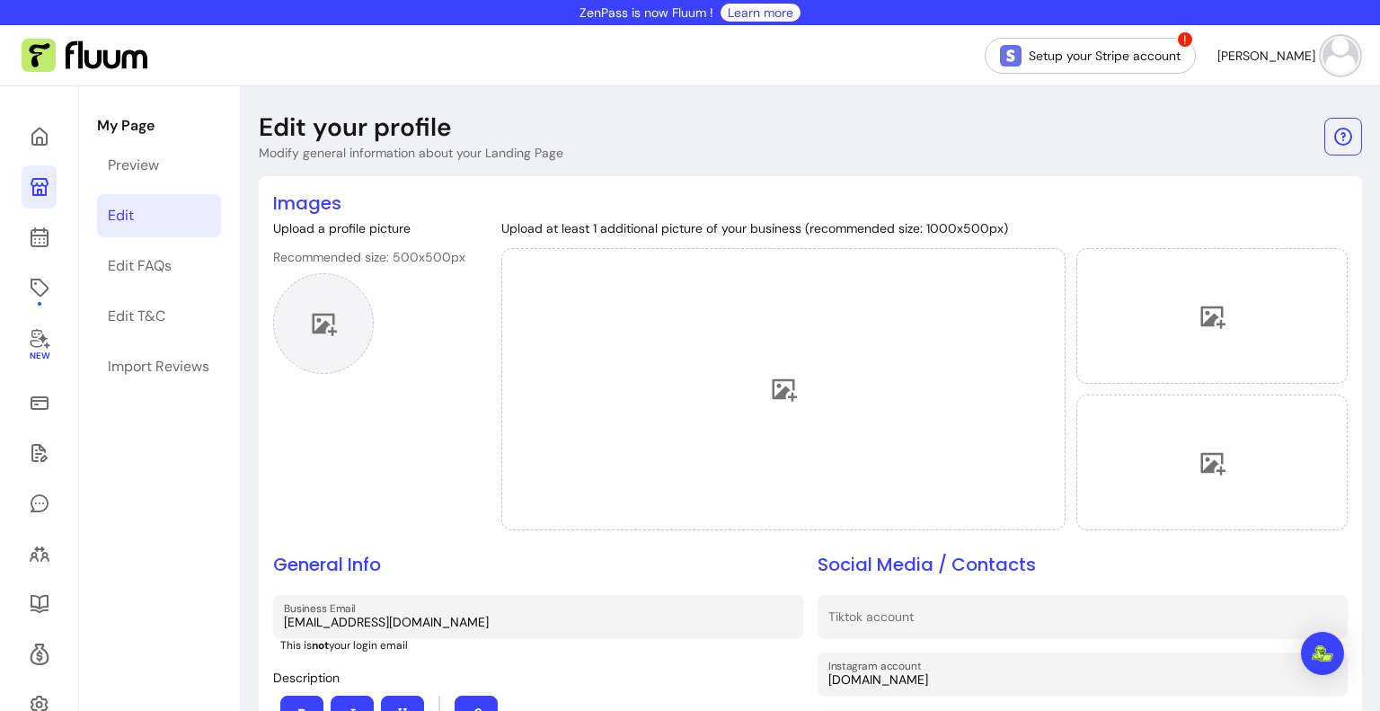
click at [323, 340] on div at bounding box center [323, 323] width 101 height 101
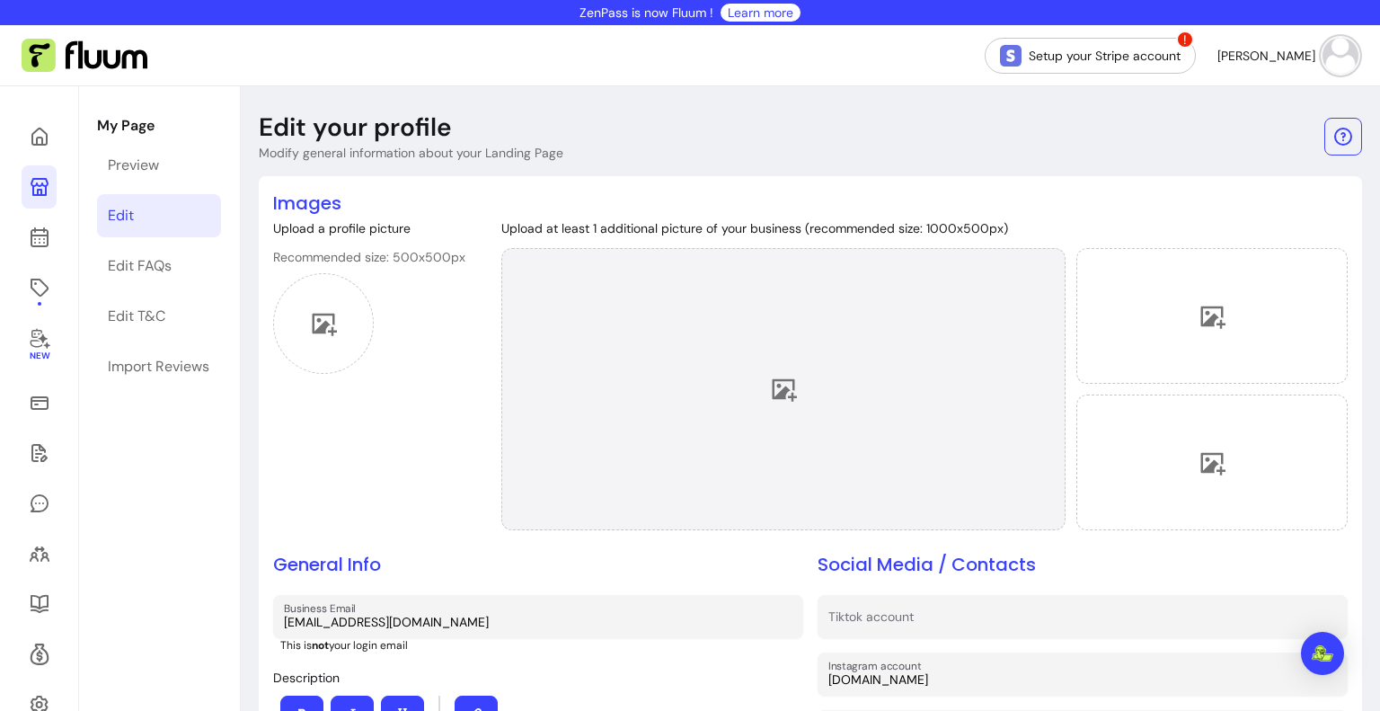
click at [802, 383] on div at bounding box center [783, 389] width 564 height 282
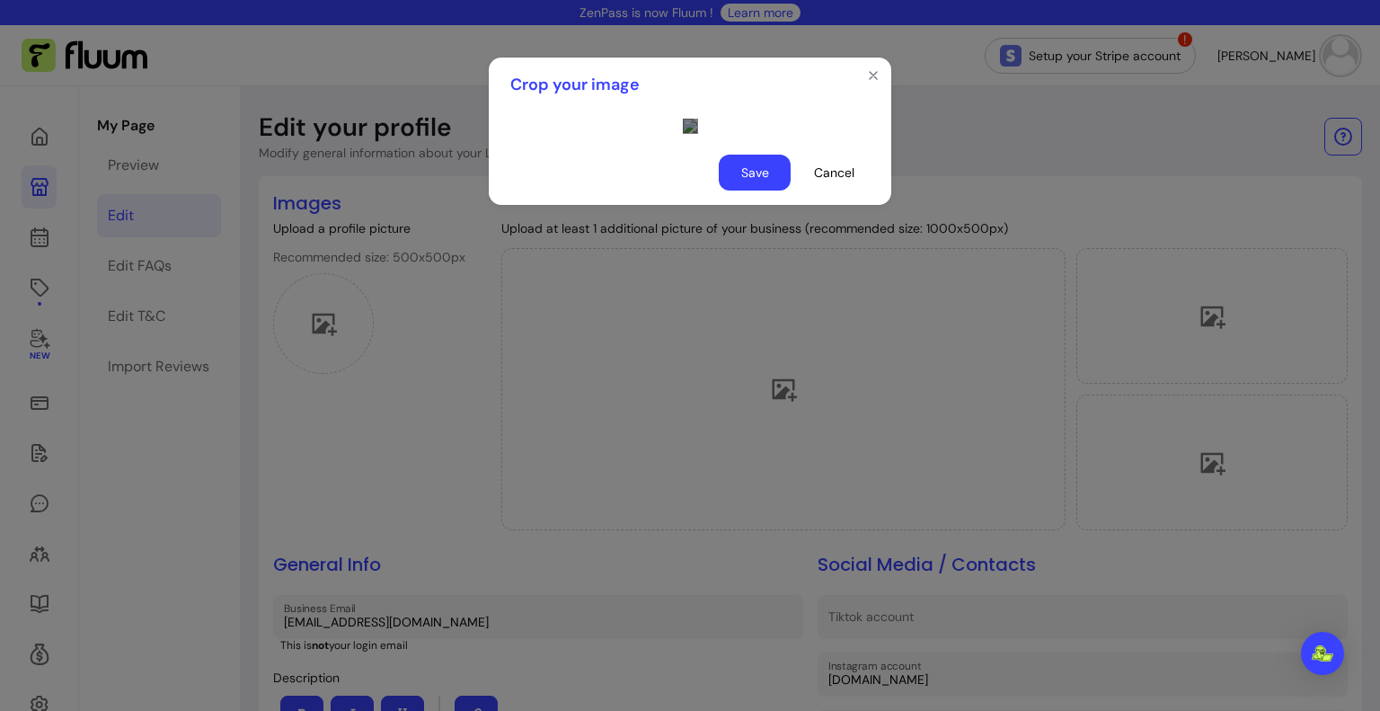
click at [706, 501] on div "Use the arrow keys to move the crop selection area" at bounding box center [862, 483] width 359 height 180
click at [741, 190] on button "Save" at bounding box center [755, 172] width 70 height 35
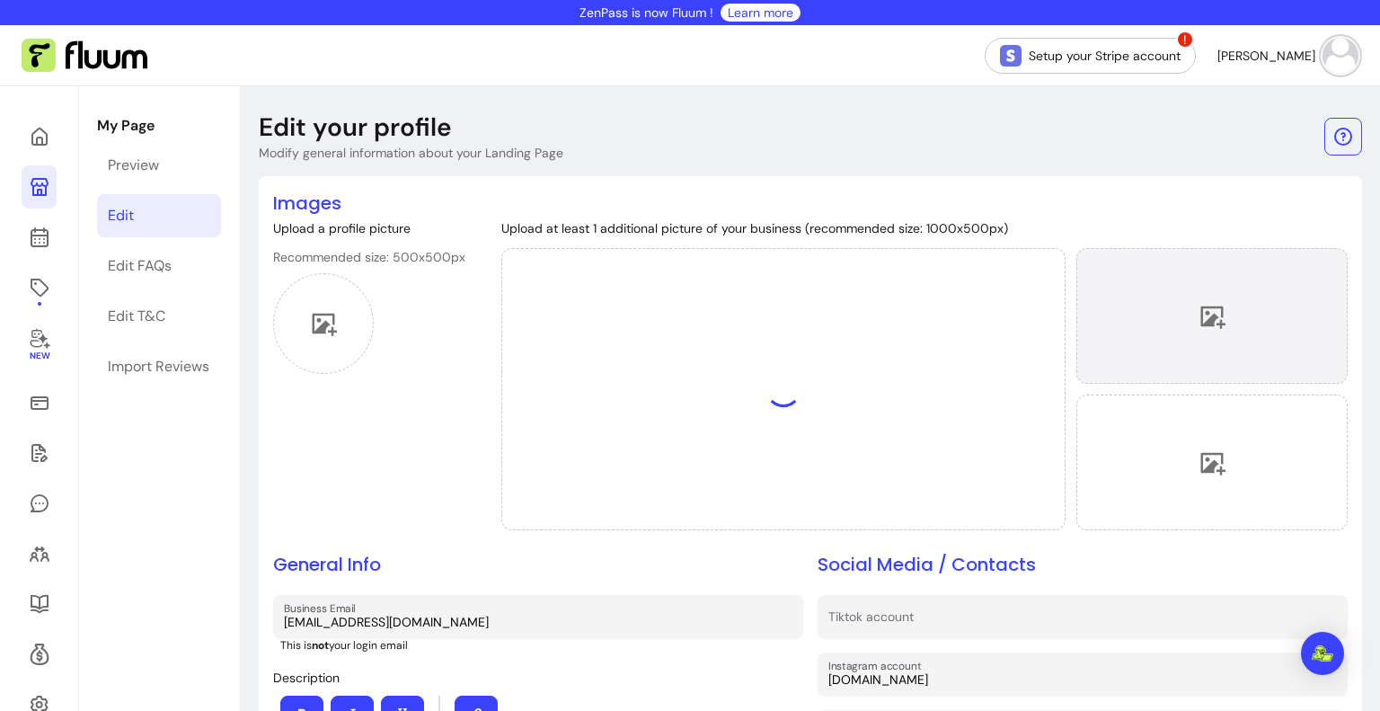
click at [1234, 360] on div at bounding box center [1211, 316] width 271 height 136
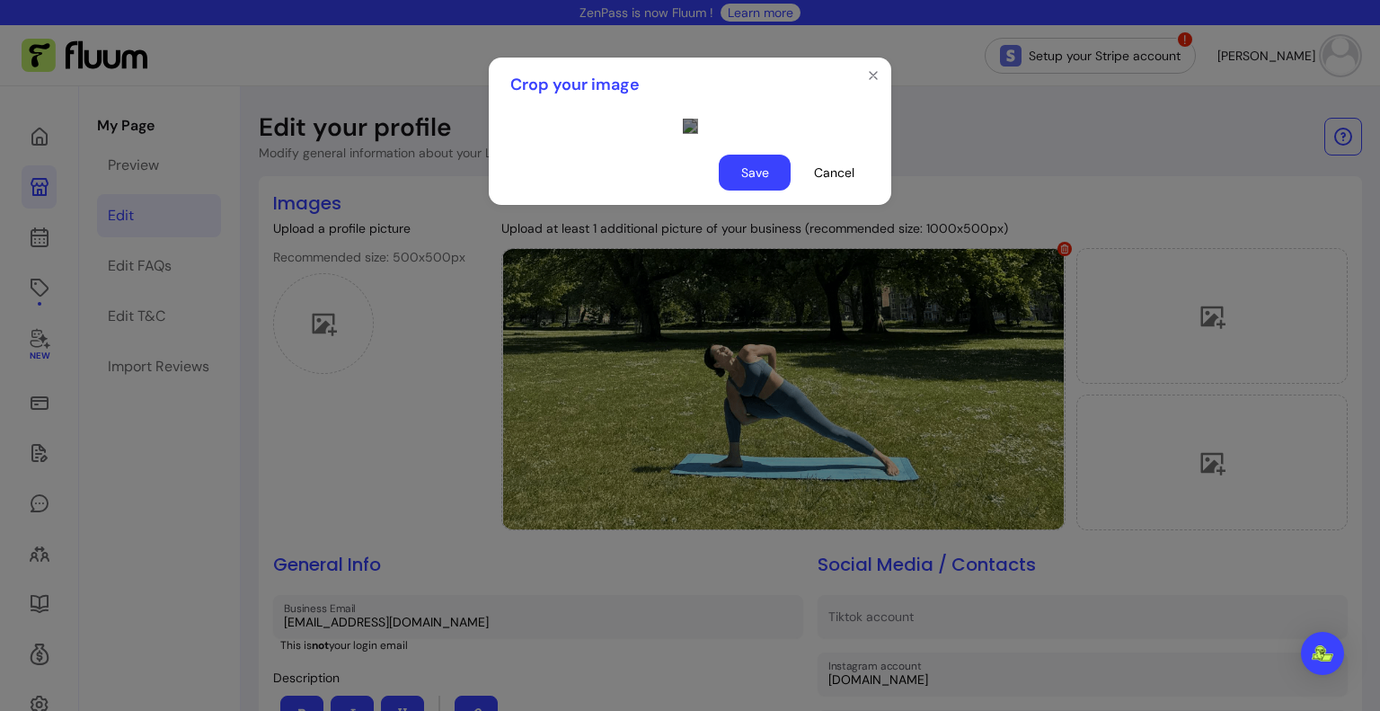
click at [724, 560] on div "Use the arrow keys to move the crop selection area" at bounding box center [862, 487] width 359 height 180
click at [760, 190] on button "Save" at bounding box center [755, 172] width 70 height 35
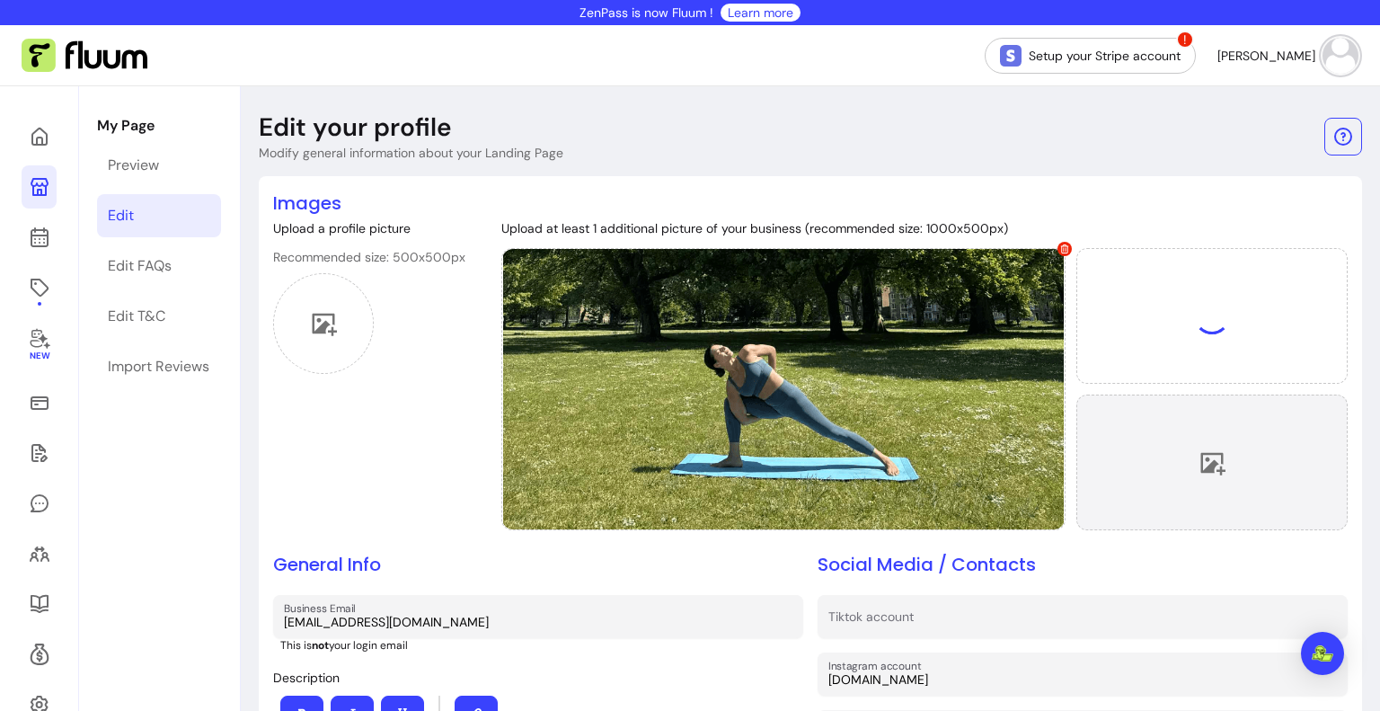
click at [1171, 460] on div at bounding box center [1211, 462] width 271 height 136
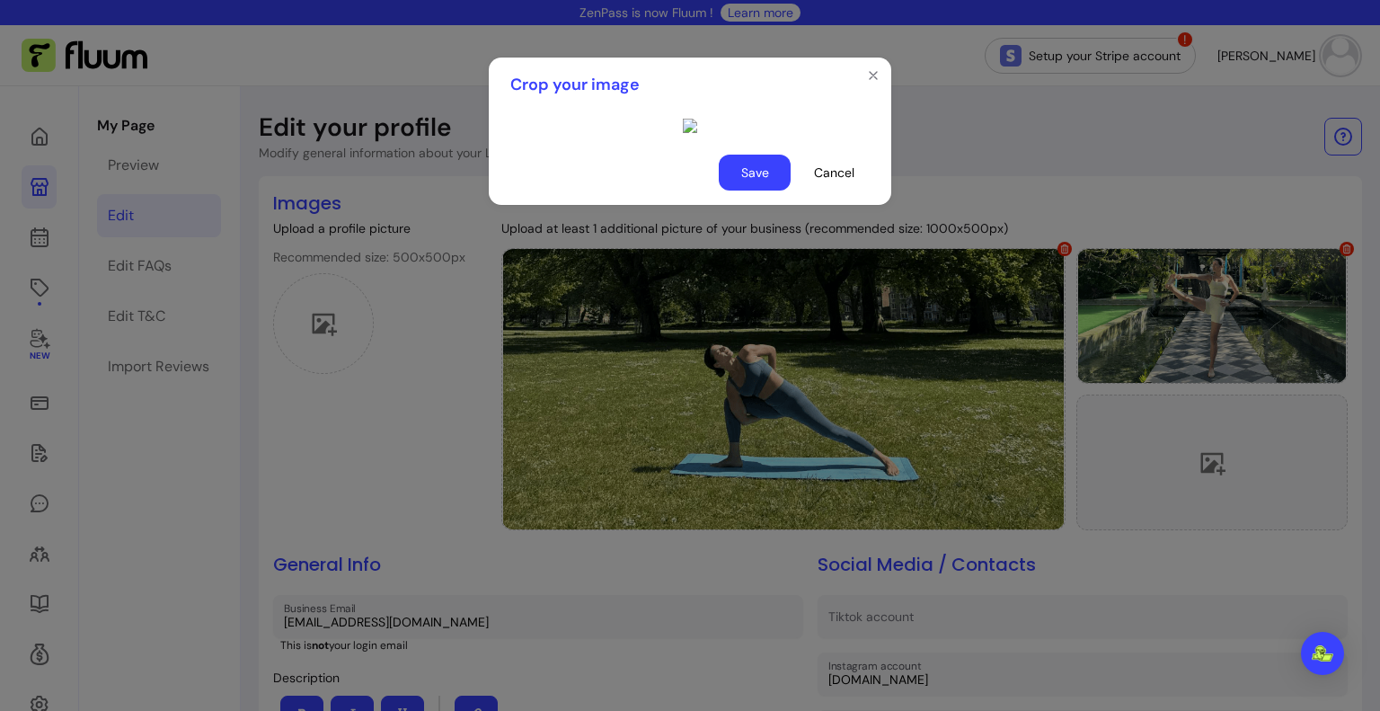
scroll to position [57, 0]
click at [760, 254] on div "Use the arrow keys to move the crop selection area" at bounding box center [862, 289] width 359 height 180
click at [866, 68] on icon "Close" at bounding box center [873, 75] width 14 height 14
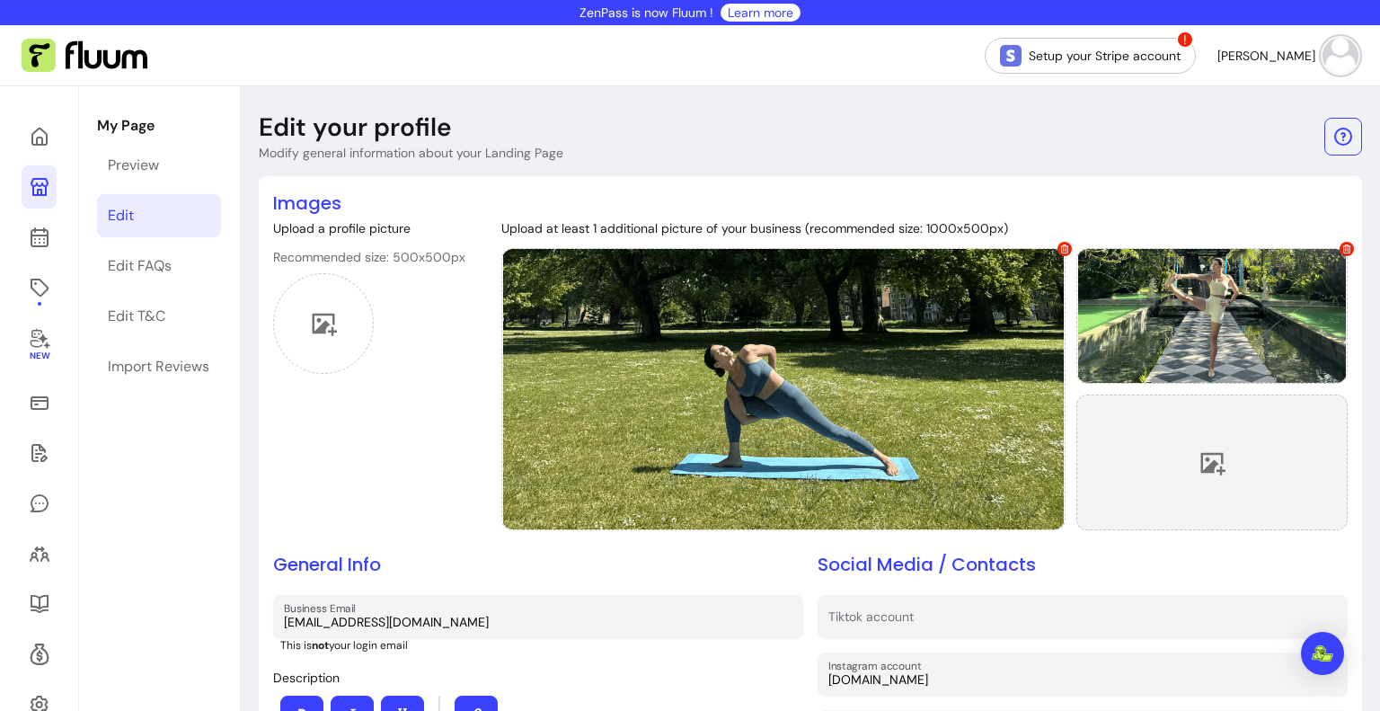
click at [1198, 457] on icon at bounding box center [1211, 462] width 27 height 27
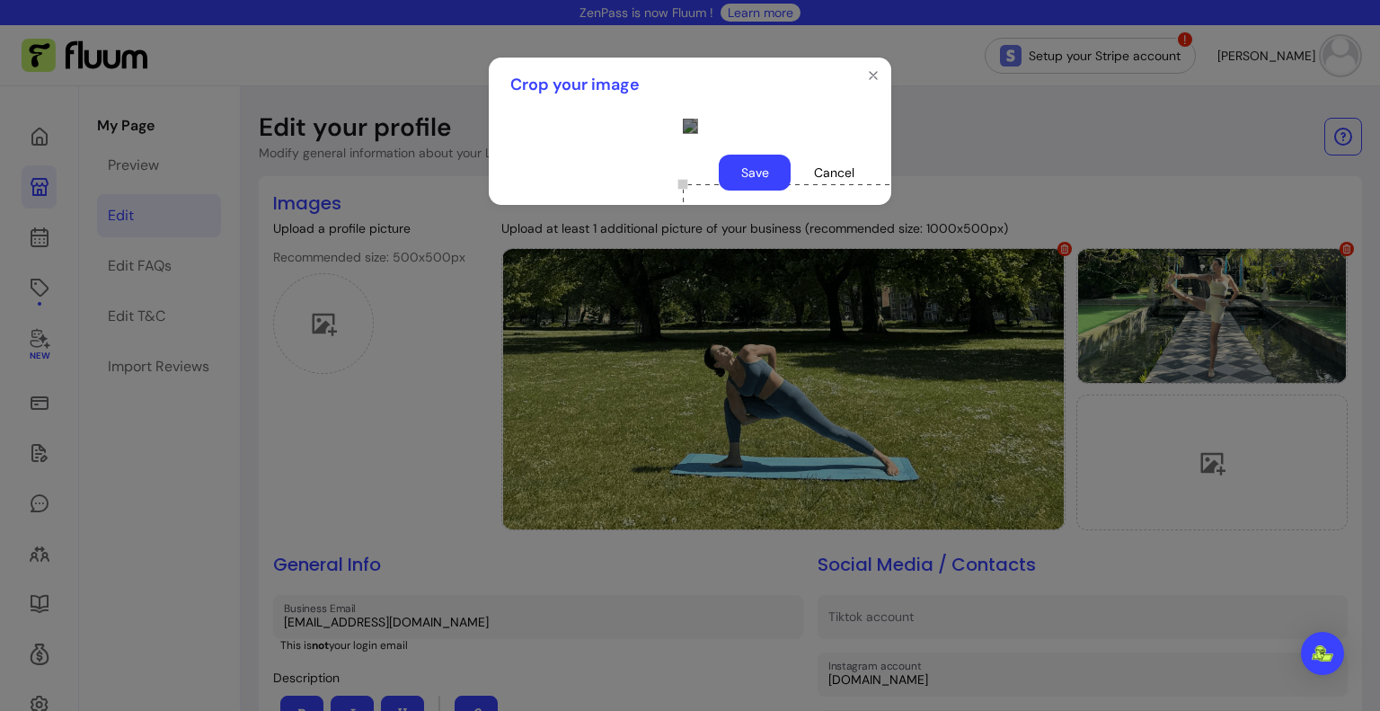
click at [697, 133] on div at bounding box center [690, 126] width 14 height 14
click at [697, 234] on div "Use the arrow keys to move the crop selection area" at bounding box center [817, 228] width 252 height 126
click at [764, 190] on button "Save" at bounding box center [755, 173] width 72 height 36
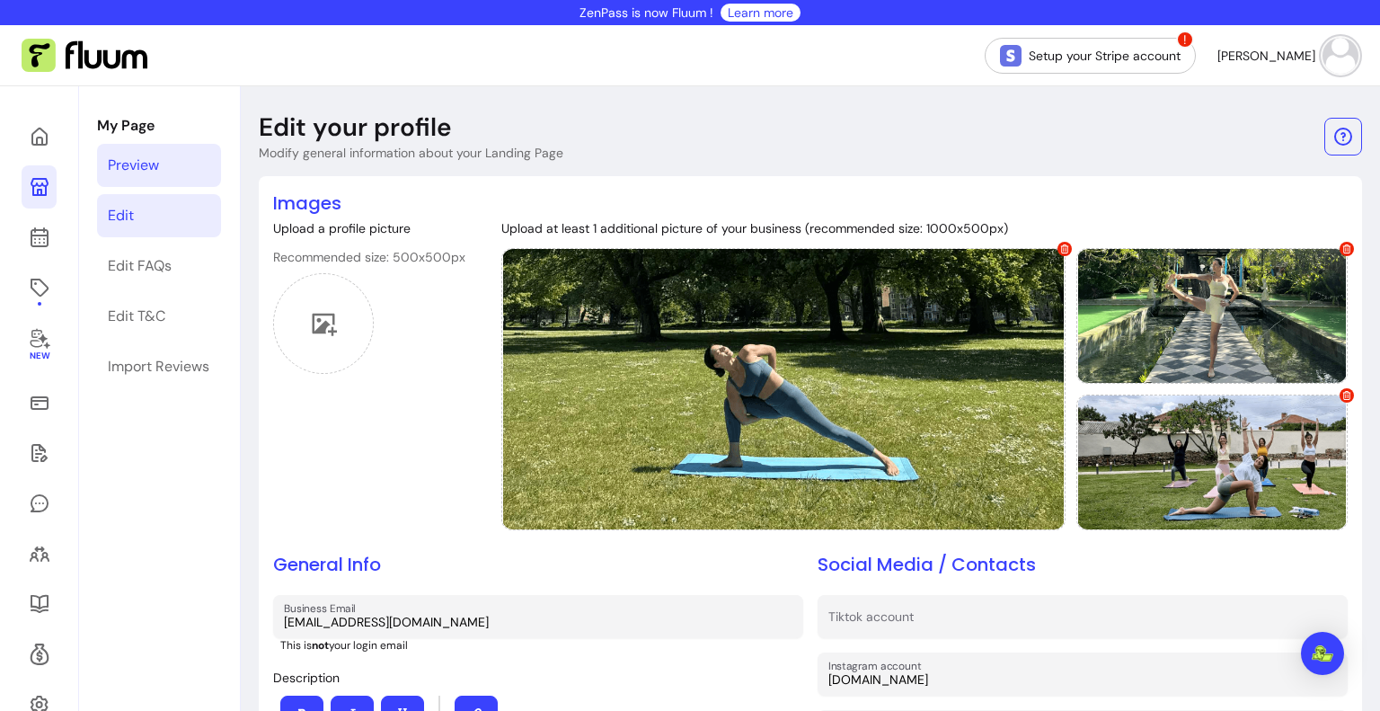
click at [128, 166] on div "Preview" at bounding box center [133, 166] width 51 height 22
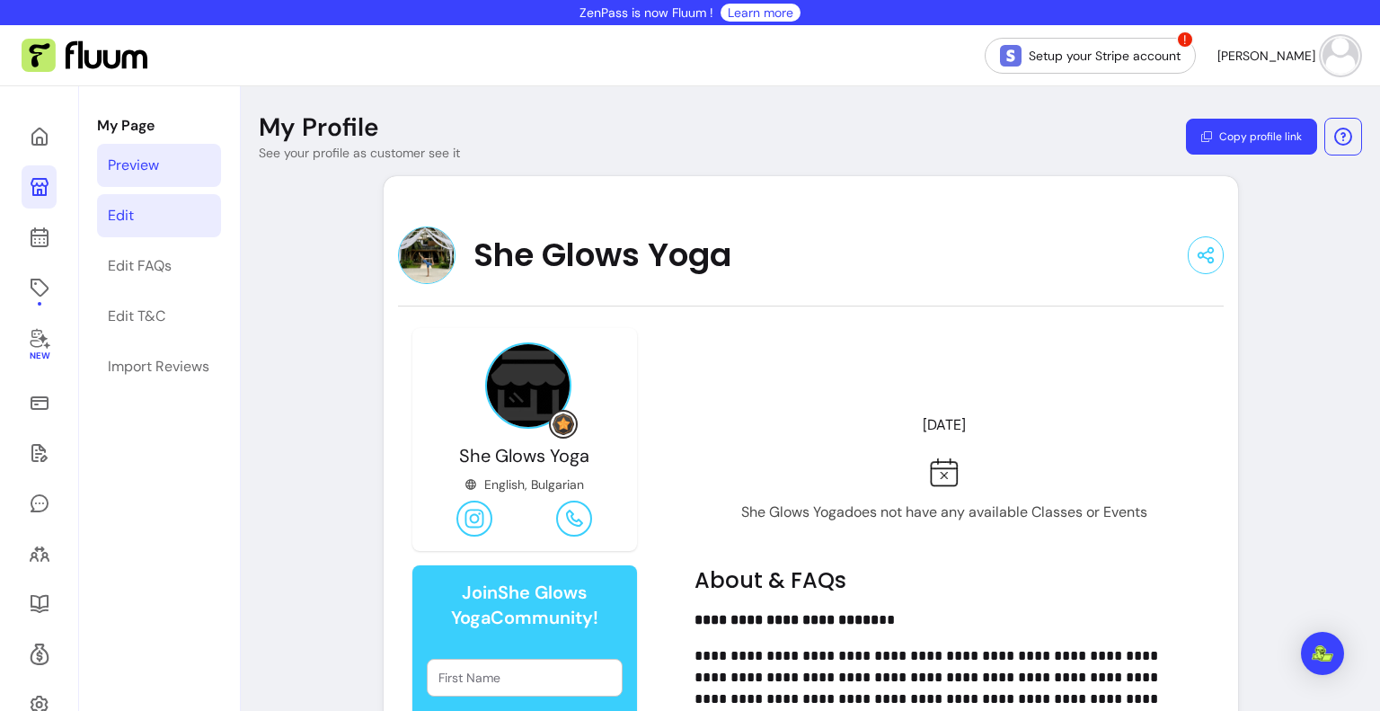
click at [119, 231] on link "Edit" at bounding box center [159, 215] width 124 height 43
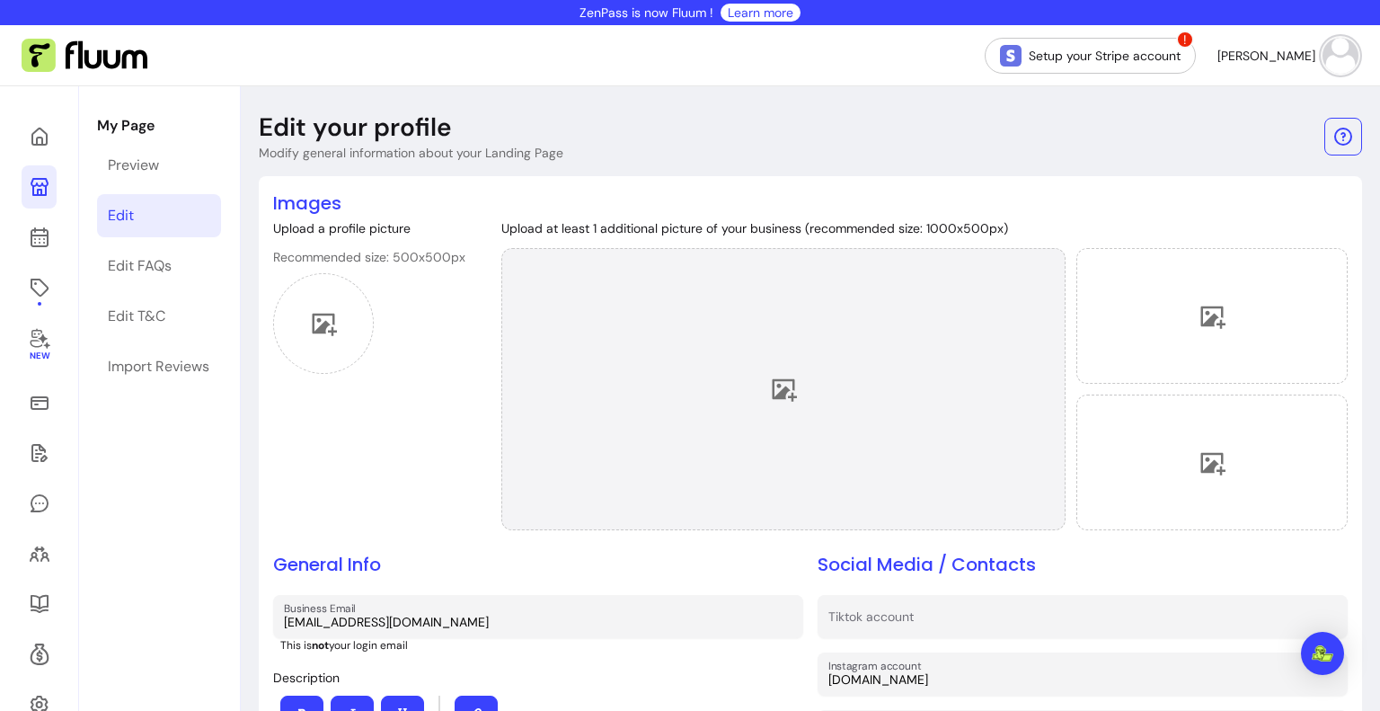
click at [885, 376] on div at bounding box center [783, 389] width 564 height 282
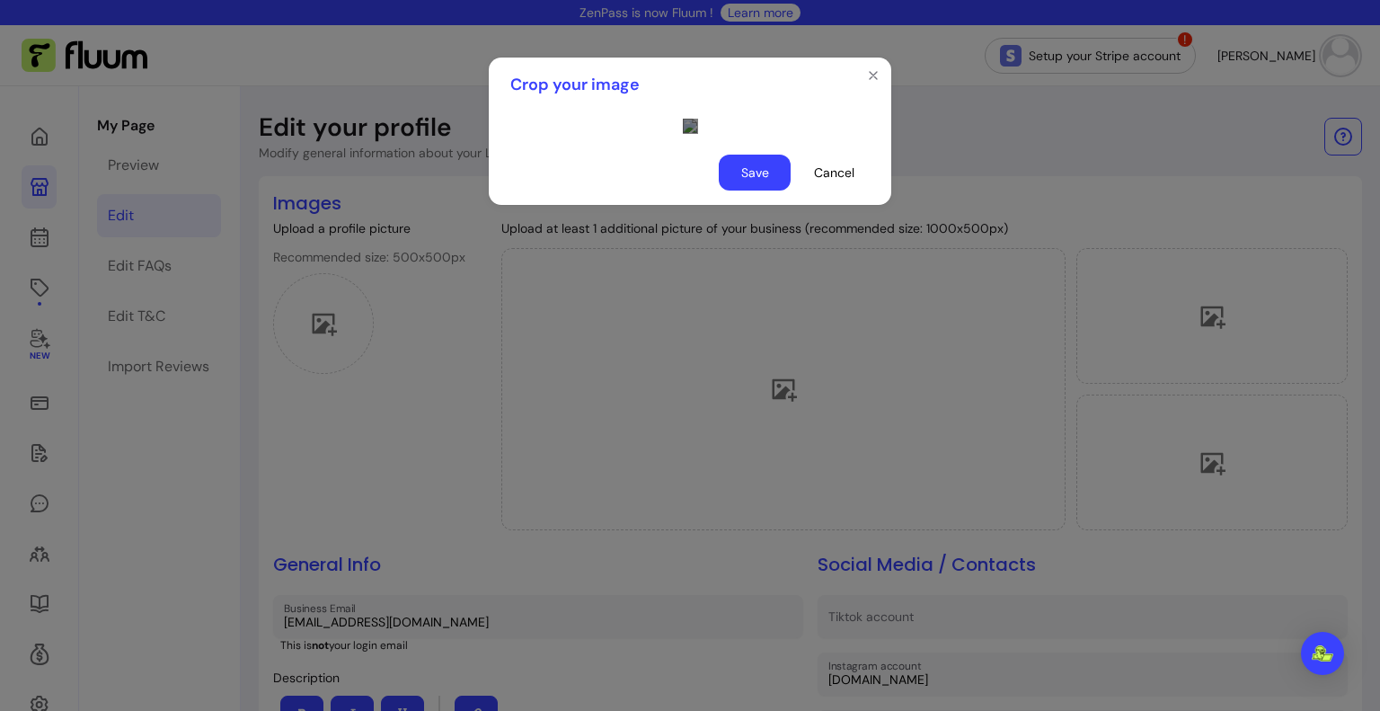
click at [764, 521] on div "Use the arrow keys to move the crop selection area" at bounding box center [862, 497] width 359 height 180
click at [766, 190] on button "Save" at bounding box center [755, 173] width 72 height 36
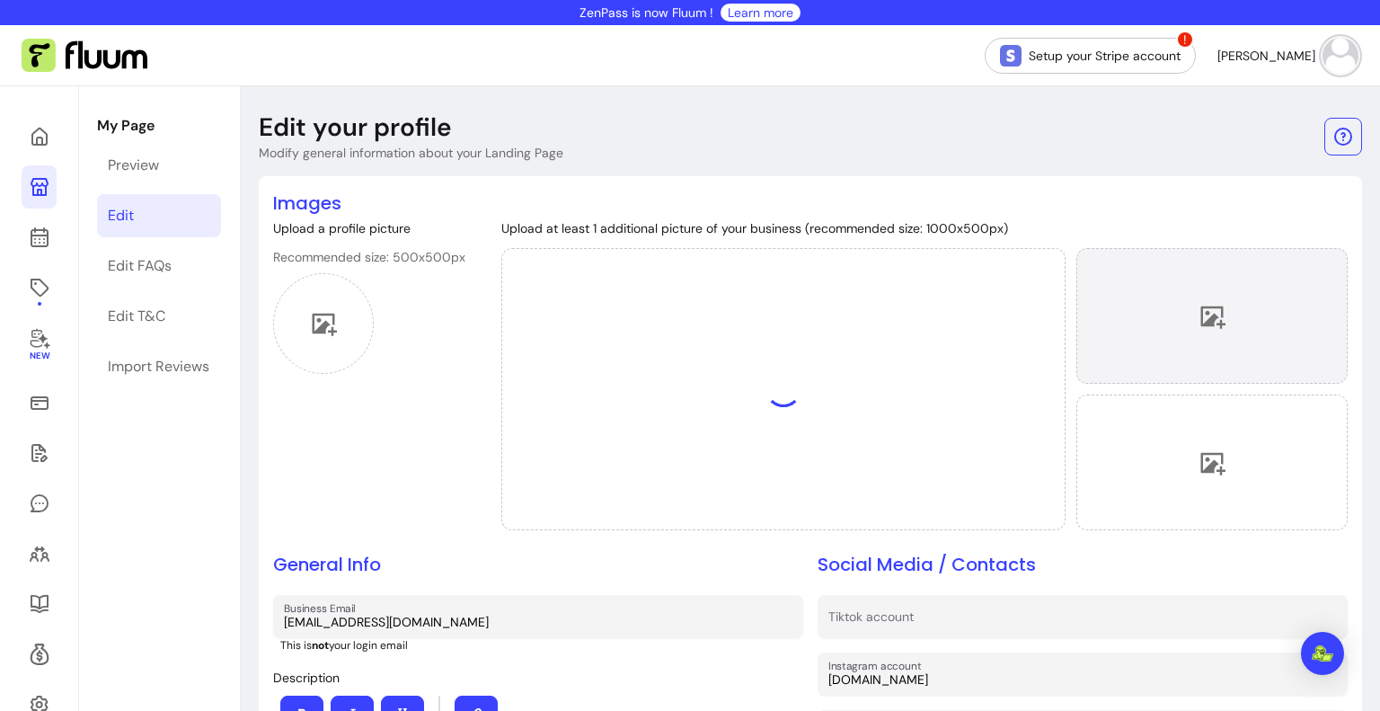
click at [1202, 355] on div at bounding box center [1211, 316] width 271 height 136
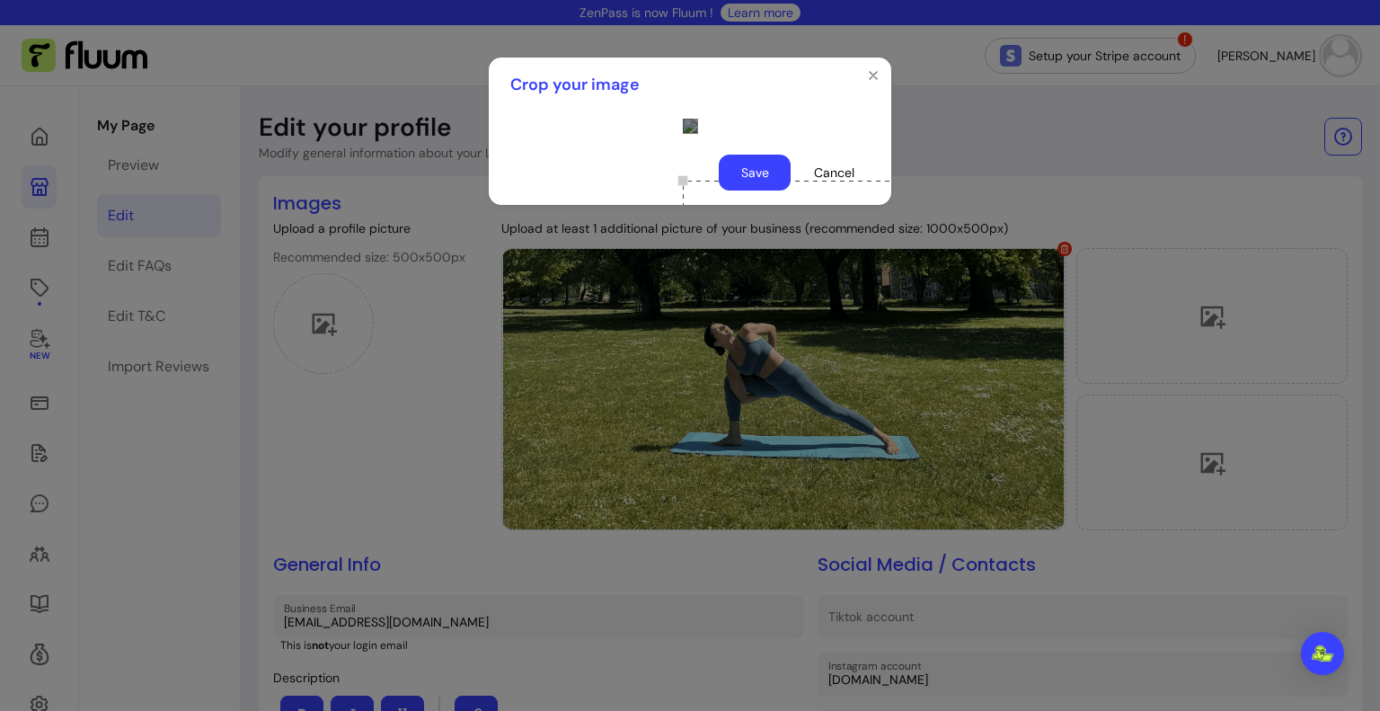
click at [697, 133] on div at bounding box center [690, 126] width 14 height 14
click at [708, 240] on div "Use the arrow keys to move the crop selection area" at bounding box center [812, 228] width 259 height 129
click at [760, 190] on button "Save" at bounding box center [755, 173] width 72 height 36
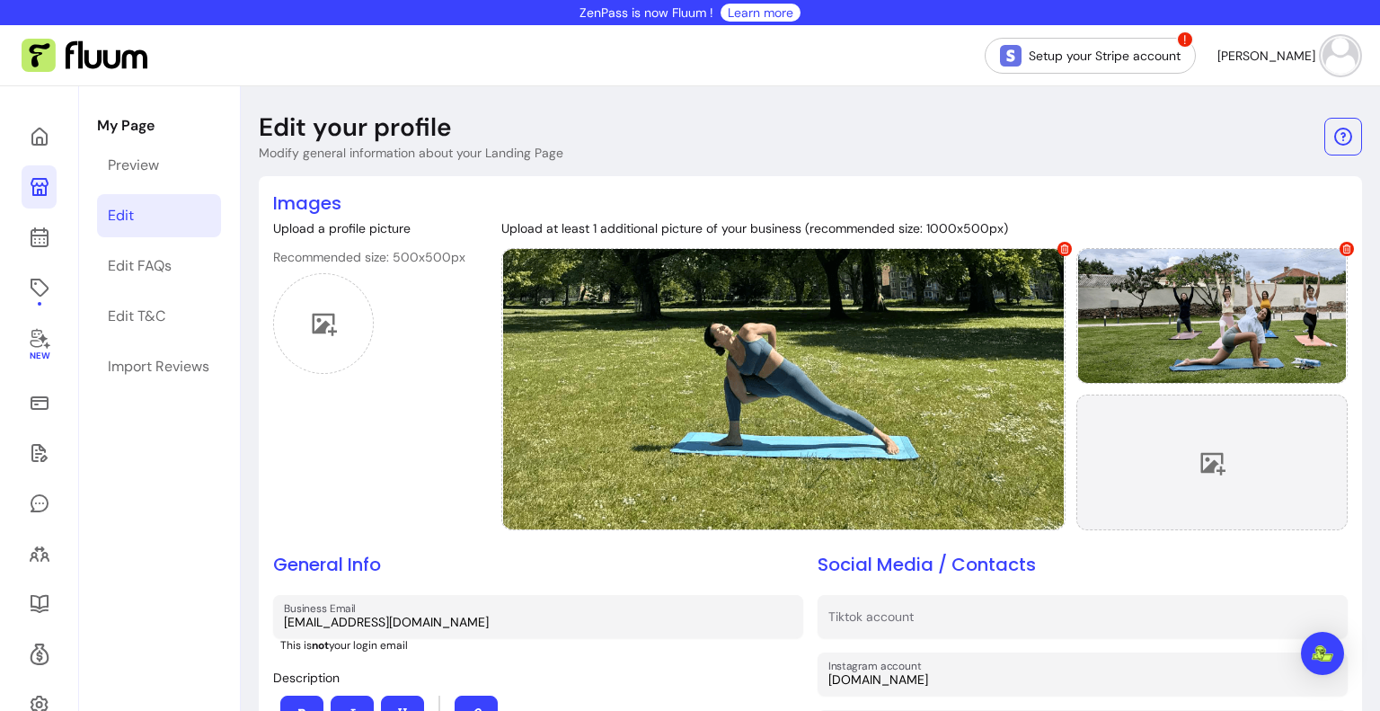
click at [1146, 499] on div at bounding box center [1211, 462] width 271 height 136
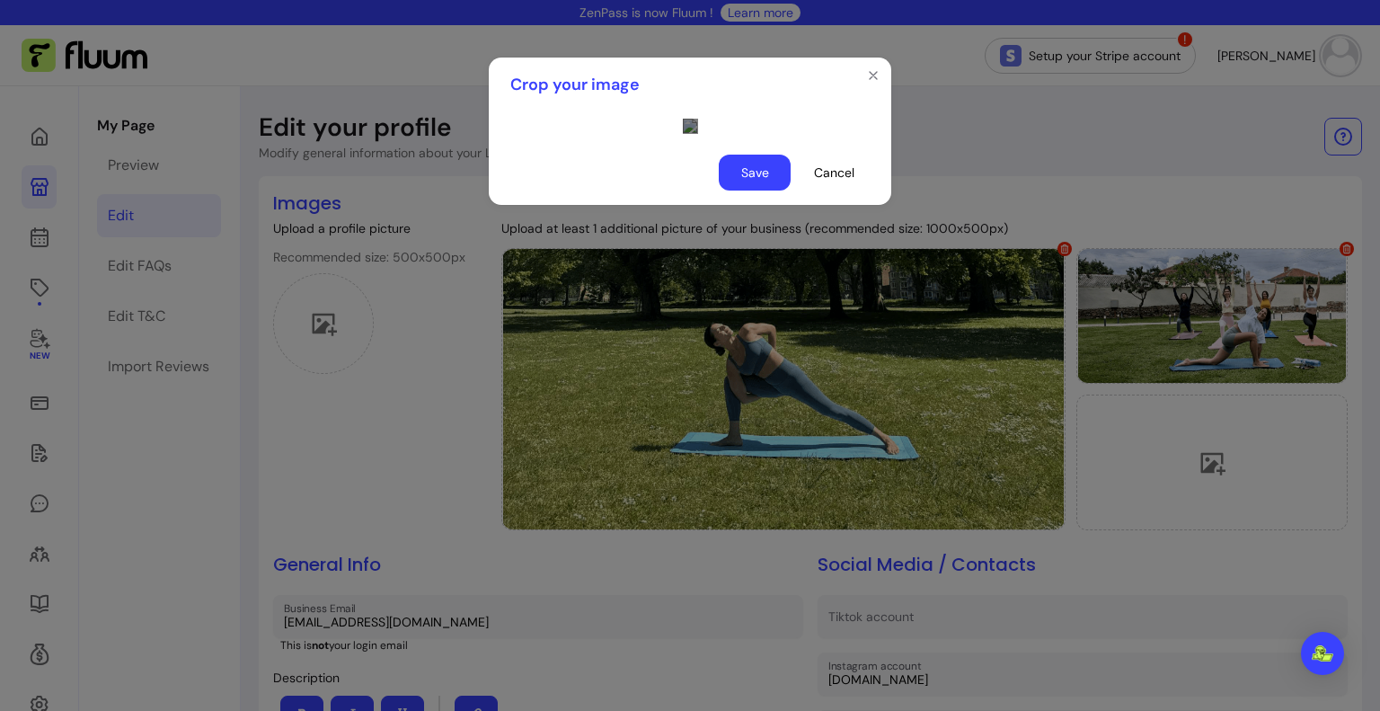
click at [779, 298] on div "Use the arrow keys to move the crop selection area" at bounding box center [862, 331] width 359 height 180
click at [870, 81] on icon "Close" at bounding box center [873, 75] width 14 height 14
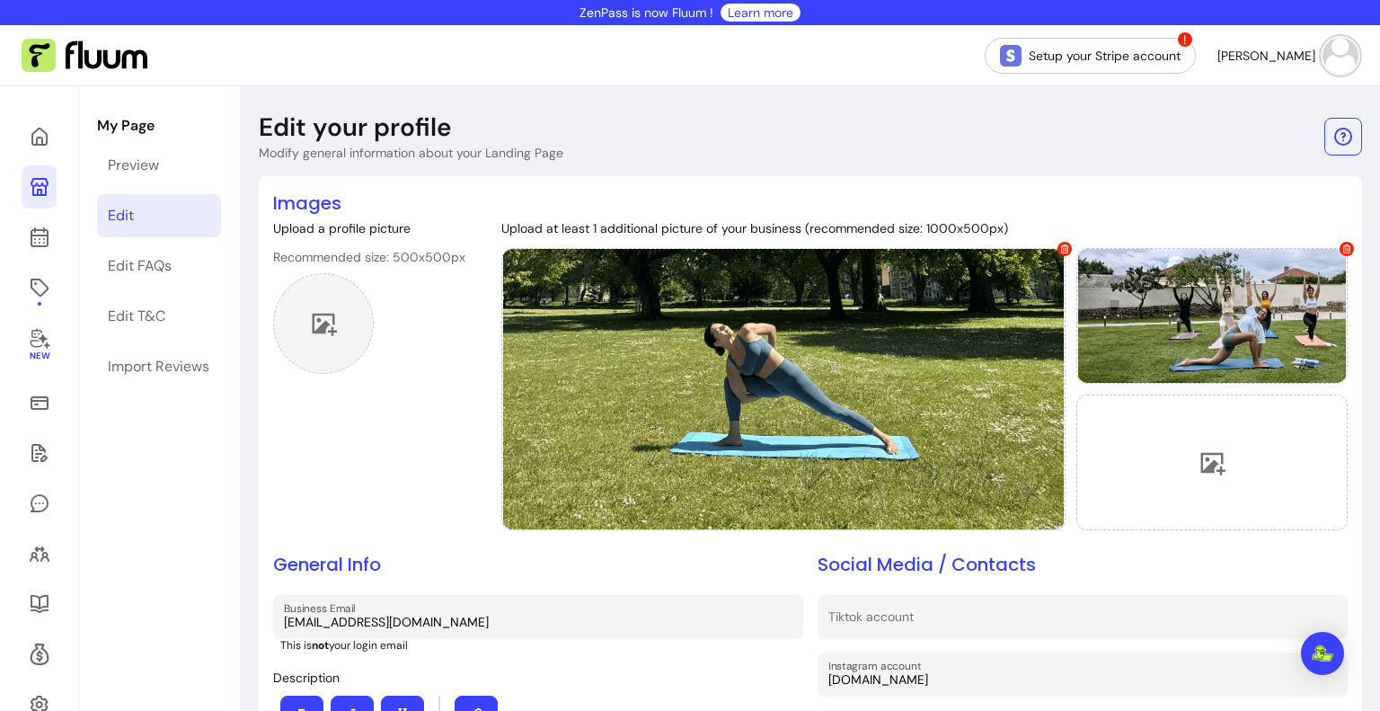
click at [341, 328] on div at bounding box center [323, 323] width 101 height 101
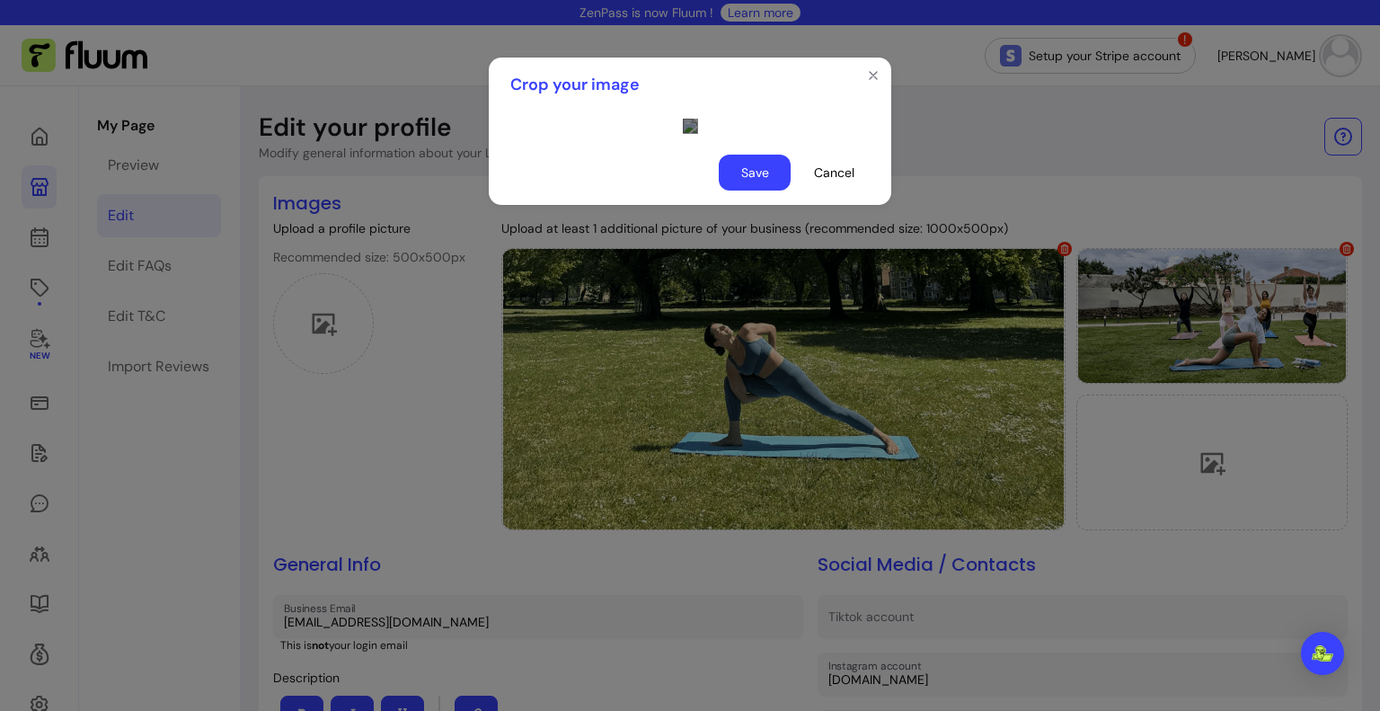
click at [685, 133] on div at bounding box center [690, 126] width 14 height 14
click at [764, 285] on div "Use the arrow keys to move the crop selection area" at bounding box center [857, 342] width 186 height 186
click at [746, 190] on button "Save" at bounding box center [755, 172] width 70 height 35
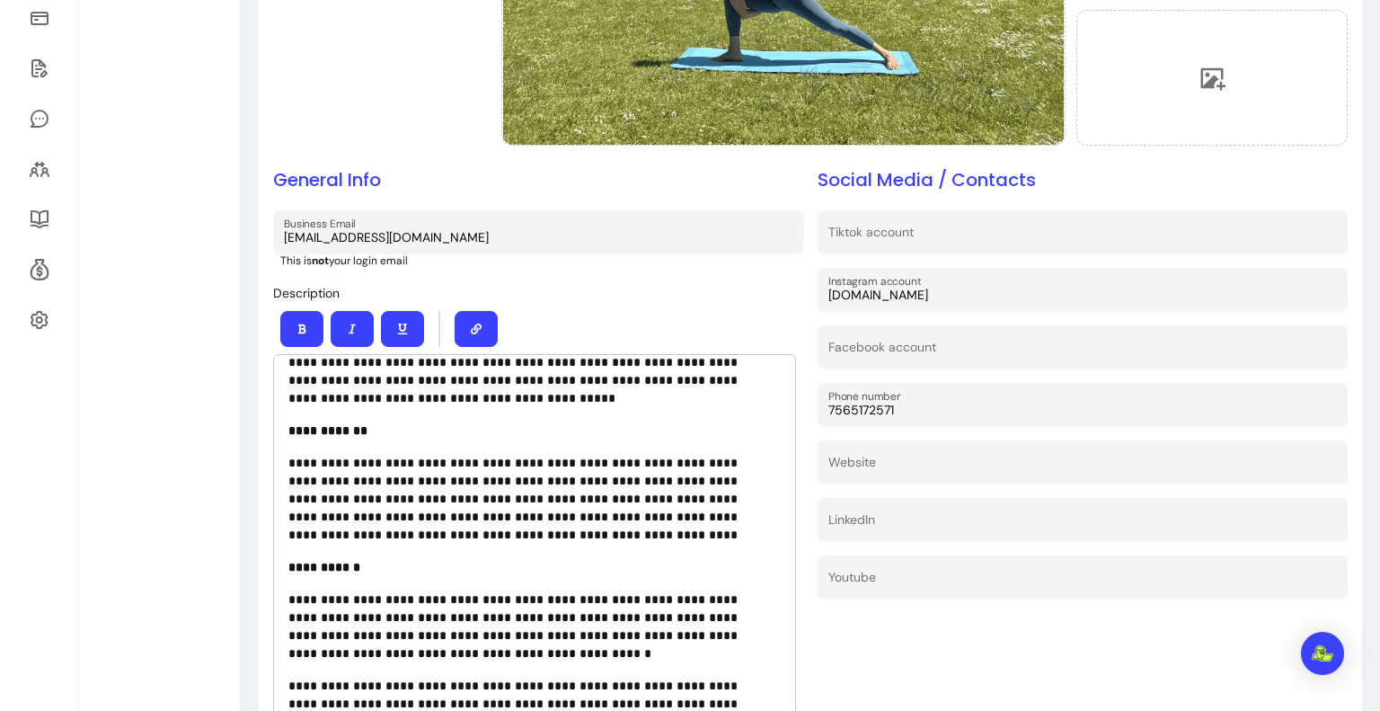
scroll to position [719, 0]
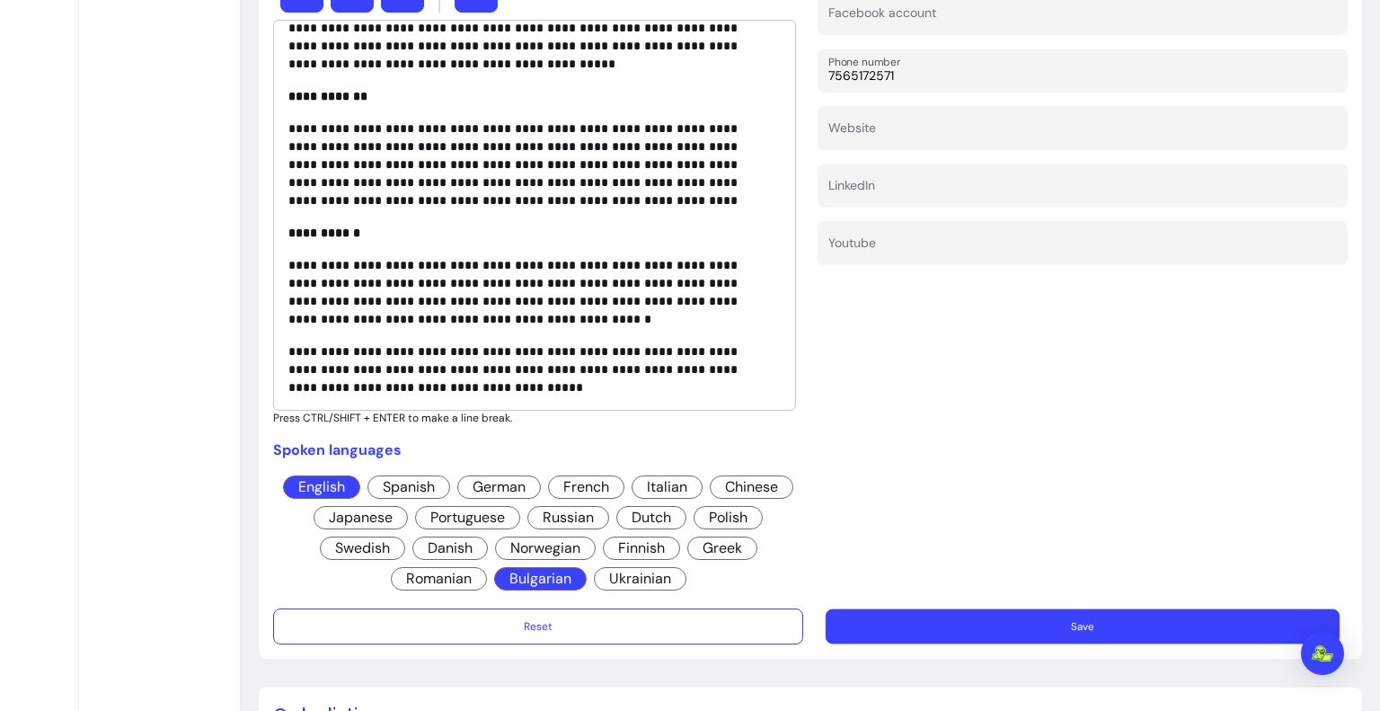
click at [1124, 624] on button "Save" at bounding box center [1083, 626] width 514 height 35
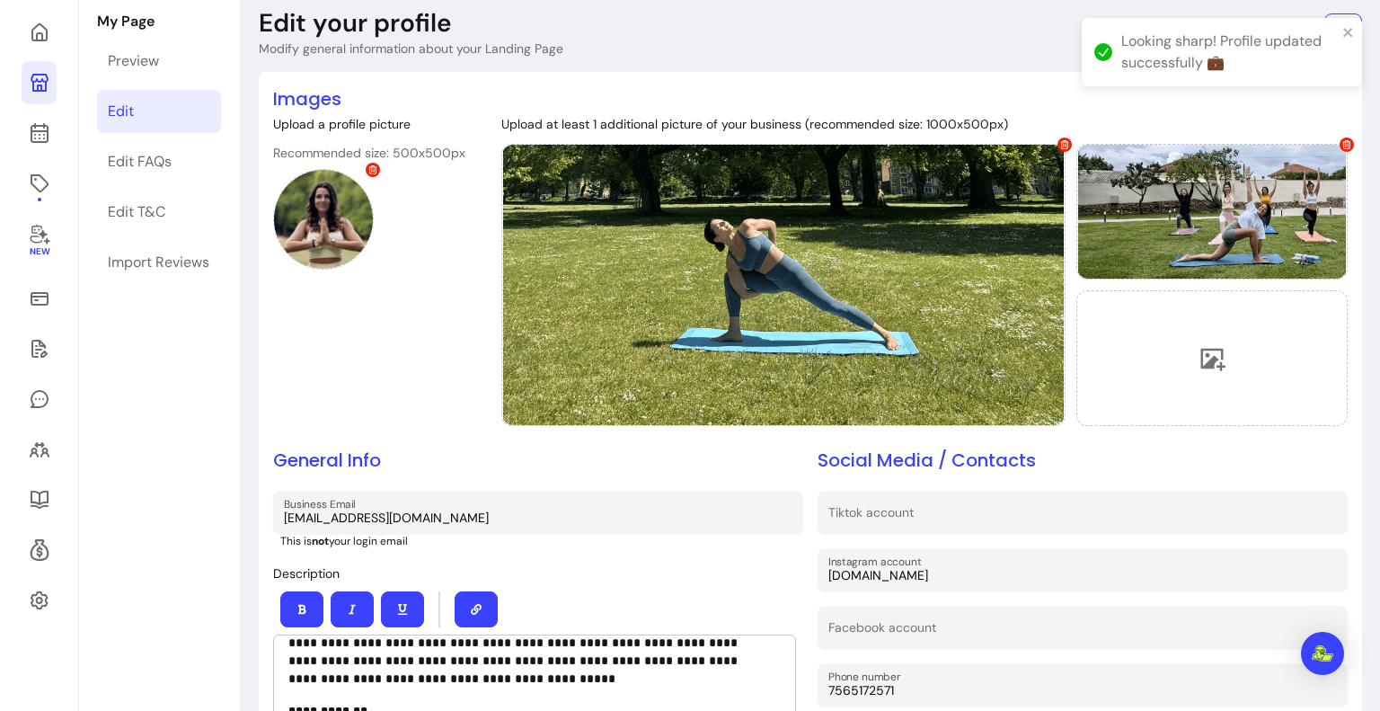
scroll to position [90, 0]
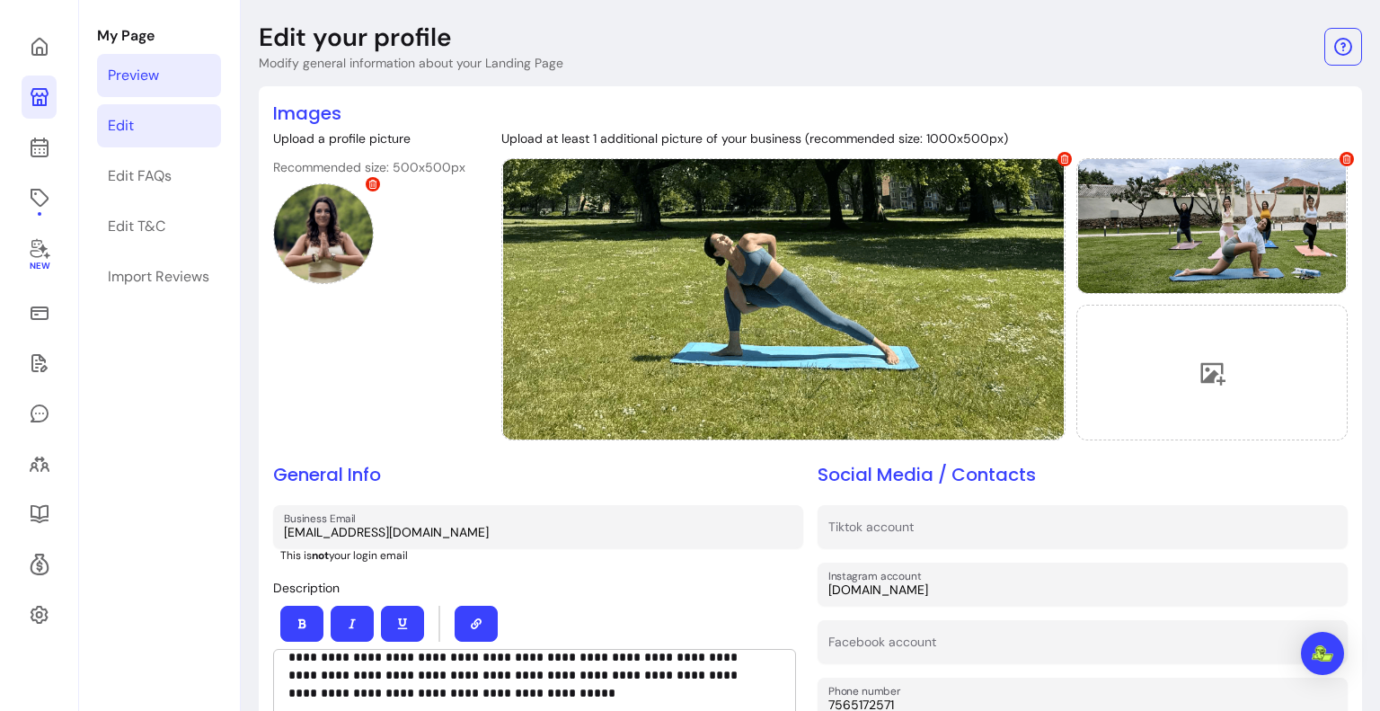
click at [165, 72] on link "Preview" at bounding box center [159, 75] width 124 height 43
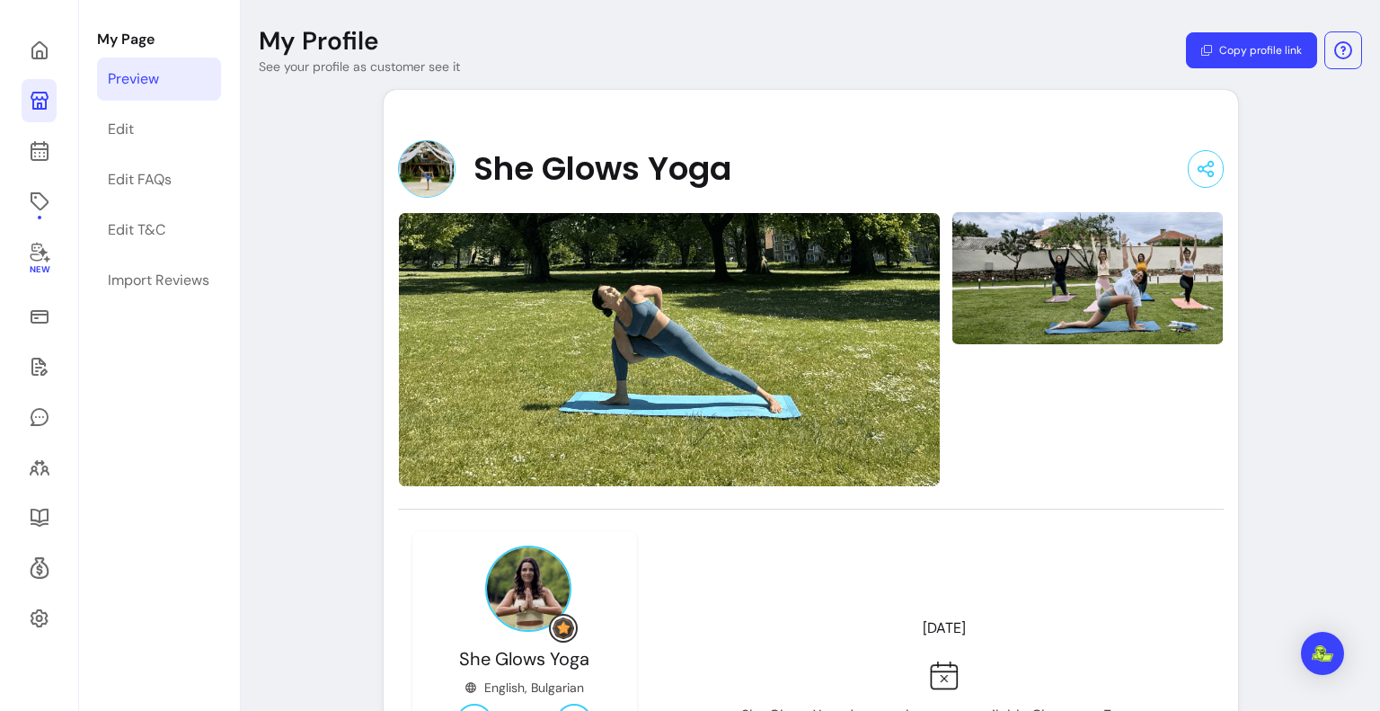
scroll to position [90, 0]
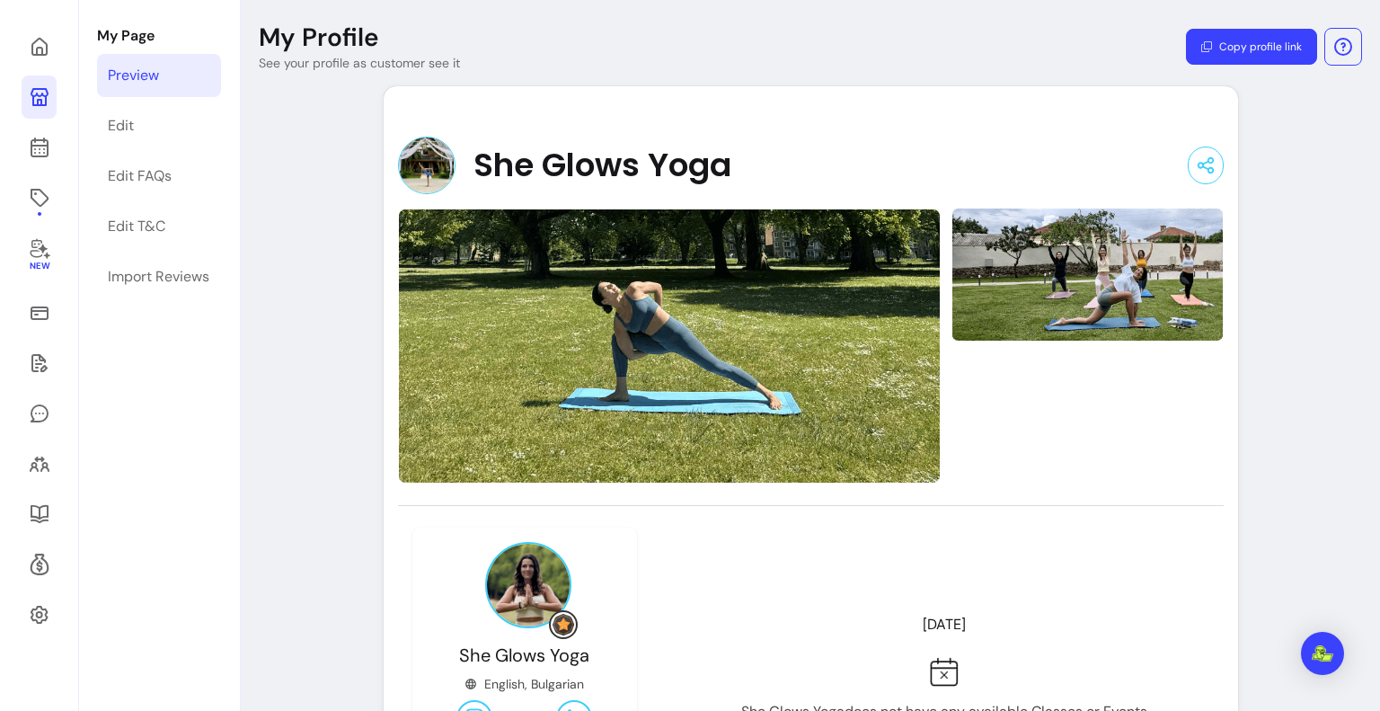
click at [836, 292] on img at bounding box center [669, 345] width 543 height 275
click at [1078, 251] on img at bounding box center [1086, 275] width 271 height 137
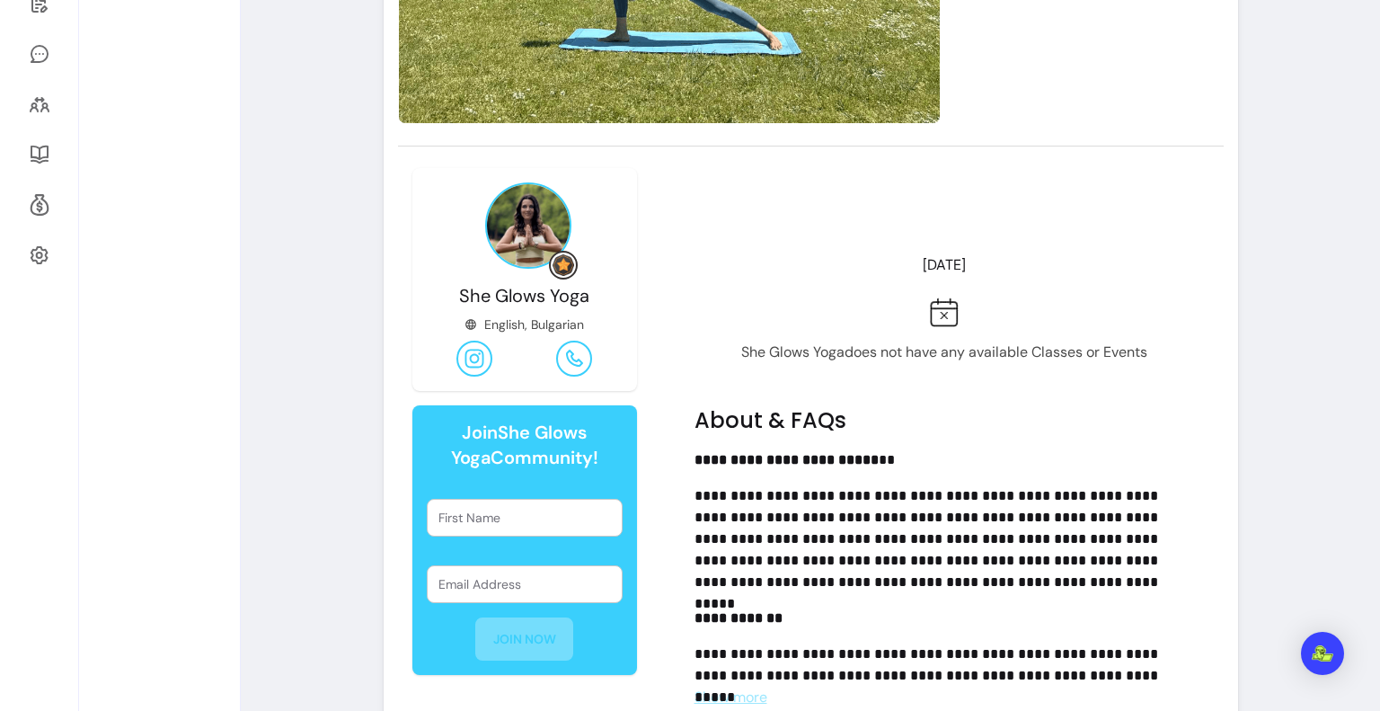
scroll to position [0, 0]
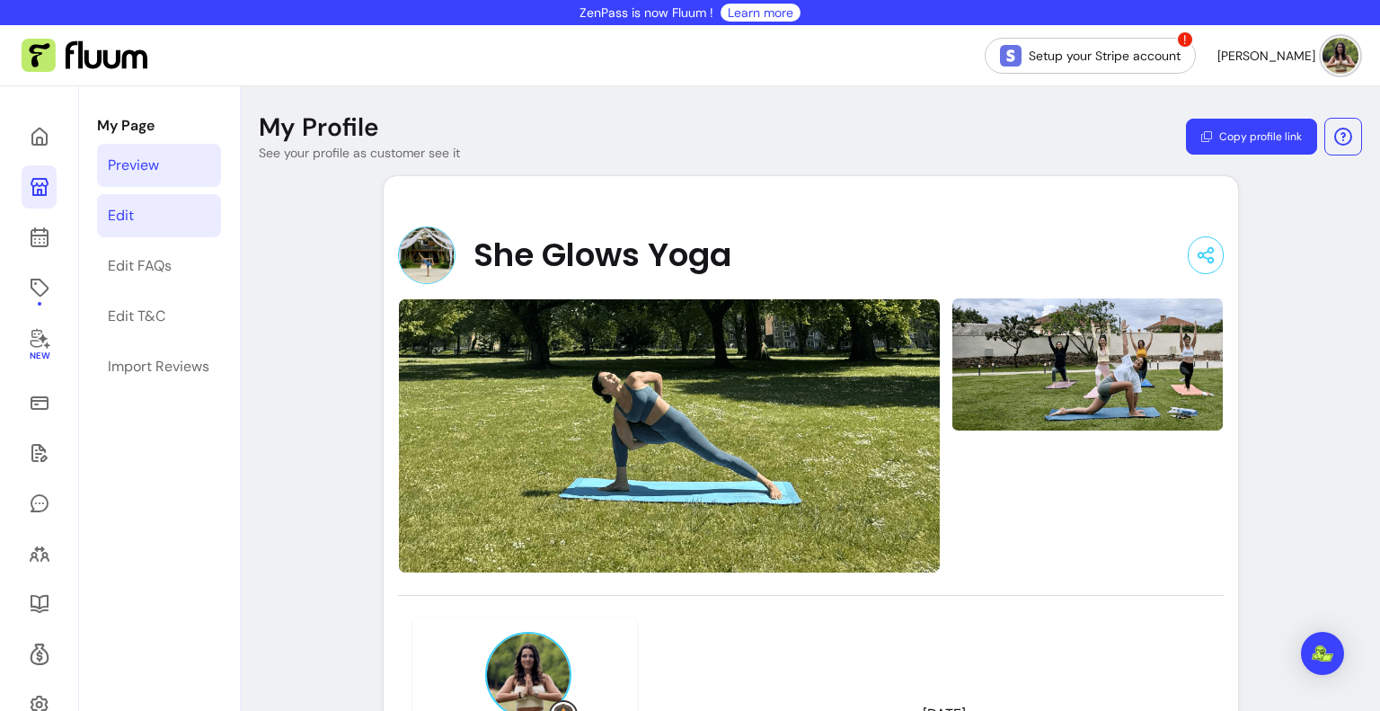
click at [131, 219] on div "Edit" at bounding box center [121, 216] width 26 height 22
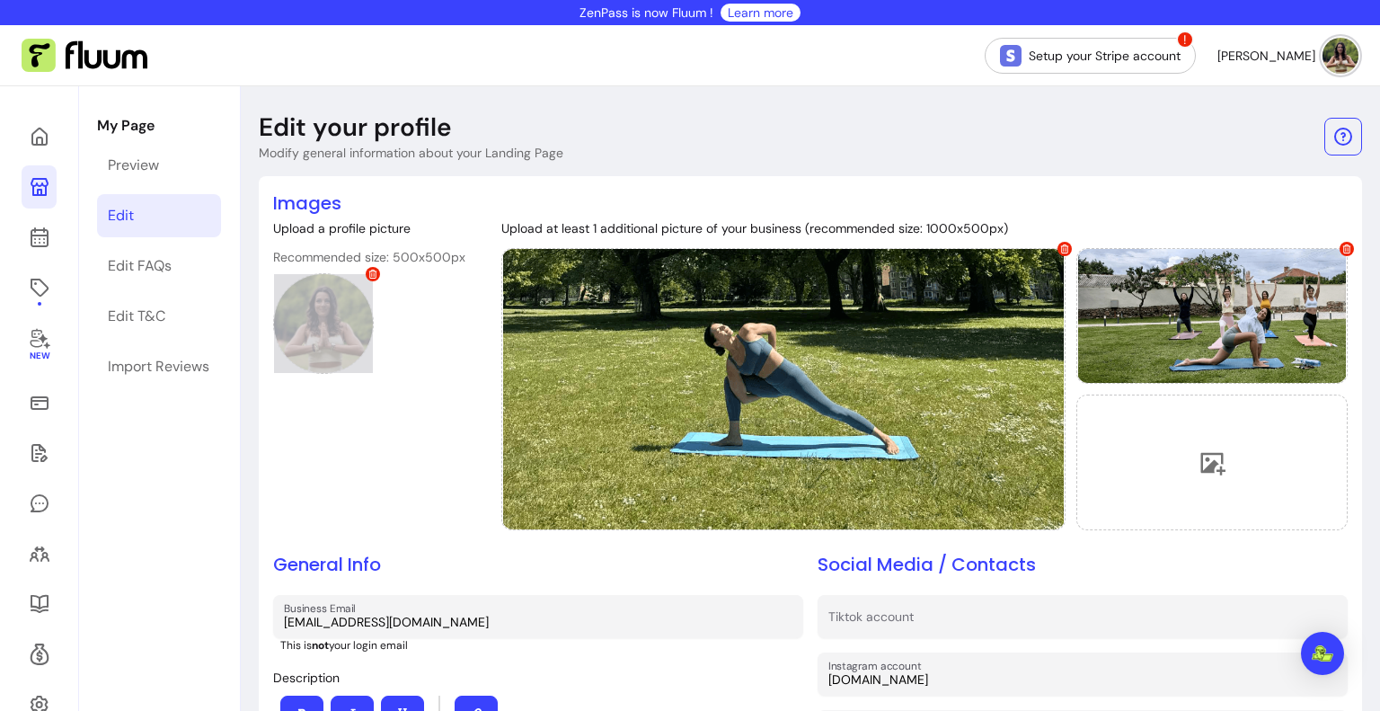
click at [376, 272] on icon at bounding box center [373, 273] width 8 height 9
click at [349, 308] on div at bounding box center [323, 323] width 101 height 101
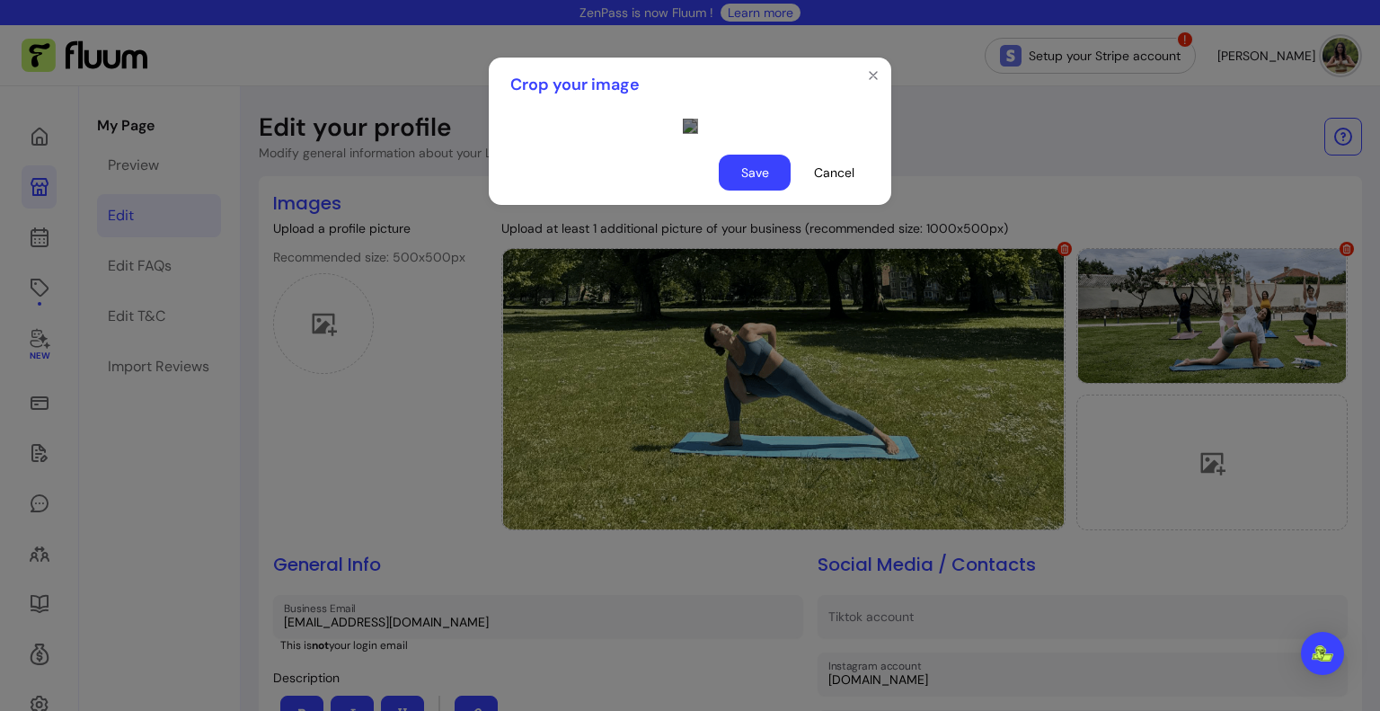
click at [697, 133] on div at bounding box center [690, 126] width 14 height 14
click at [743, 435] on div "Use the arrow keys to move the crop selection area" at bounding box center [852, 389] width 219 height 219
click at [747, 190] on button "Save" at bounding box center [755, 173] width 72 height 36
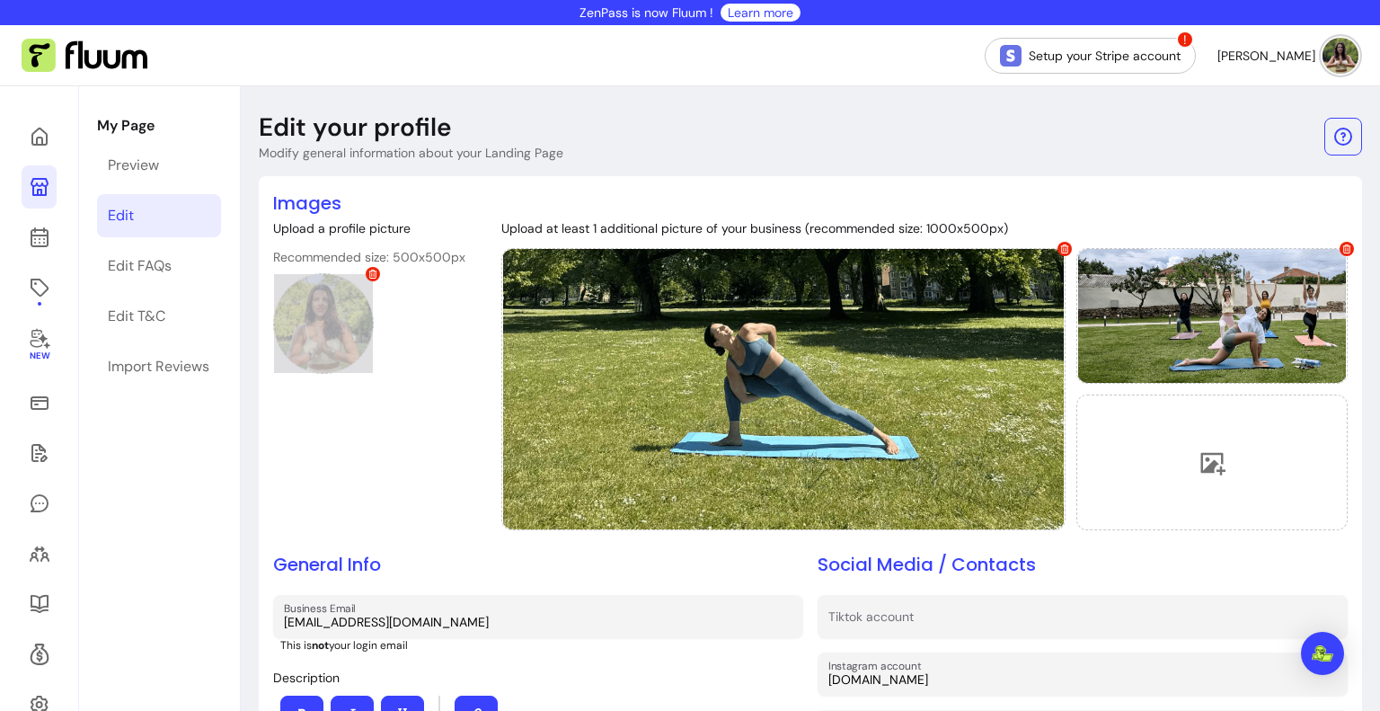
click at [375, 276] on icon at bounding box center [372, 273] width 9 height 9
click at [325, 316] on icon at bounding box center [323, 323] width 27 height 27
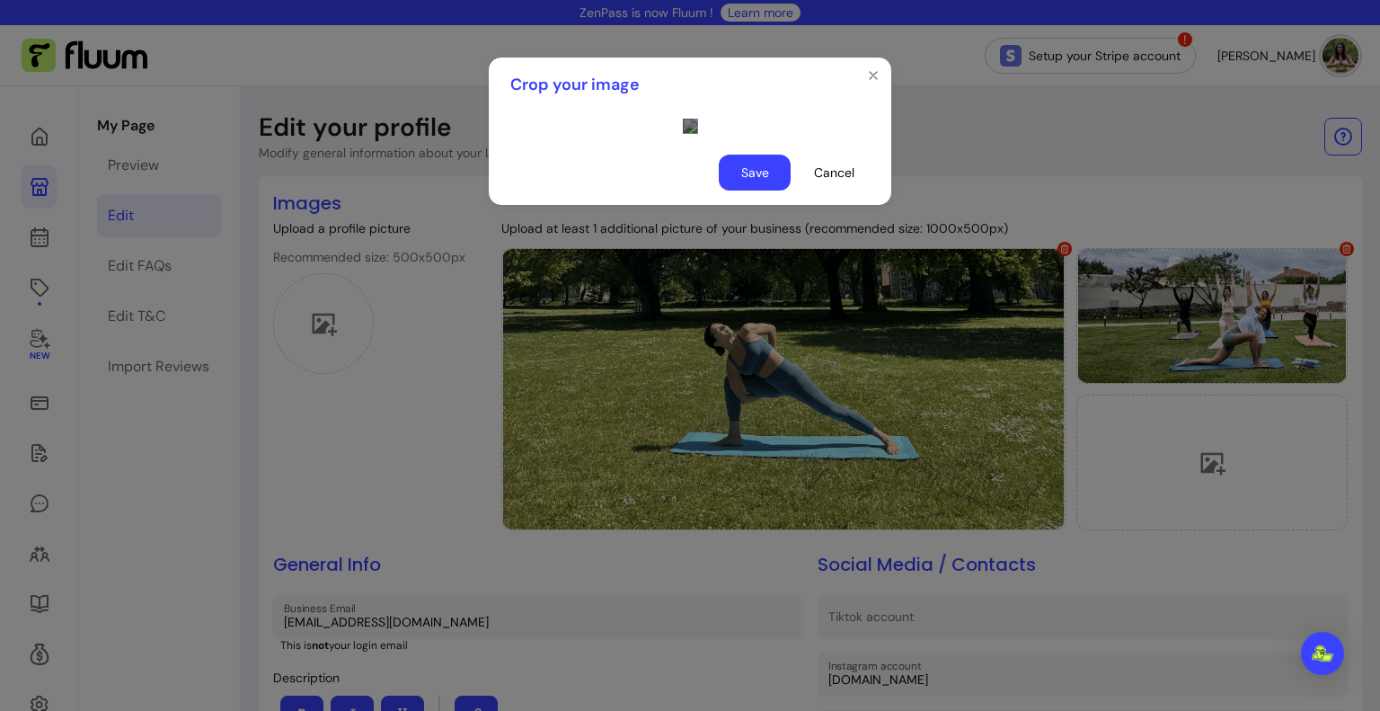
click at [849, 428] on div "Use the arrow keys to move the south east drag handle to change the crop select…" at bounding box center [854, 430] width 11 height 11
click at [769, 367] on div "Use the arrow keys to move the crop selection area" at bounding box center [855, 340] width 172 height 172
click at [769, 374] on div "Use the arrow keys to move the crop selection area" at bounding box center [855, 347] width 172 height 172
click at [755, 190] on button "Save" at bounding box center [755, 172] width 70 height 35
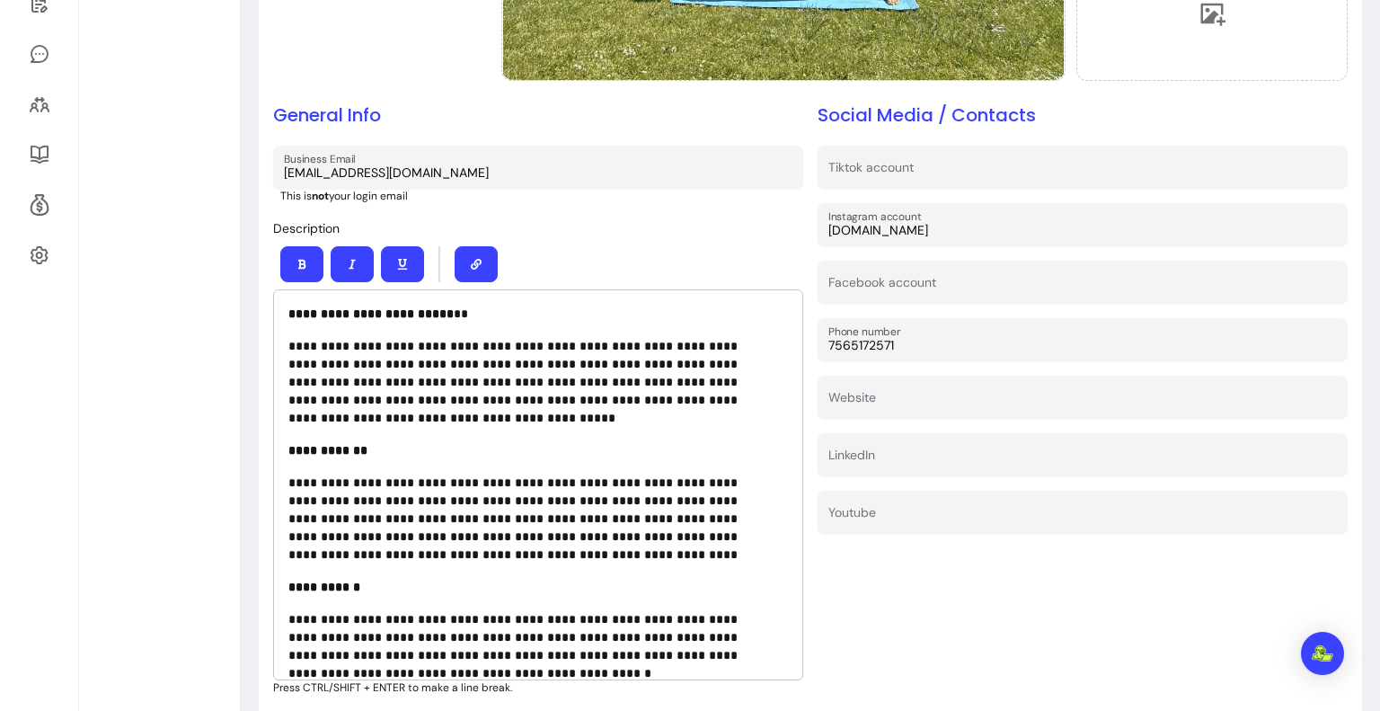
scroll to position [719, 0]
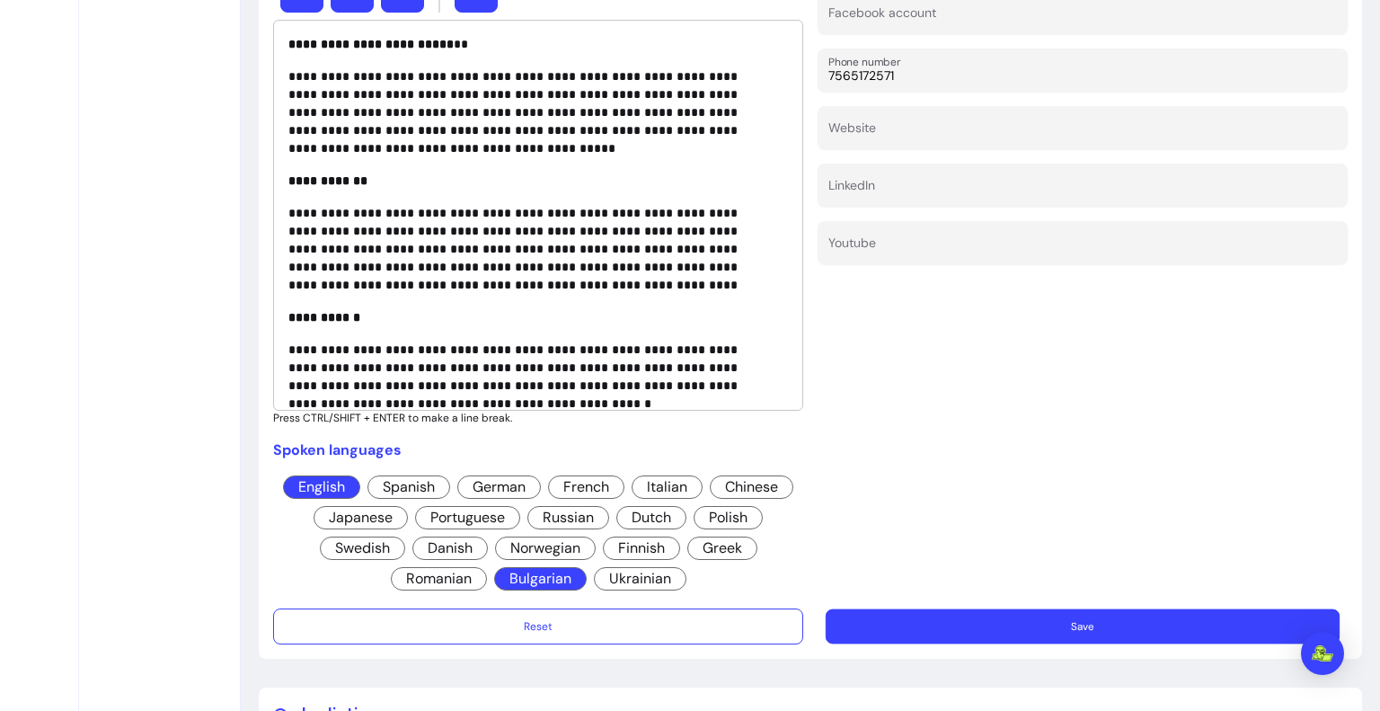
click at [1064, 632] on button "Save" at bounding box center [1083, 626] width 514 height 35
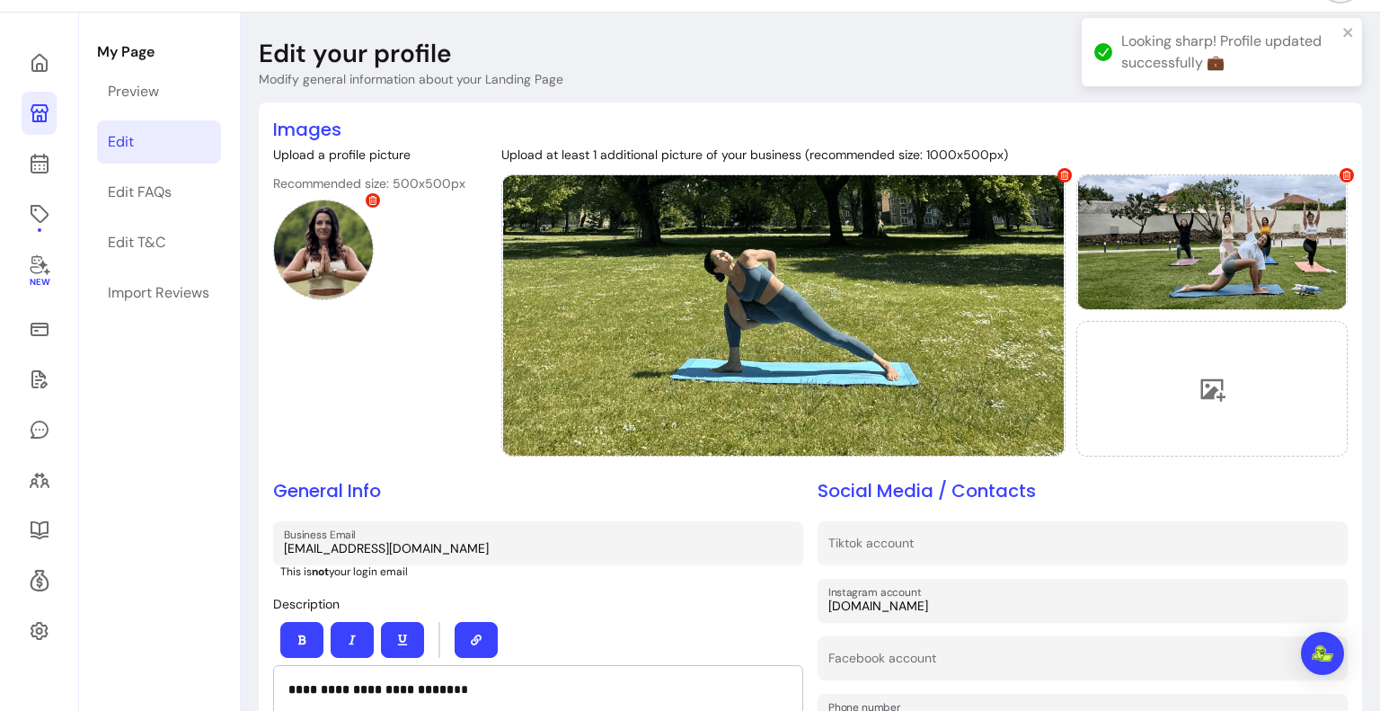
scroll to position [0, 0]
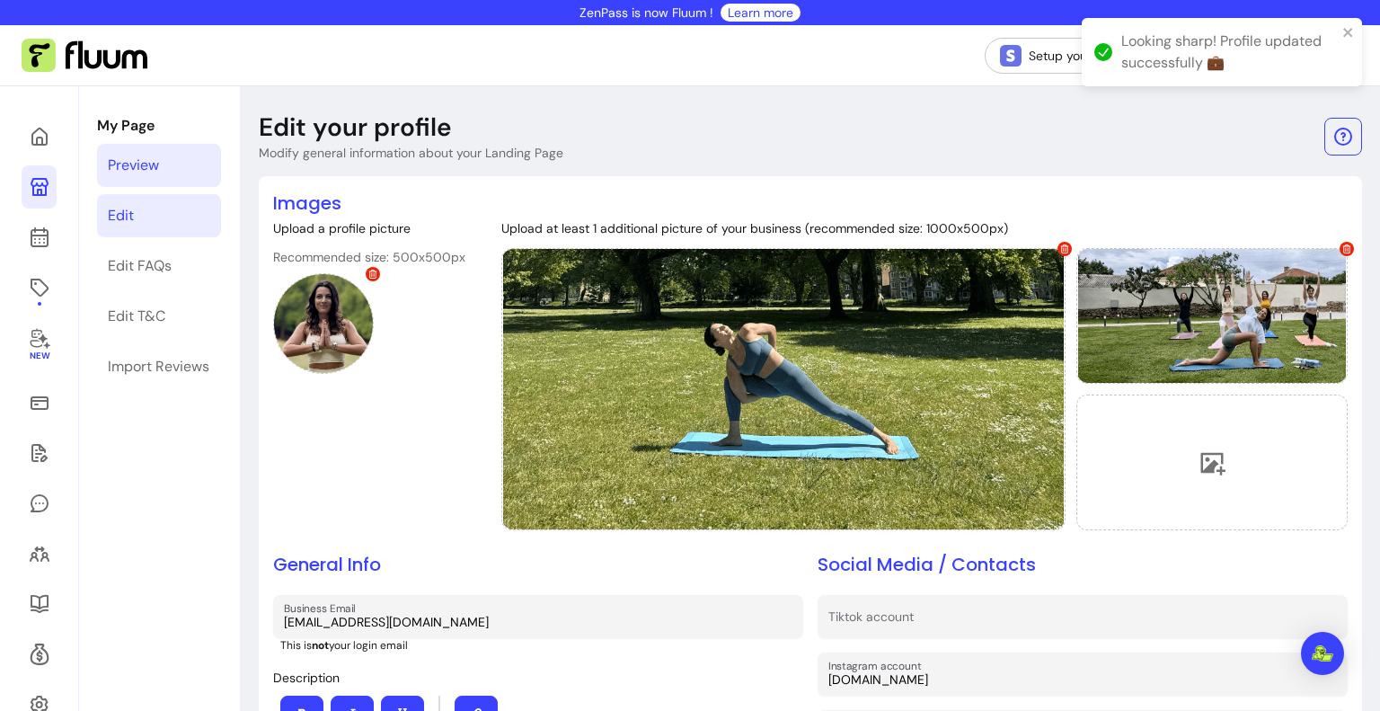
click at [187, 173] on link "Preview" at bounding box center [159, 165] width 124 height 43
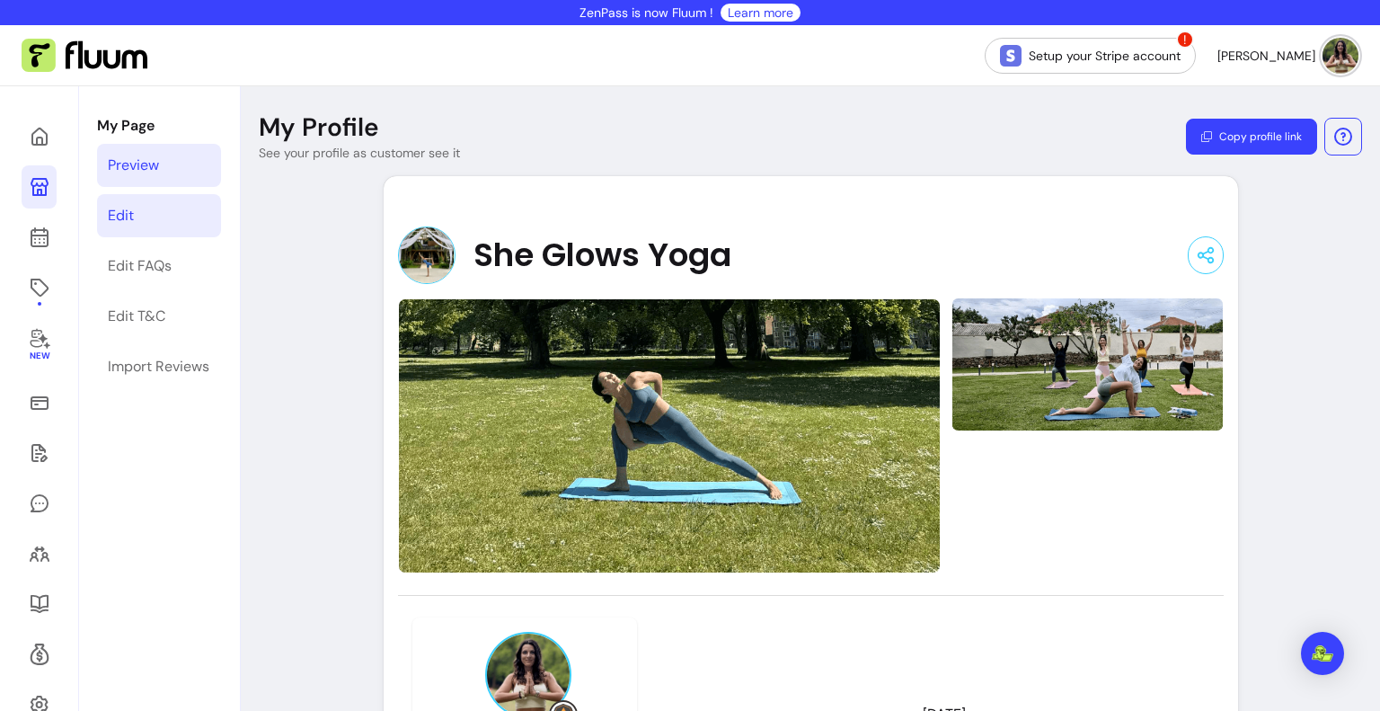
click at [190, 225] on link "Edit" at bounding box center [159, 215] width 124 height 43
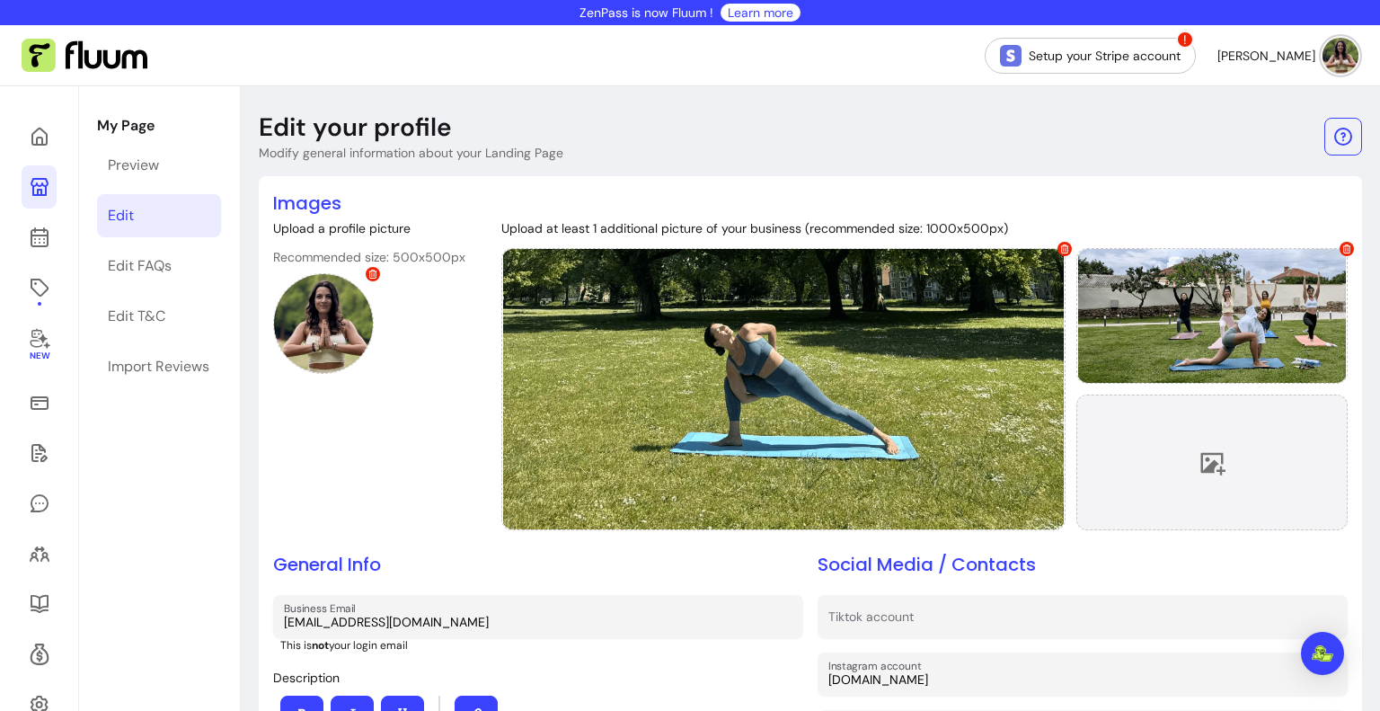
click at [1203, 437] on div at bounding box center [1211, 462] width 271 height 136
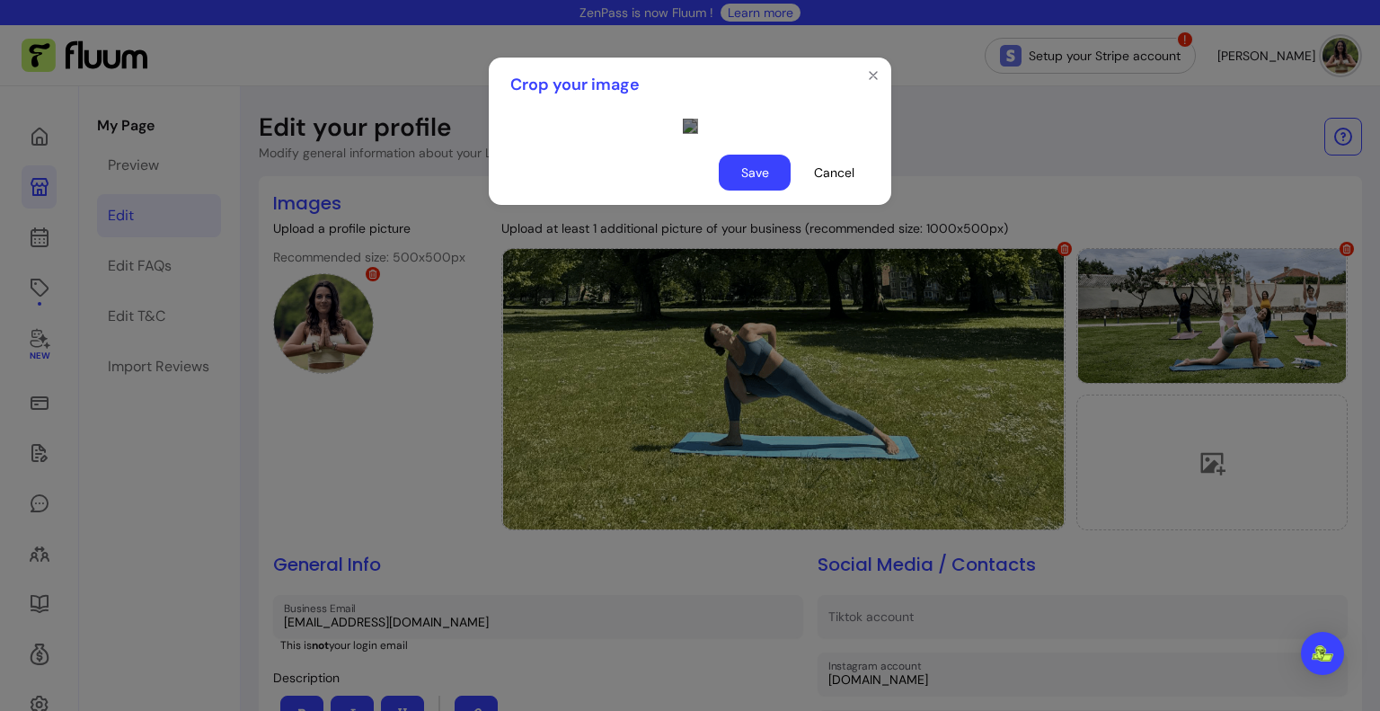
click at [755, 479] on div "Use the arrow keys to move the crop selection area" at bounding box center [862, 481] width 359 height 180
click at [747, 190] on button "Save" at bounding box center [755, 173] width 72 height 36
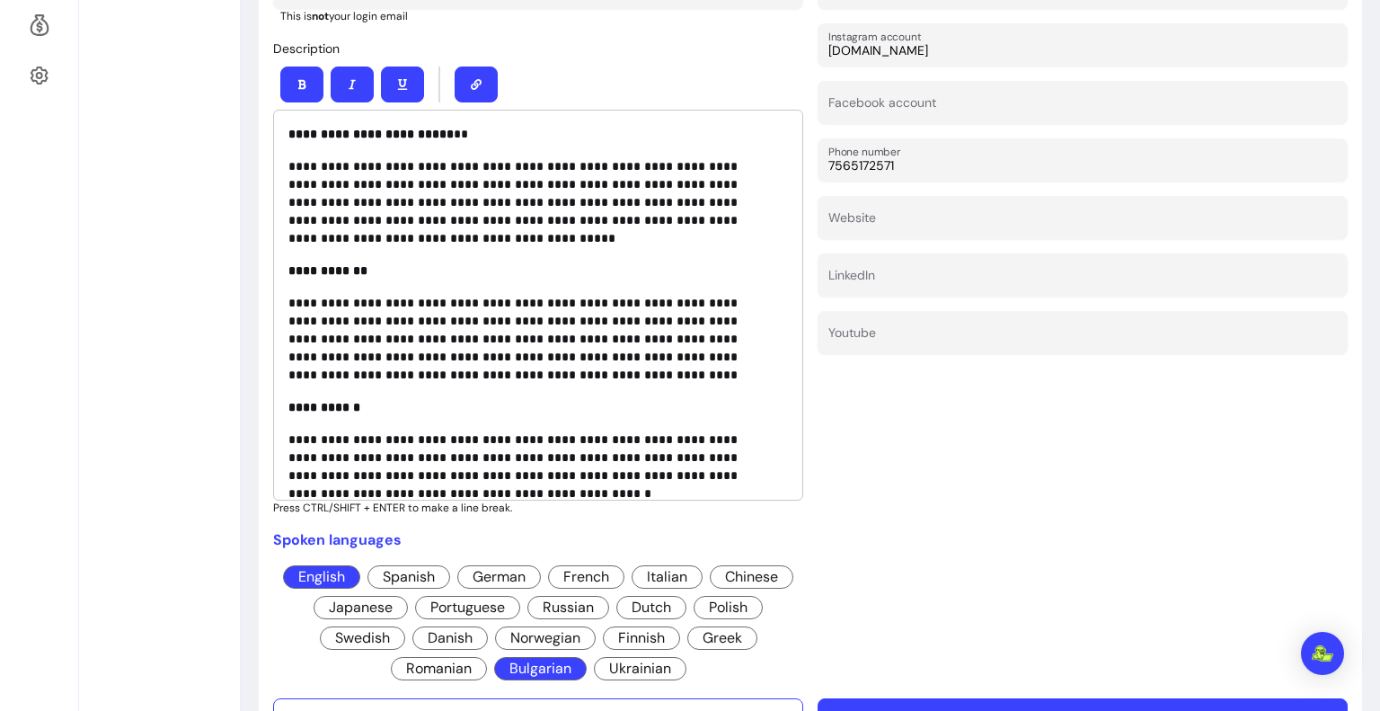
scroll to position [988, 0]
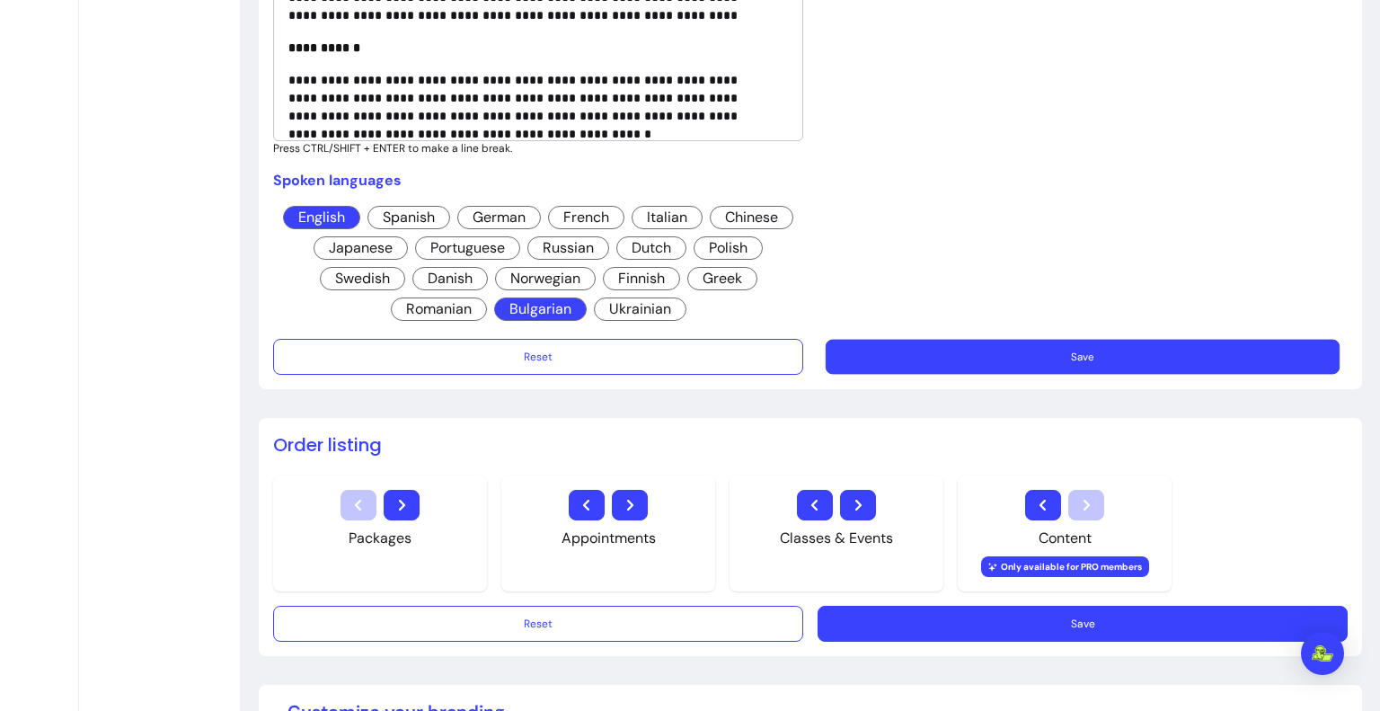
click at [976, 357] on button "Save" at bounding box center [1083, 357] width 514 height 35
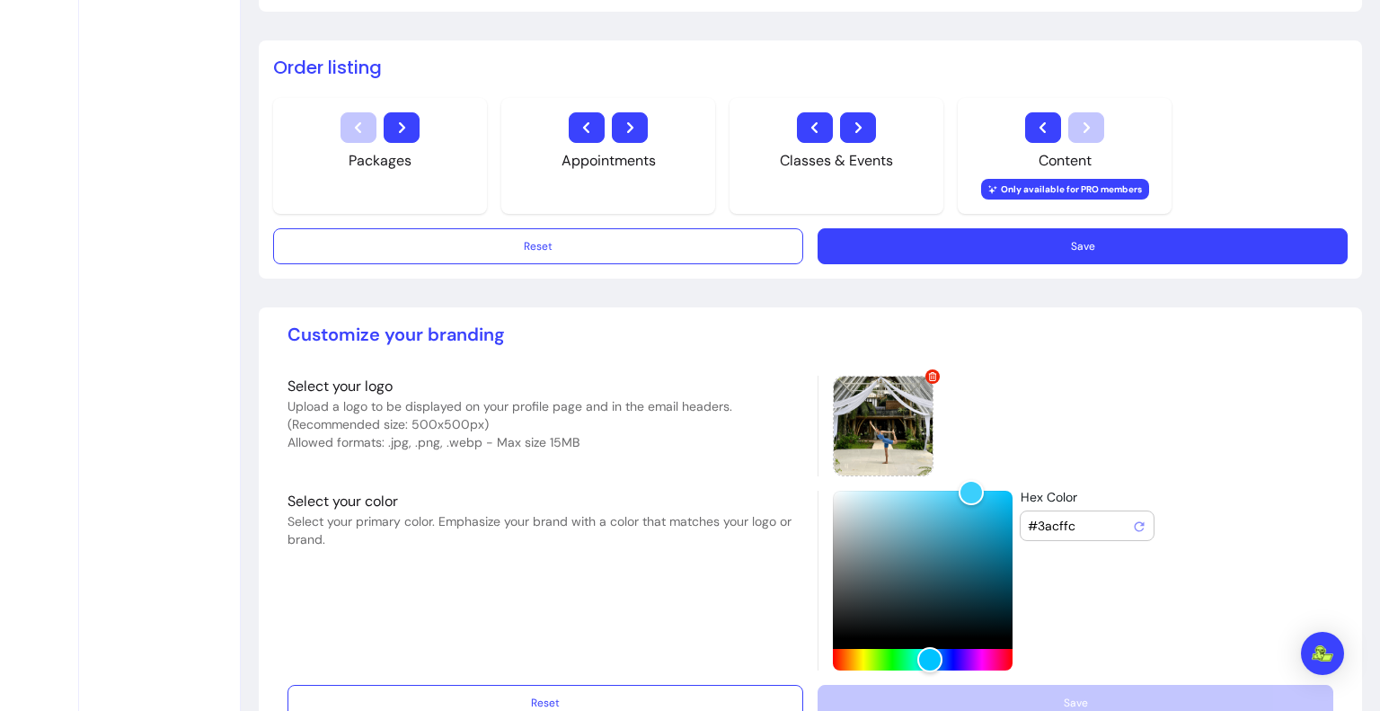
scroll to position [1409, 0]
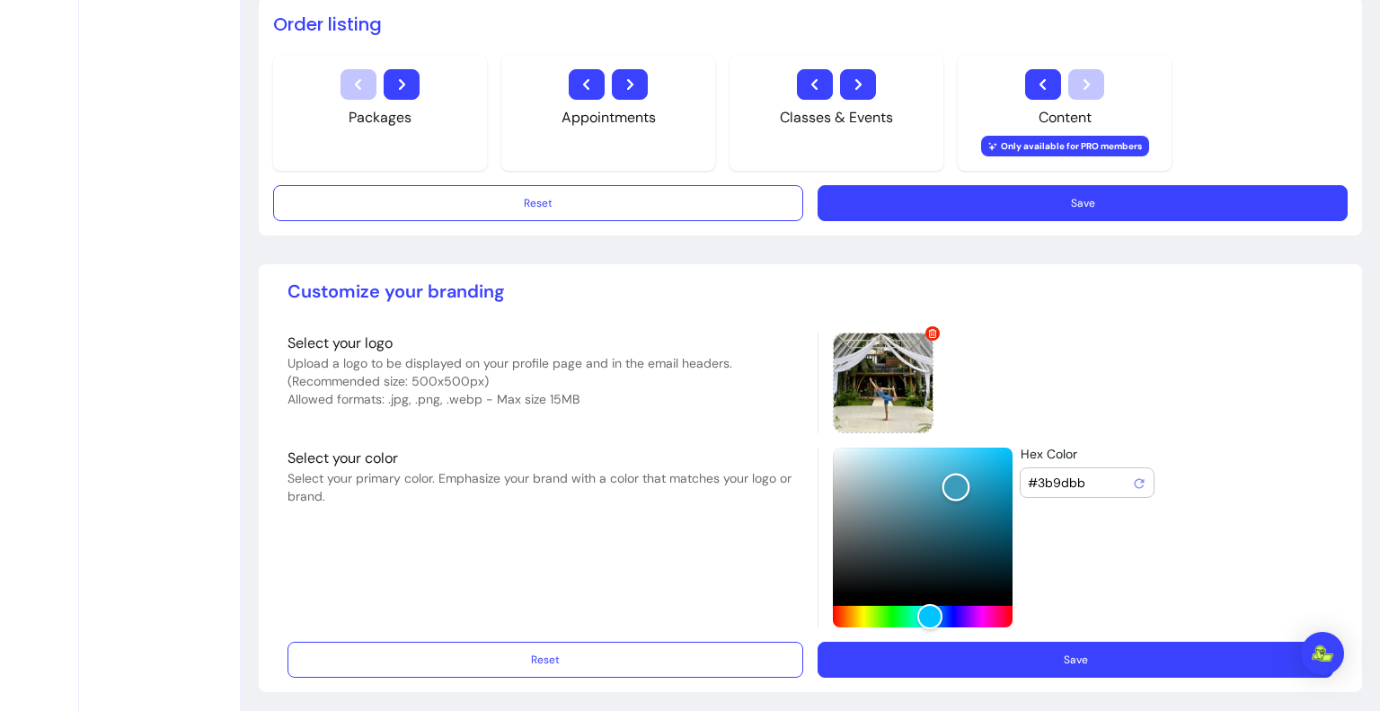
drag, startPoint x: 970, startPoint y: 445, endPoint x: 949, endPoint y: 481, distance: 41.9
click at [949, 481] on div "Color" at bounding box center [955, 487] width 28 height 28
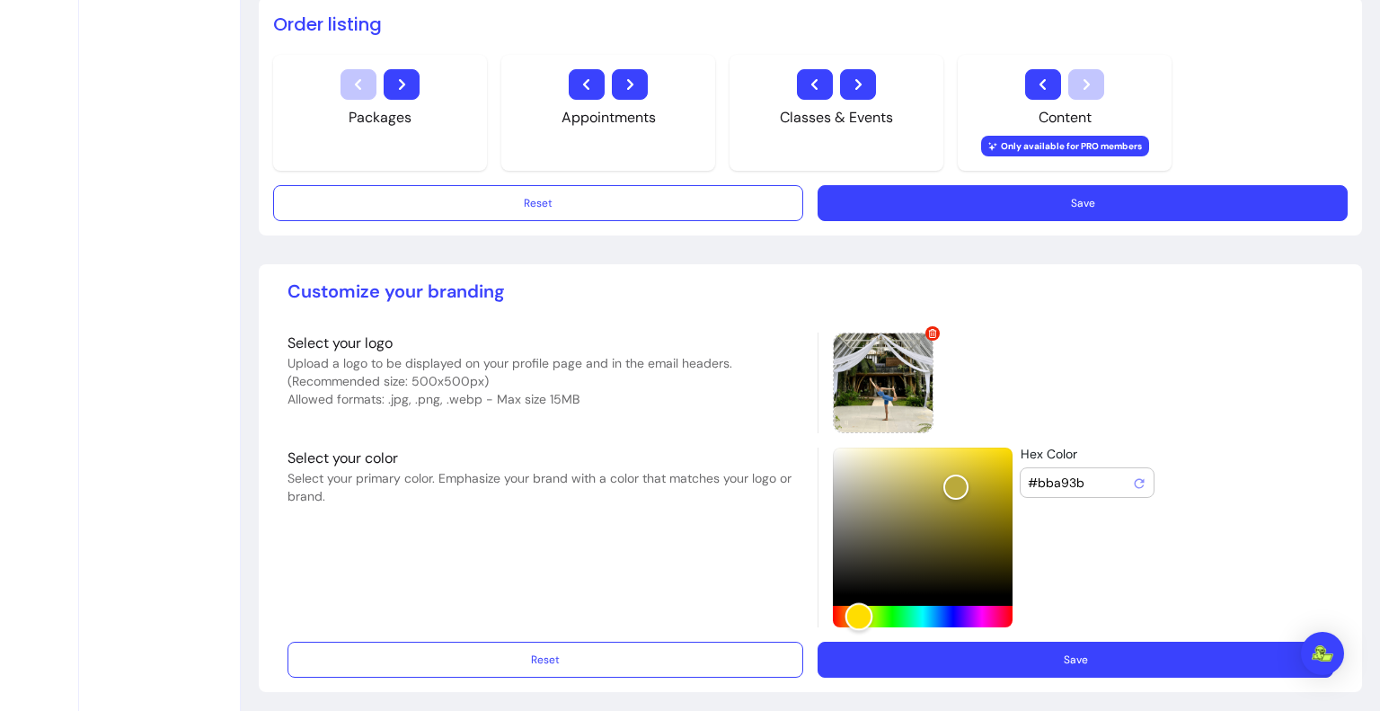
drag, startPoint x: 923, startPoint y: 619, endPoint x: 852, endPoint y: 614, distance: 71.2
click at [852, 614] on div "Hue" at bounding box center [858, 617] width 28 height 28
type input "#fff19b"
drag, startPoint x: 956, startPoint y: 478, endPoint x: 897, endPoint y: 441, distance: 69.8
click at [897, 441] on div "Color" at bounding box center [903, 448] width 28 height 28
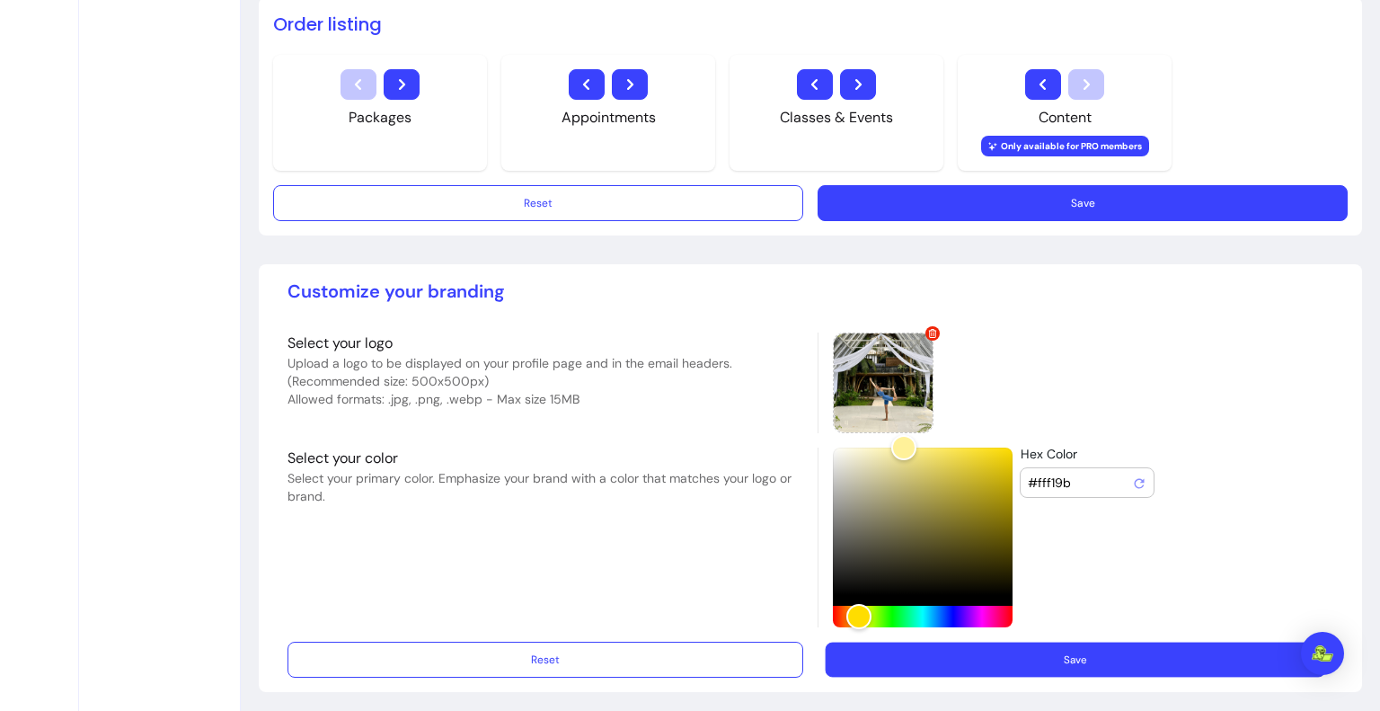
click at [897, 656] on button "Save" at bounding box center [1076, 659] width 500 height 35
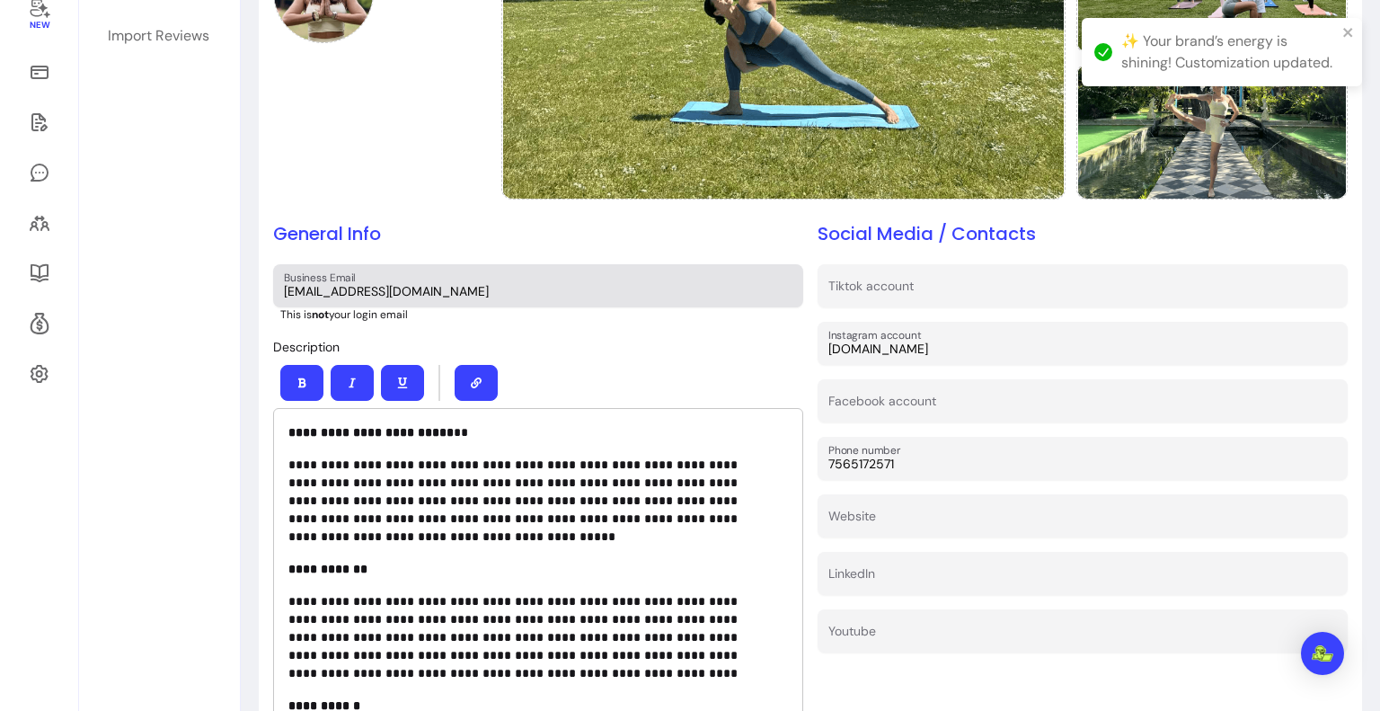
scroll to position [0, 0]
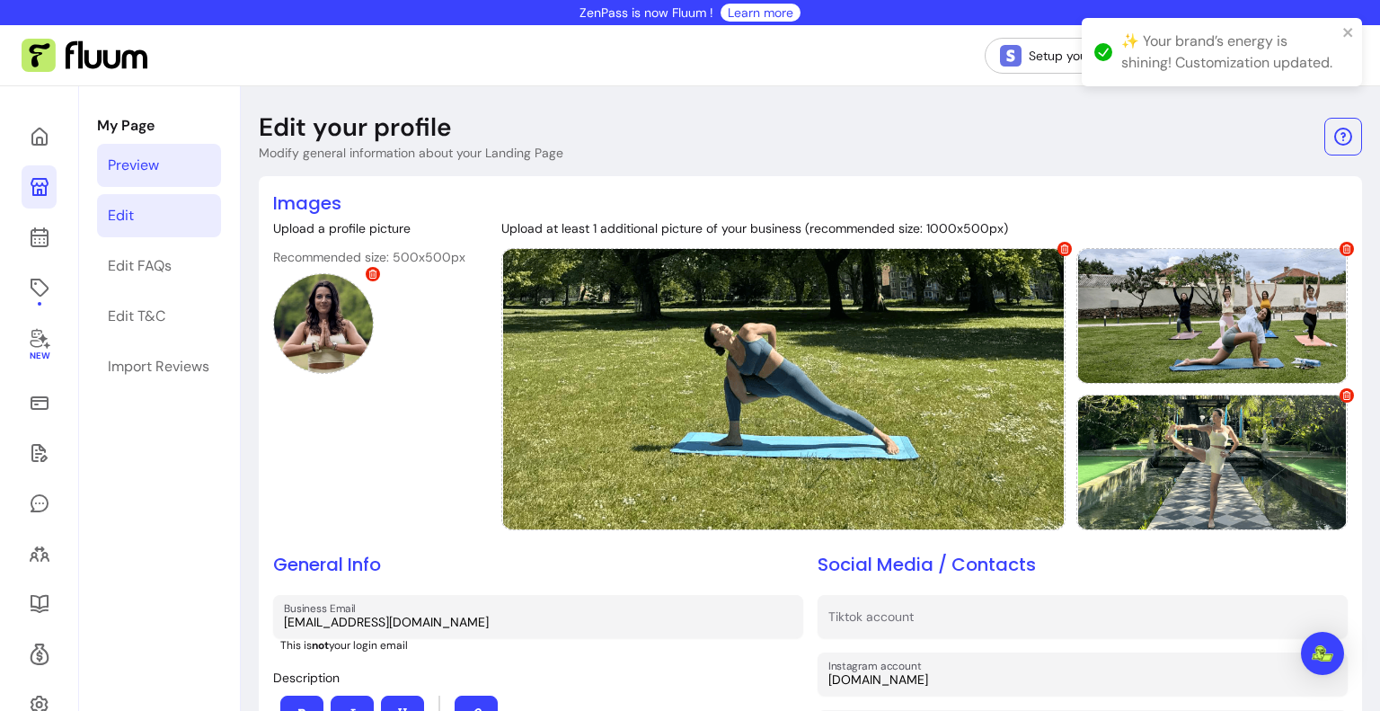
click at [183, 163] on link "Preview" at bounding box center [159, 165] width 124 height 43
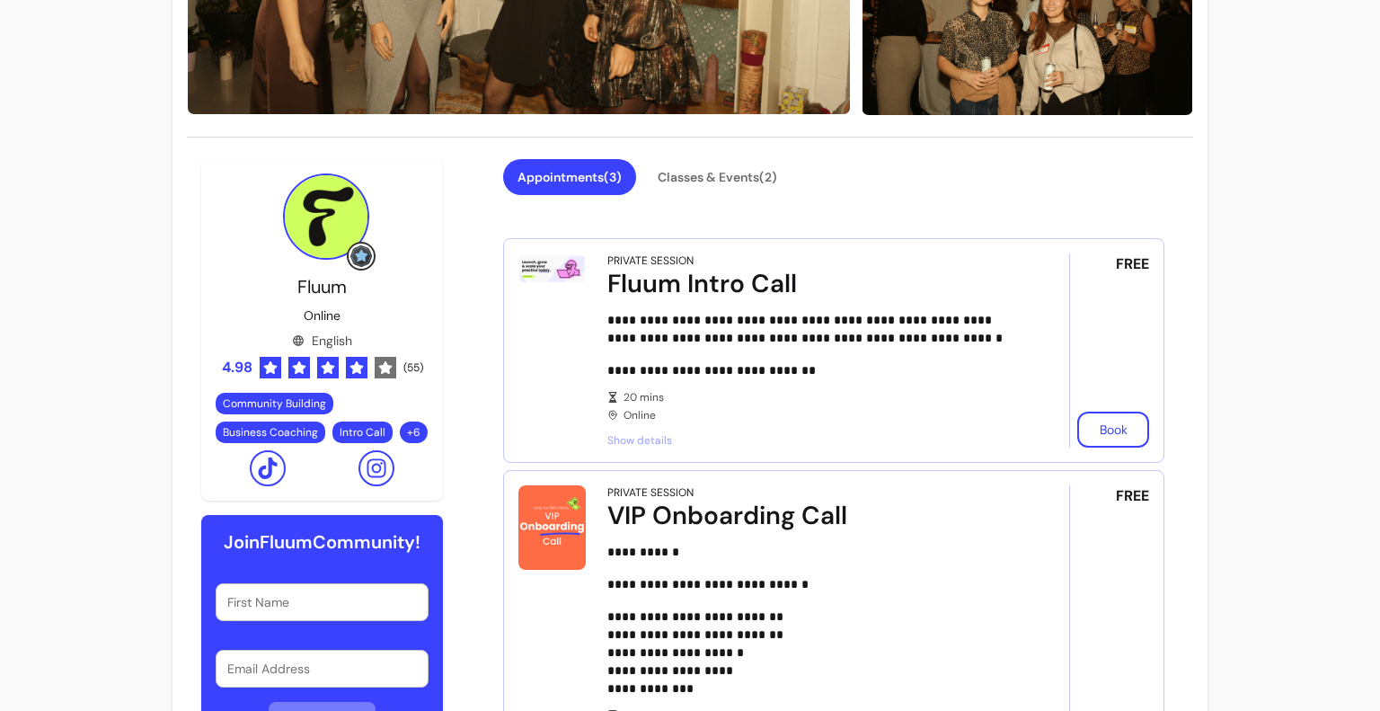
scroll to position [449, 0]
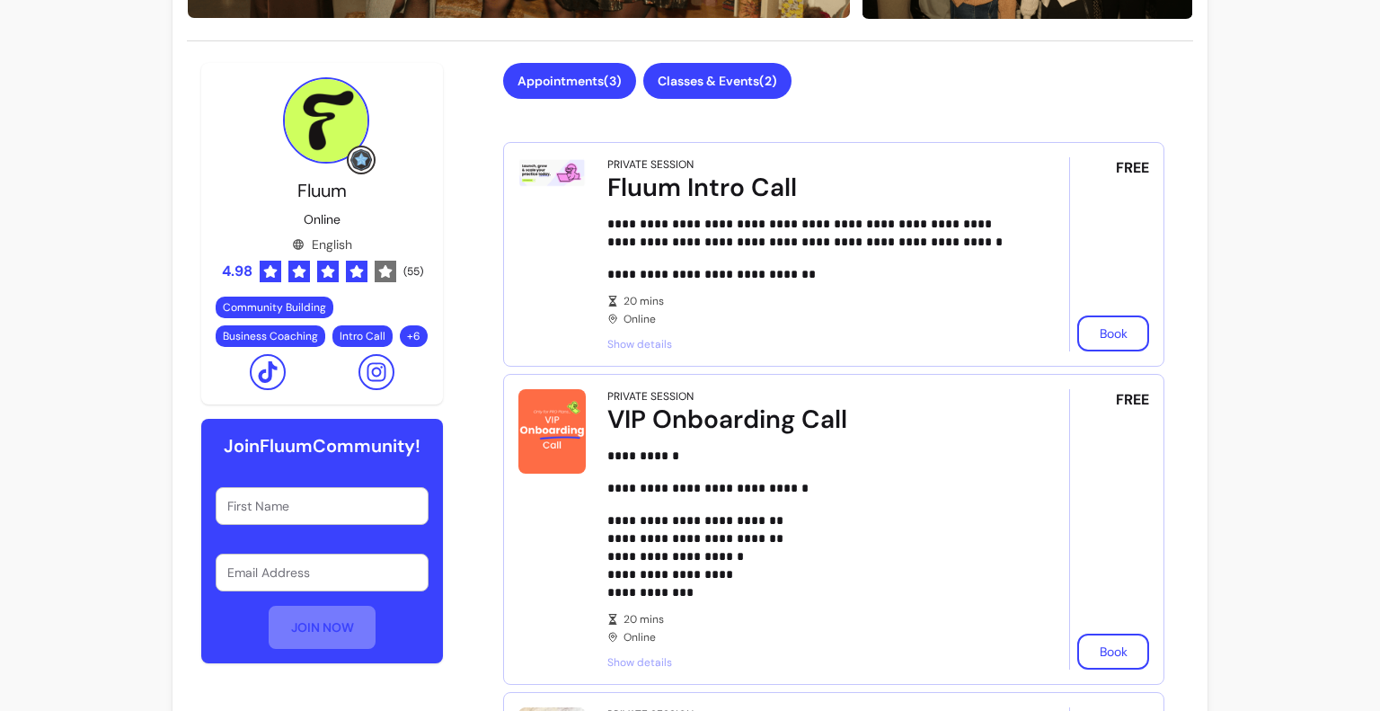
click at [695, 64] on button "Classes & Events ( 2 )" at bounding box center [717, 81] width 148 height 36
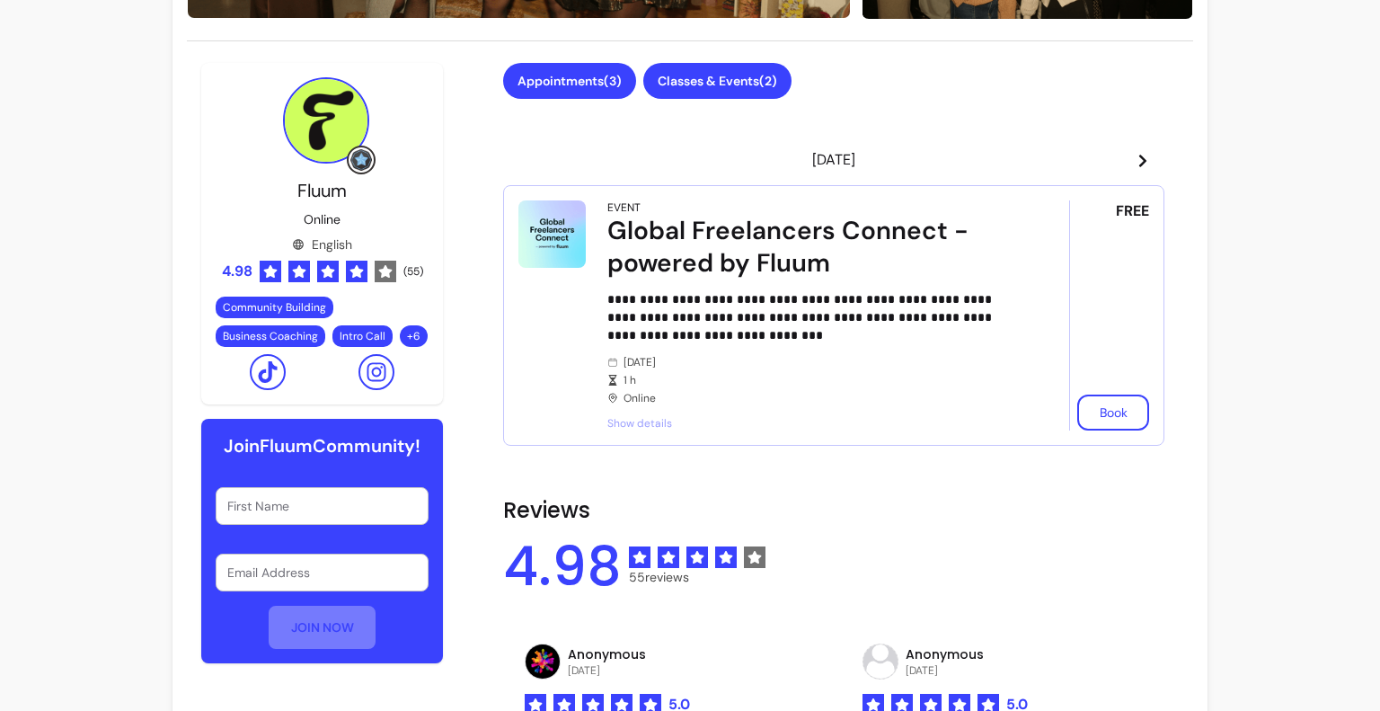
click at [589, 78] on button "Appointments ( 3 )" at bounding box center [569, 81] width 133 height 36
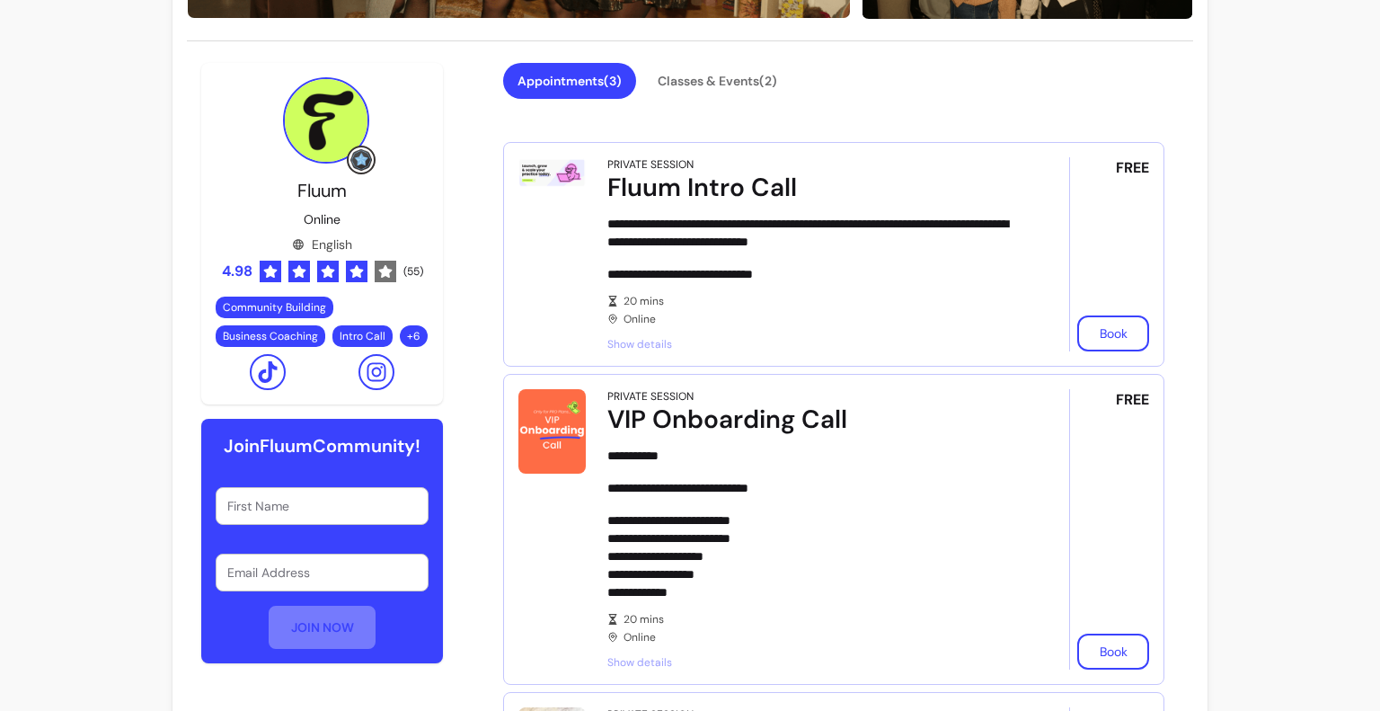
click at [642, 589] on p "**********" at bounding box center [809, 556] width 404 height 90
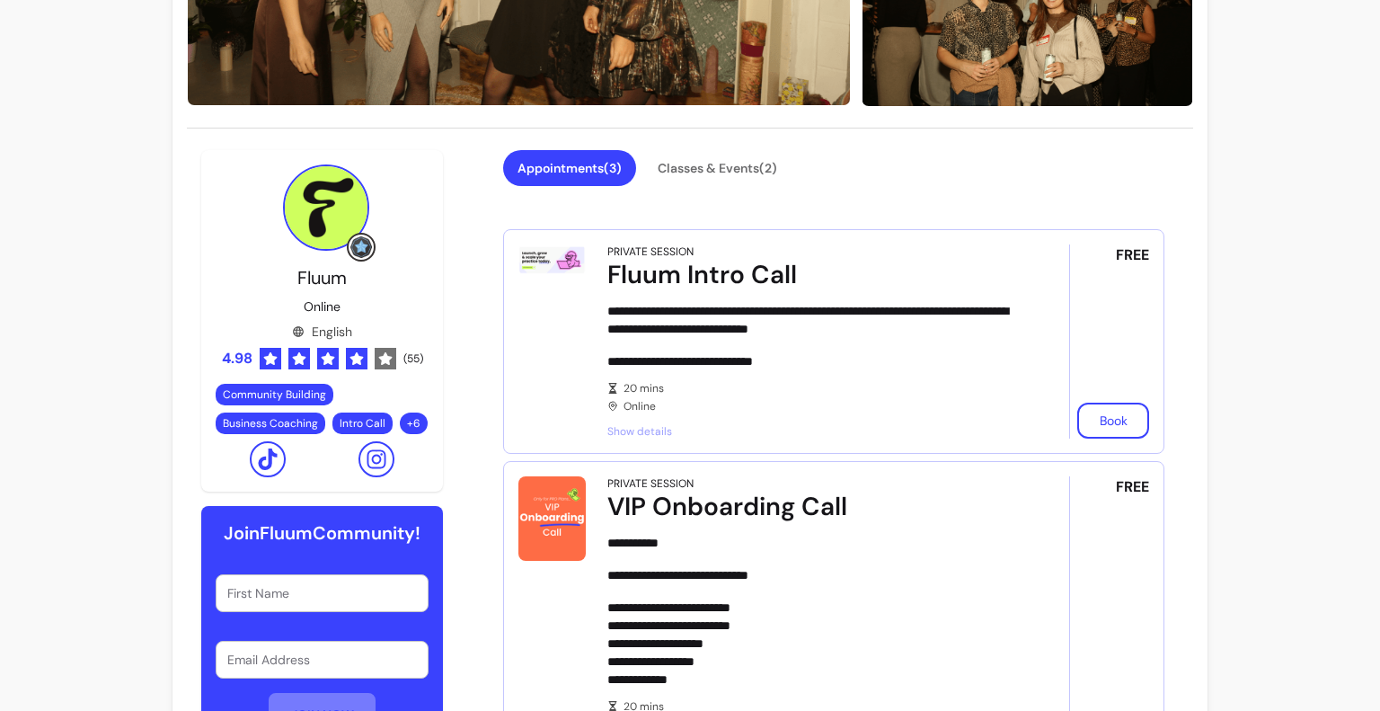
scroll to position [359, 0]
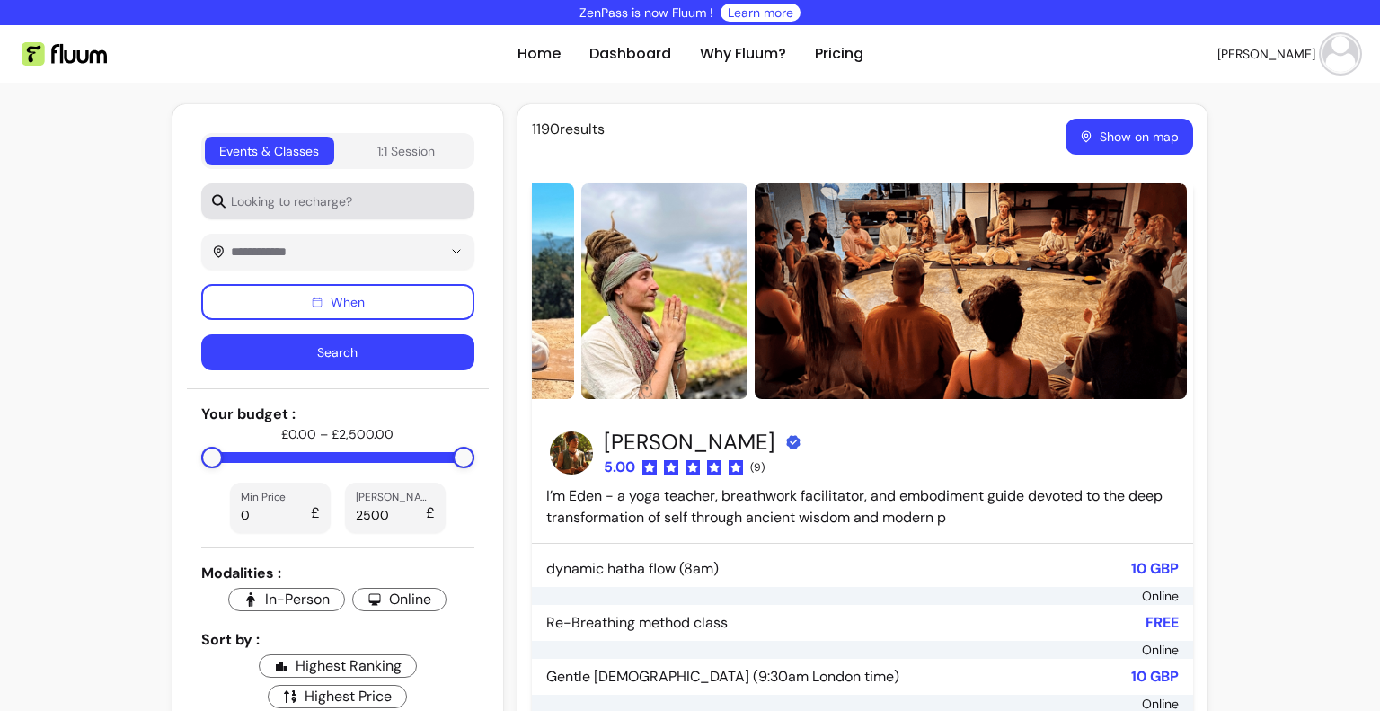
click at [365, 200] on input "Looking to recharge?" at bounding box center [344, 201] width 238 height 18
click at [265, 199] on input "yoga vinyasa" at bounding box center [344, 201] width 238 height 18
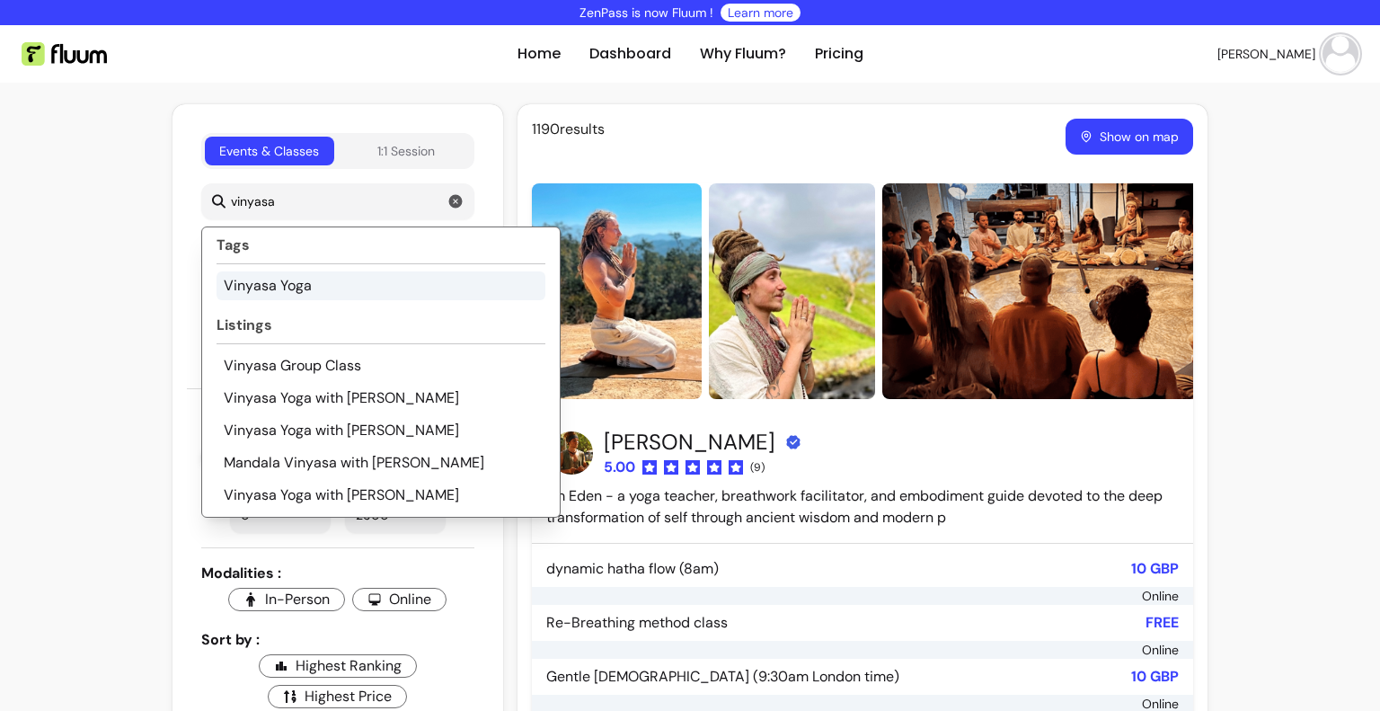
click at [305, 291] on li "Vinyasa Yoga" at bounding box center [380, 285] width 329 height 29
type input "Vinyasa Yoga"
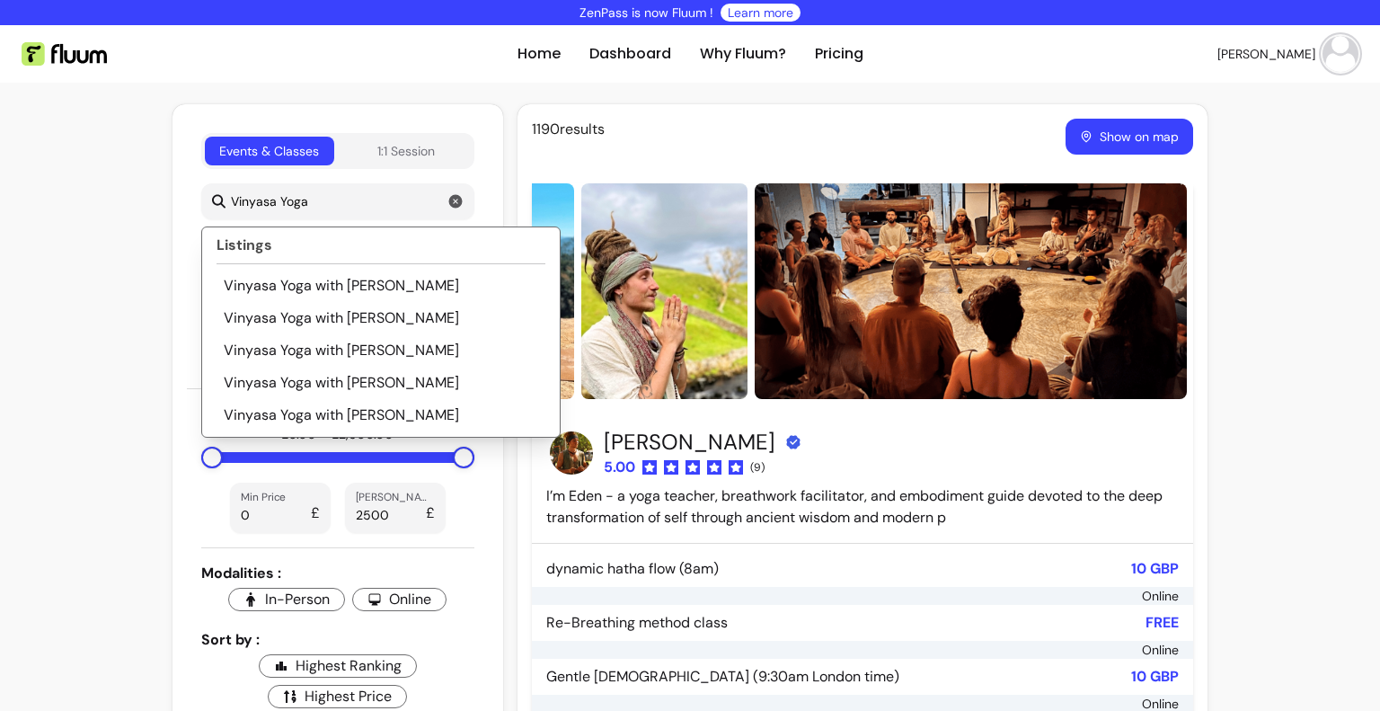
click at [305, 291] on li "Vinyasa Yoga with Sarah Gero" at bounding box center [380, 285] width 329 height 29
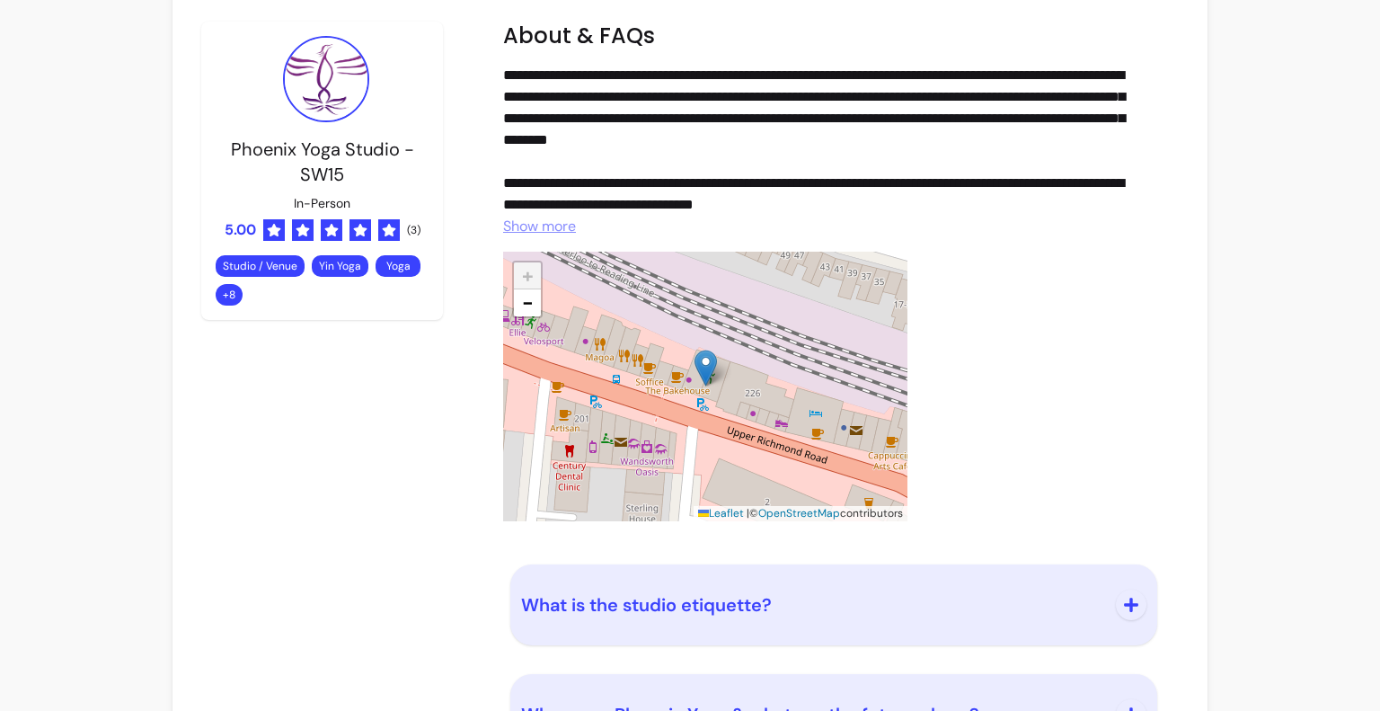
scroll to position [2361, 0]
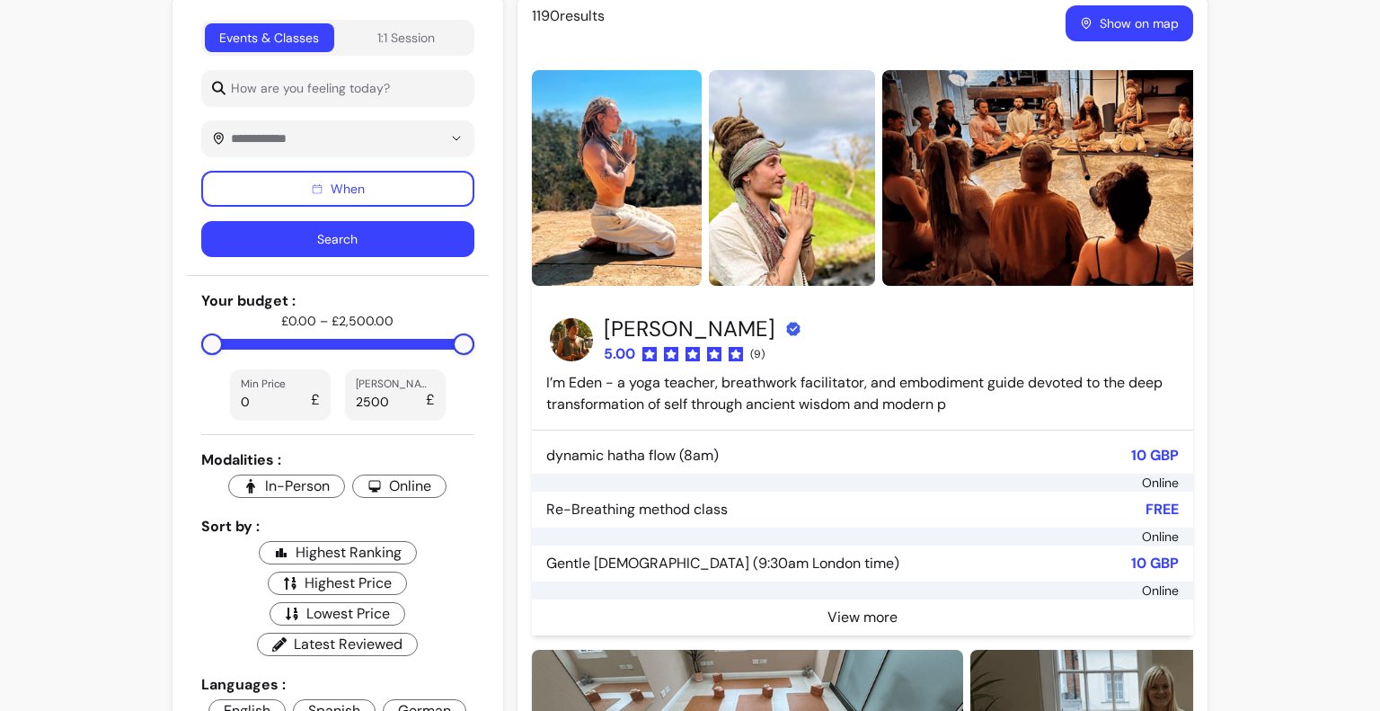
scroll to position [104, 0]
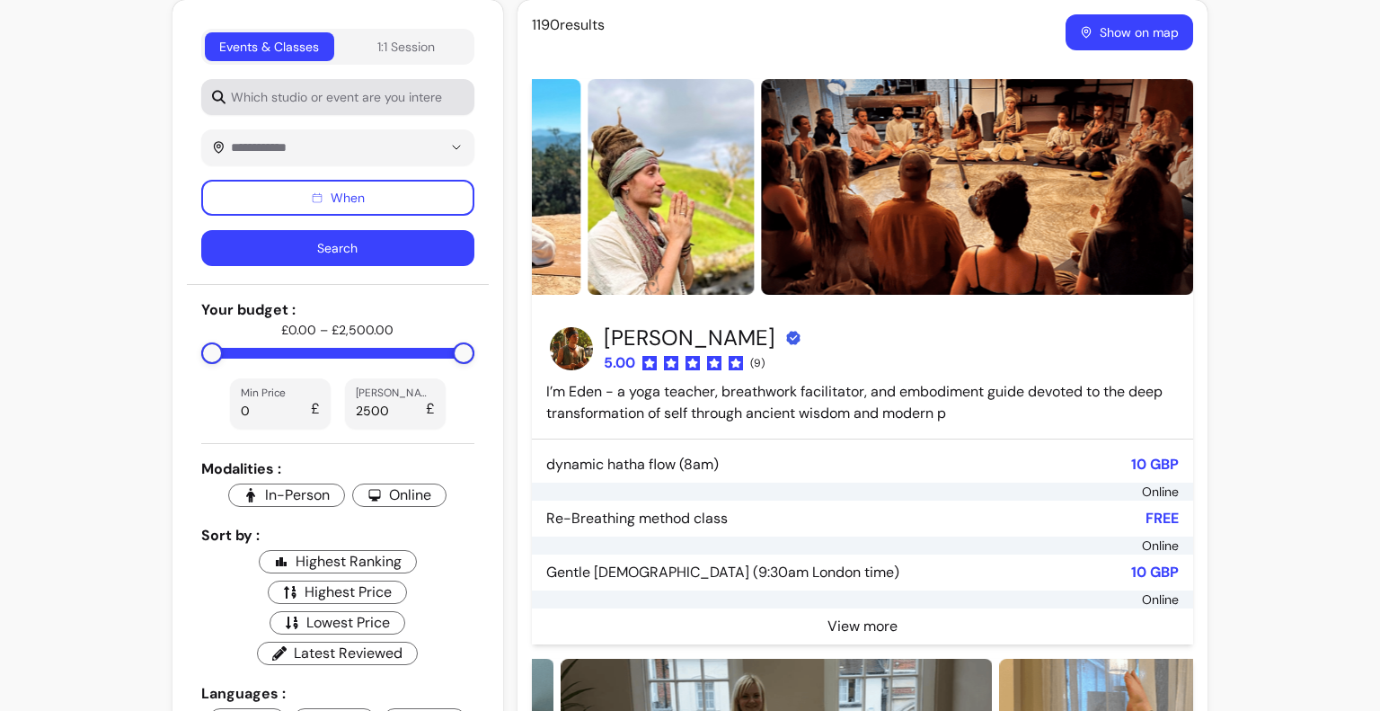
click at [256, 91] on input "Which studio or event are you interested in?" at bounding box center [344, 97] width 238 height 18
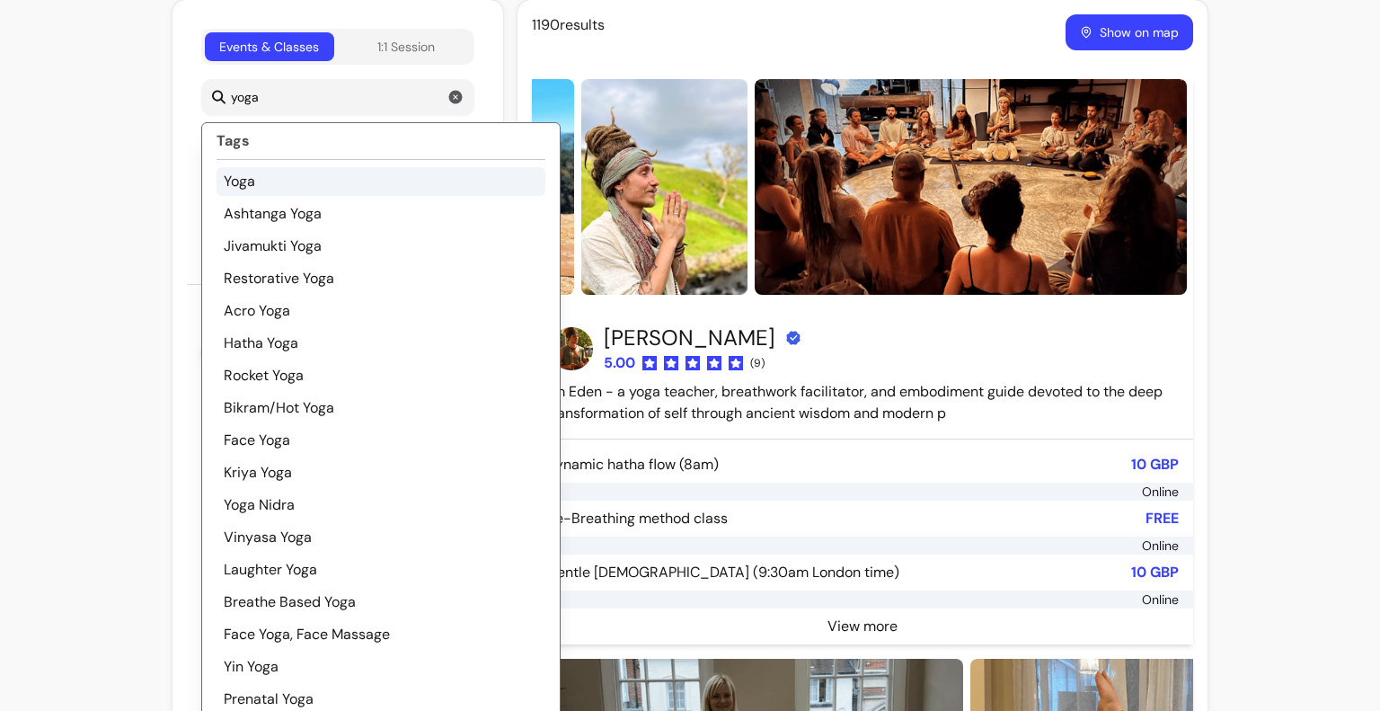
click at [268, 174] on li "Yoga" at bounding box center [380, 181] width 329 height 29
type input "Yoga"
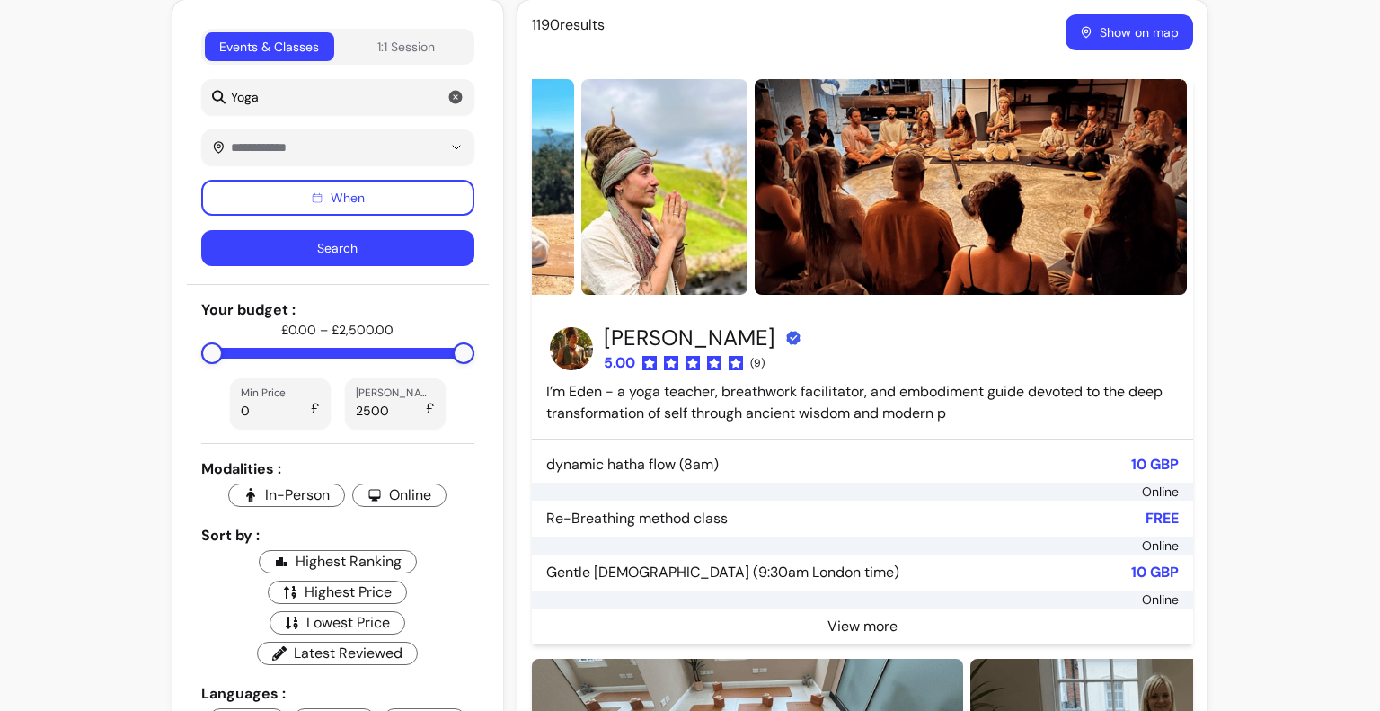
click at [268, 499] on span "In-Person" at bounding box center [286, 494] width 117 height 23
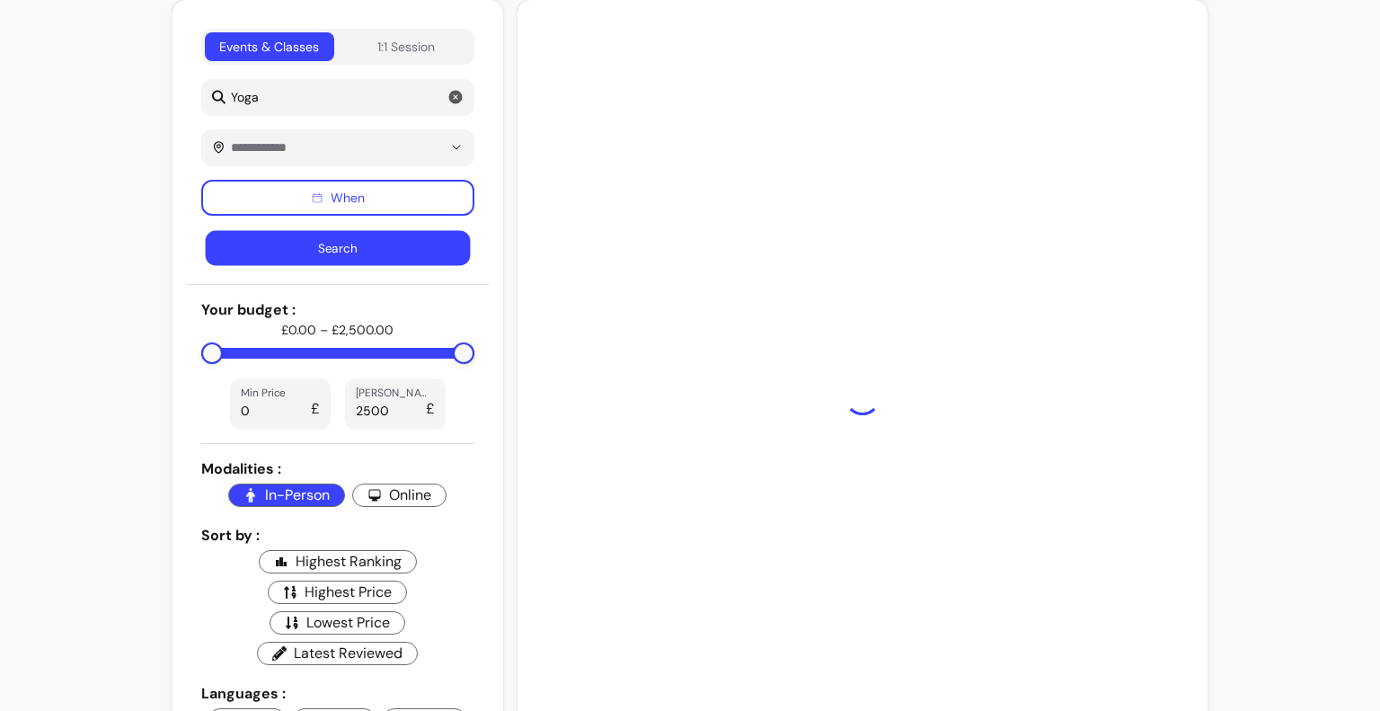
click at [312, 254] on button "Search" at bounding box center [338, 248] width 264 height 35
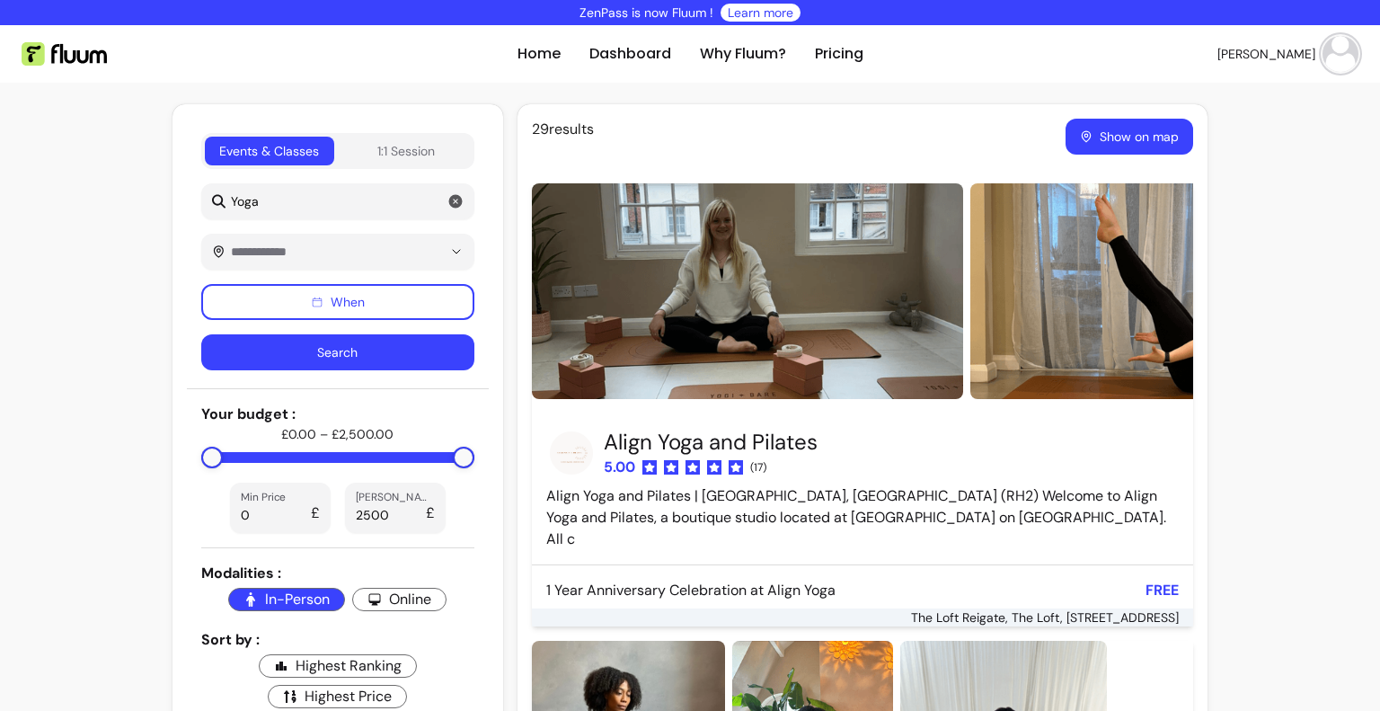
scroll to position [539, 0]
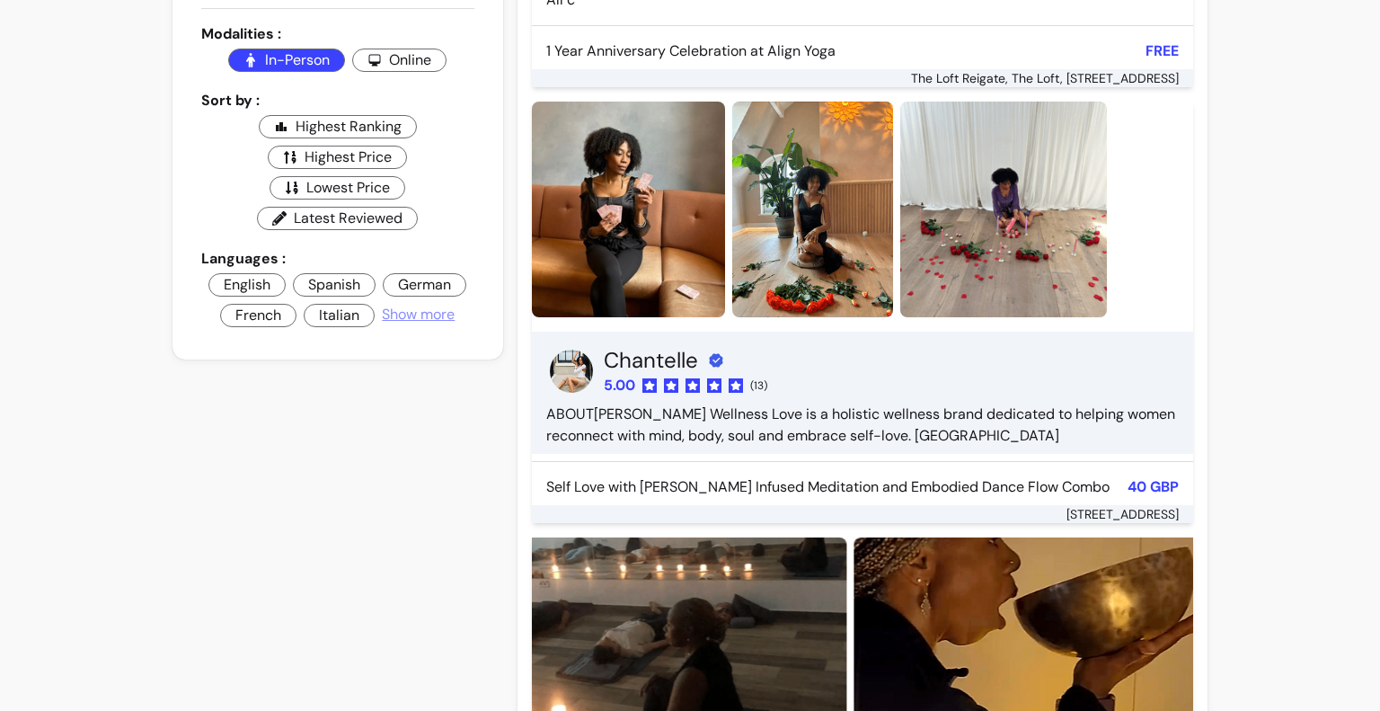
click at [658, 346] on h3 "Chantelle" at bounding box center [665, 360] width 123 height 29
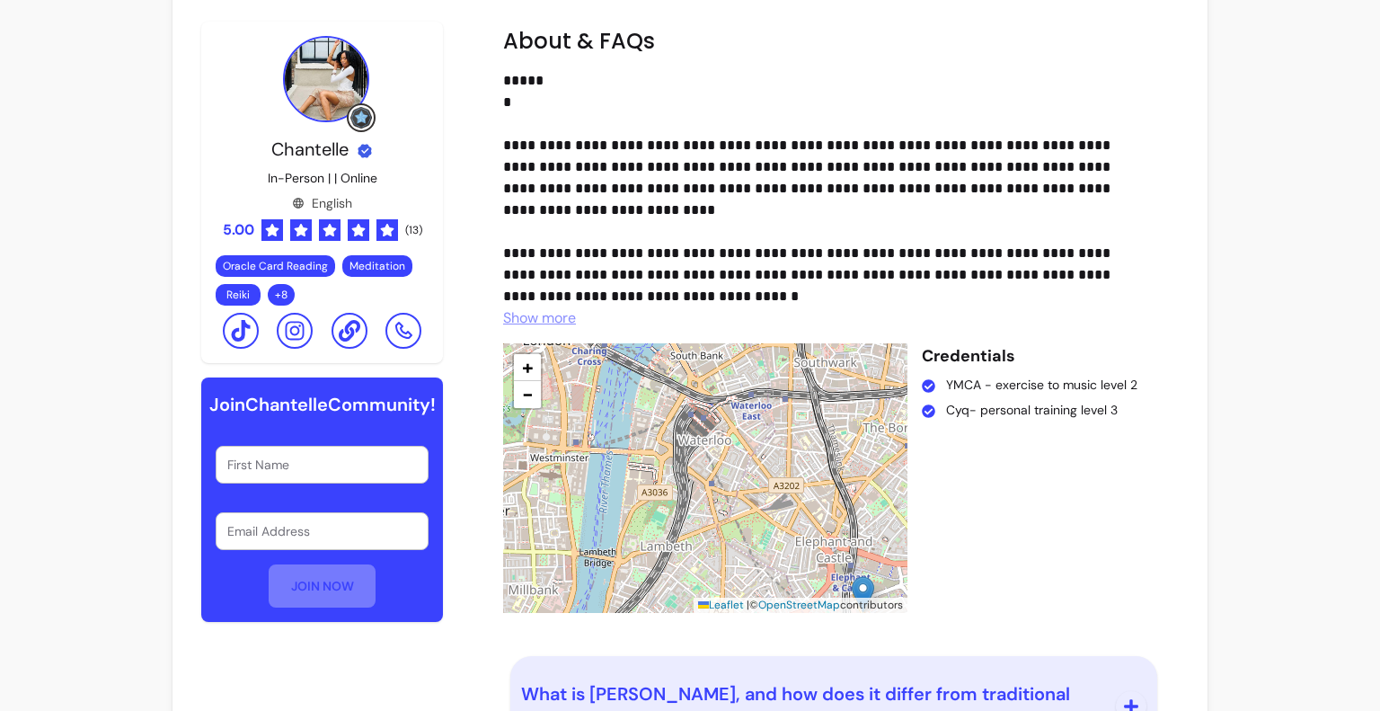
scroll to position [3371, 0]
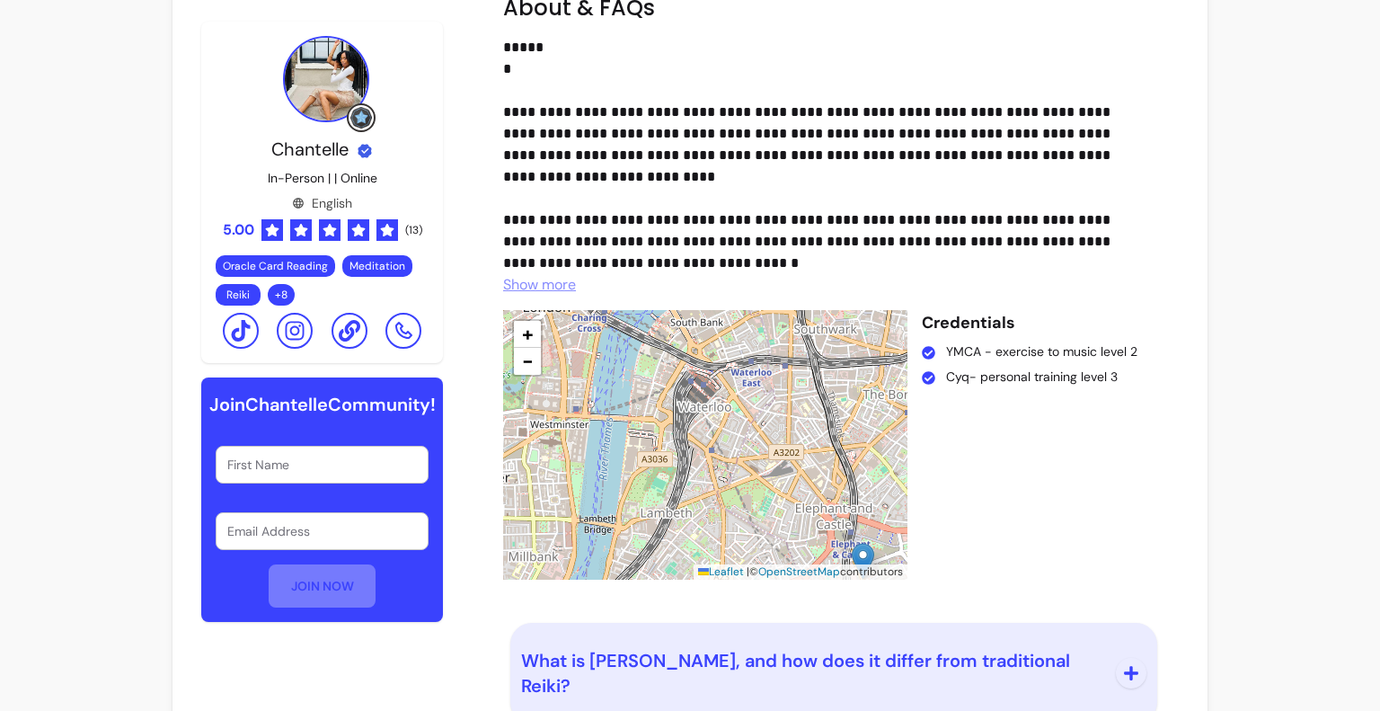
click at [551, 294] on span "Show more" at bounding box center [539, 284] width 73 height 19
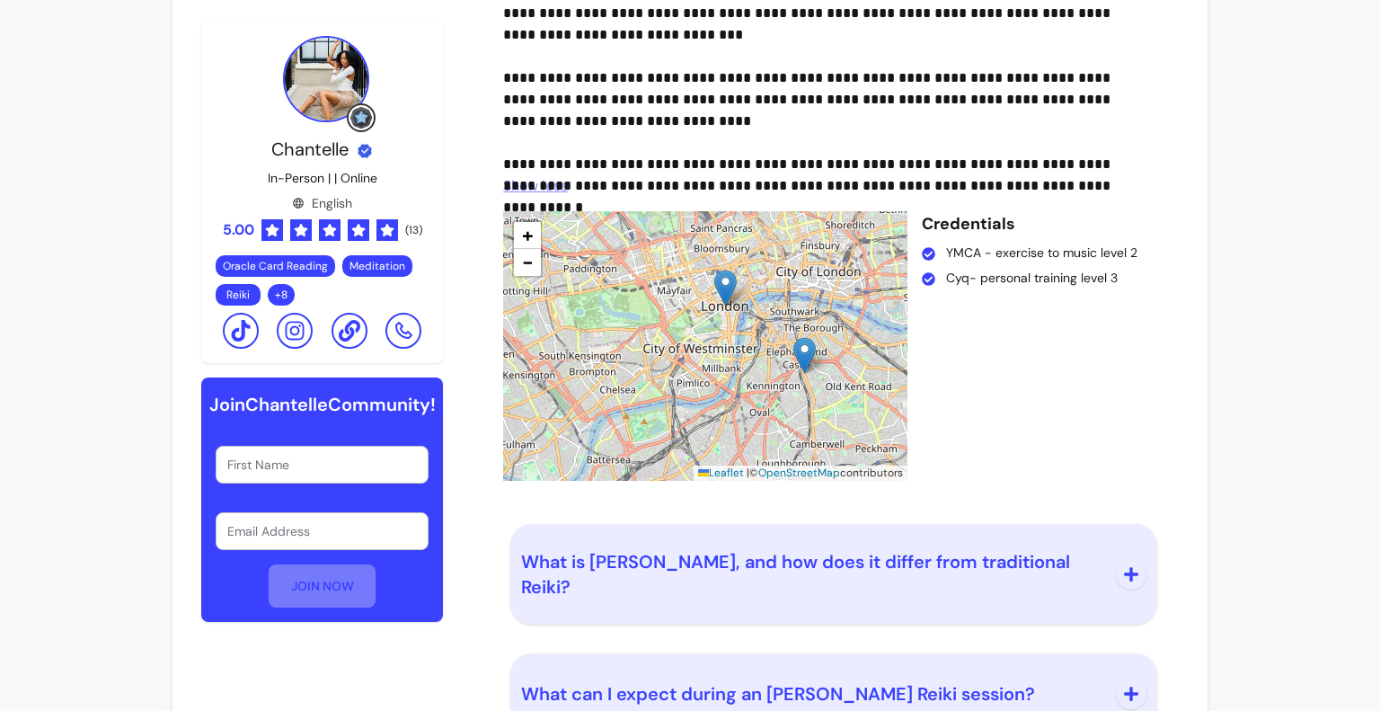
scroll to position [3588, 0]
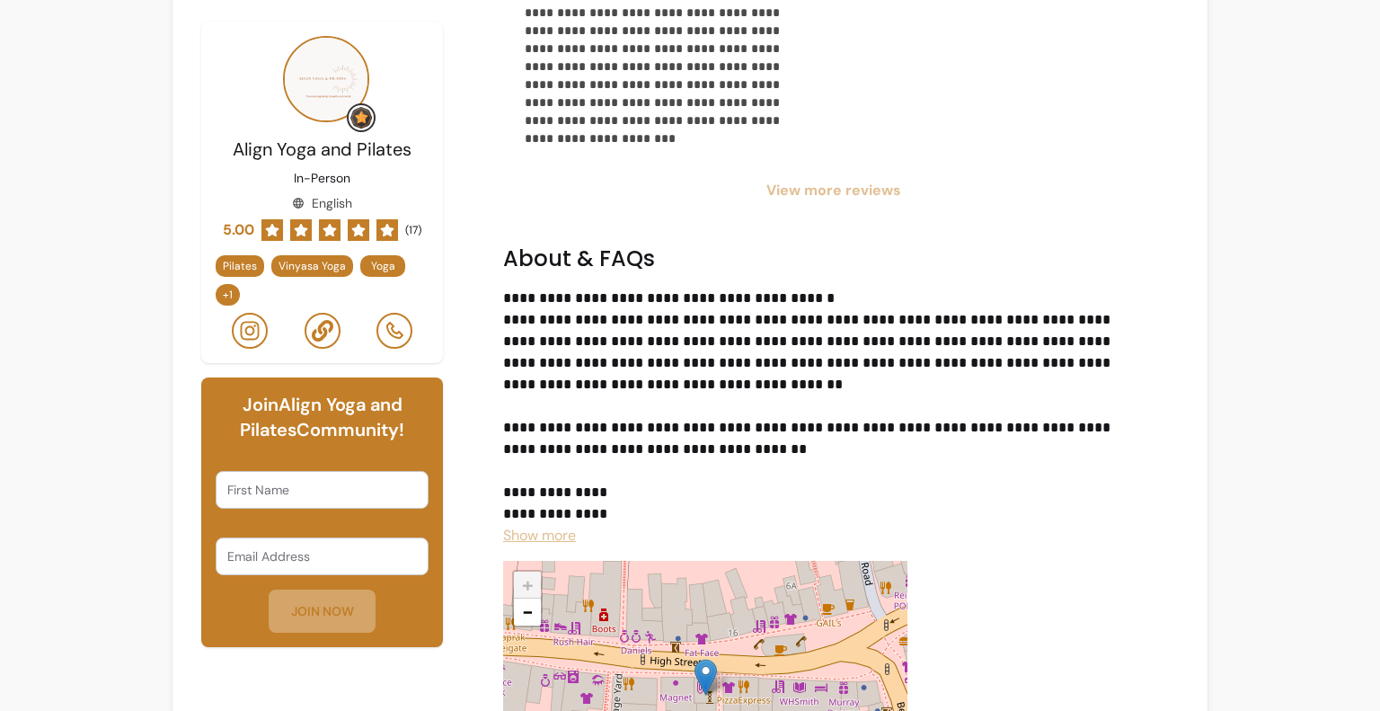
scroll to position [2246, 0]
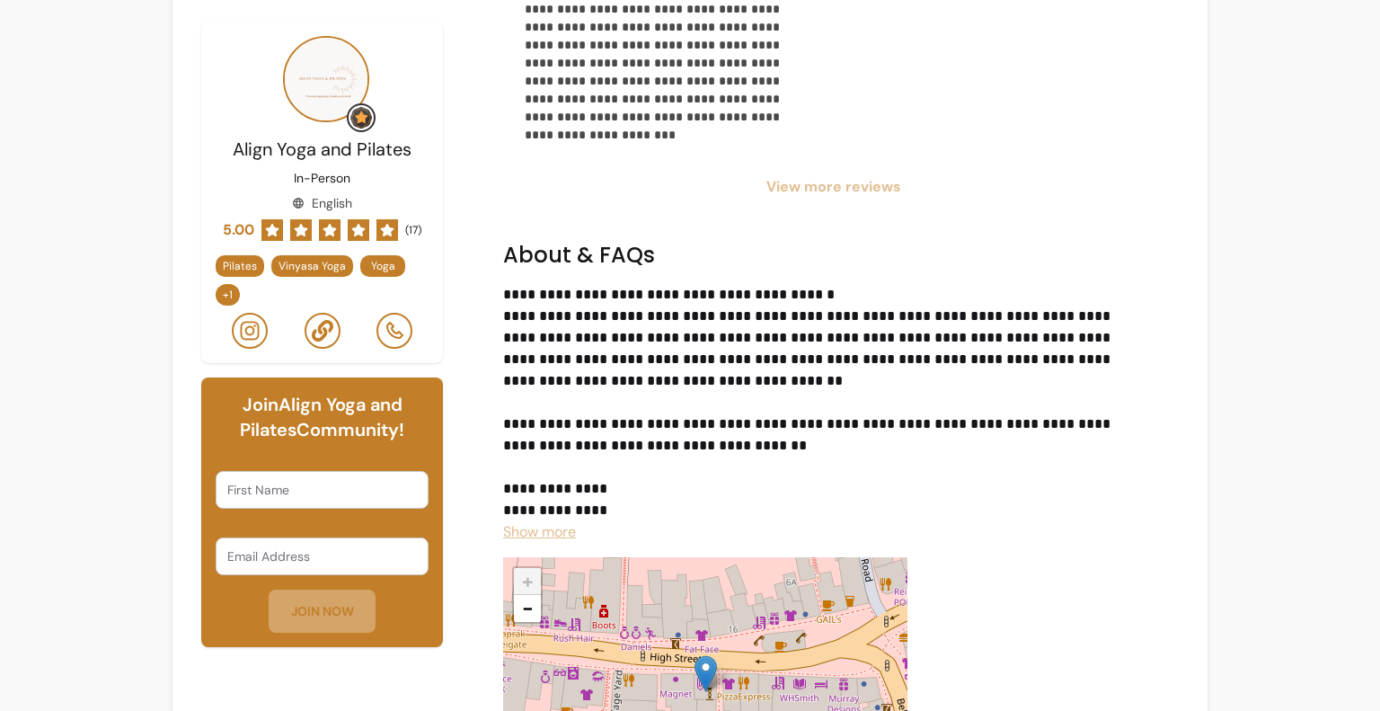
click at [565, 524] on span "Show more" at bounding box center [539, 531] width 73 height 19
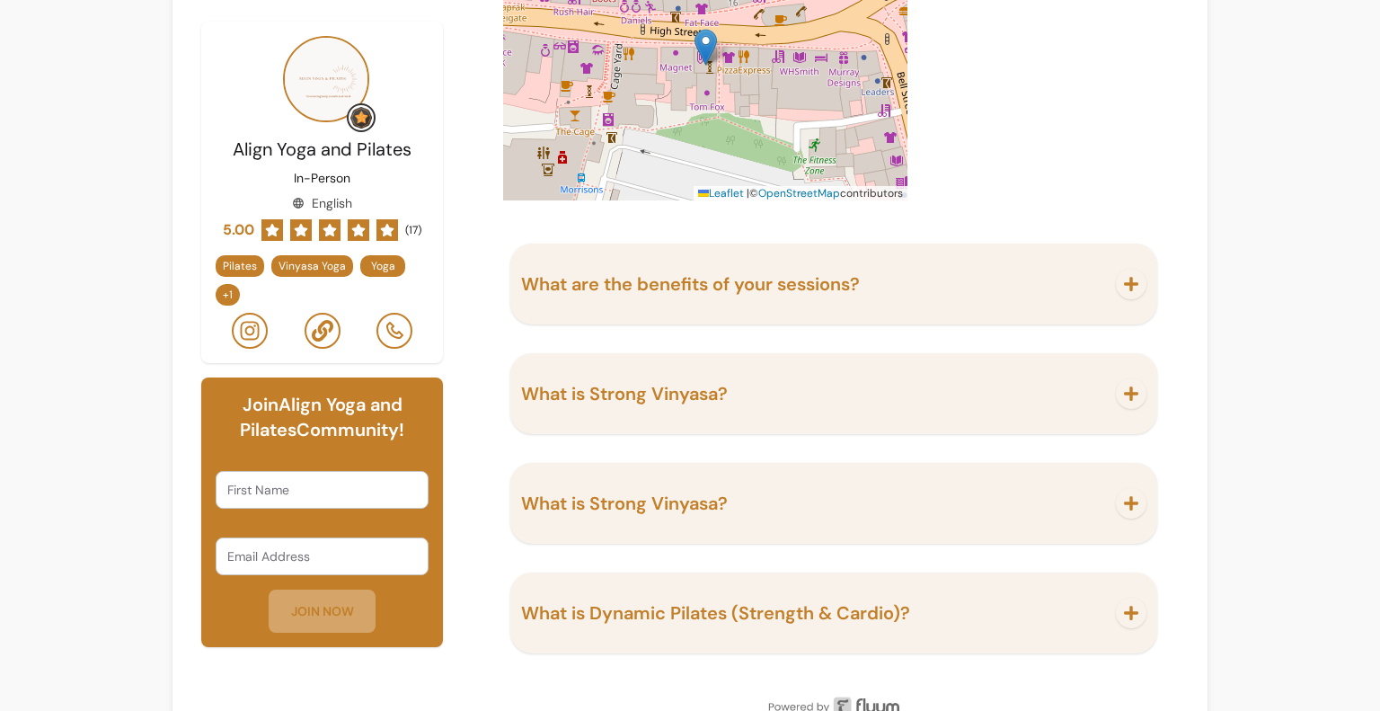
scroll to position [3309, 0]
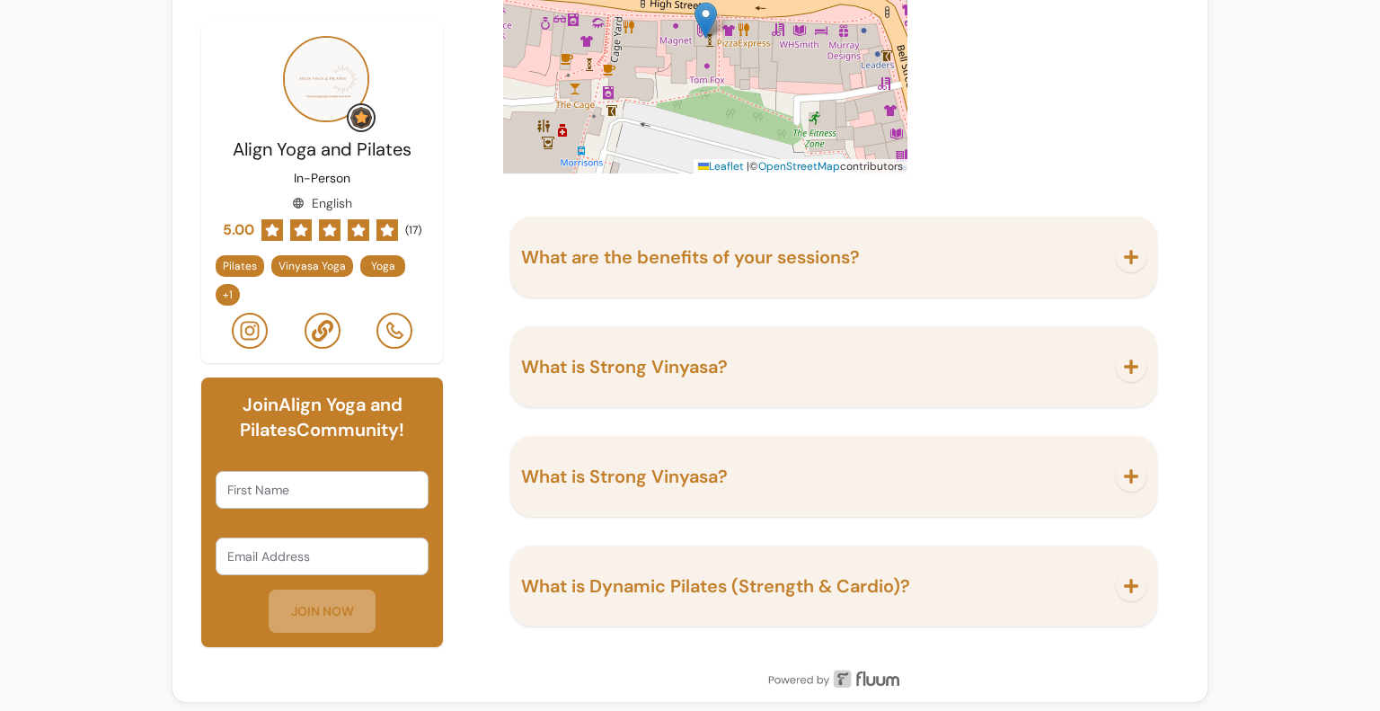
click at [609, 261] on span "What are the benefits of your sessions?" at bounding box center [690, 256] width 339 height 23
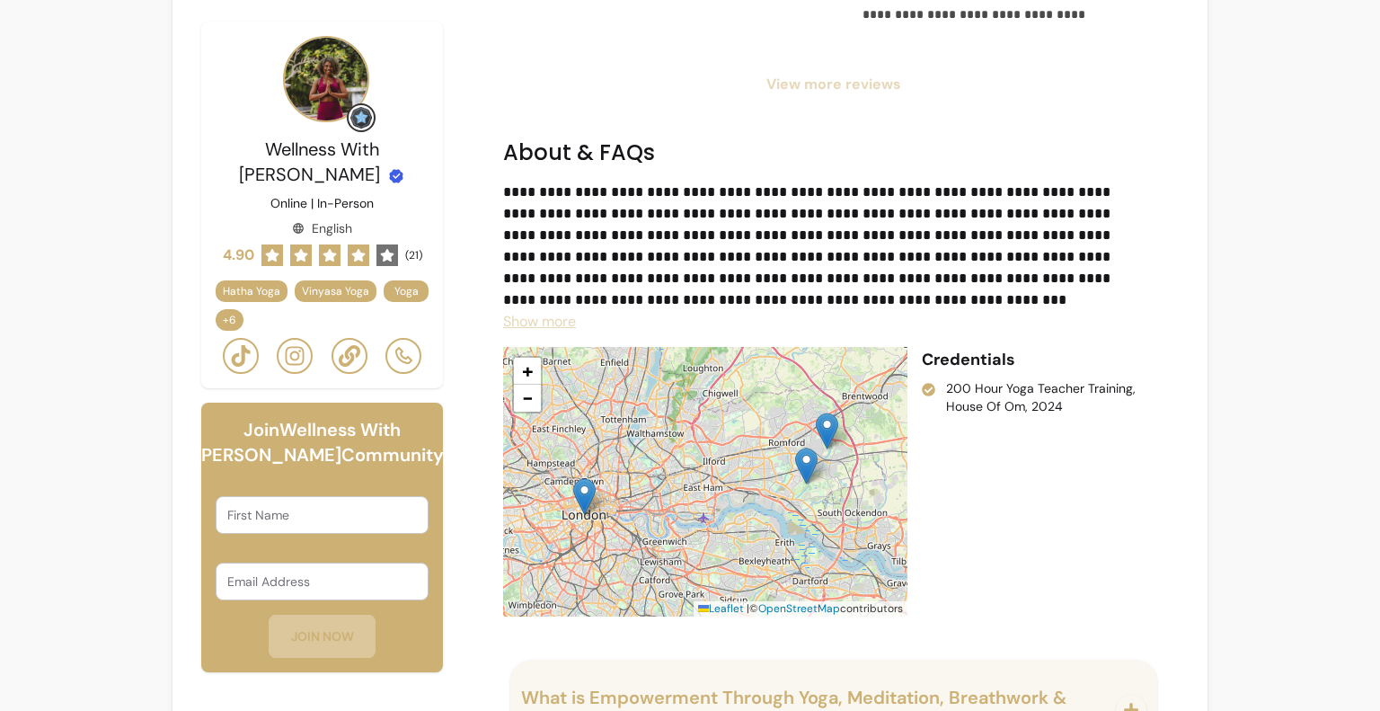
scroll to position [1527, 0]
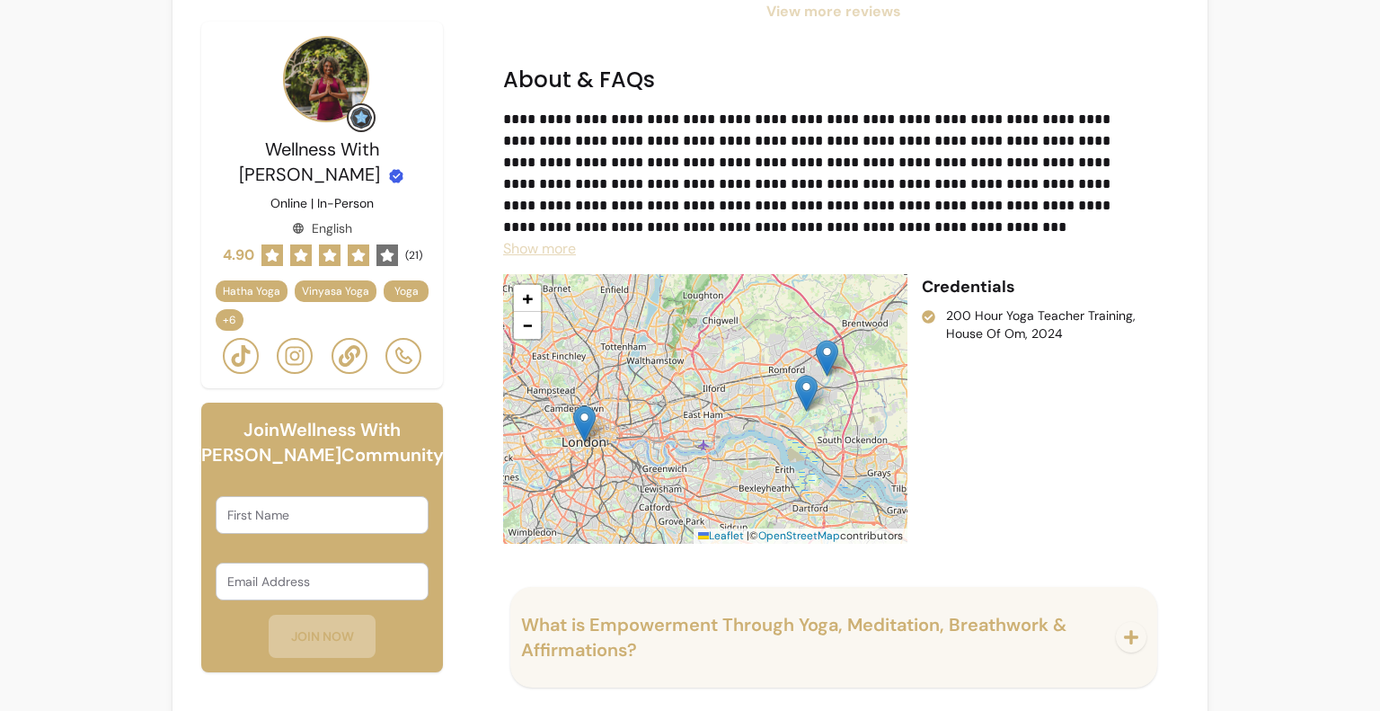
click at [573, 248] on div "**********" at bounding box center [826, 184] width 647 height 151
click at [564, 252] on span "Show more" at bounding box center [539, 248] width 73 height 19
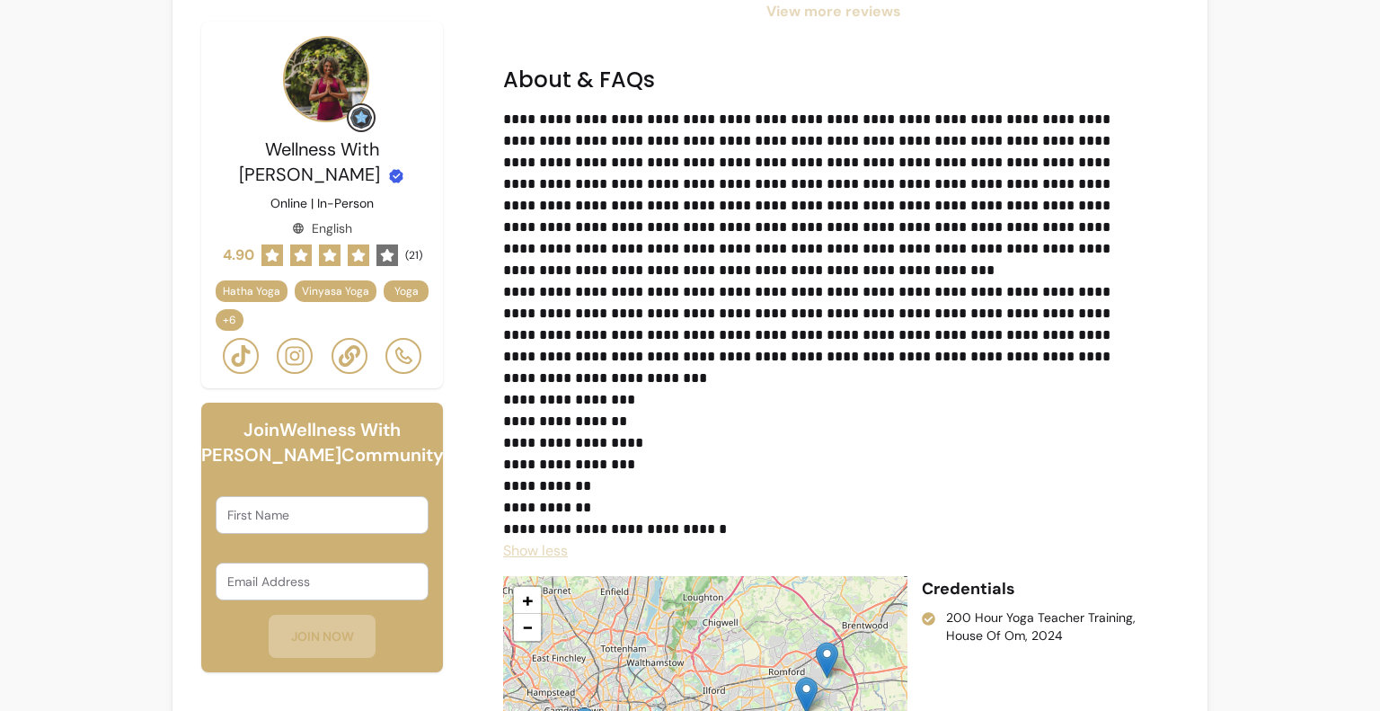
scroll to position [1707, 0]
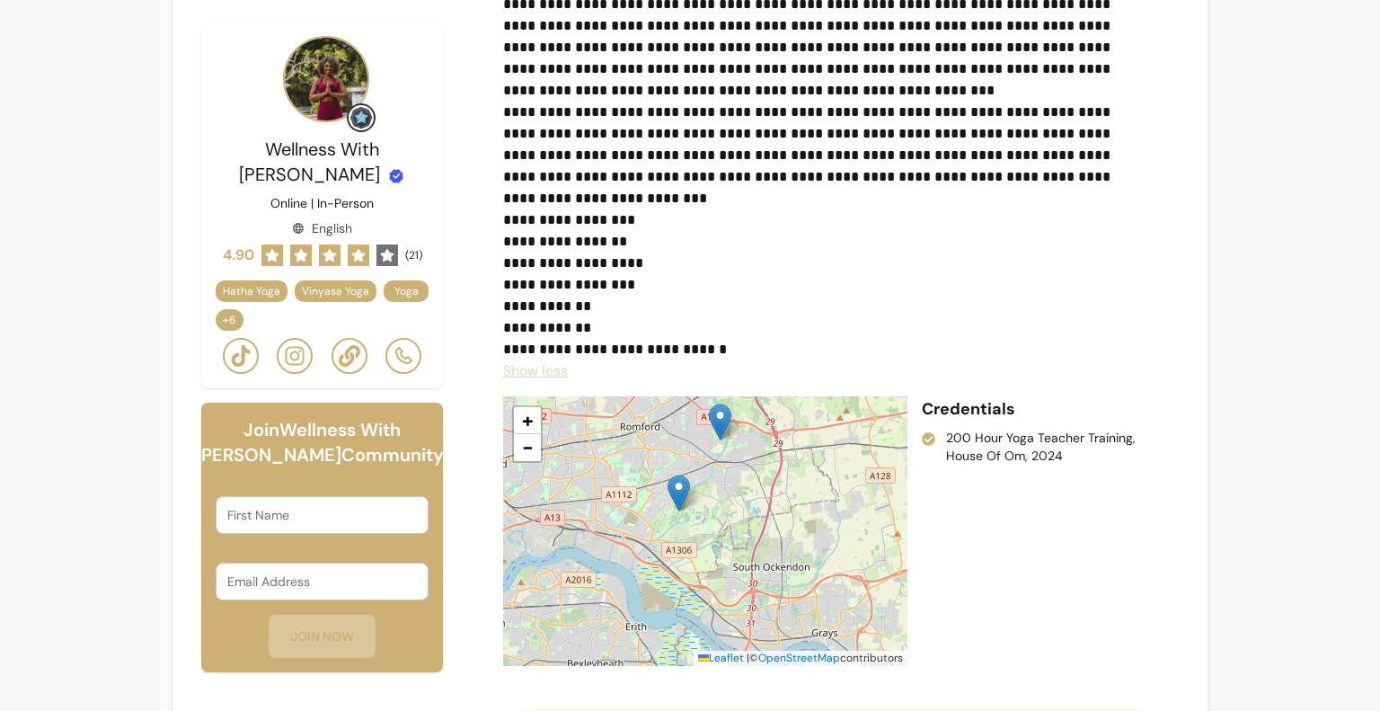
drag, startPoint x: 785, startPoint y: 517, endPoint x: 542, endPoint y: 394, distance: 272.4
click at [542, 394] on div "**********" at bounding box center [833, 297] width 661 height 737
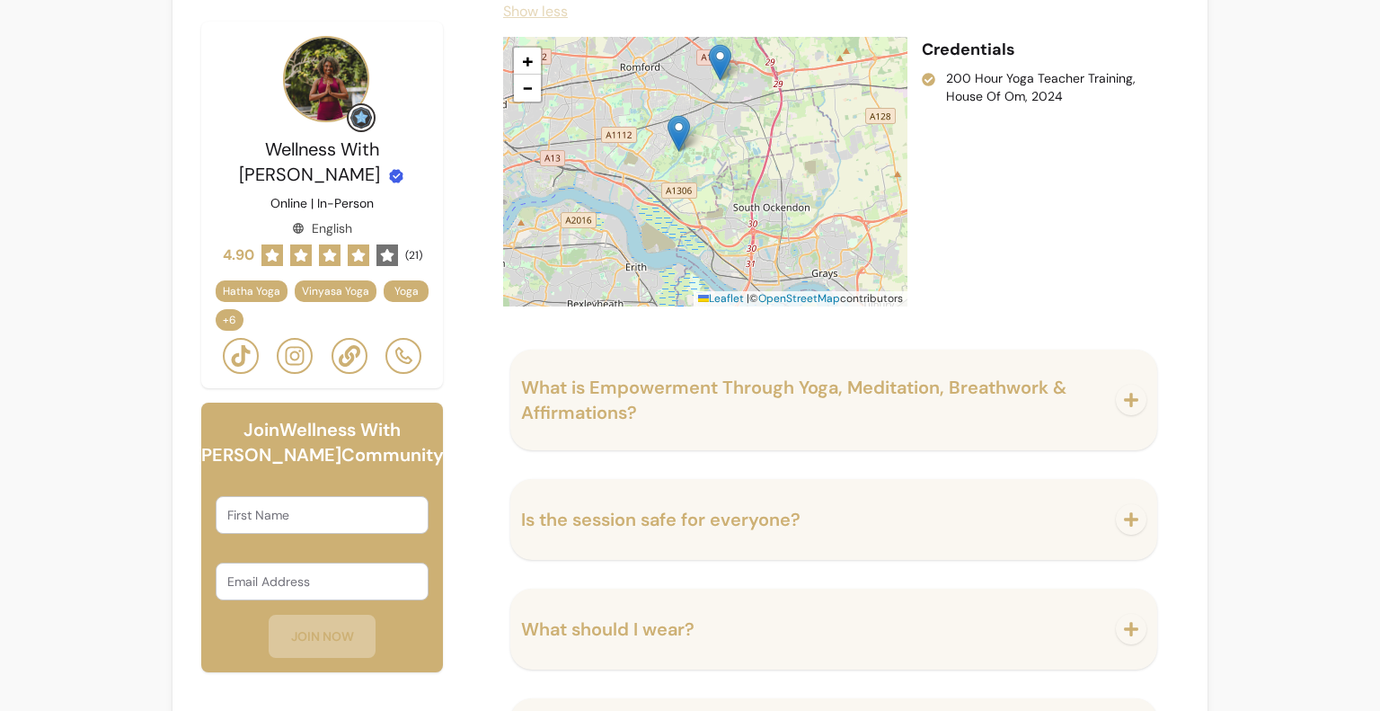
click at [352, 355] on icon at bounding box center [350, 356] width 22 height 22
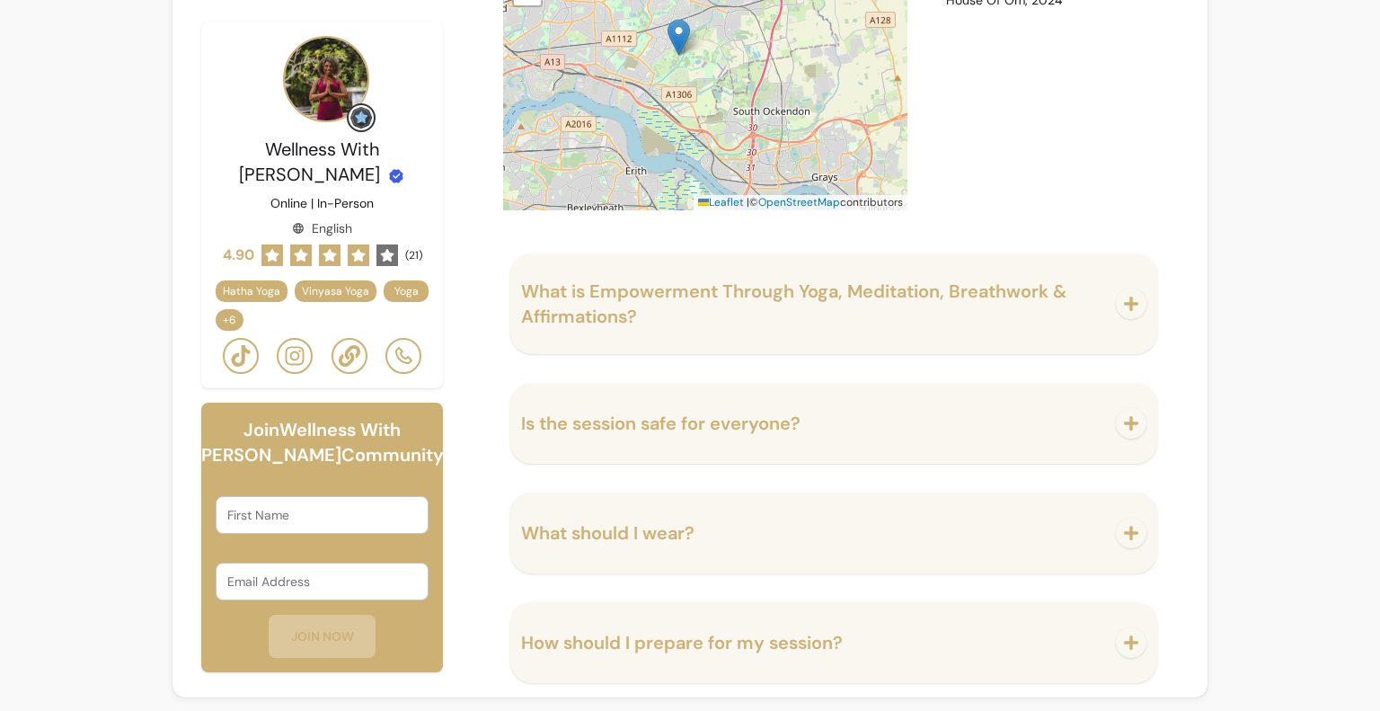
click at [657, 394] on button "Is the session safe for everyone?" at bounding box center [833, 422] width 625 height 59
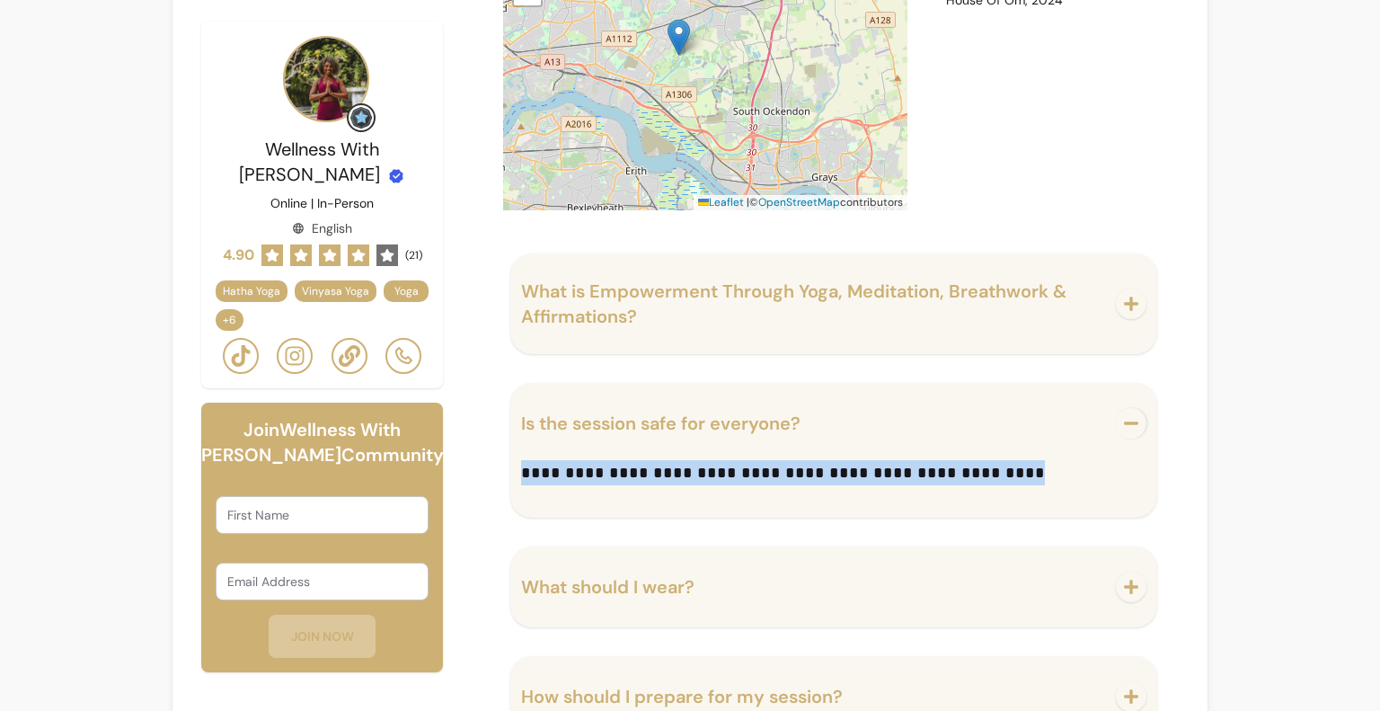
drag, startPoint x: 923, startPoint y: 472, endPoint x: 517, endPoint y: 481, distance: 407.0
click at [521, 481] on p "**********" at bounding box center [829, 472] width 617 height 25
copy p "**********"
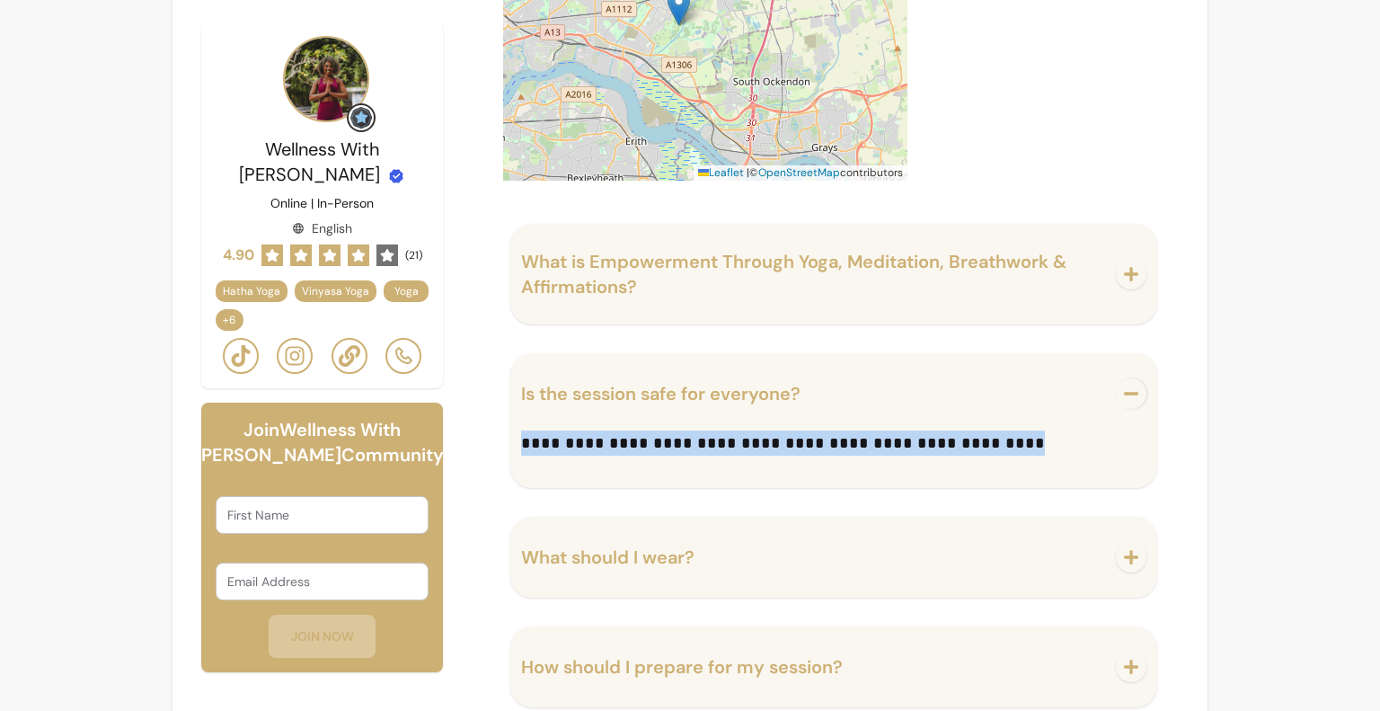
scroll to position [2216, 0]
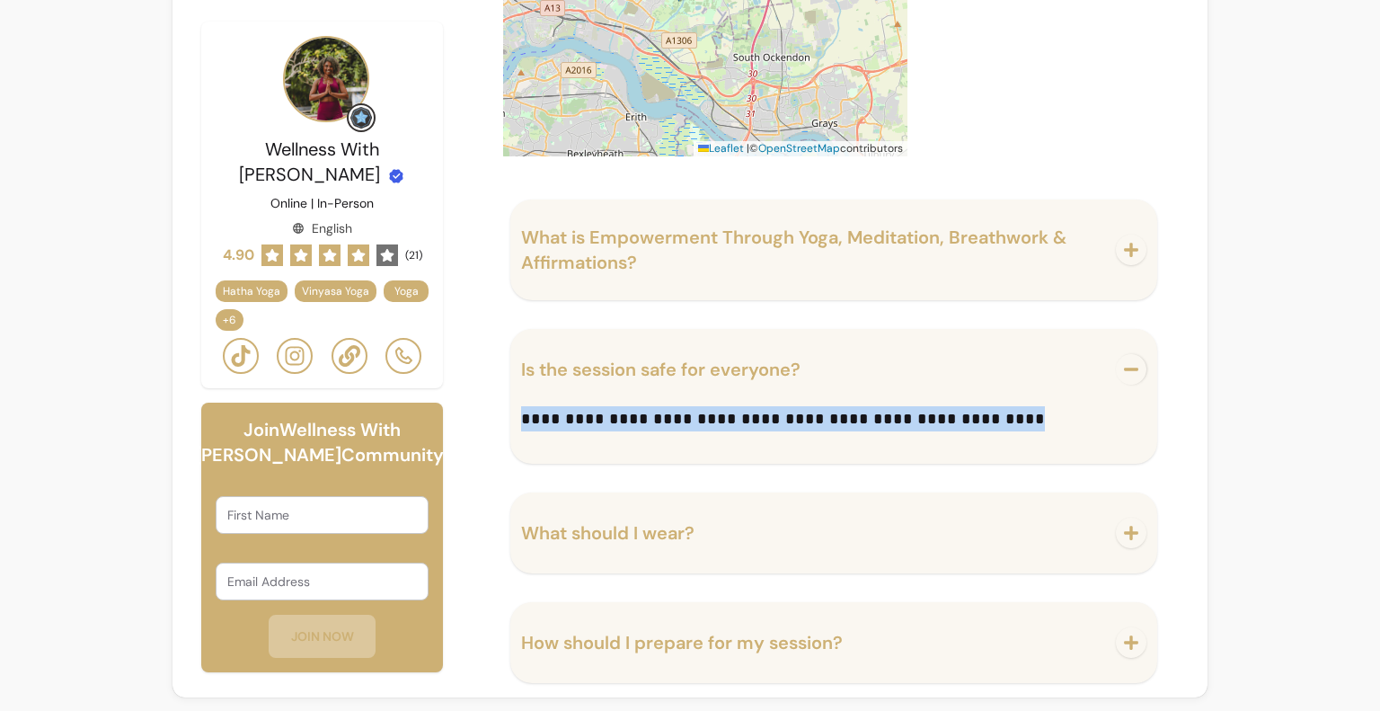
click at [643, 632] on span "How should I prepare for my session?" at bounding box center [682, 642] width 322 height 23
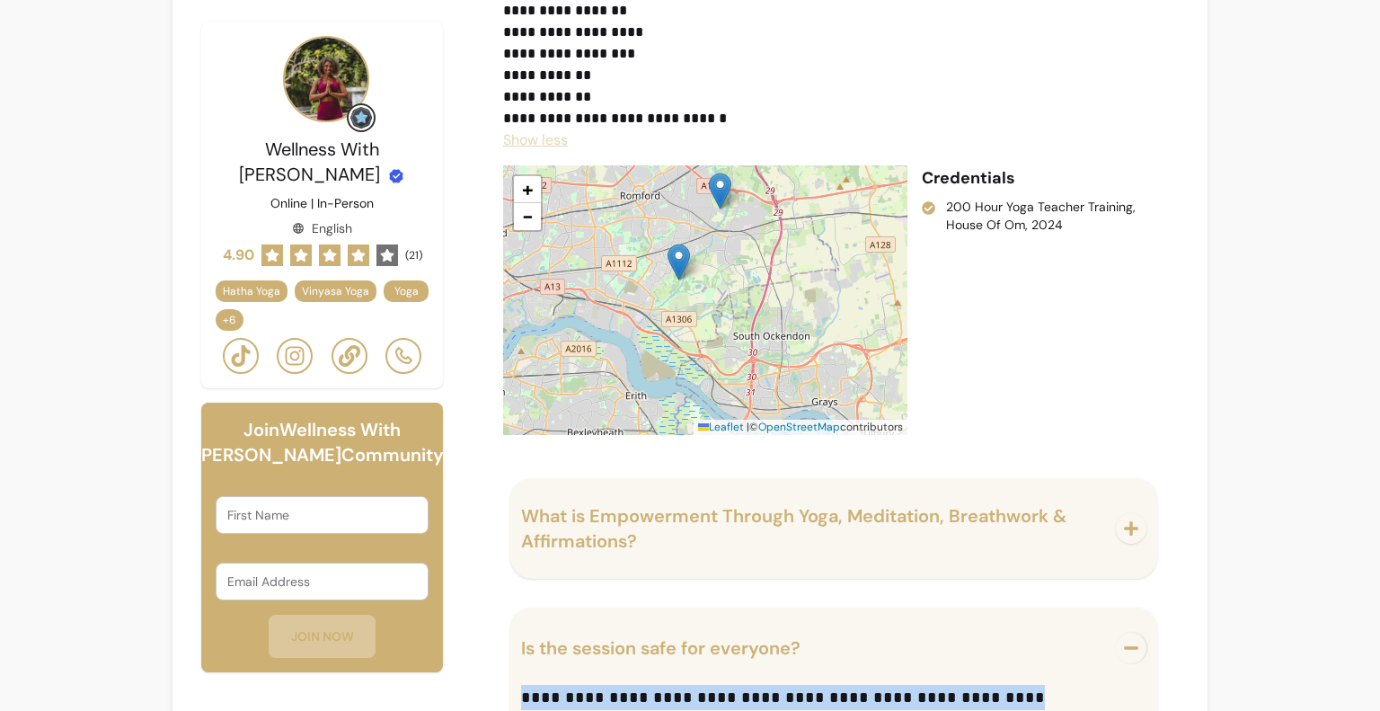
scroll to position [1936, 0]
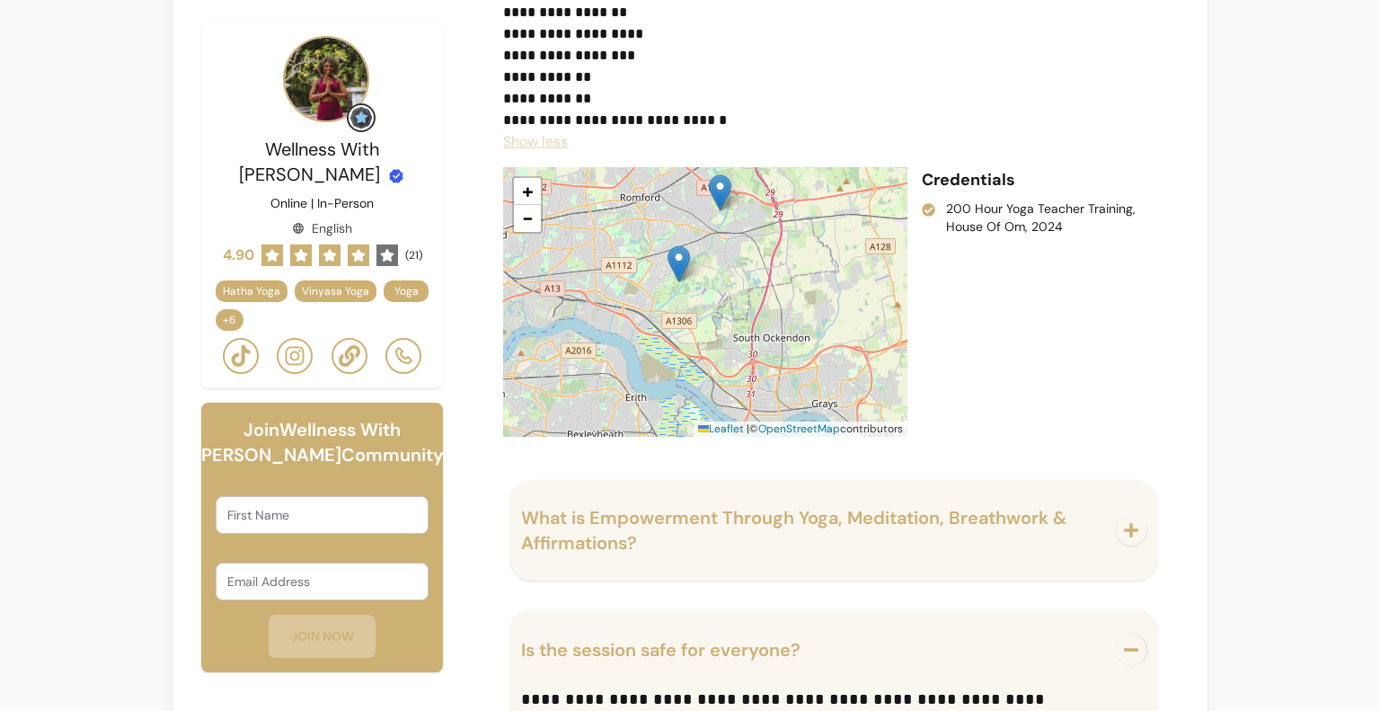
click at [623, 570] on div "What is Empowerment Through Yoga, Meditation, Breathwork & Affirmations?" at bounding box center [833, 530] width 647 height 101
click at [623, 527] on span "What is Empowerment Through Yoga, Meditation, Breathwork & Affirmations?" at bounding box center [793, 530] width 545 height 49
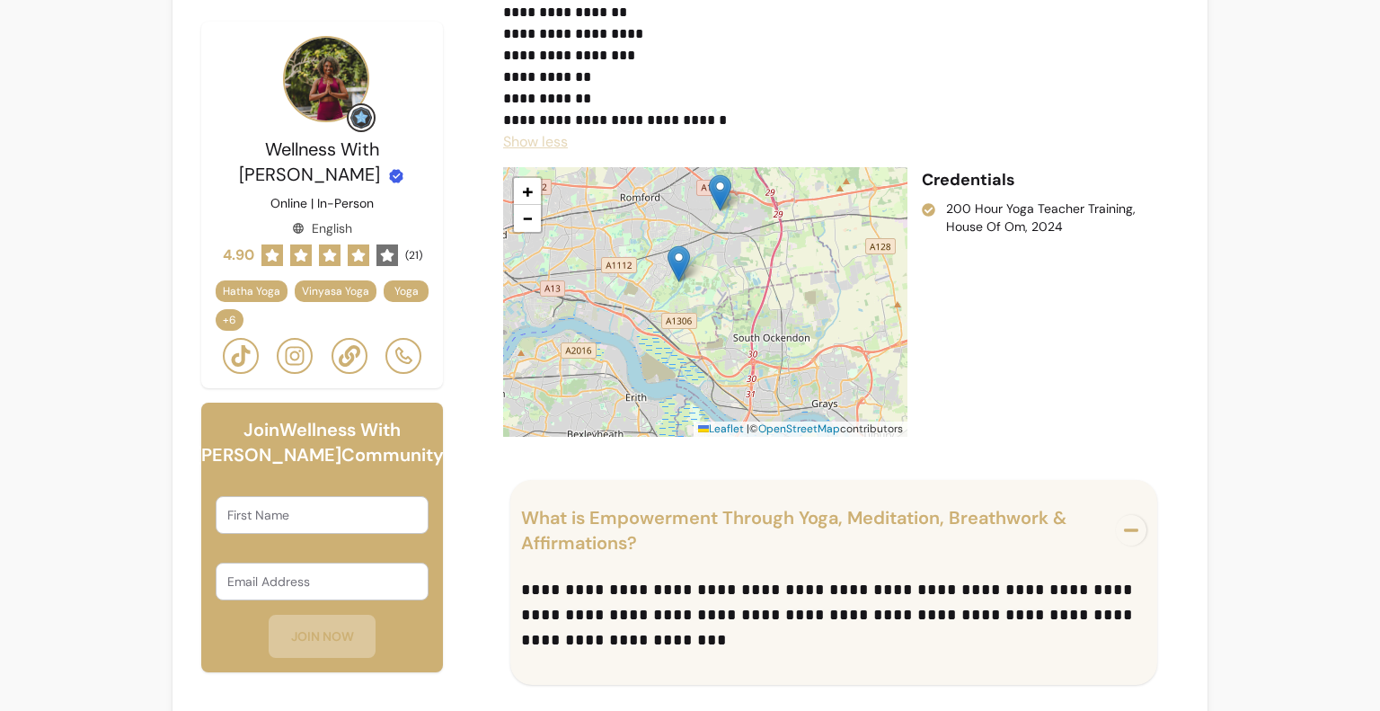
scroll to position [1666, 0]
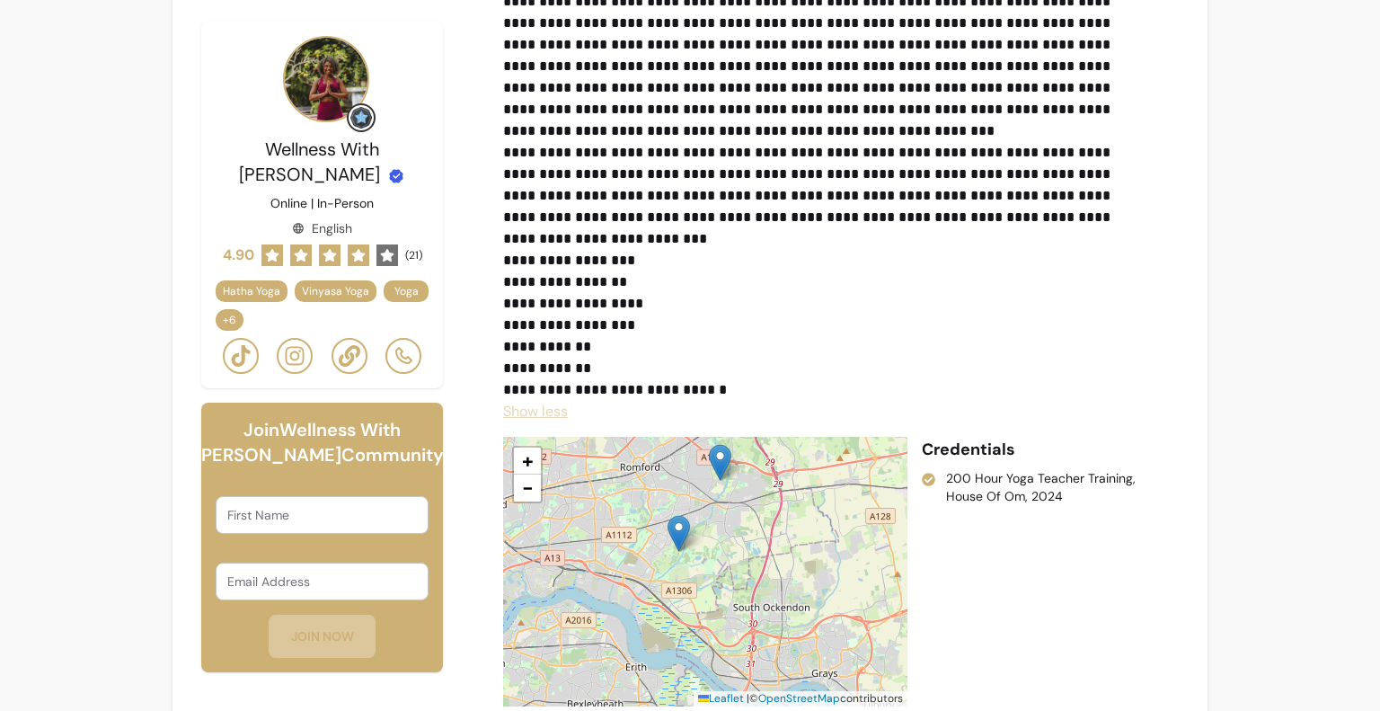
click at [225, 320] on span "+ 6" at bounding box center [229, 320] width 21 height 14
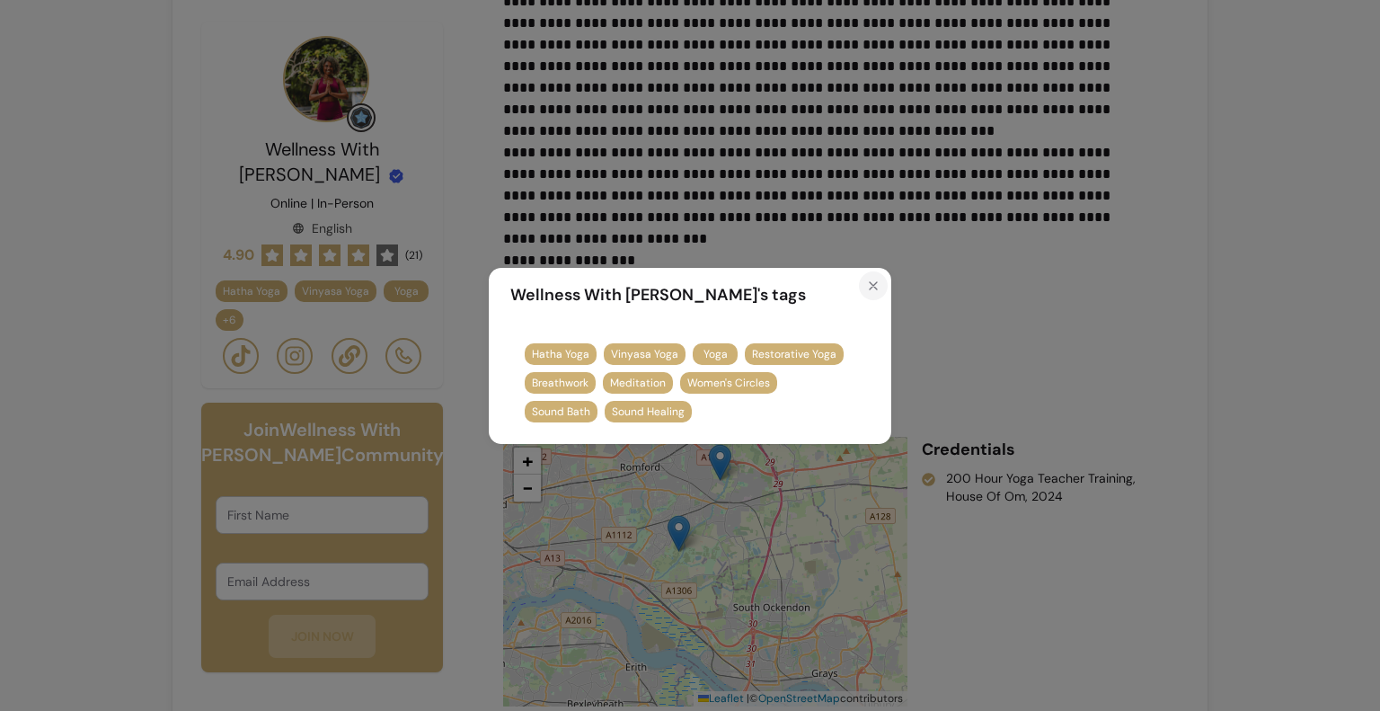
click at [878, 281] on icon "Close" at bounding box center [873, 285] width 14 height 14
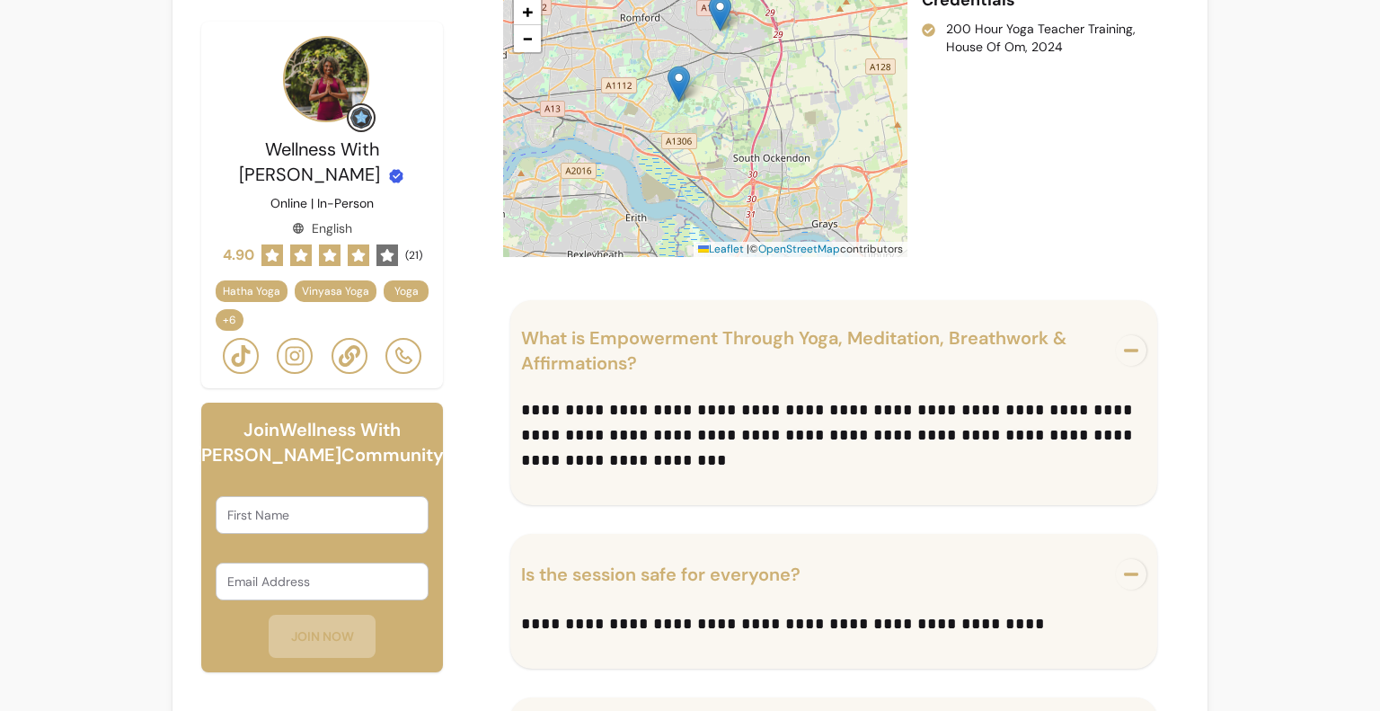
scroll to position [2399, 0]
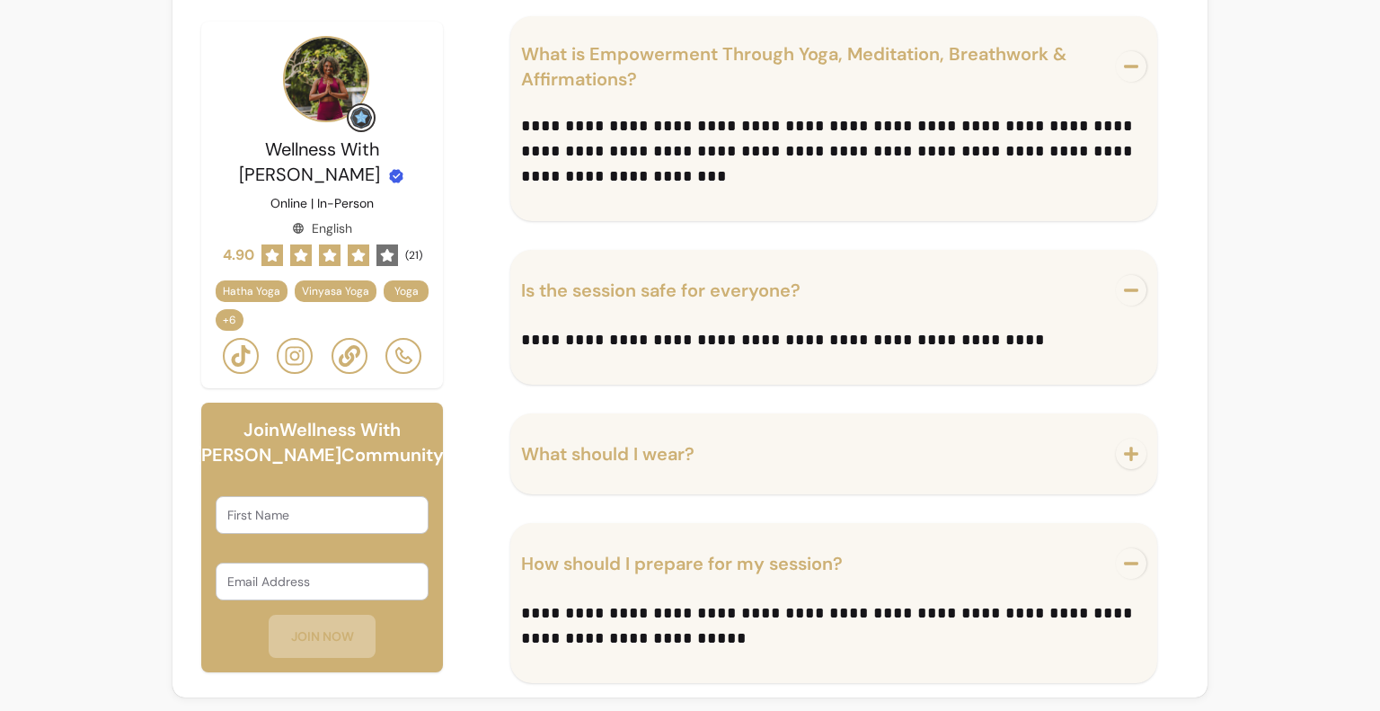
click at [601, 416] on div "What should I wear?" at bounding box center [833, 453] width 647 height 81
click at [602, 427] on button "What should I wear?" at bounding box center [833, 453] width 625 height 59
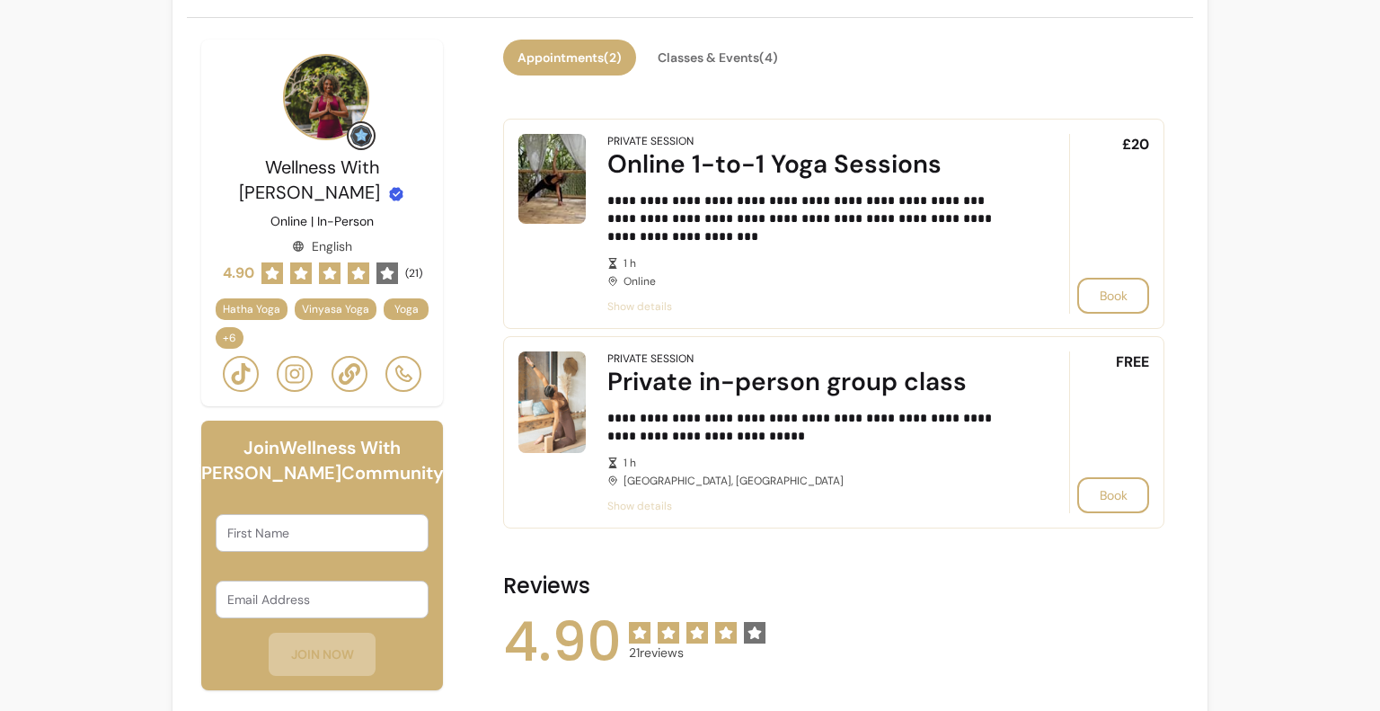
scroll to position [412, 0]
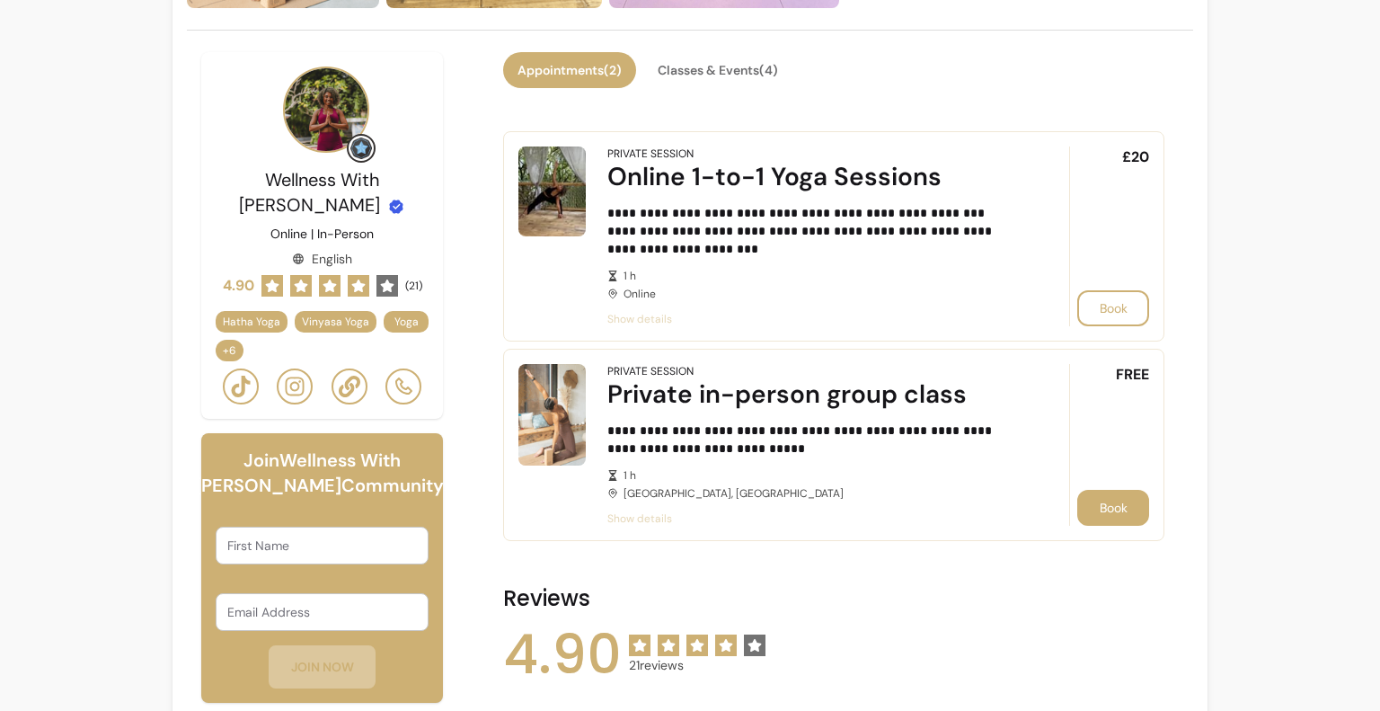
click at [1124, 502] on button "Book" at bounding box center [1113, 508] width 72 height 36
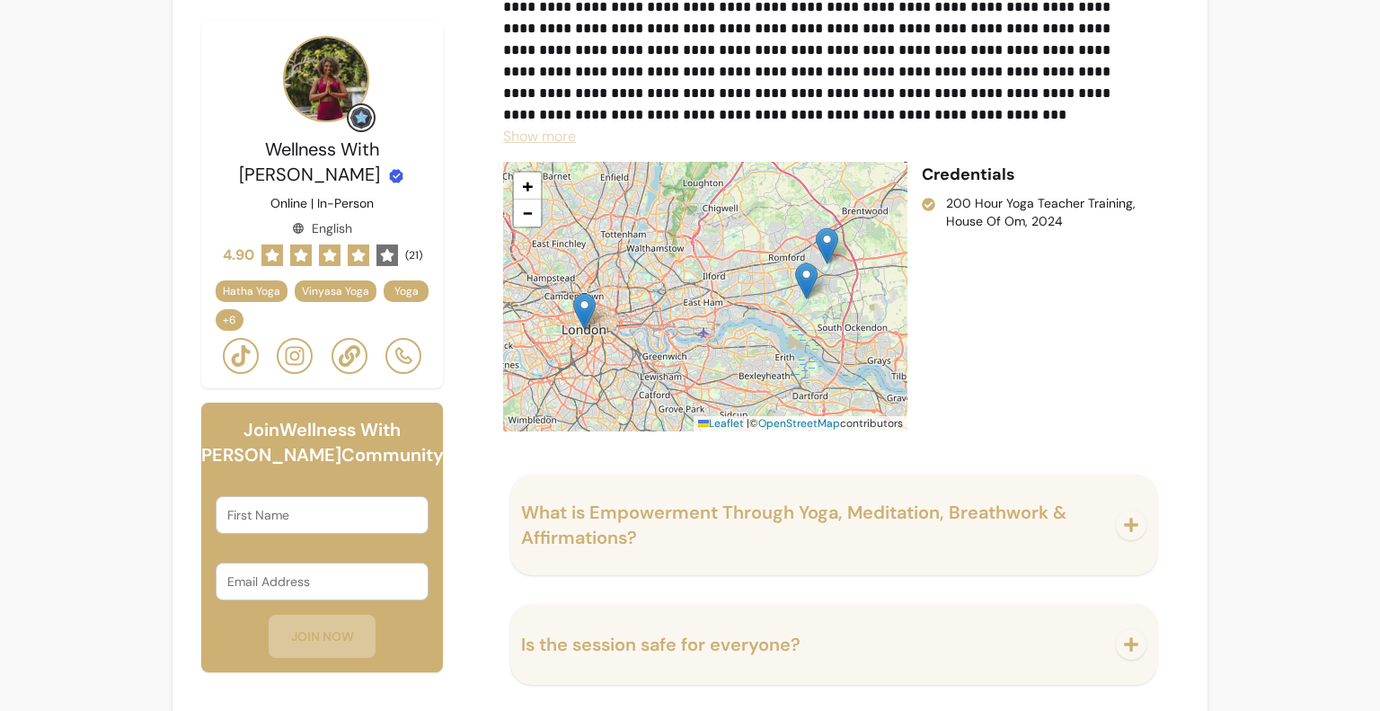
scroll to position [1501, 0]
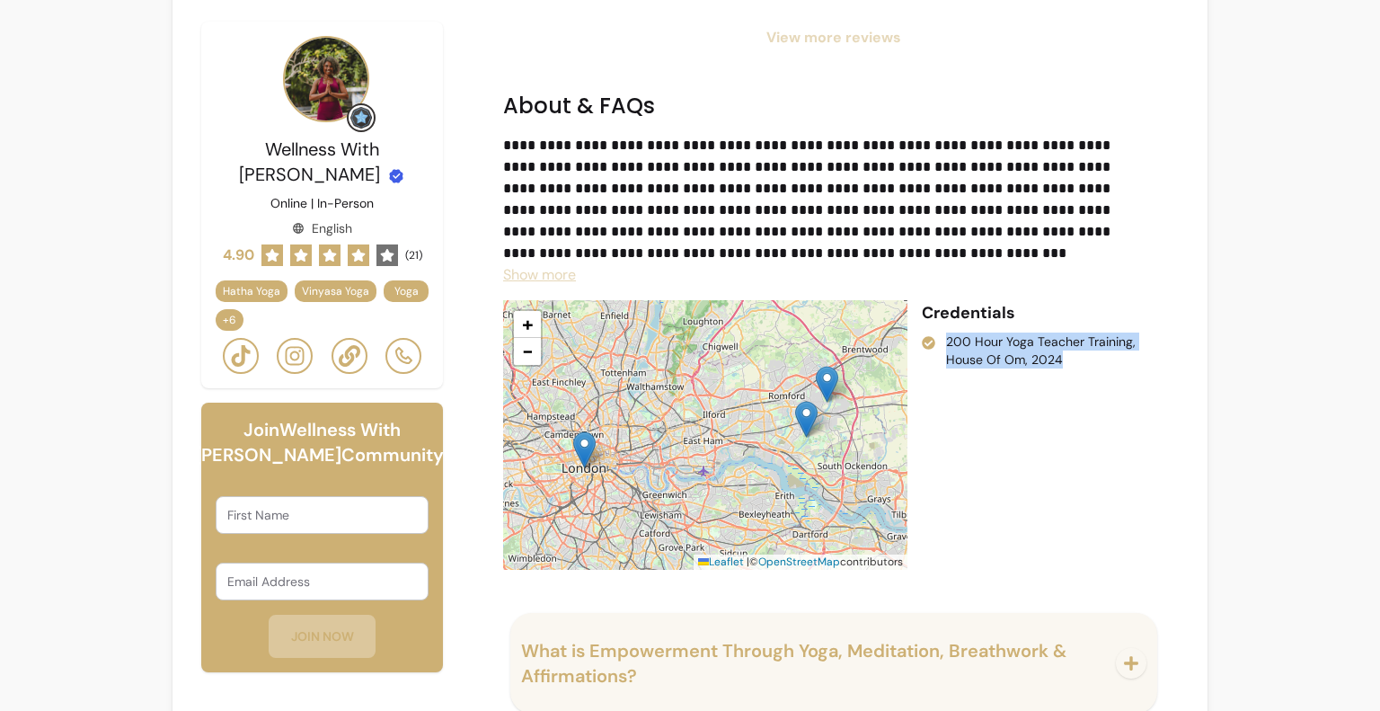
drag, startPoint x: 1065, startPoint y: 361, endPoint x: 942, endPoint y: 344, distance: 123.4
click at [942, 344] on li "200 Hour Yoga Teacher Training, House Of Om, 2024" at bounding box center [1036, 350] width 228 height 36
copy li "200 Hour Yoga Teacher Training, House Of Om, 2024"
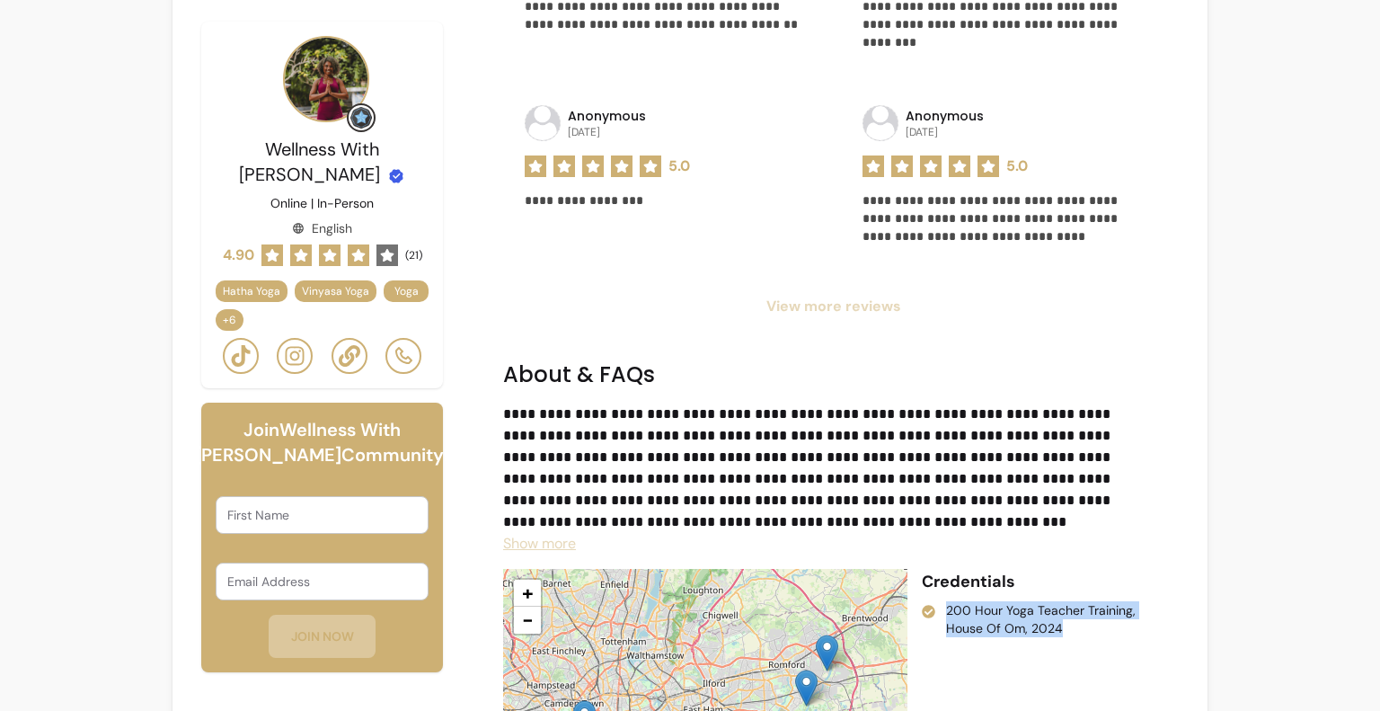
scroll to position [1232, 0]
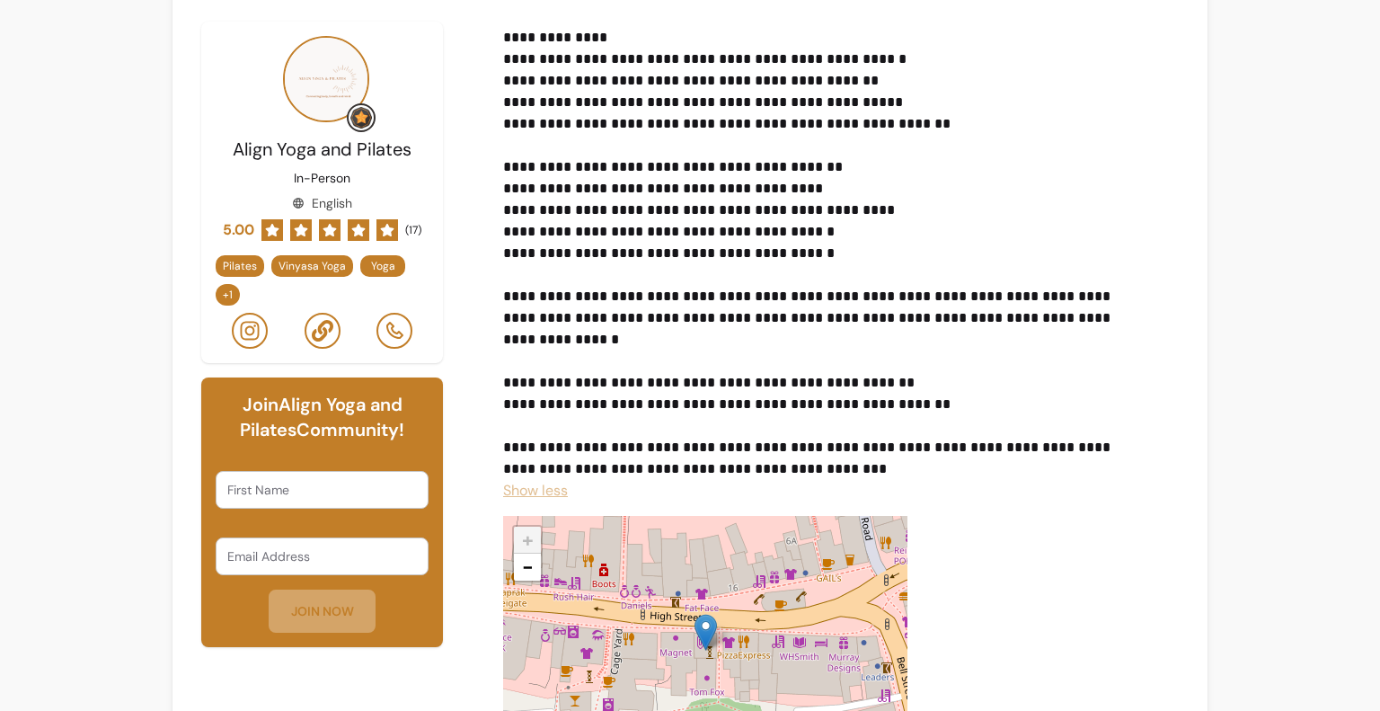
scroll to position [2500, 0]
